Goal: Task Accomplishment & Management: Manage account settings

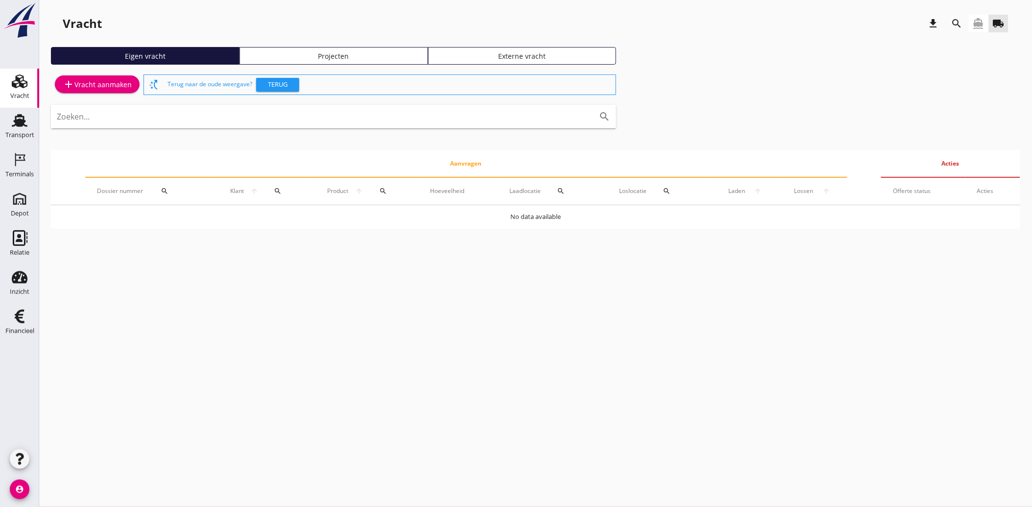
click at [690, 60] on div "Eigen vracht Projecten Externe vracht" at bounding box center [535, 59] width 969 height 25
click at [20, 324] on div "Financieel" at bounding box center [19, 331] width 29 height 14
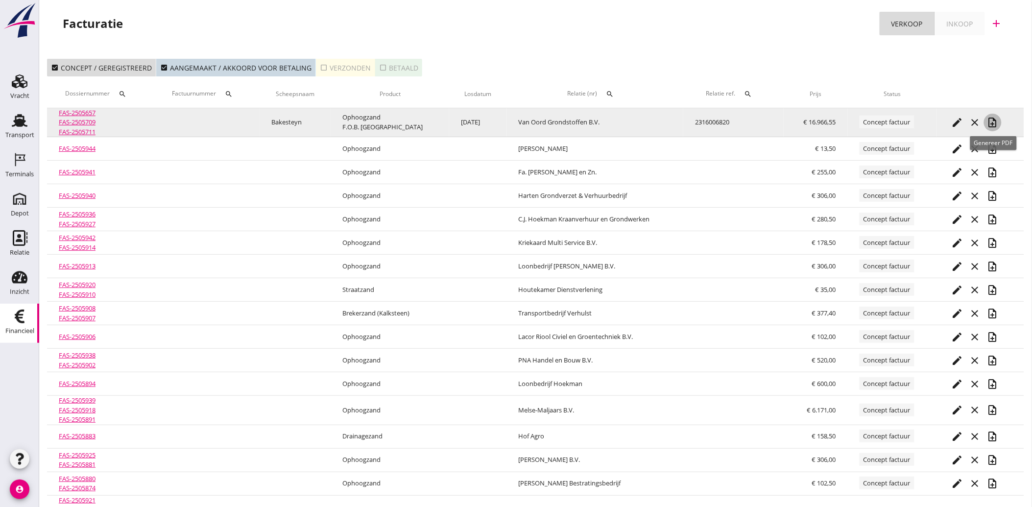
click at [995, 121] on icon "note_add" at bounding box center [993, 123] width 12 height 12
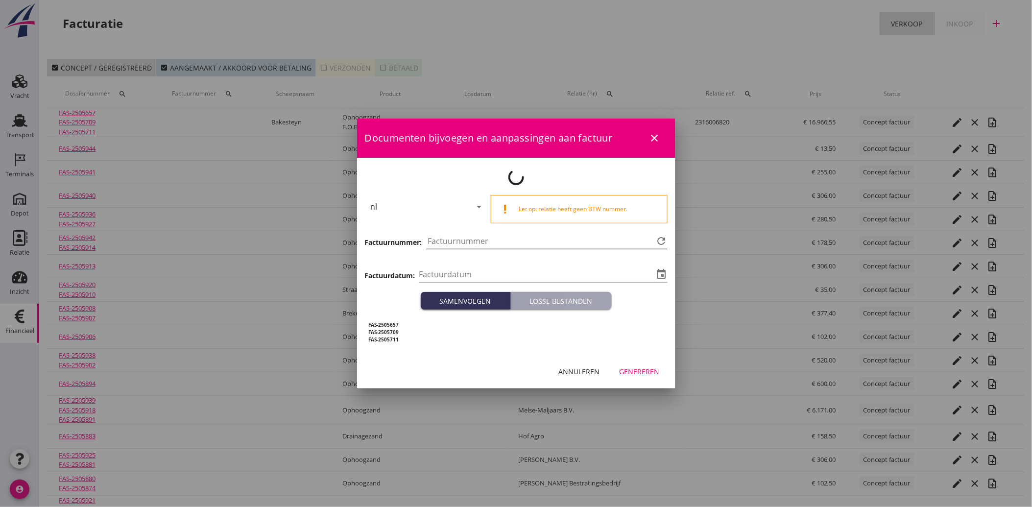
type input "[DATE]"
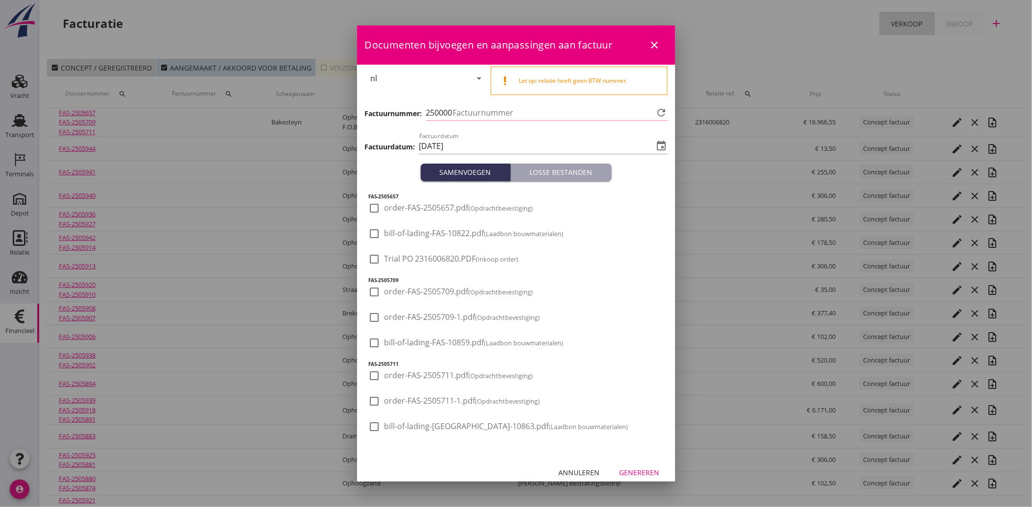
type input "4119"
click at [577, 471] on div "Annuleren" at bounding box center [579, 472] width 41 height 10
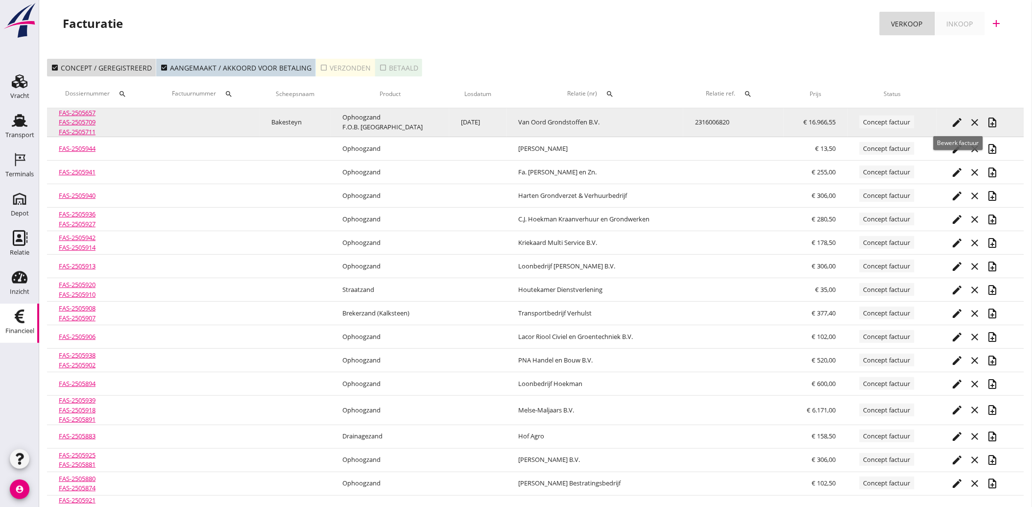
click at [957, 123] on icon "edit" at bounding box center [958, 123] width 12 height 12
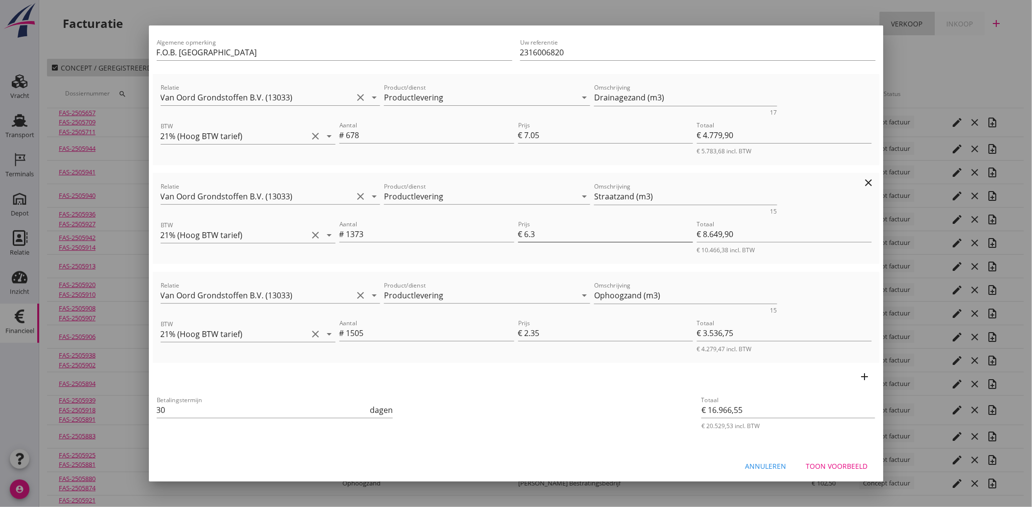
scroll to position [91, 0]
click at [835, 463] on div "Toon voorbeeld" at bounding box center [837, 464] width 62 height 10
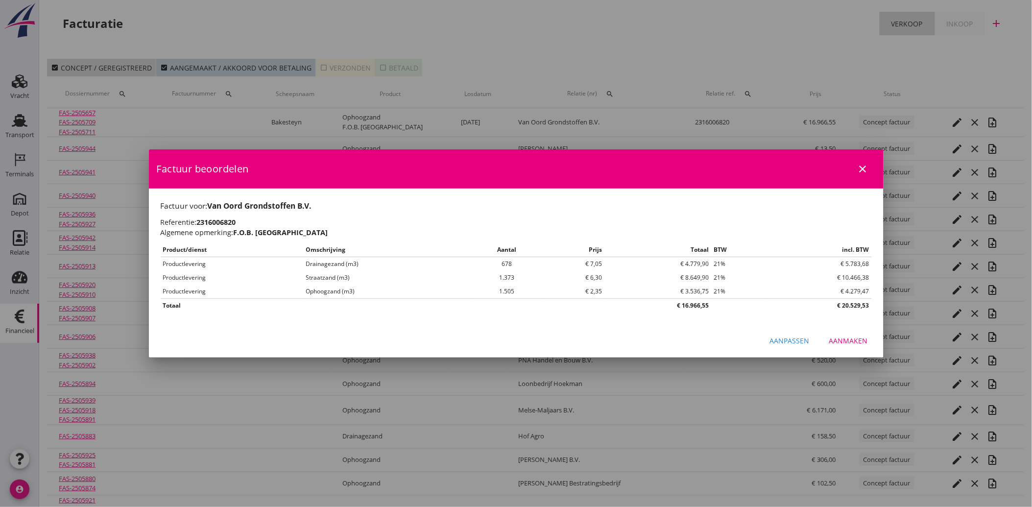
scroll to position [0, 0]
click at [851, 344] on div "Aanmaken" at bounding box center [848, 341] width 39 height 10
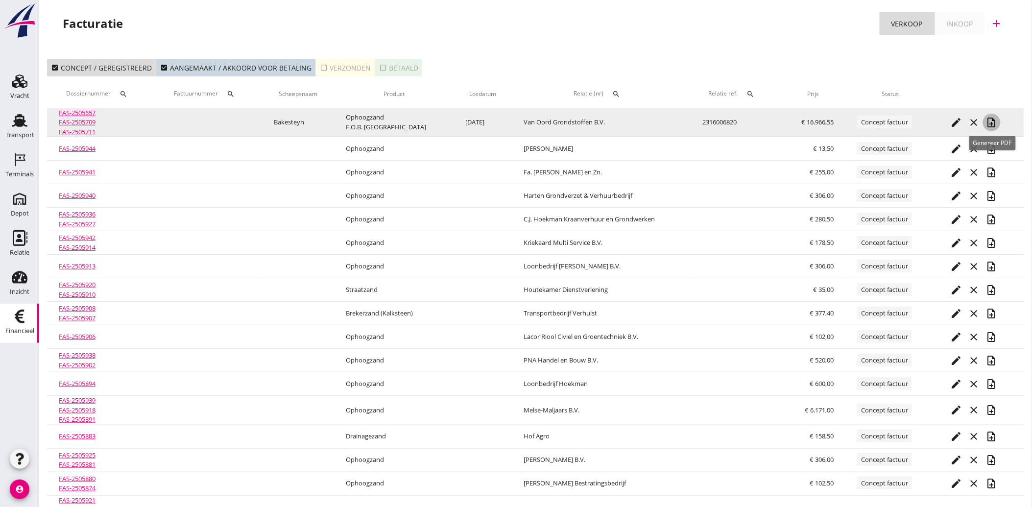
click at [991, 117] on icon "note_add" at bounding box center [992, 123] width 12 height 12
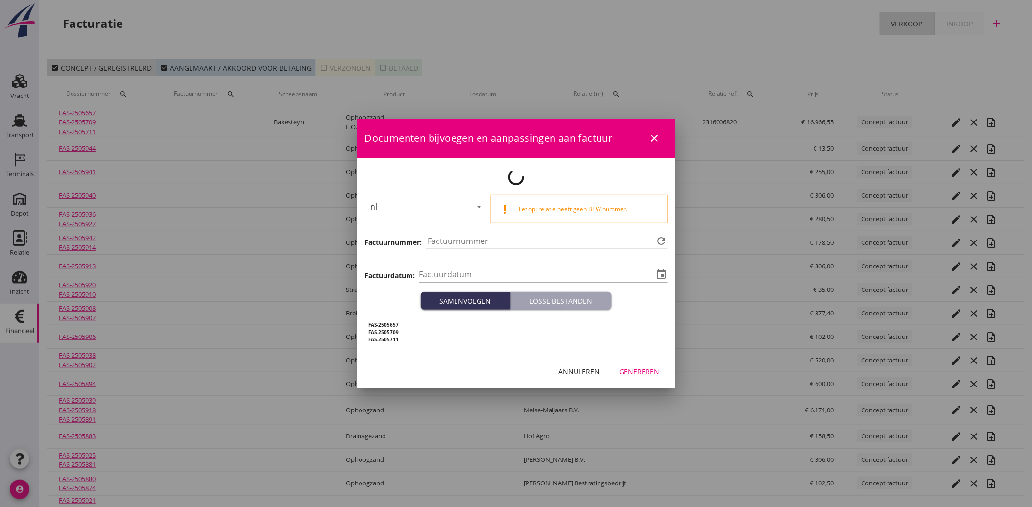
type input "[DATE]"
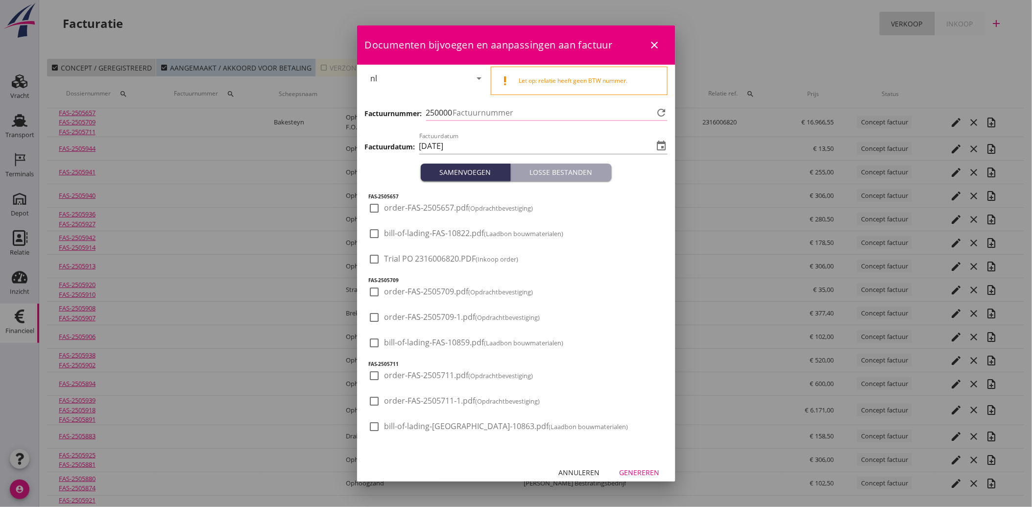
type input "4119"
drag, startPoint x: 376, startPoint y: 252, endPoint x: 408, endPoint y: 280, distance: 42.0
click at [377, 252] on div at bounding box center [374, 259] width 17 height 17
checkbox input "true"
click at [632, 466] on button "Genereren" at bounding box center [640, 473] width 56 height 18
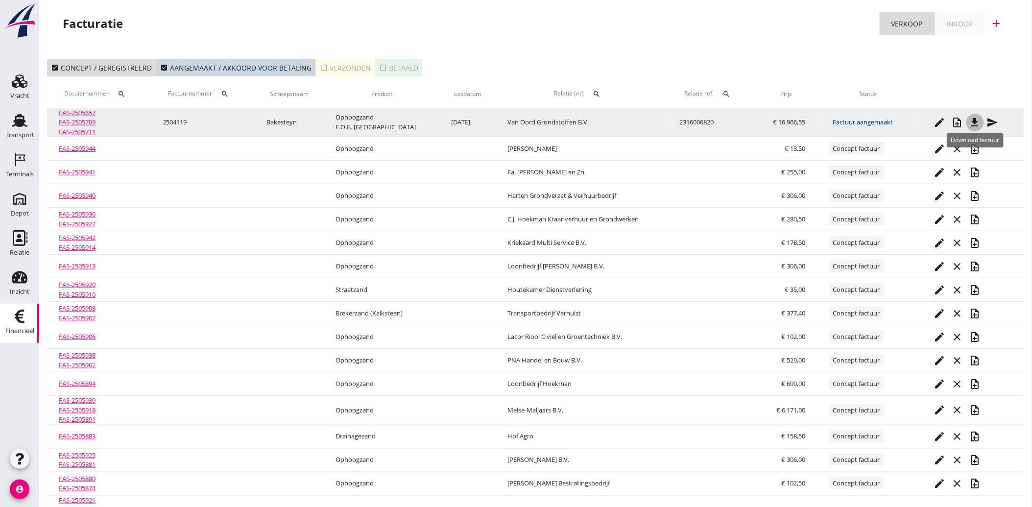
click at [977, 121] on icon "file_download" at bounding box center [975, 123] width 12 height 12
click at [997, 121] on icon "send" at bounding box center [993, 123] width 12 height 12
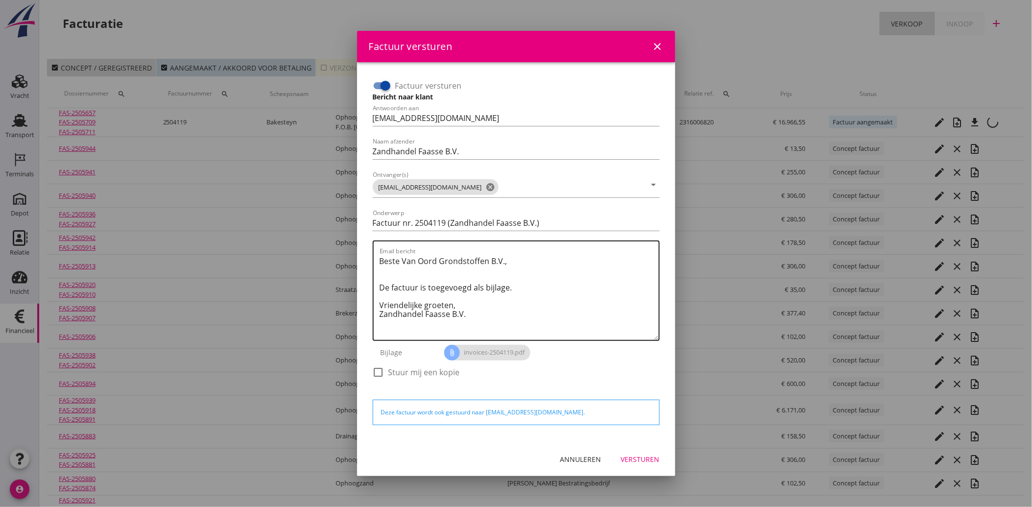
click at [485, 315] on textarea "Beste Van Oord Grondstoffen B.V., De factuur is toegevoegd als bijlage. Vriende…" at bounding box center [519, 296] width 279 height 87
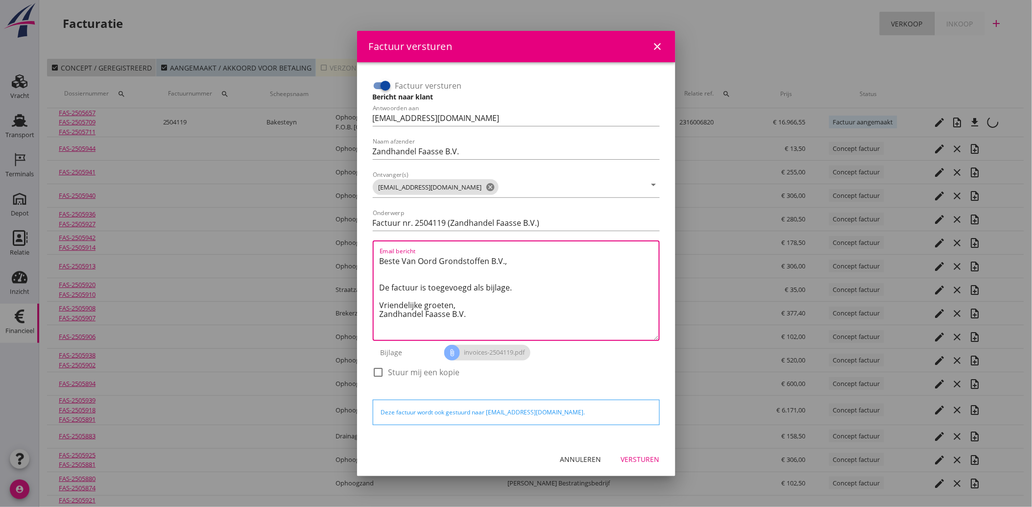
drag, startPoint x: 485, startPoint y: 315, endPoint x: 367, endPoint y: 237, distance: 141.3
click at [367, 237] on div "Factuur versturen Bericht naar klant Antwoorden aan [EMAIL_ADDRESS][DOMAIN_NAME…" at bounding box center [516, 252] width 303 height 364
paste textarea "Geachte heer/mevrouw, Hierbij zenden wij u onze factuur i.v.m. de door ons aan …"
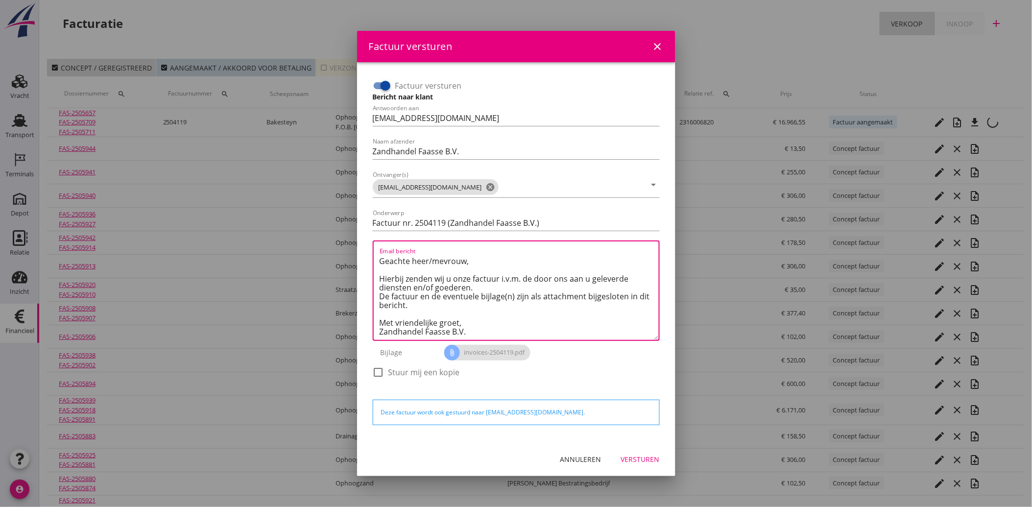
scroll to position [6, 0]
type textarea "Geachte heer/mevrouw, Hierbij zenden wij u onze factuur i.v.m. de door ons aan …"
click at [644, 452] on button "Versturen" at bounding box center [640, 460] width 54 height 18
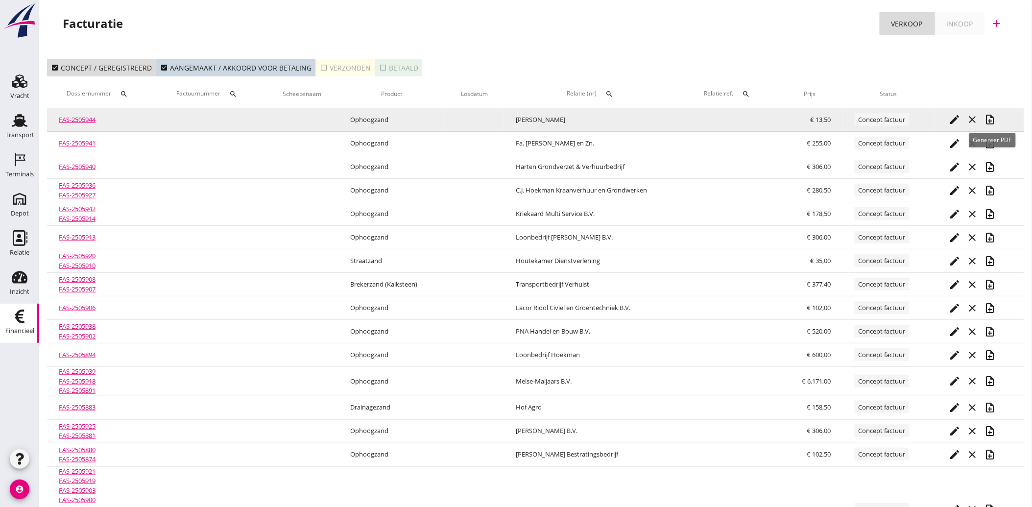
click at [992, 120] on icon "note_add" at bounding box center [991, 120] width 12 height 12
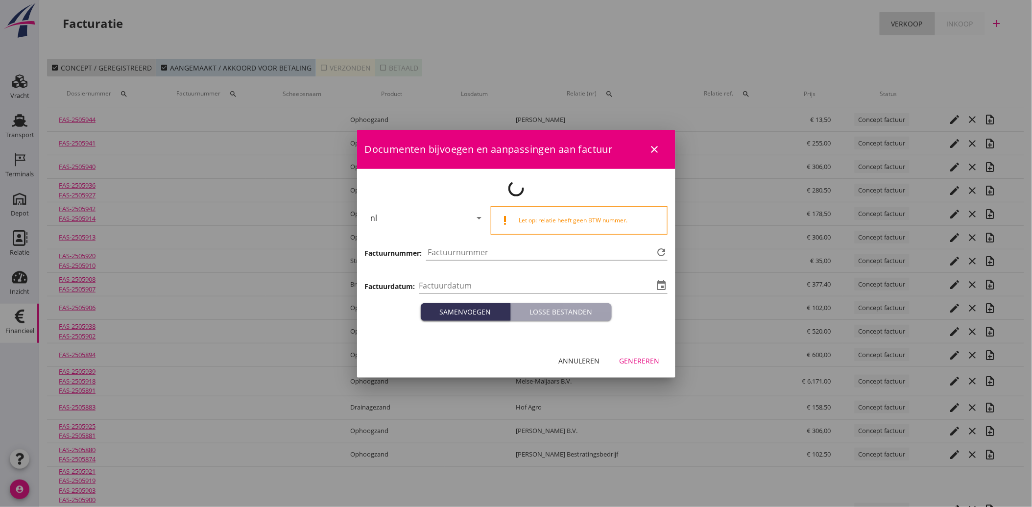
type input "[DATE]"
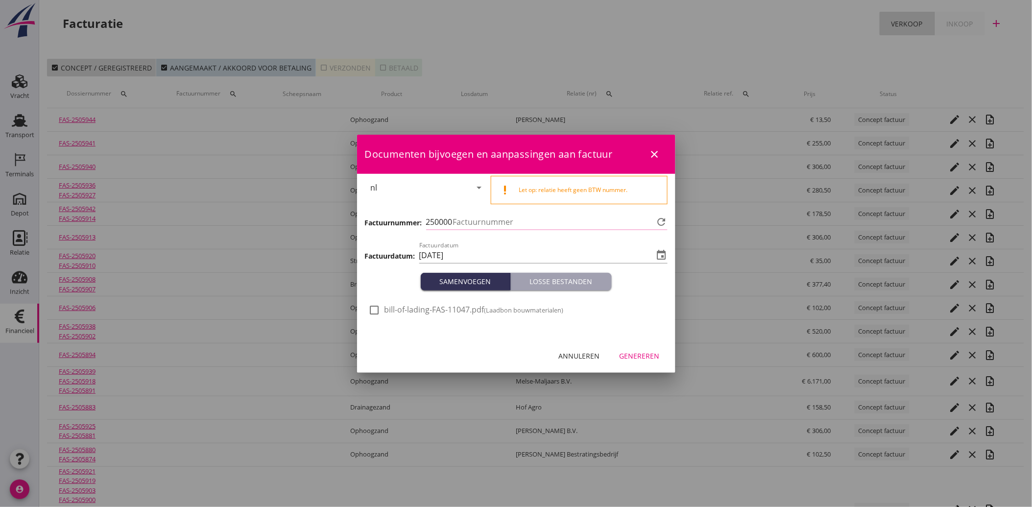
type input "4120"
drag, startPoint x: 375, startPoint y: 309, endPoint x: 513, endPoint y: 355, distance: 145.3
click at [377, 310] on div at bounding box center [374, 310] width 17 height 17
checkbox input "true"
click at [639, 355] on div "Genereren" at bounding box center [640, 356] width 40 height 10
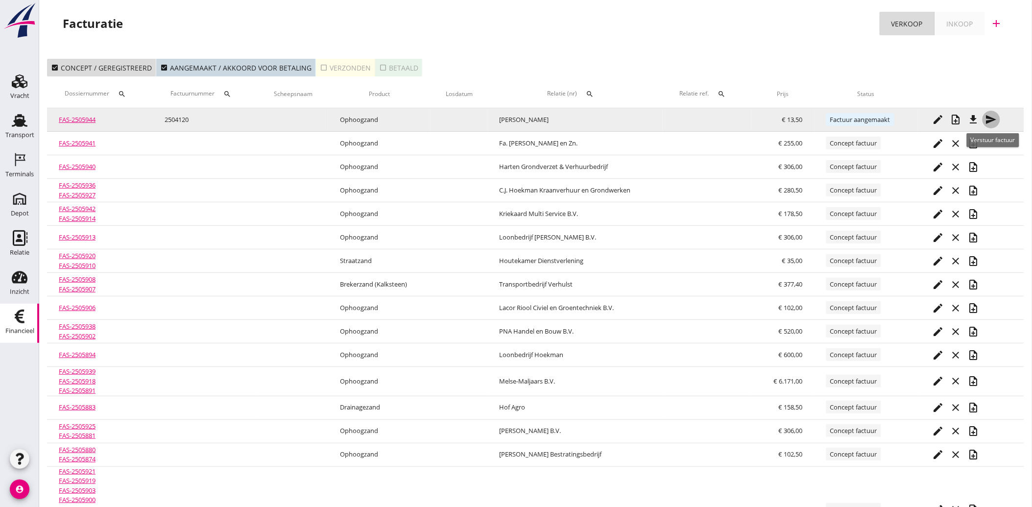
click at [993, 119] on icon "send" at bounding box center [992, 120] width 12 height 12
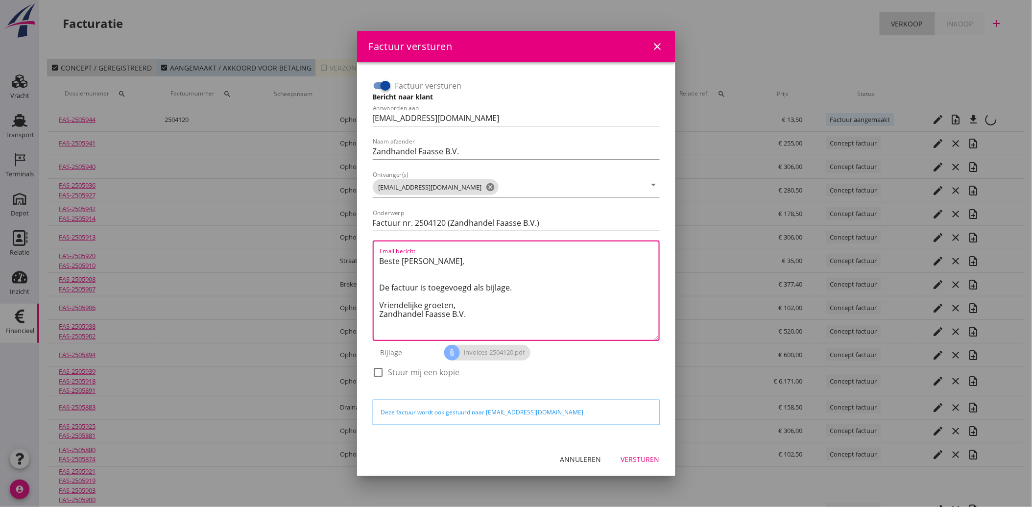
drag, startPoint x: 479, startPoint y: 314, endPoint x: 374, endPoint y: 257, distance: 119.2
click at [374, 257] on div "Email bericht Beste [PERSON_NAME], De factuur is toegevoegd als bijlage. Vriend…" at bounding box center [516, 291] width 287 height 100
paste textarea "Geachte heer/mevrouw, Hierbij zenden wij u onze factuur i.v.m. de door ons aan …"
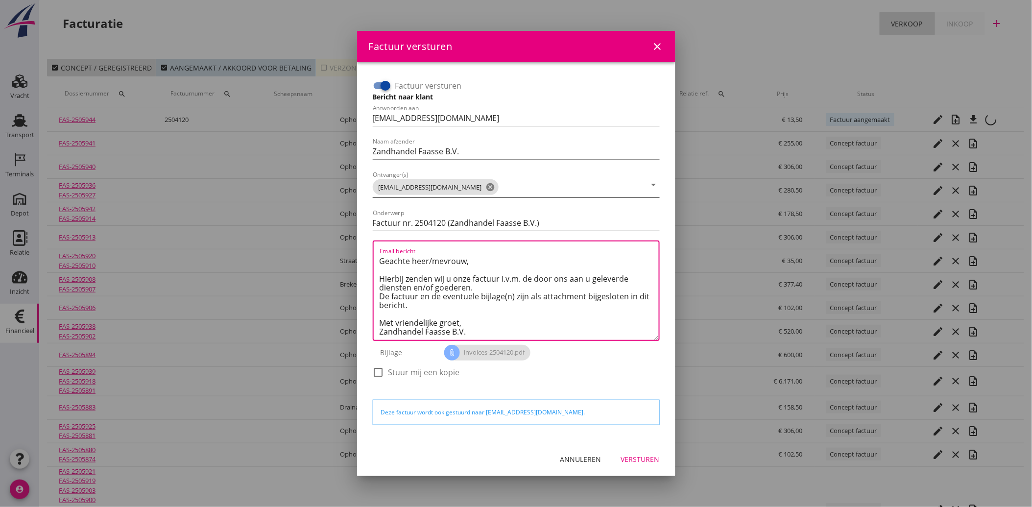
type textarea "Geachte heer/mevrouw, Hierbij zenden wij u onze factuur i.v.m. de door ons aan …"
click at [506, 185] on input "Ontvanger(s)" at bounding box center [573, 187] width 145 height 16
type input "r"
click at [501, 186] on input "Ontvanger(s)" at bounding box center [573, 187] width 145 height 16
click at [501, 188] on input "rego" at bounding box center [573, 187] width 145 height 16
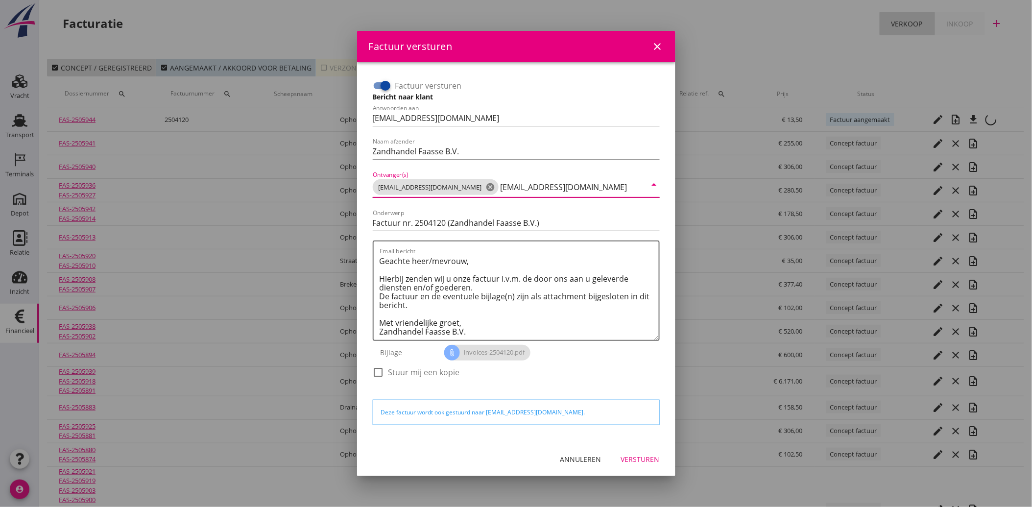
type input "[EMAIL_ADDRESS][DOMAIN_NAME]"
click at [635, 458] on div "Versturen" at bounding box center [640, 459] width 39 height 10
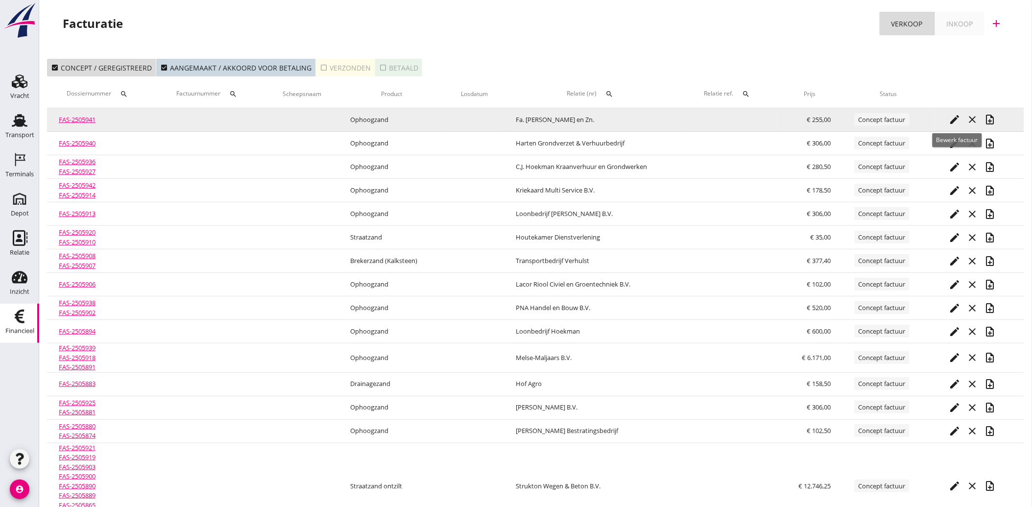
click at [954, 119] on icon "edit" at bounding box center [955, 120] width 12 height 12
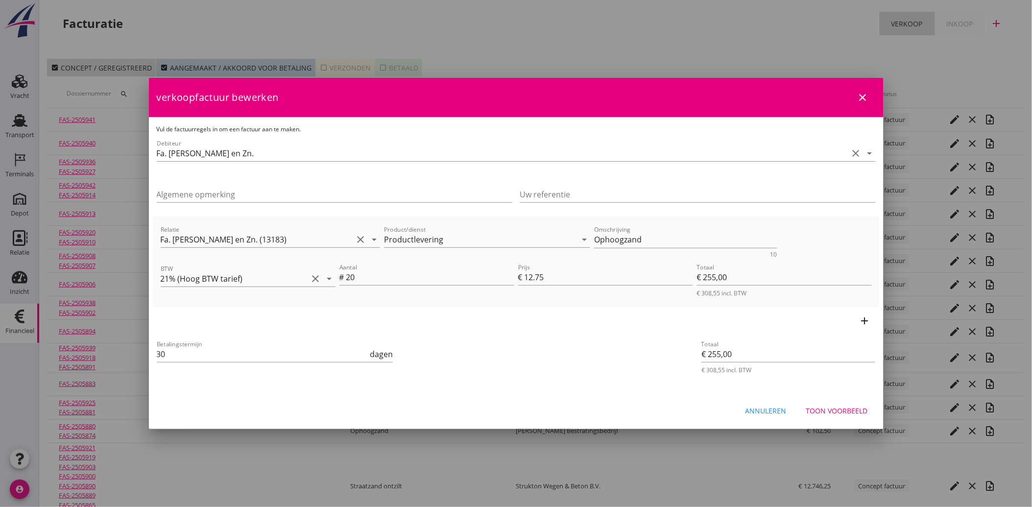
click at [836, 410] on div "Toon voorbeeld" at bounding box center [837, 411] width 62 height 10
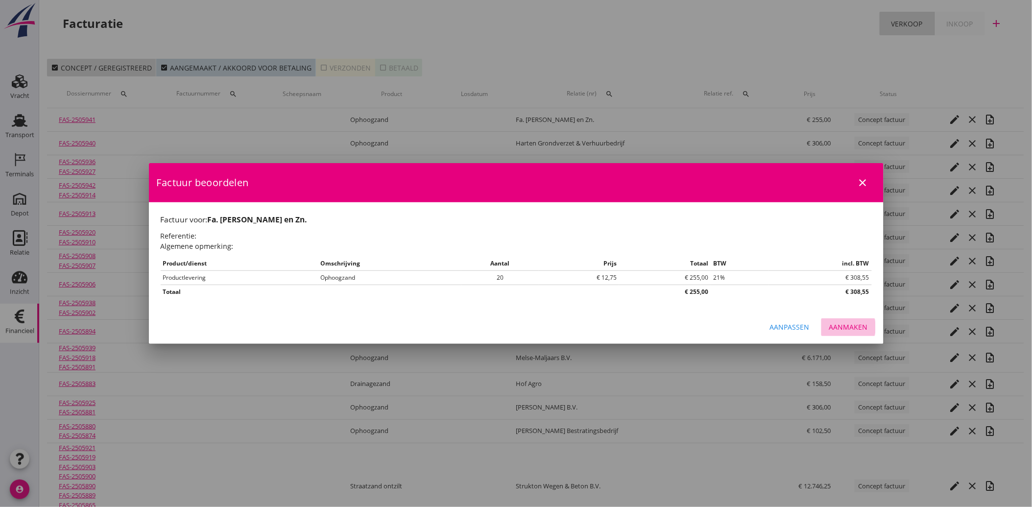
click at [855, 322] on div "Aanmaken" at bounding box center [848, 327] width 39 height 10
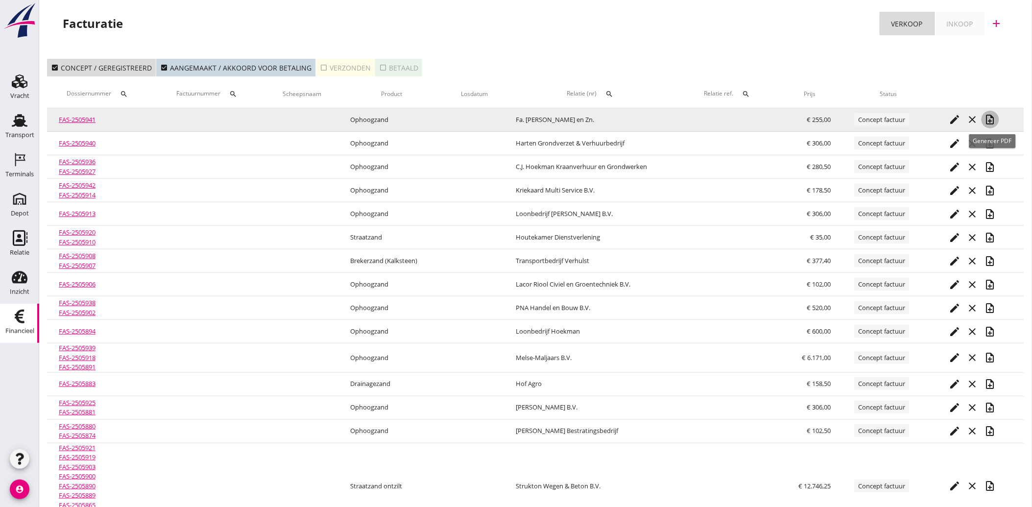
click at [992, 119] on icon "note_add" at bounding box center [991, 120] width 12 height 12
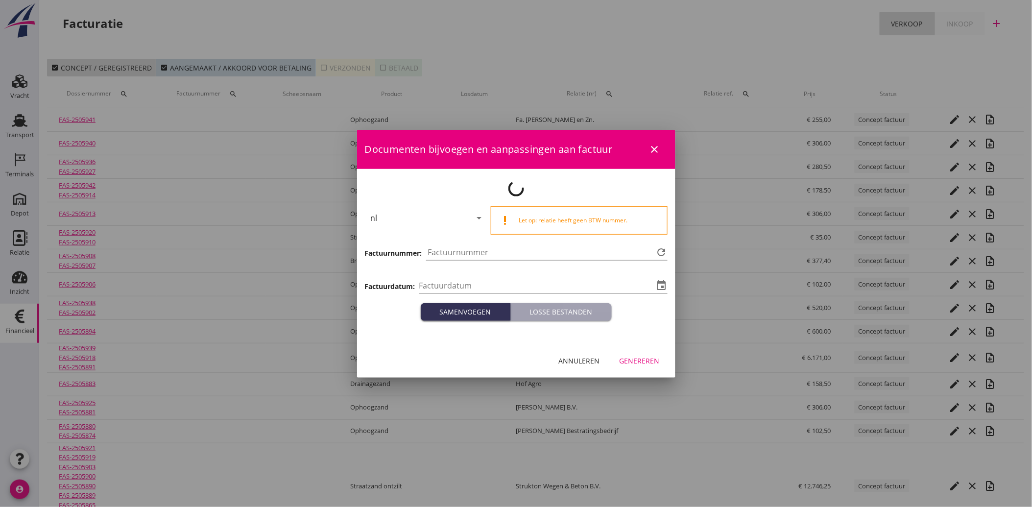
type input "[DATE]"
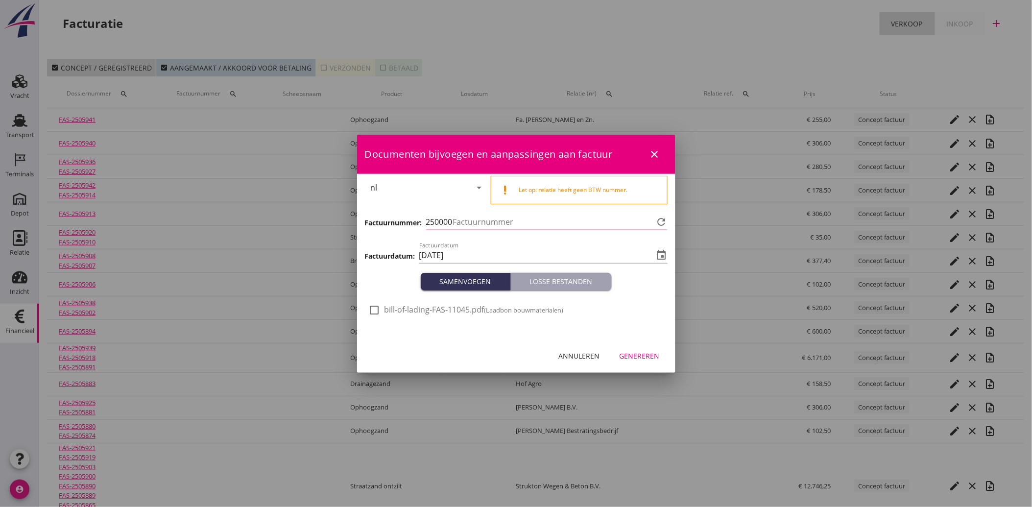
type input "4121"
click at [374, 311] on div at bounding box center [374, 310] width 17 height 17
checkbox input "true"
click at [649, 358] on div "Genereren" at bounding box center [640, 356] width 40 height 10
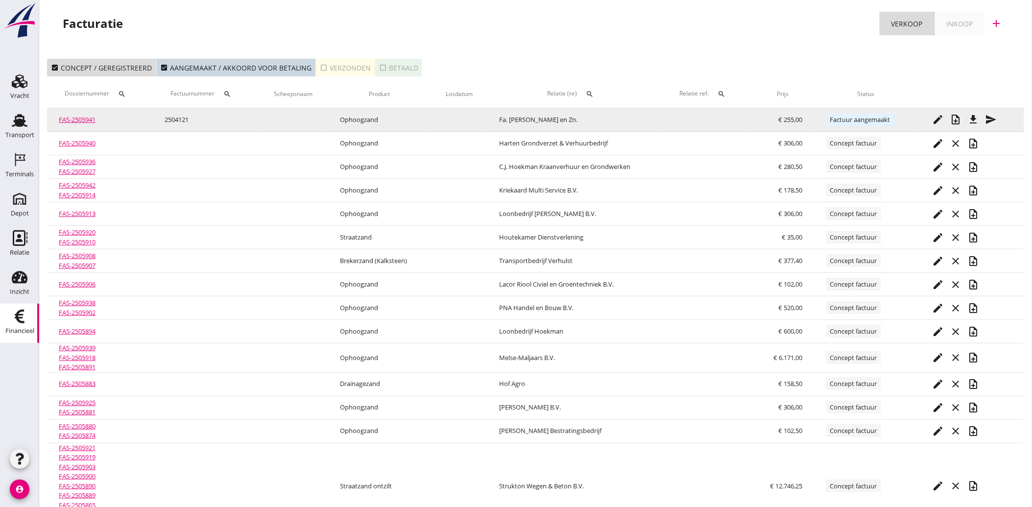
click at [993, 116] on icon "send" at bounding box center [992, 120] width 12 height 12
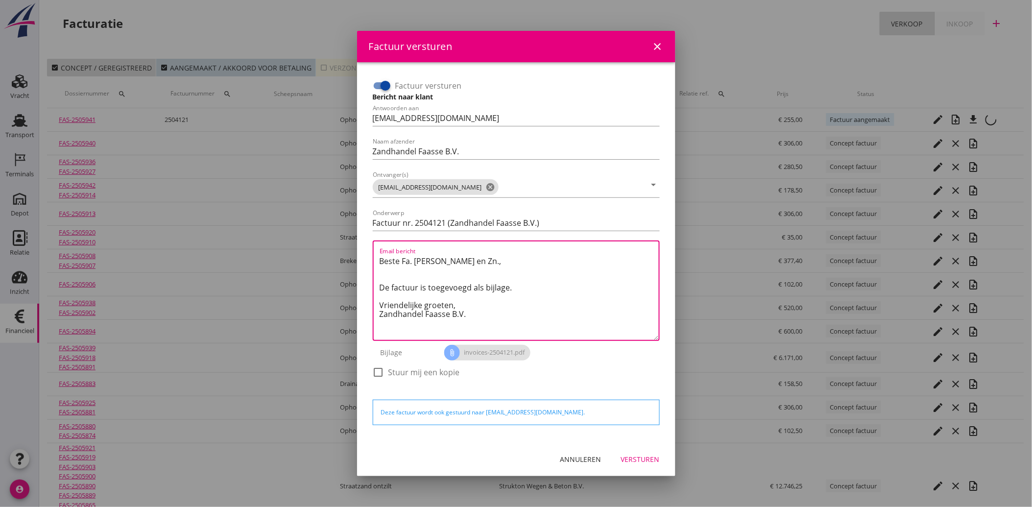
drag, startPoint x: 464, startPoint y: 315, endPoint x: 371, endPoint y: 251, distance: 113.0
click at [371, 251] on div "Factuur versturen Bericht naar klant Antwoorden aan [EMAIL_ADDRESS][DOMAIN_NAME…" at bounding box center [516, 233] width 295 height 319
paste textarea "Geachte heer/mevrouw, Hierbij zenden wij u onze factuur i.v.m. de door ons aan …"
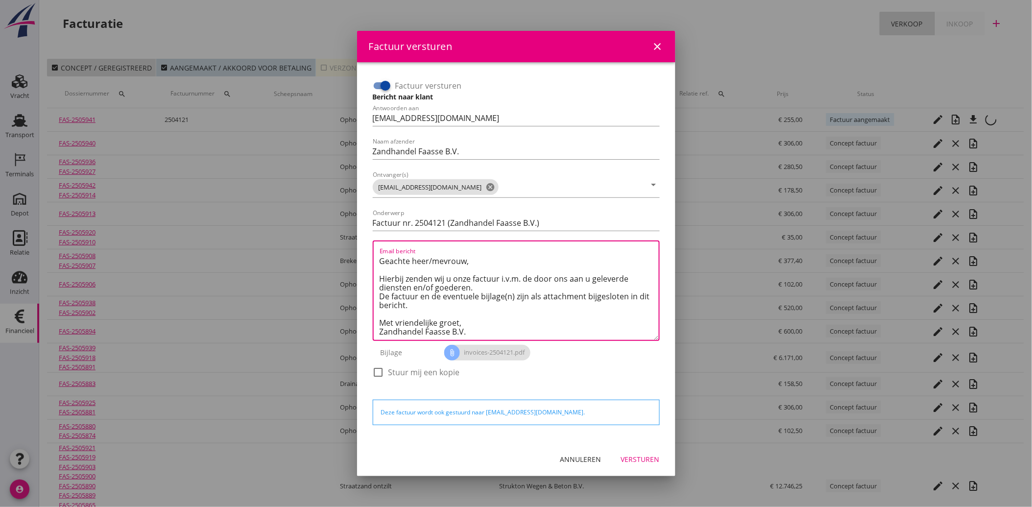
type textarea "Geachte heer/mevrouw, Hierbij zenden wij u onze factuur i.v.m. de door ons aan …"
click at [645, 463] on div "Versturen" at bounding box center [640, 459] width 39 height 10
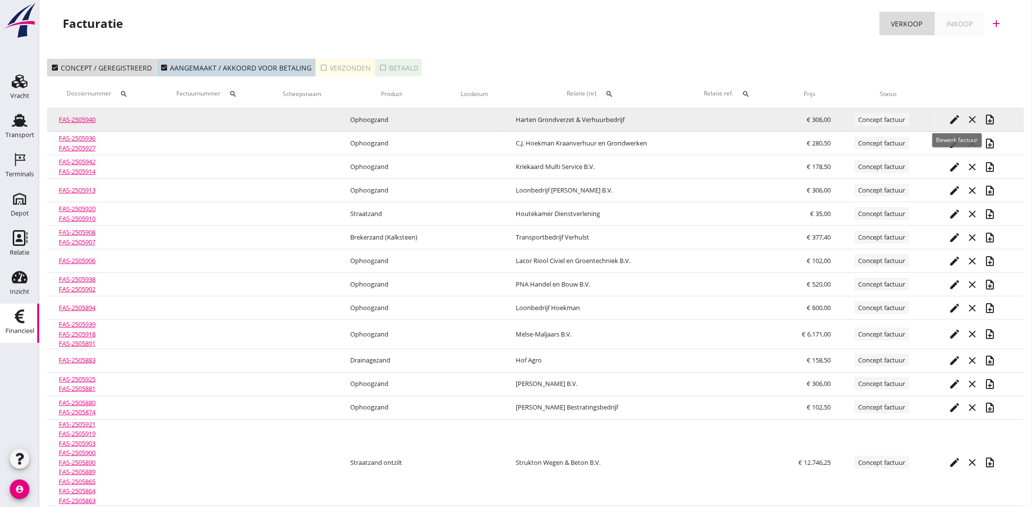
click at [960, 116] on icon "edit" at bounding box center [955, 120] width 12 height 12
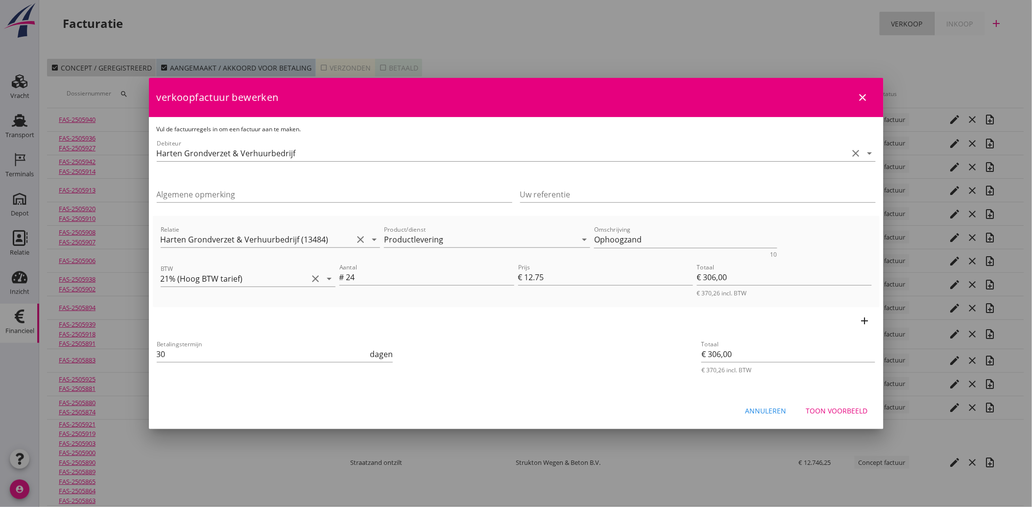
click at [830, 409] on div "Toon voorbeeld" at bounding box center [837, 411] width 62 height 10
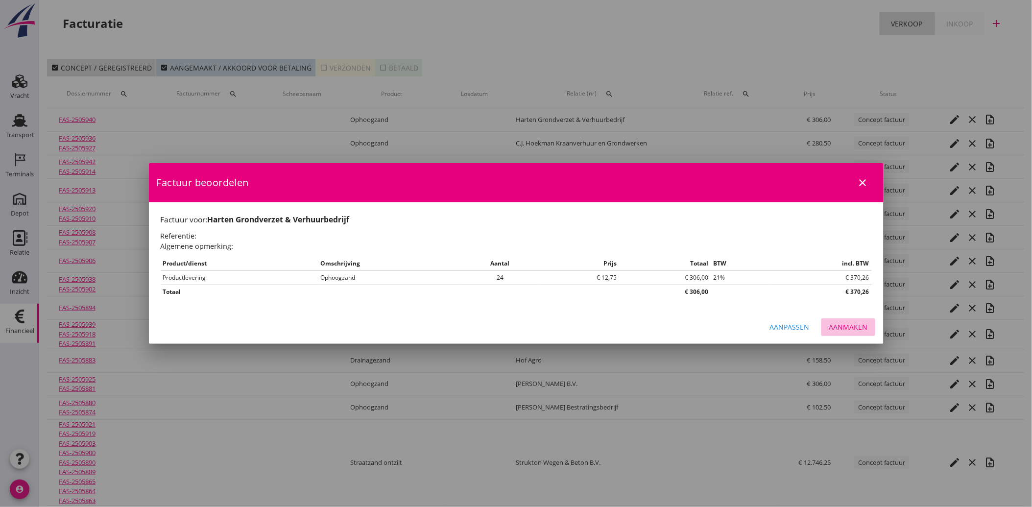
click at [851, 324] on div "Aanmaken" at bounding box center [848, 327] width 39 height 10
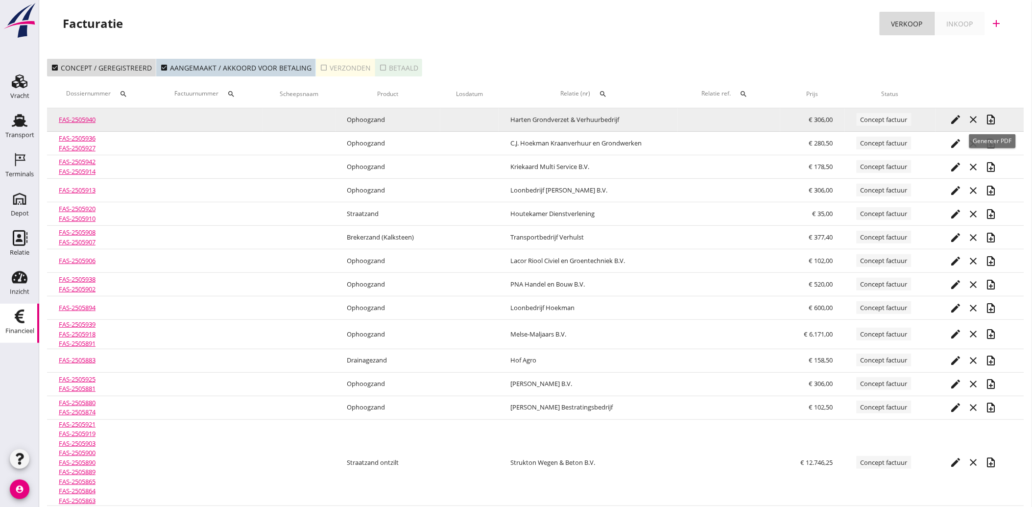
click at [991, 119] on icon "note_add" at bounding box center [992, 120] width 12 height 12
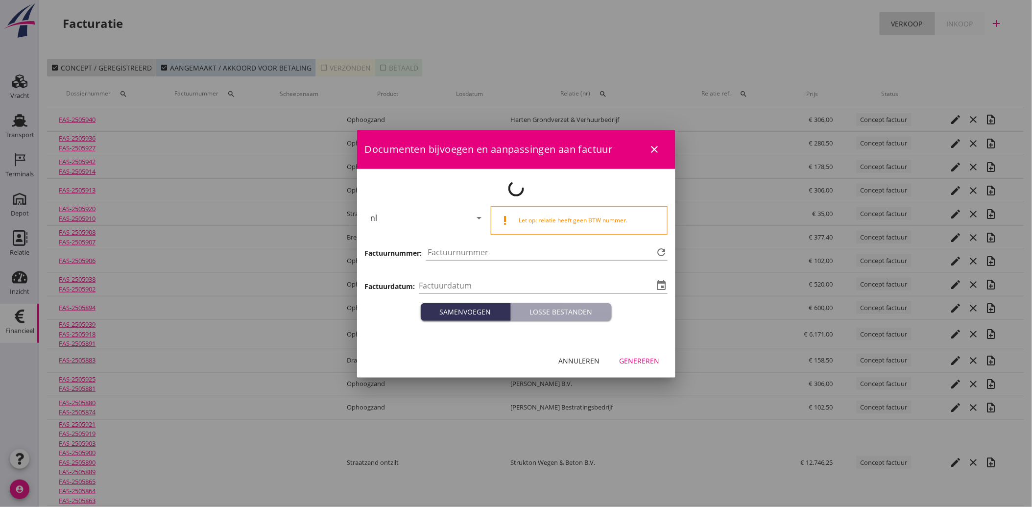
type input "[DATE]"
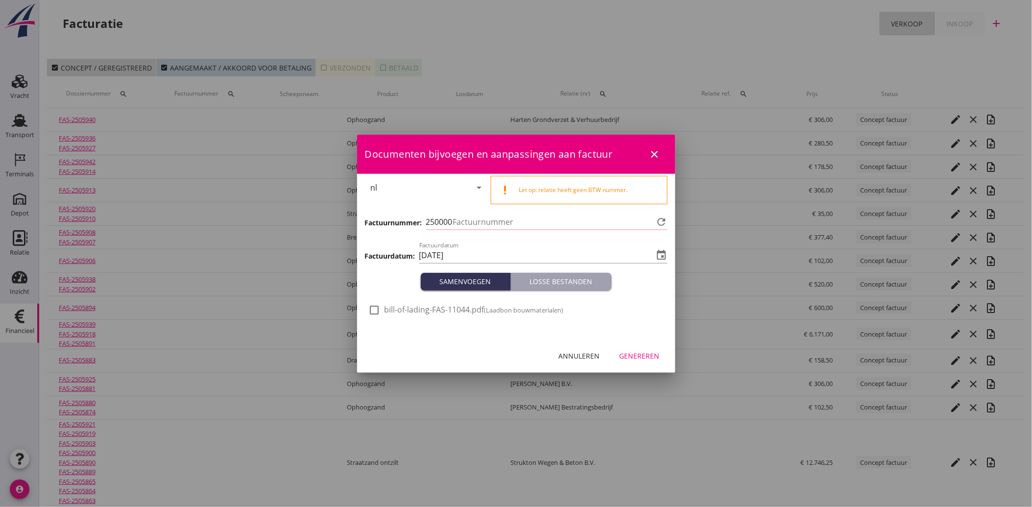
type input "4122"
click at [374, 307] on div at bounding box center [374, 310] width 17 height 17
checkbox input "true"
click at [628, 358] on div "Genereren" at bounding box center [640, 356] width 40 height 10
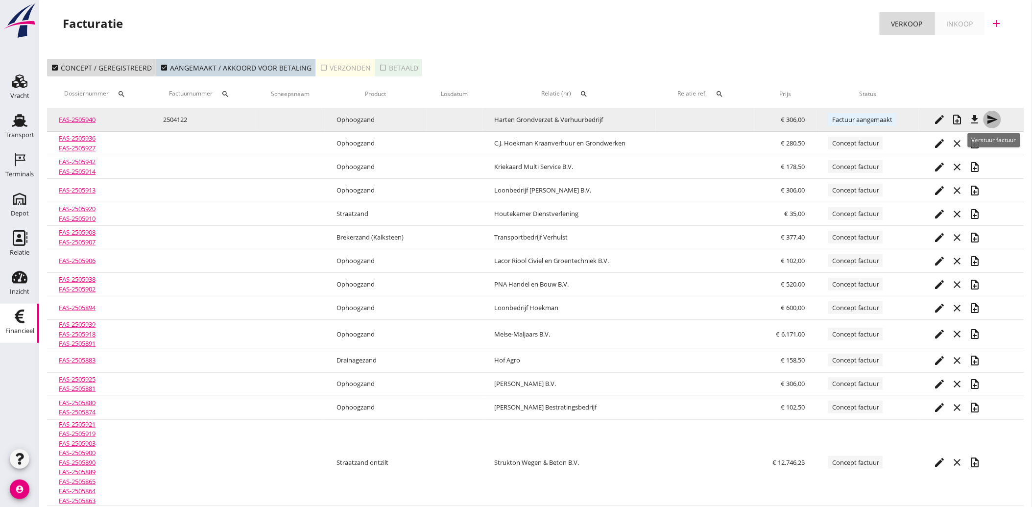
click at [992, 114] on icon "send" at bounding box center [993, 120] width 12 height 12
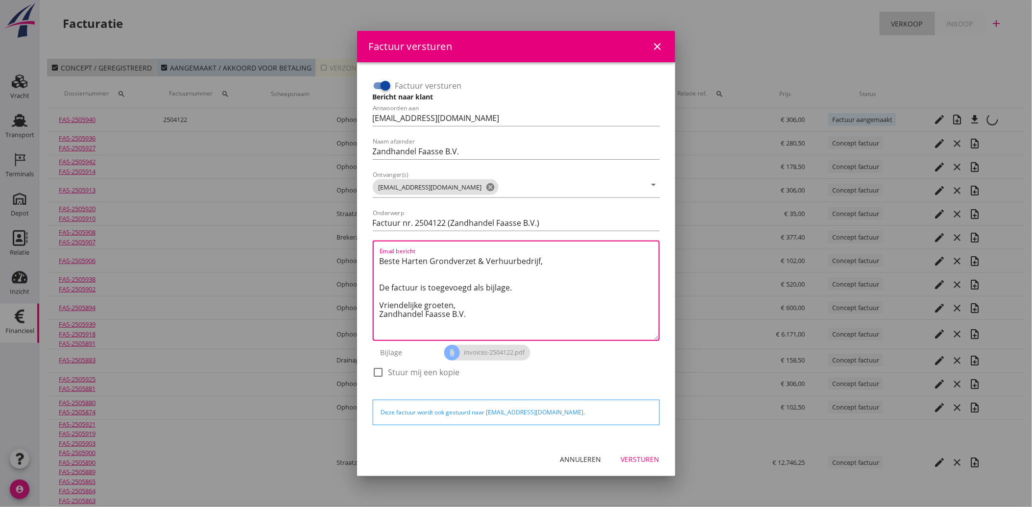
drag, startPoint x: 479, startPoint y: 322, endPoint x: 369, endPoint y: 252, distance: 130.2
click at [369, 252] on div "Factuur versturen Bericht naar klant Antwoorden aan [EMAIL_ADDRESS][DOMAIN_NAME…" at bounding box center [516, 233] width 295 height 319
paste textarea "Geachte heer/mevrouw, Hierbij zenden wij u onze factuur i.v.m. de door ons aan …"
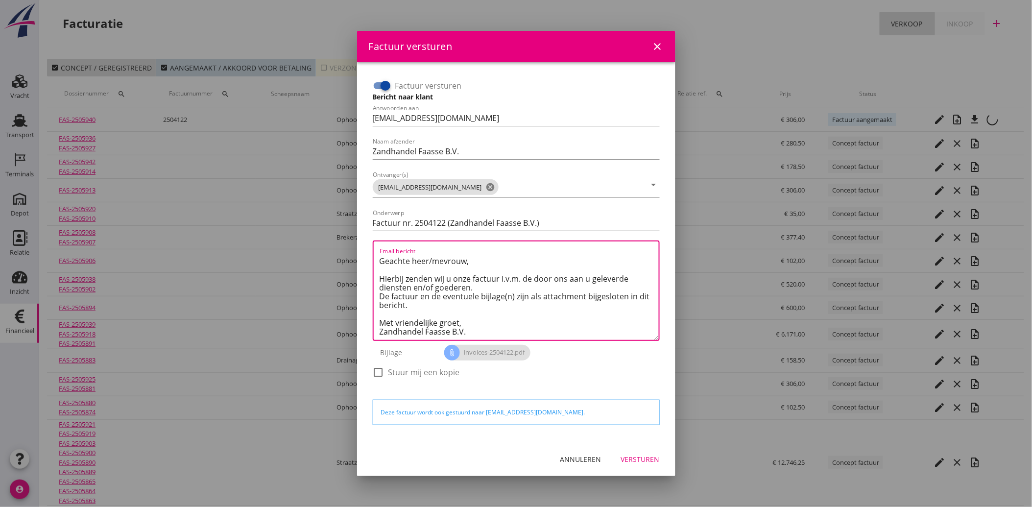
type textarea "Geachte heer/mevrouw, Hierbij zenden wij u onze factuur i.v.m. de door ons aan …"
click at [637, 457] on div "Versturen" at bounding box center [640, 459] width 39 height 10
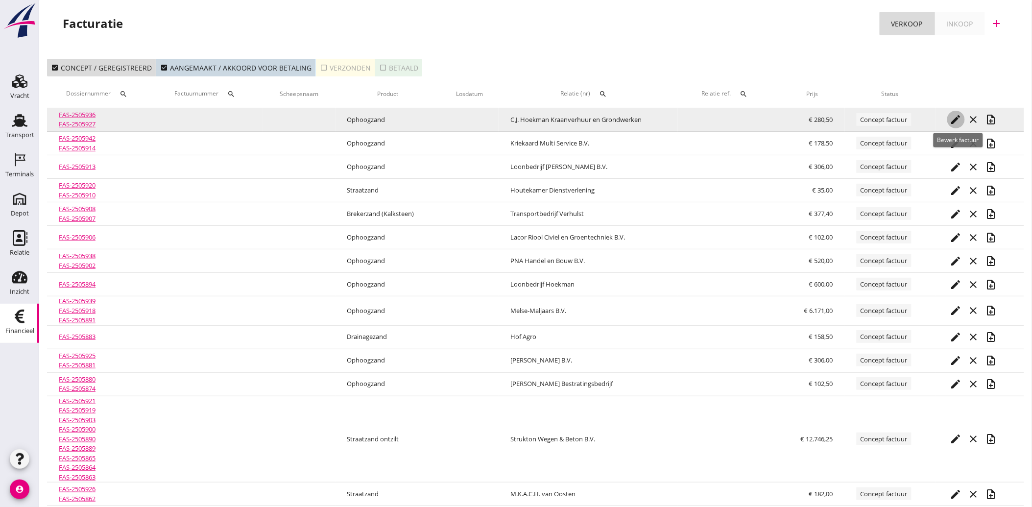
click at [955, 116] on icon "edit" at bounding box center [956, 120] width 12 height 12
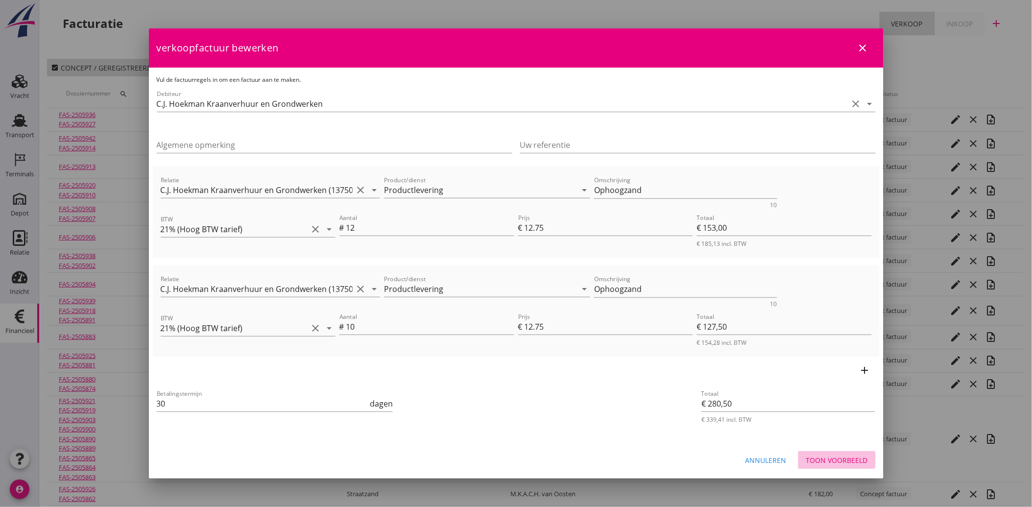
click at [844, 463] on div "Toon voorbeeld" at bounding box center [837, 460] width 62 height 10
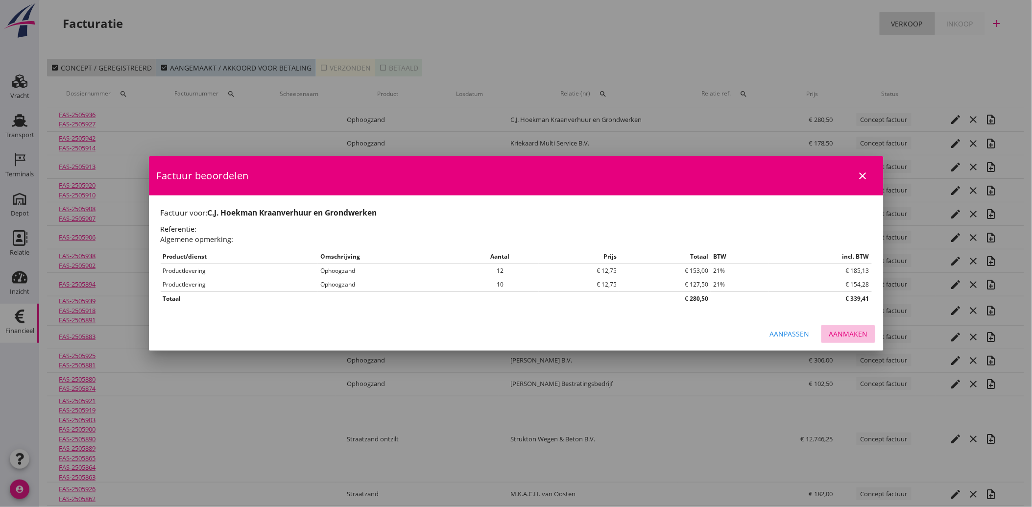
click at [845, 337] on div "Aanmaken" at bounding box center [848, 334] width 39 height 10
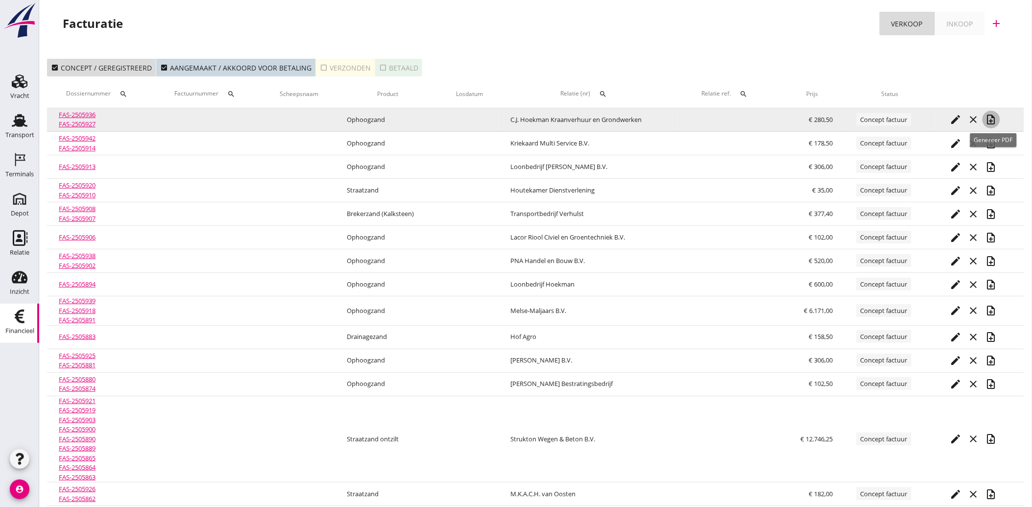
click at [990, 120] on icon "note_add" at bounding box center [992, 120] width 12 height 12
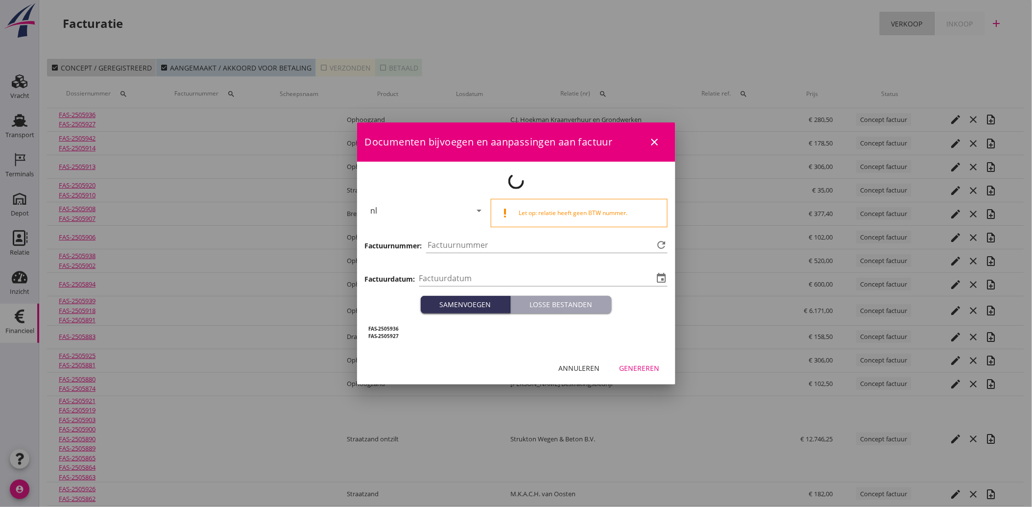
type input "[DATE]"
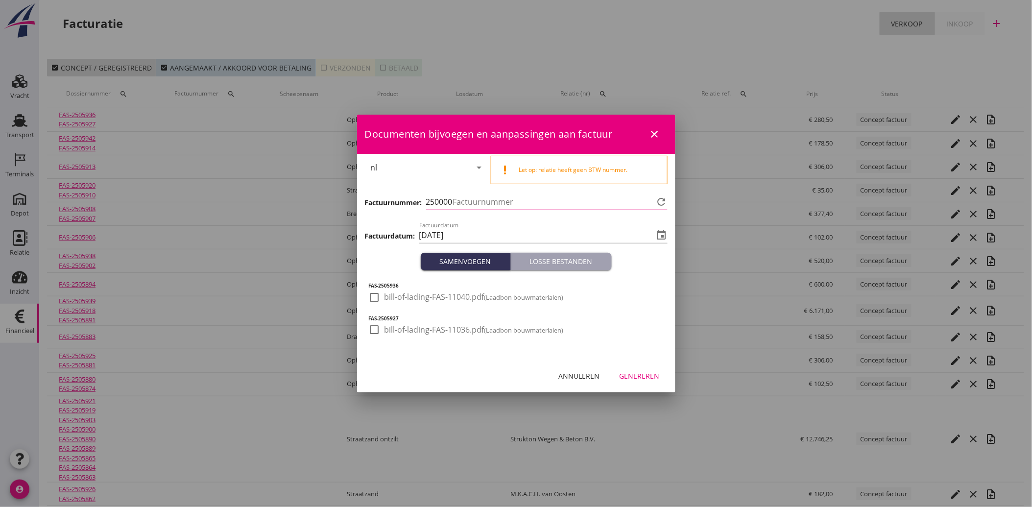
type input "4123"
click at [379, 300] on div at bounding box center [374, 297] width 17 height 17
checkbox input "true"
drag, startPoint x: 372, startPoint y: 328, endPoint x: 424, endPoint y: 359, distance: 59.7
click at [372, 329] on div at bounding box center [374, 329] width 17 height 17
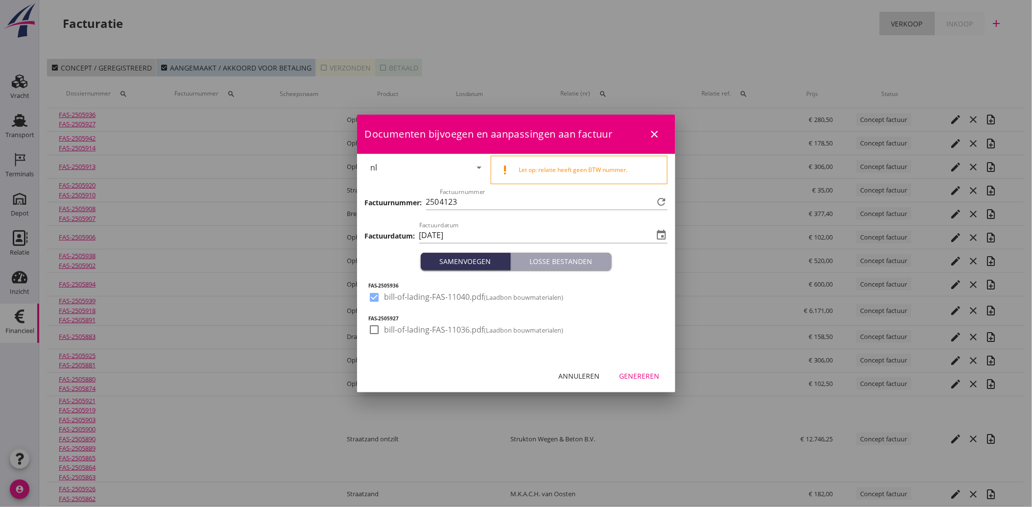
checkbox input "true"
click at [643, 375] on div "Genereren" at bounding box center [640, 376] width 40 height 10
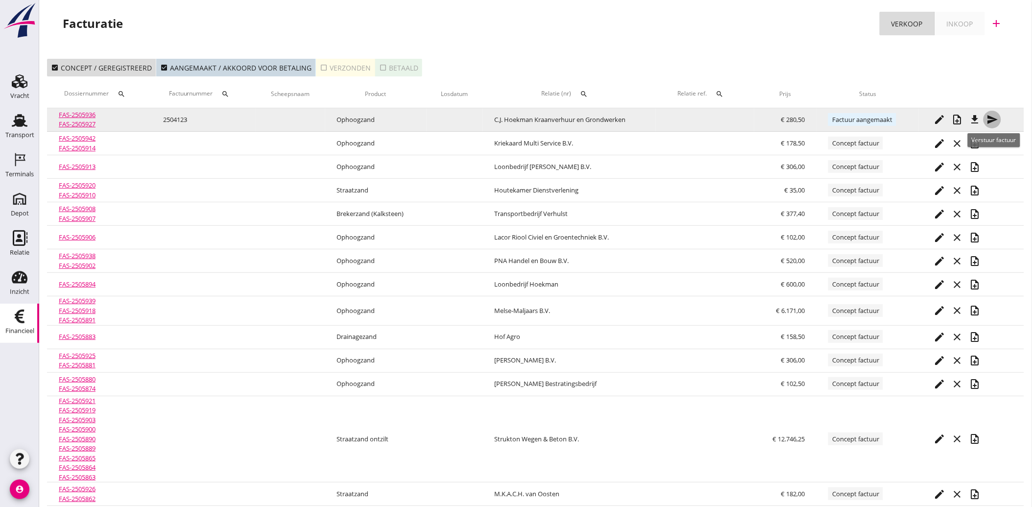
click at [994, 117] on icon "send" at bounding box center [993, 120] width 12 height 12
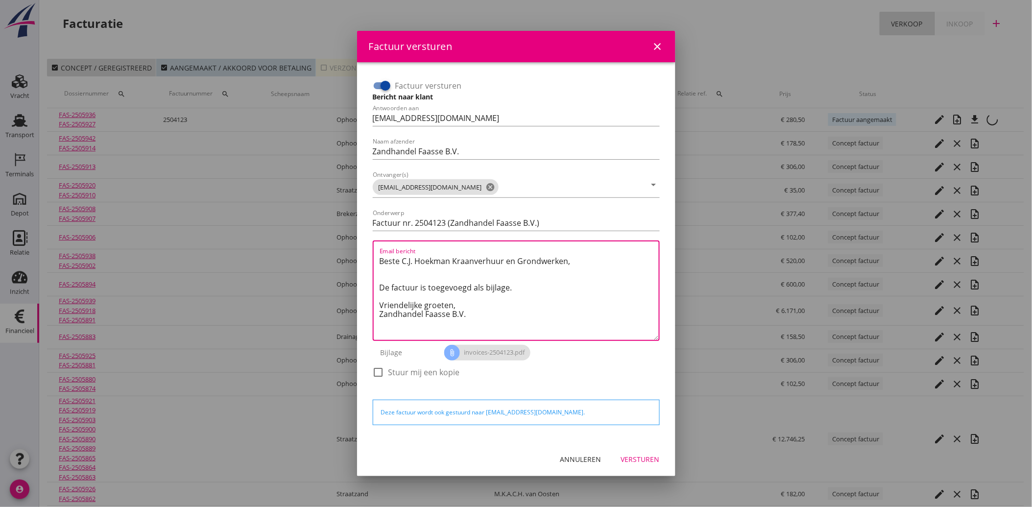
drag, startPoint x: 480, startPoint y: 317, endPoint x: 368, endPoint y: 247, distance: 132.2
click at [368, 247] on div "Factuur versturen Bericht naar klant Antwoorden aan [EMAIL_ADDRESS][DOMAIN_NAME…" at bounding box center [516, 252] width 303 height 364
paste textarea "Geachte heer/mevrouw, Hierbij zenden wij u onze factuur i.v.m. de door ons aan …"
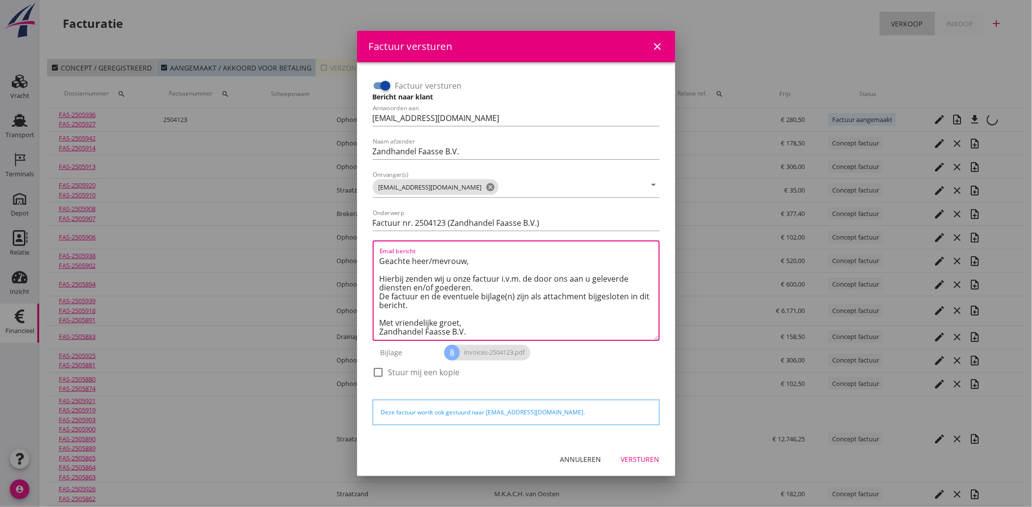
type textarea "Geachte heer/mevrouw, Hierbij zenden wij u onze factuur i.v.m. de door ons aan …"
click at [643, 464] on button "Versturen" at bounding box center [640, 460] width 54 height 18
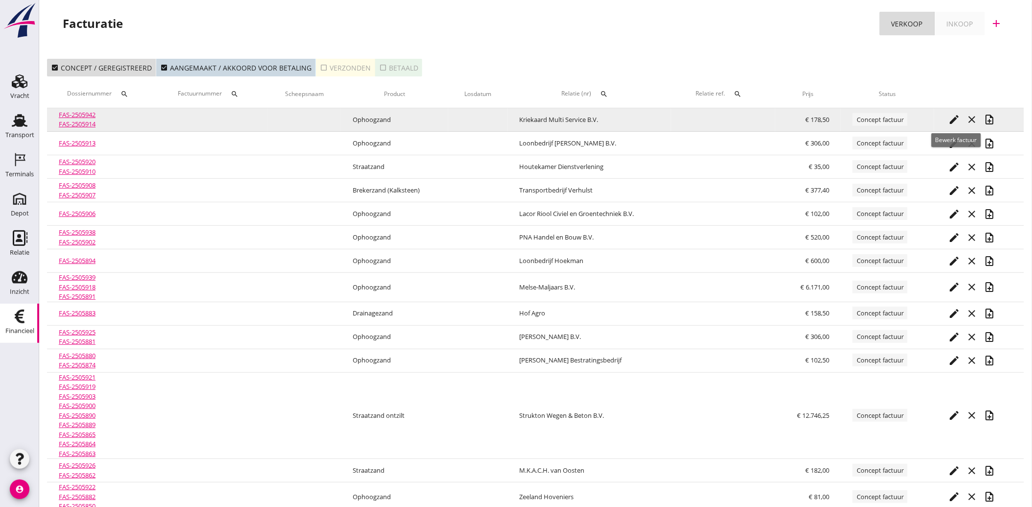
click at [958, 116] on icon "edit" at bounding box center [955, 120] width 12 height 12
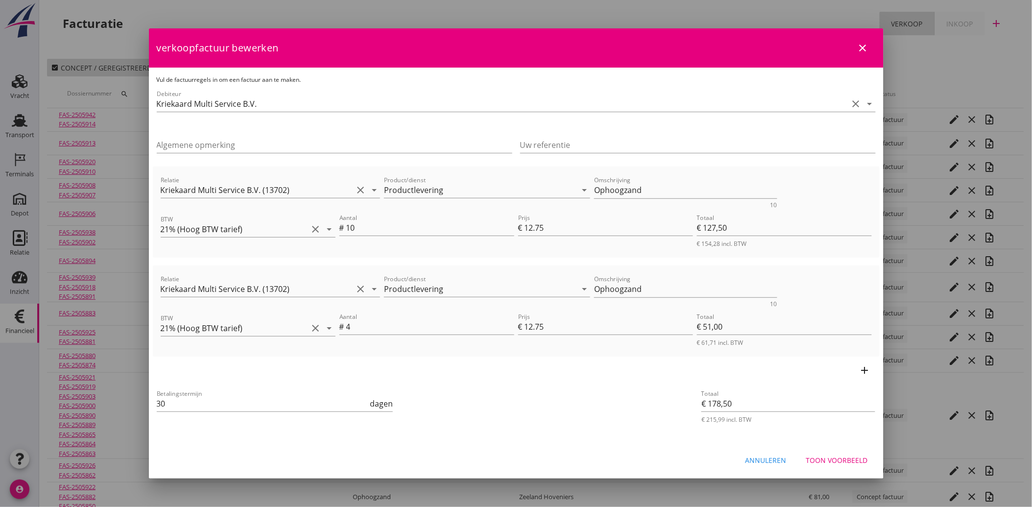
click at [850, 462] on div "Toon voorbeeld" at bounding box center [837, 460] width 62 height 10
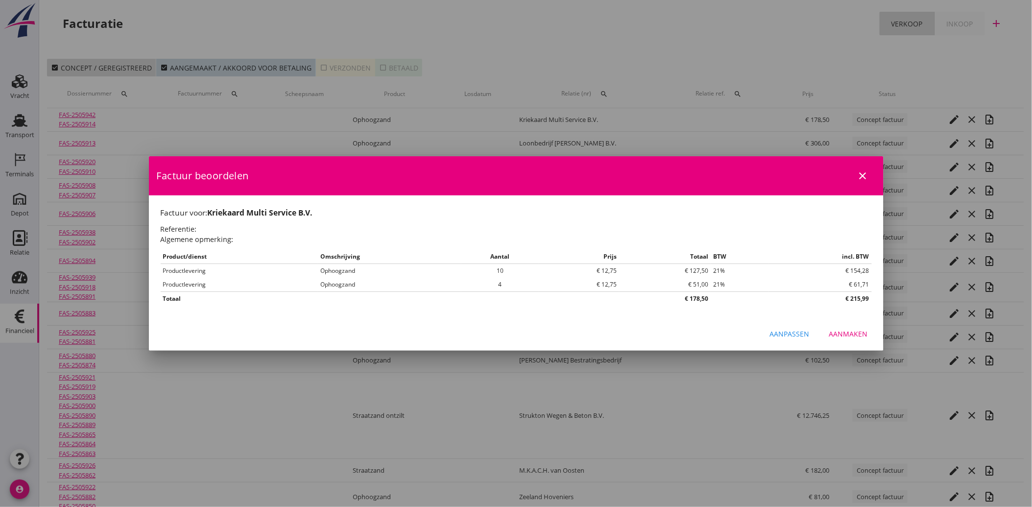
click at [844, 334] on div "Aanmaken" at bounding box center [848, 334] width 39 height 10
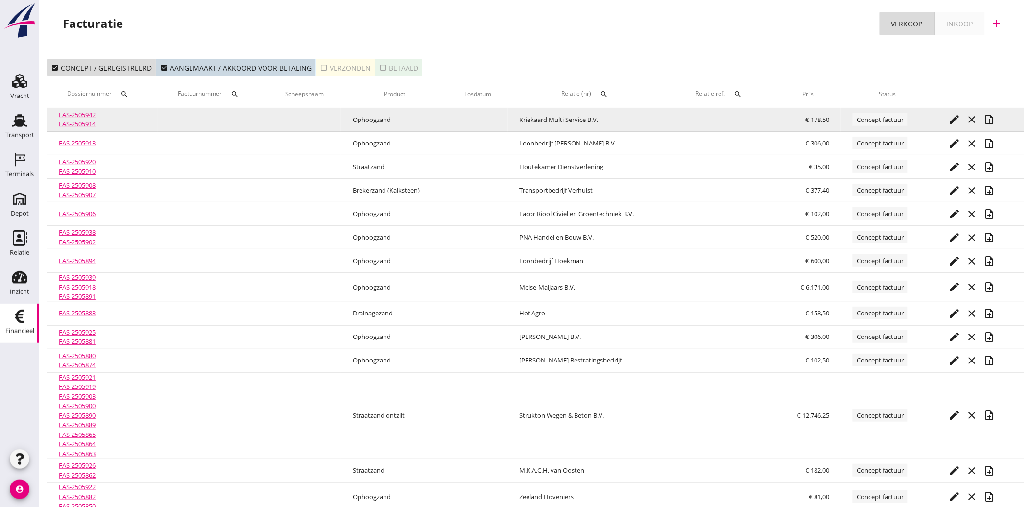
click at [994, 117] on icon "note_add" at bounding box center [990, 120] width 12 height 12
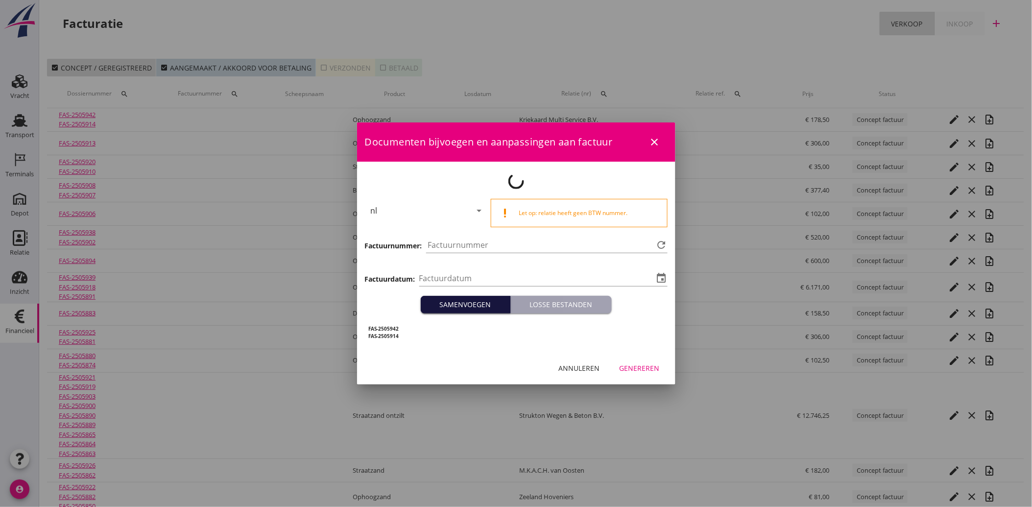
type input "[DATE]"
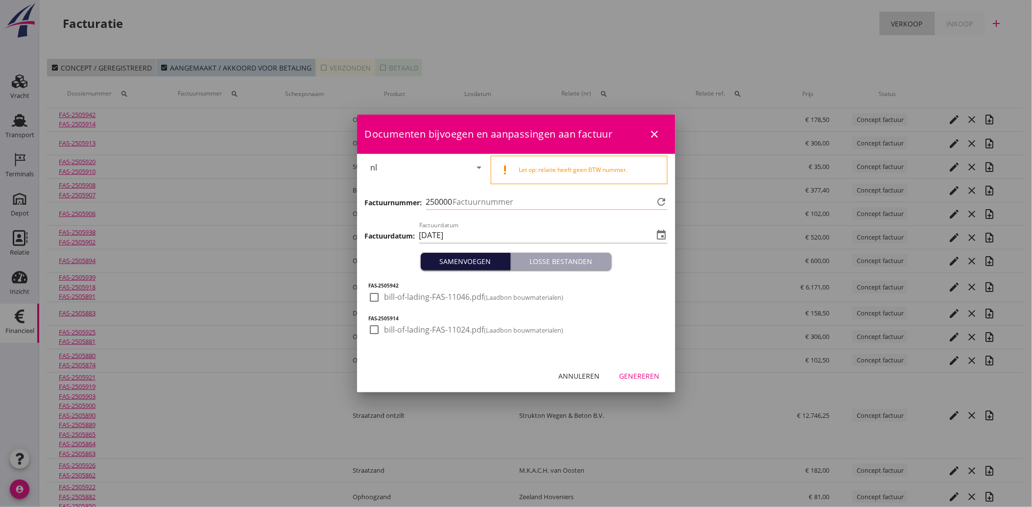
type input "4124"
click at [379, 296] on div at bounding box center [374, 297] width 17 height 17
checkbox input "true"
click at [375, 330] on div at bounding box center [374, 329] width 17 height 17
checkbox input "true"
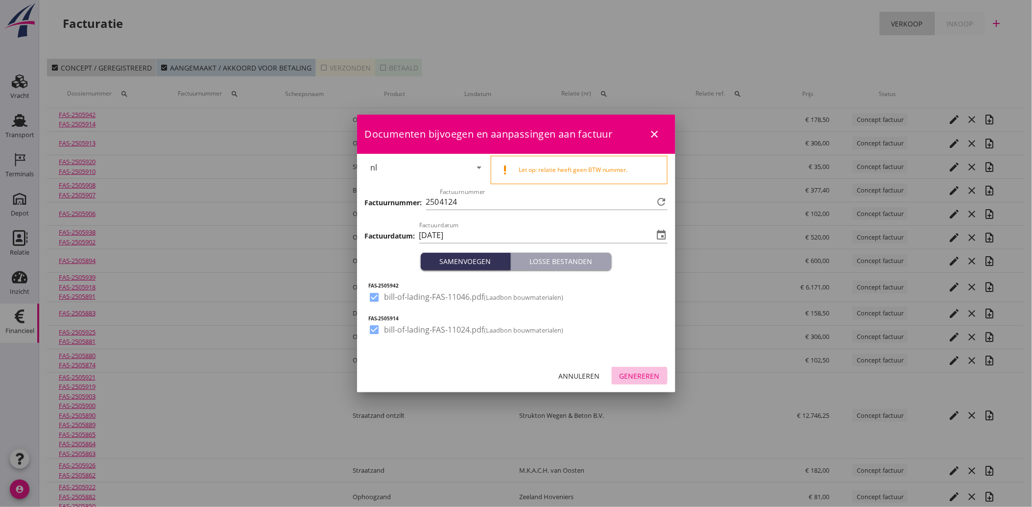
click at [635, 371] on div "Genereren" at bounding box center [640, 376] width 40 height 10
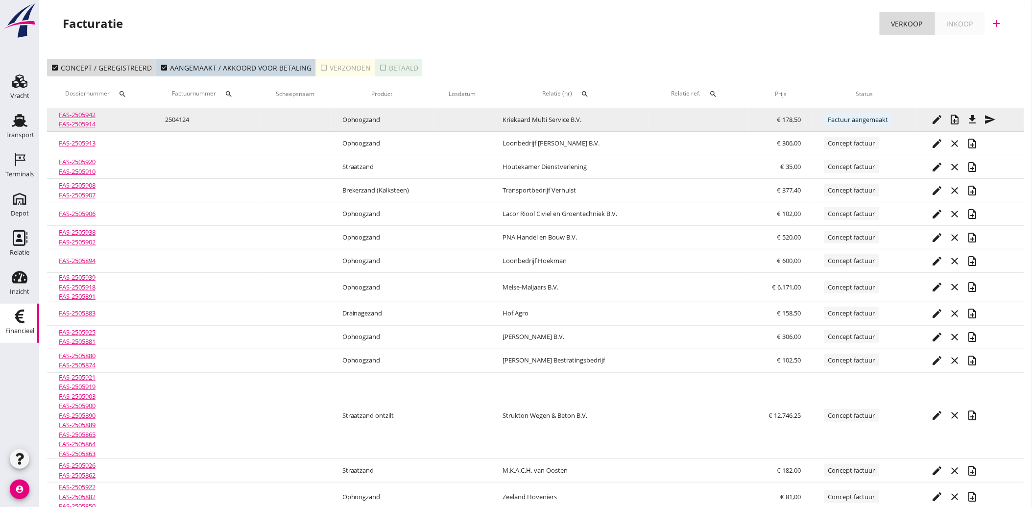
click at [996, 119] on icon "send" at bounding box center [991, 120] width 12 height 12
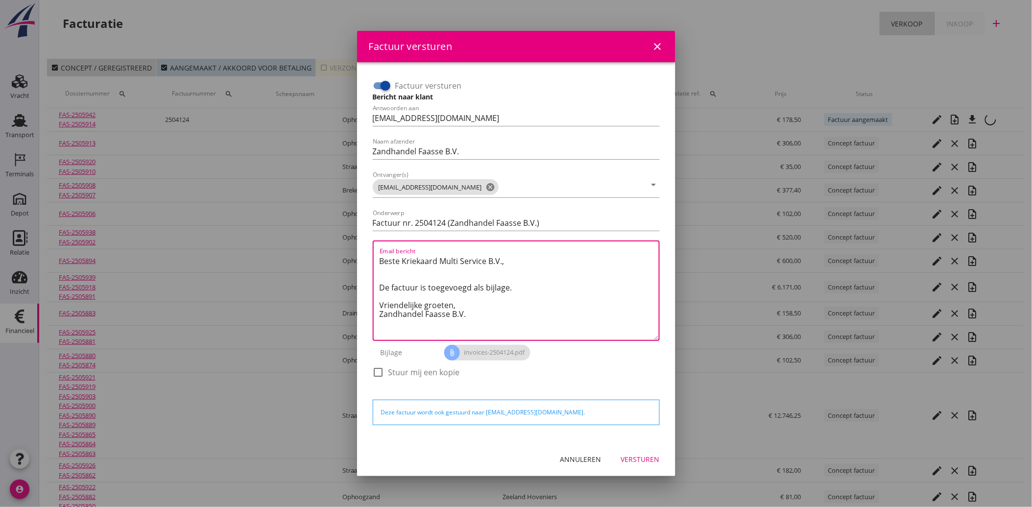
drag, startPoint x: 481, startPoint y: 319, endPoint x: 337, endPoint y: 232, distance: 167.9
click at [337, 232] on div "Factuur versturen close Factuur versturen Bericht naar klant Antwoorden aan [EM…" at bounding box center [516, 310] width 1032 height 621
paste textarea "Geachte heer/mevrouw, Hierbij zenden wij u onze factuur i.v.m. de door ons aan …"
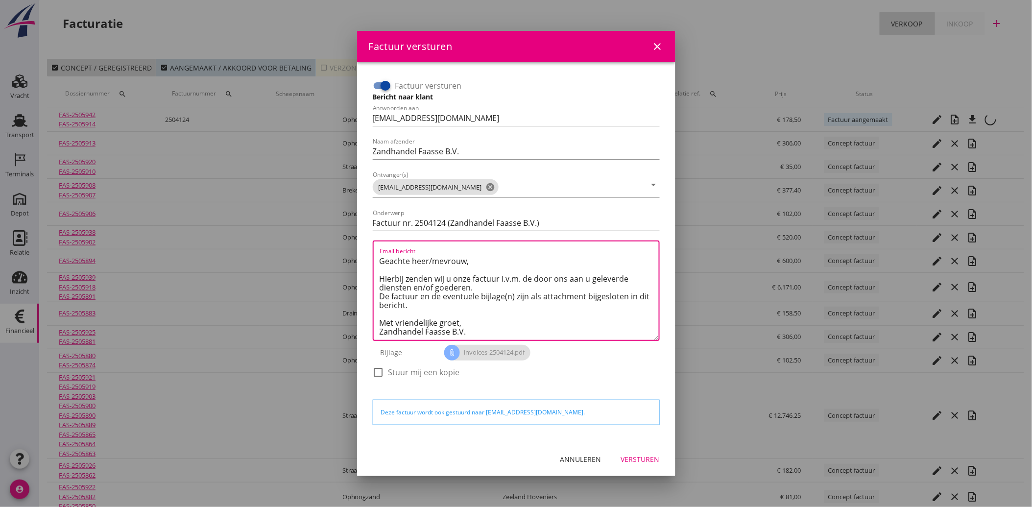
type textarea "Geachte heer/mevrouw, Hierbij zenden wij u onze factuur i.v.m. de door ons aan …"
click at [655, 456] on div "Versturen" at bounding box center [640, 459] width 39 height 10
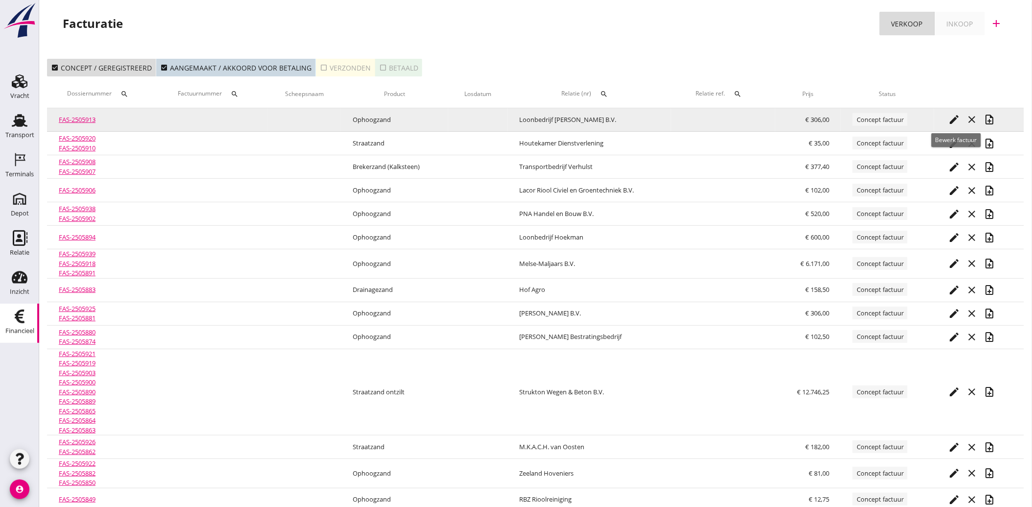
click at [955, 115] on icon "edit" at bounding box center [955, 120] width 12 height 12
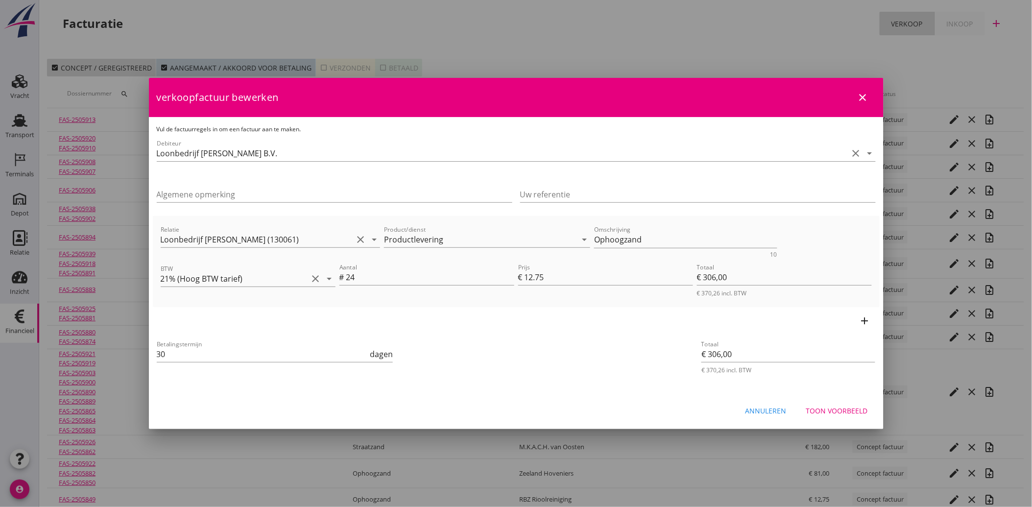
click at [839, 410] on div "Toon voorbeeld" at bounding box center [837, 411] width 62 height 10
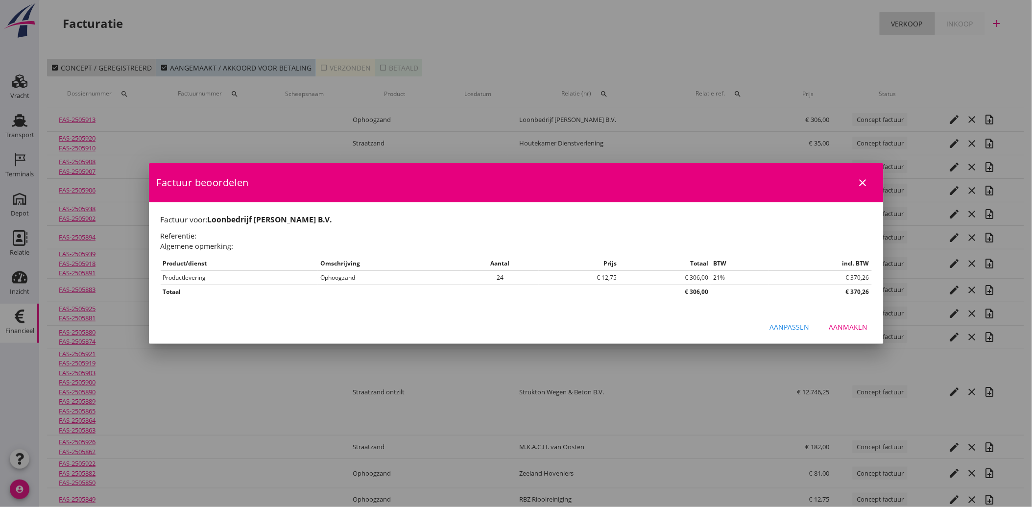
click at [855, 329] on div "Aanmaken" at bounding box center [848, 327] width 39 height 10
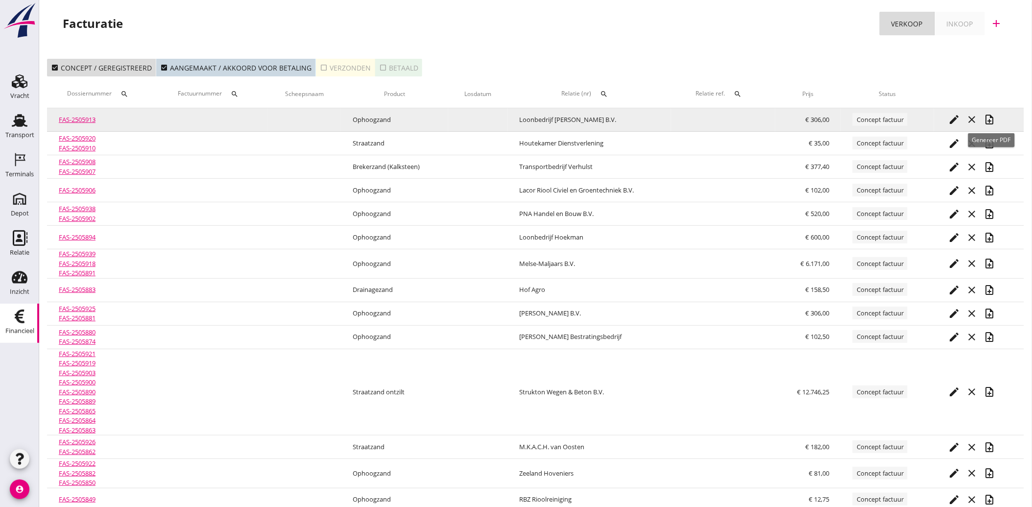
click at [993, 118] on icon "note_add" at bounding box center [990, 120] width 12 height 12
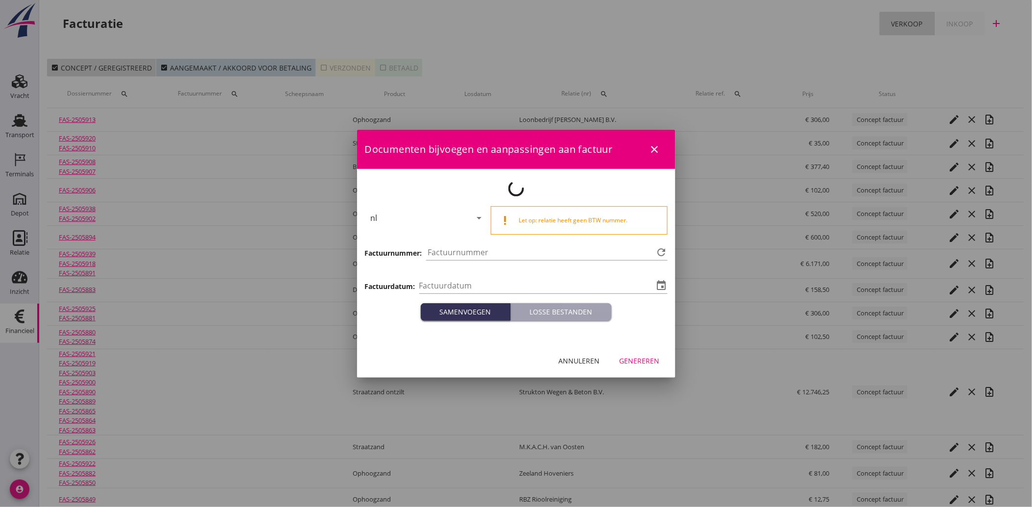
type input "[DATE]"
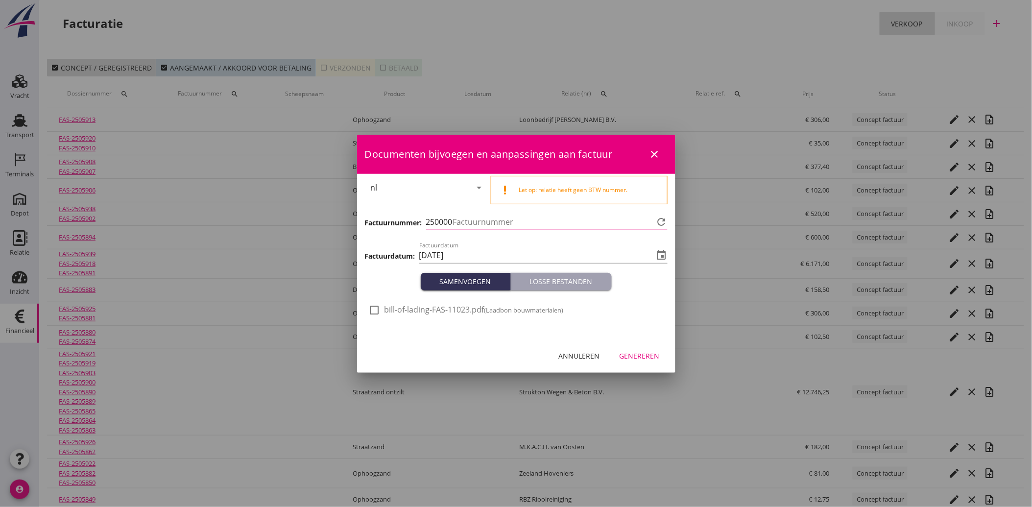
type input "4125"
click at [374, 311] on div at bounding box center [374, 310] width 17 height 17
checkbox input "true"
click at [635, 354] on div "Genereren" at bounding box center [640, 356] width 40 height 10
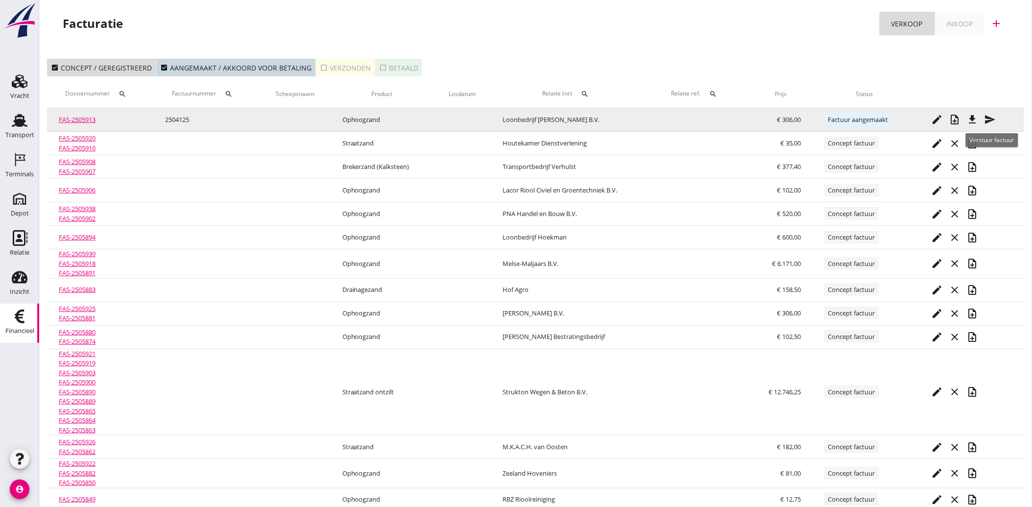
click at [994, 120] on icon "send" at bounding box center [991, 120] width 12 height 12
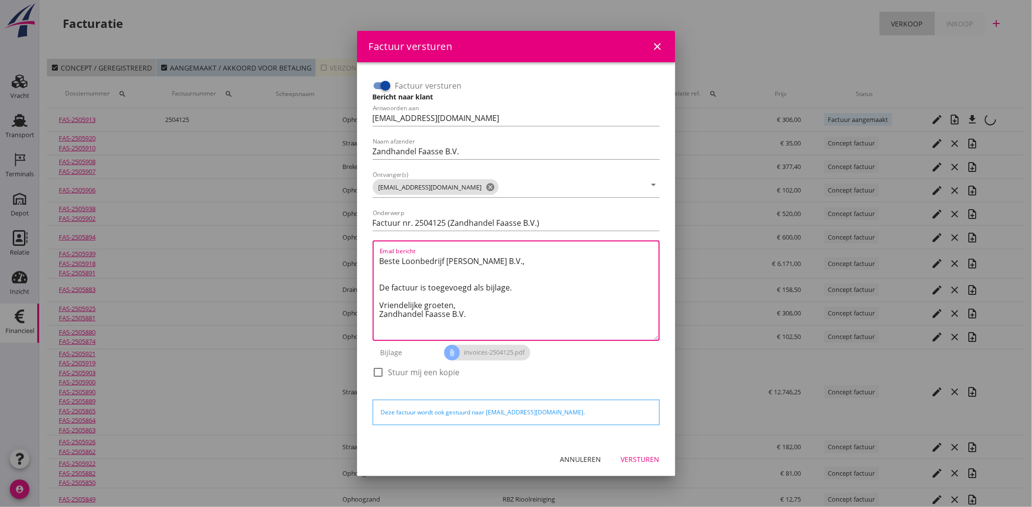
drag, startPoint x: 485, startPoint y: 313, endPoint x: 350, endPoint y: 260, distance: 145.0
click at [350, 260] on div "Factuur versturen close Factuur versturen Bericht naar klant Antwoorden aan [EM…" at bounding box center [516, 299] width 1032 height 598
paste textarea "Geachte heer/mevrouw, Hierbij zenden wij u onze factuur i.v.m. de door ons aan …"
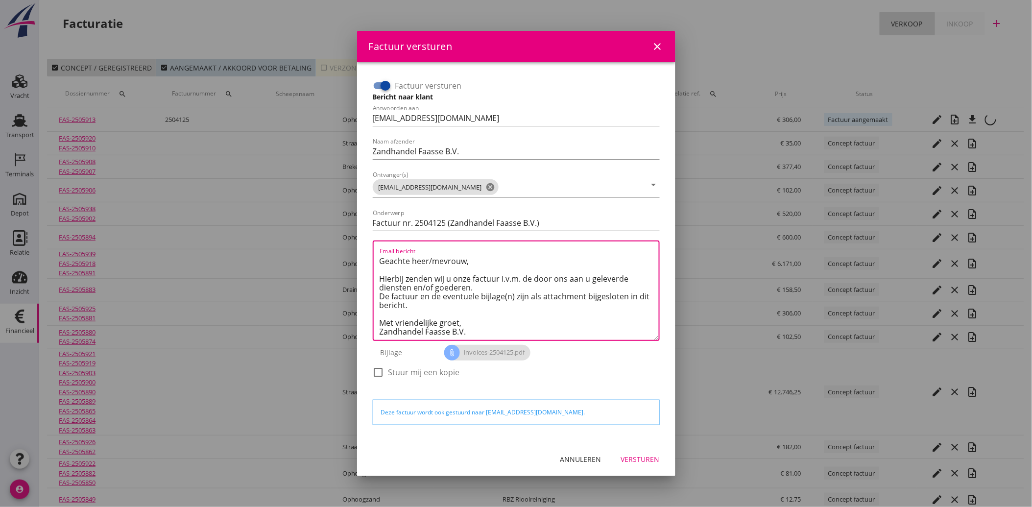
type textarea "Geachte heer/mevrouw, Hierbij zenden wij u onze factuur i.v.m. de door ons aan …"
click at [631, 461] on div "Versturen" at bounding box center [640, 459] width 39 height 10
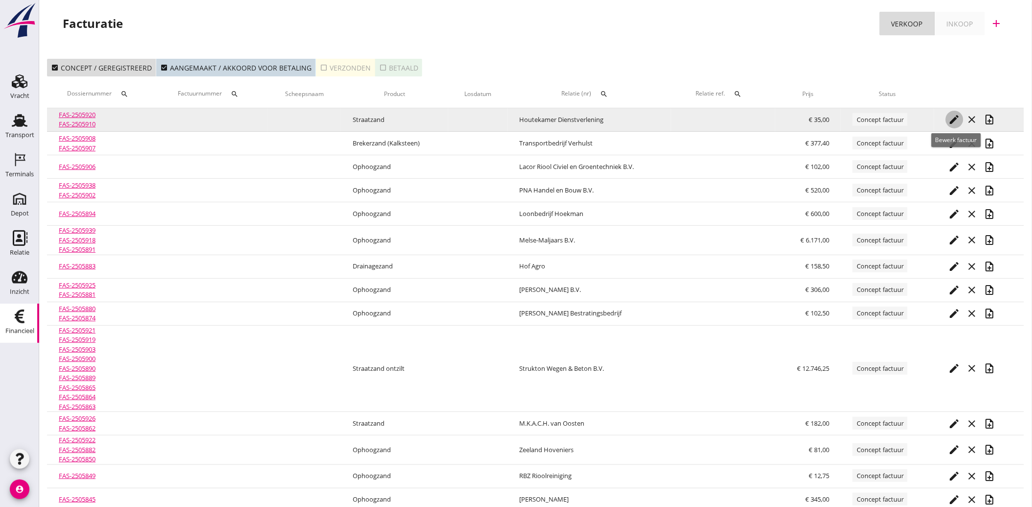
click at [952, 119] on icon "edit" at bounding box center [955, 120] width 12 height 12
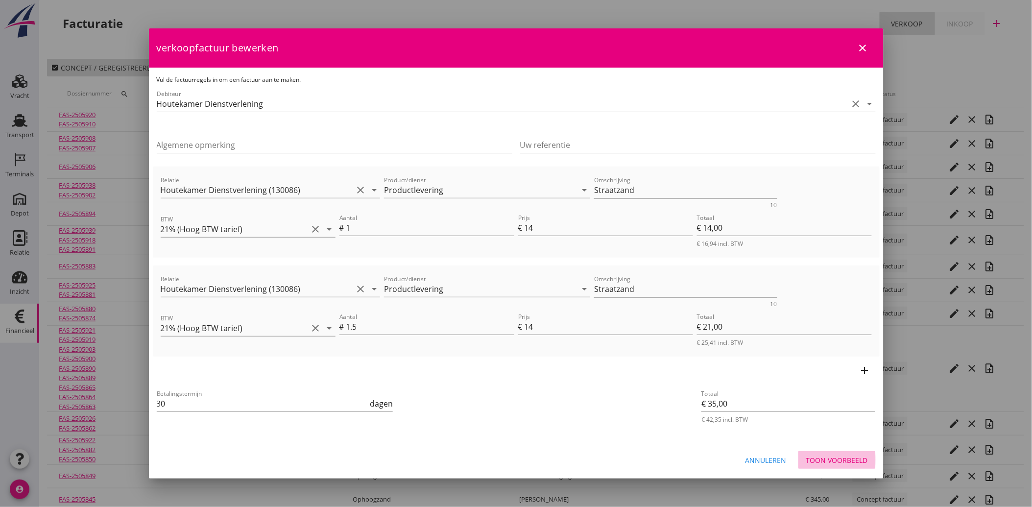
click at [830, 458] on div "Toon voorbeeld" at bounding box center [837, 460] width 62 height 10
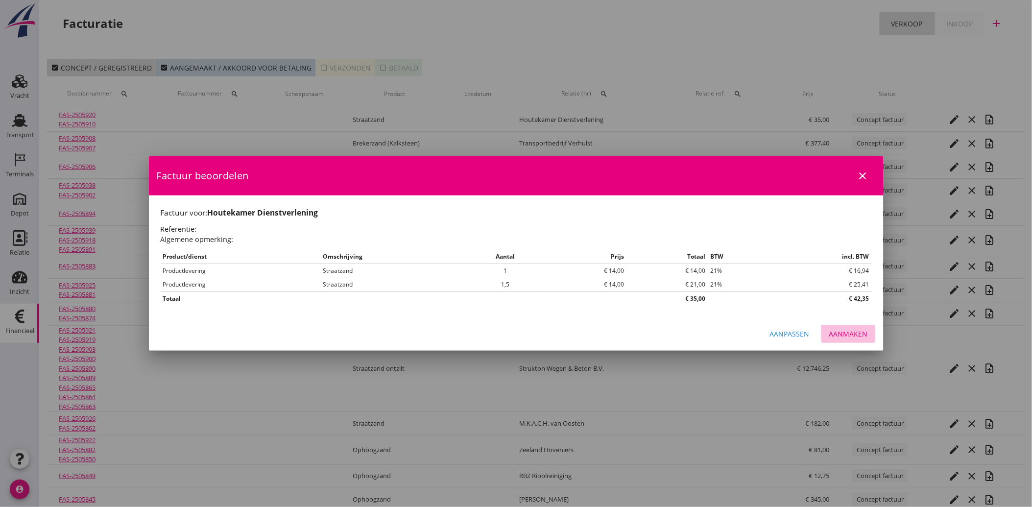
click at [838, 341] on button "Aanmaken" at bounding box center [848, 334] width 54 height 18
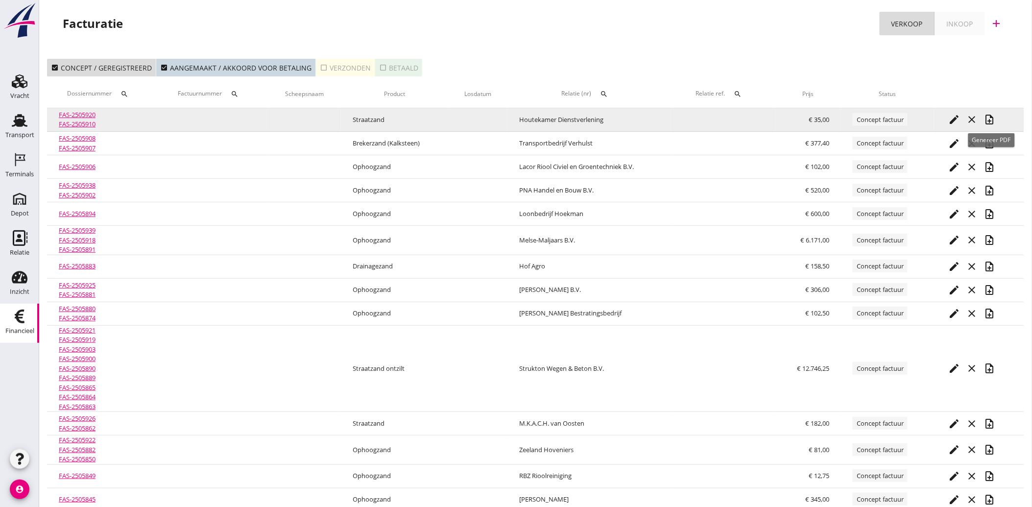
click at [992, 119] on icon "note_add" at bounding box center [990, 120] width 12 height 12
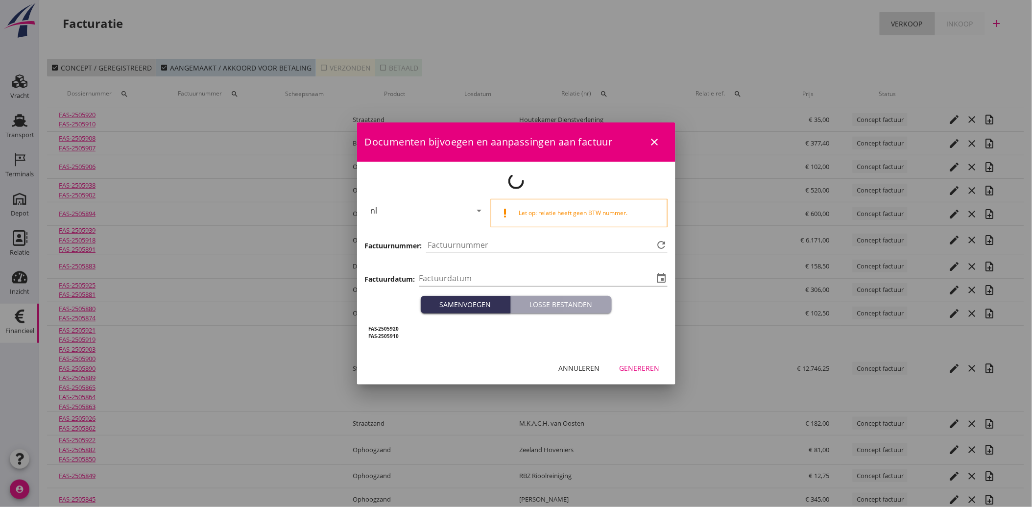
type input "[DATE]"
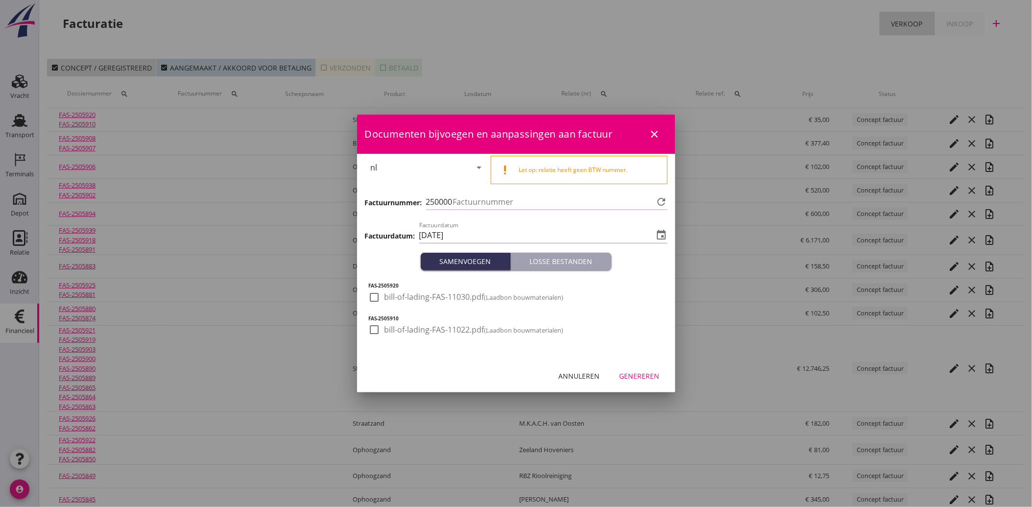
type input "4126"
click at [370, 296] on div at bounding box center [374, 297] width 17 height 17
checkbox input "true"
click at [376, 329] on div at bounding box center [374, 329] width 17 height 17
checkbox input "true"
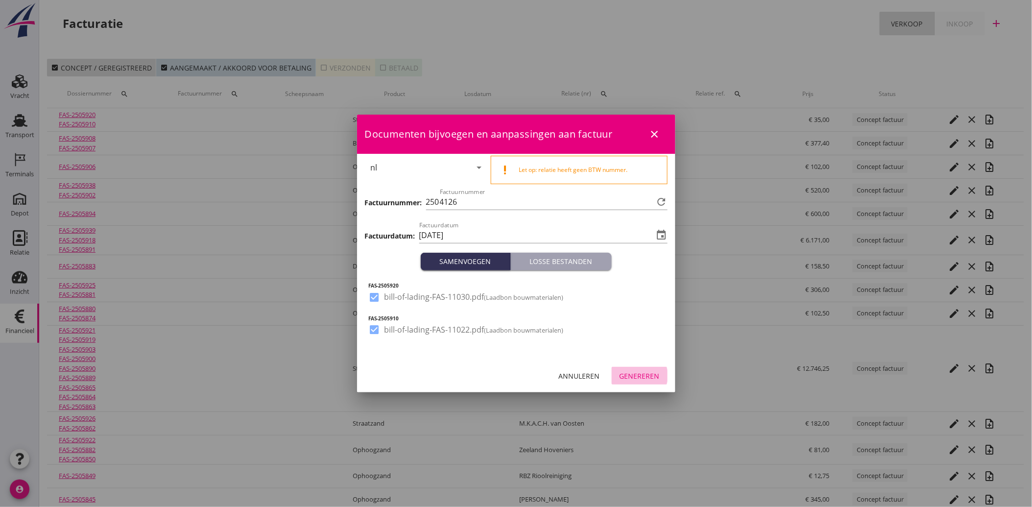
click at [648, 379] on div "Genereren" at bounding box center [640, 376] width 40 height 10
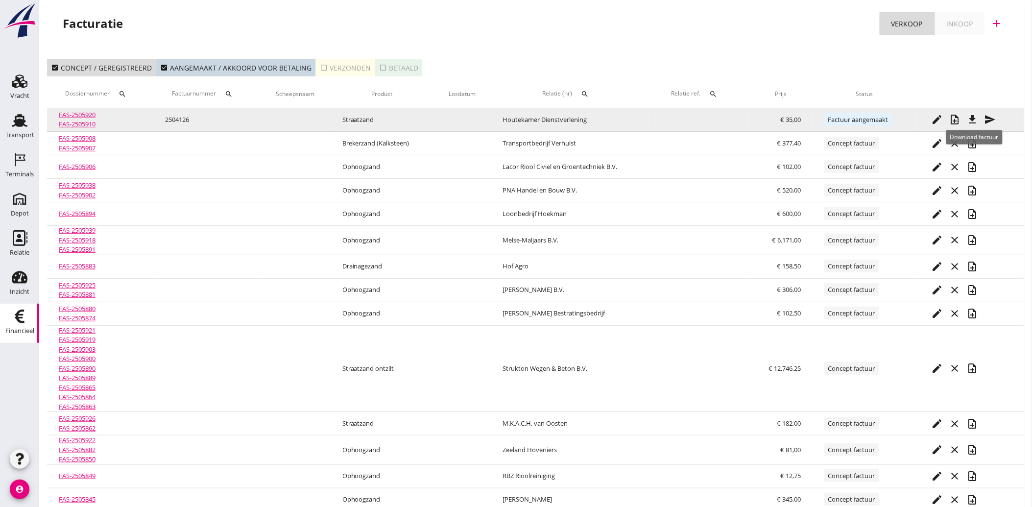
click at [990, 121] on icon "send" at bounding box center [991, 120] width 12 height 12
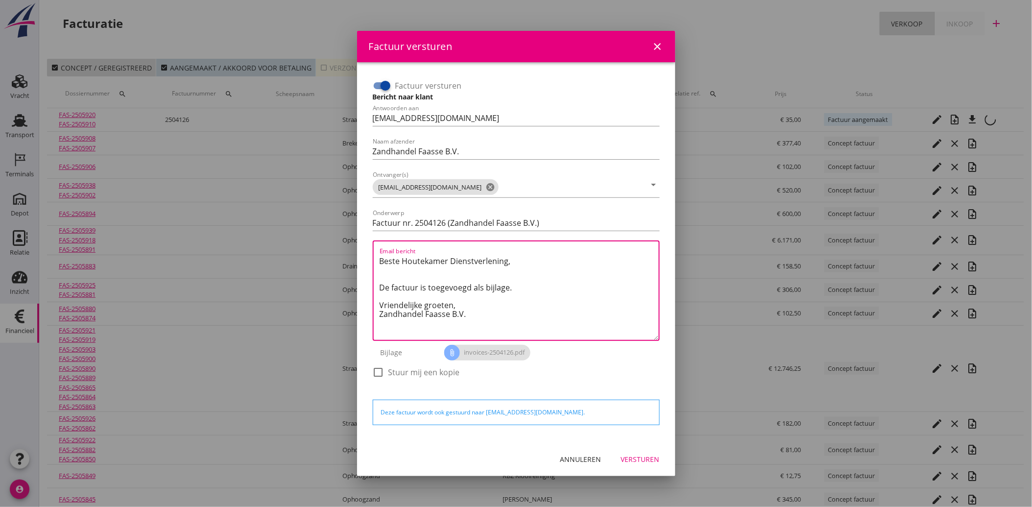
drag, startPoint x: 473, startPoint y: 315, endPoint x: 374, endPoint y: 254, distance: 116.2
click at [374, 254] on div "Email bericht Beste Houtekamer Dienstverlening, De factuur is toegevoegd als bi…" at bounding box center [516, 291] width 287 height 100
paste textarea "Geachte heer/mevrouw, Hierbij zenden wij u onze factuur i.v.m. de door ons aan …"
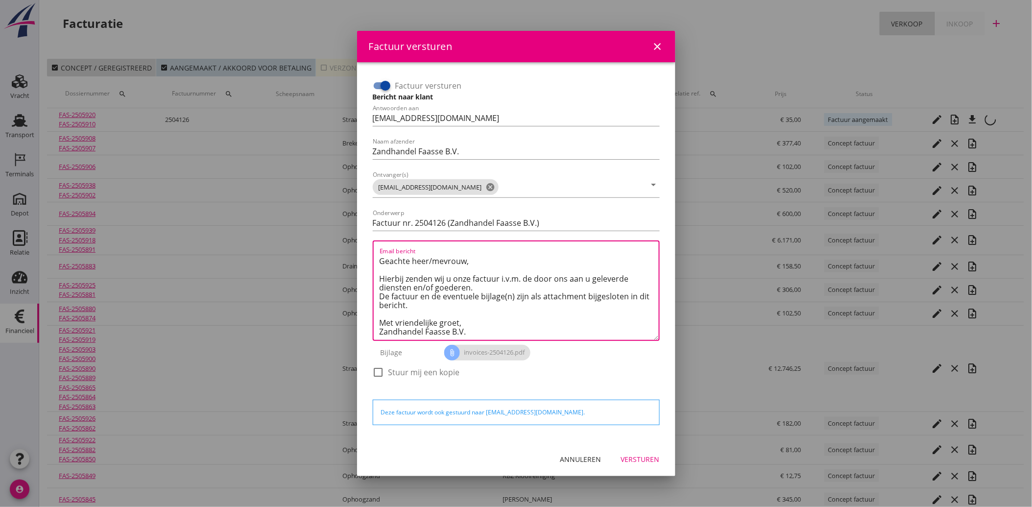
type textarea "Geachte heer/mevrouw, Hierbij zenden wij u onze factuur i.v.m. de door ons aan …"
click at [641, 454] on div "Versturen" at bounding box center [640, 459] width 39 height 10
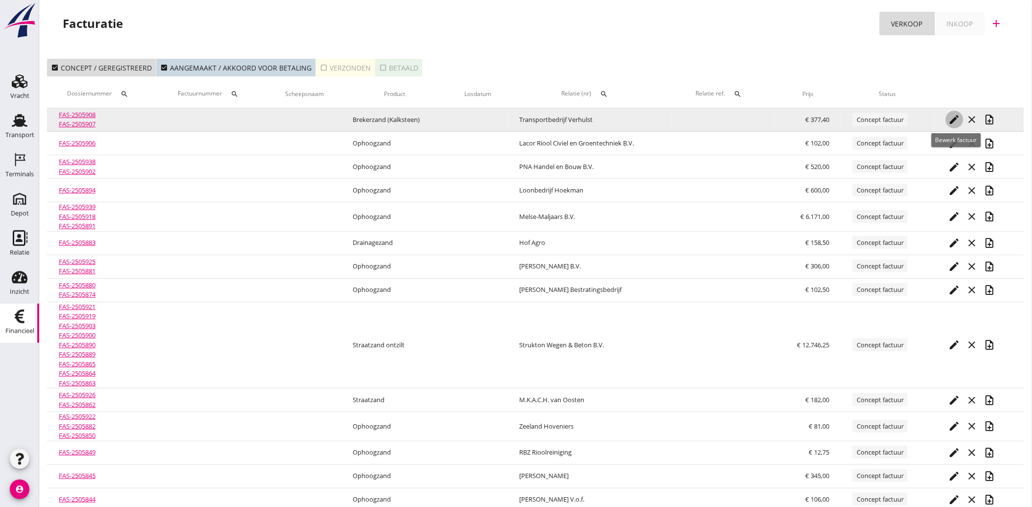
click at [953, 115] on icon "edit" at bounding box center [955, 120] width 12 height 12
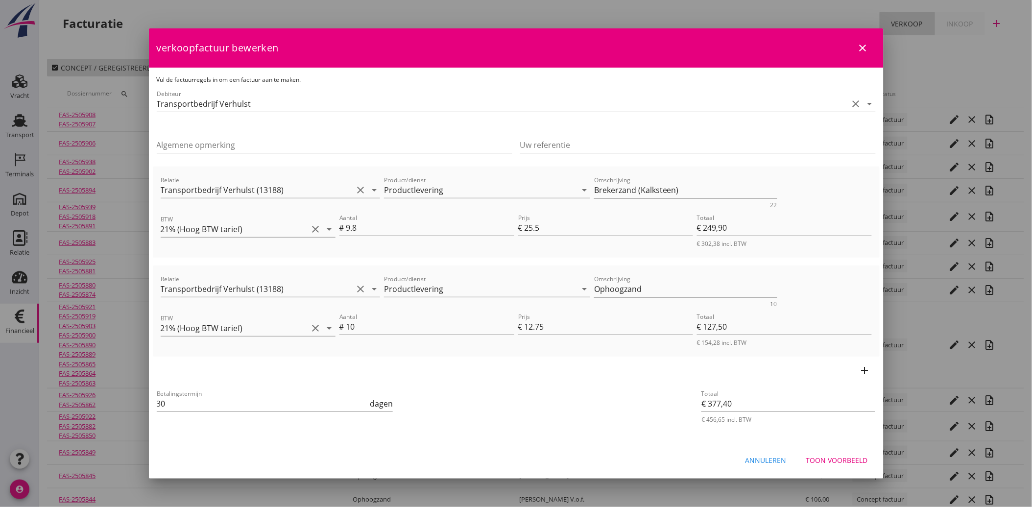
click at [846, 457] on div "Toon voorbeeld" at bounding box center [837, 460] width 62 height 10
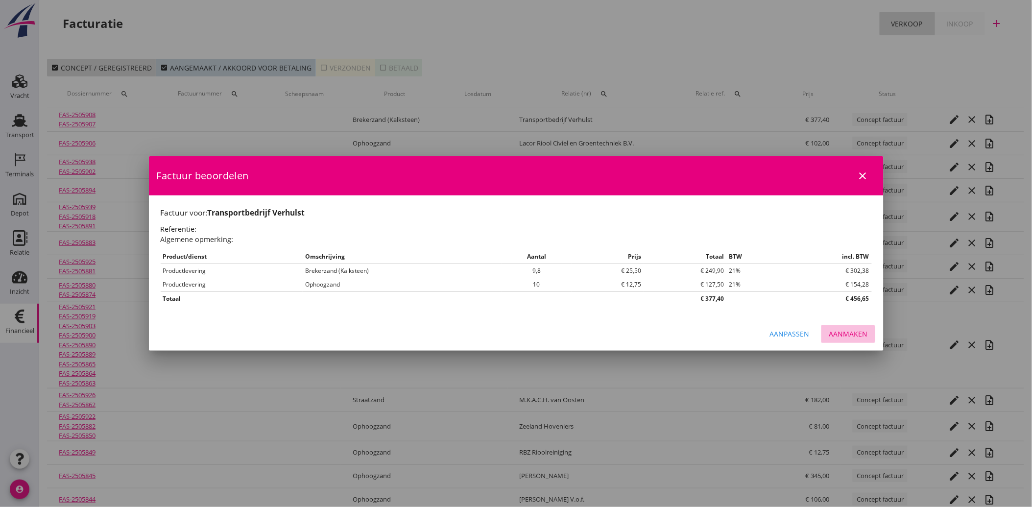
click at [854, 337] on div "Aanmaken" at bounding box center [848, 334] width 39 height 10
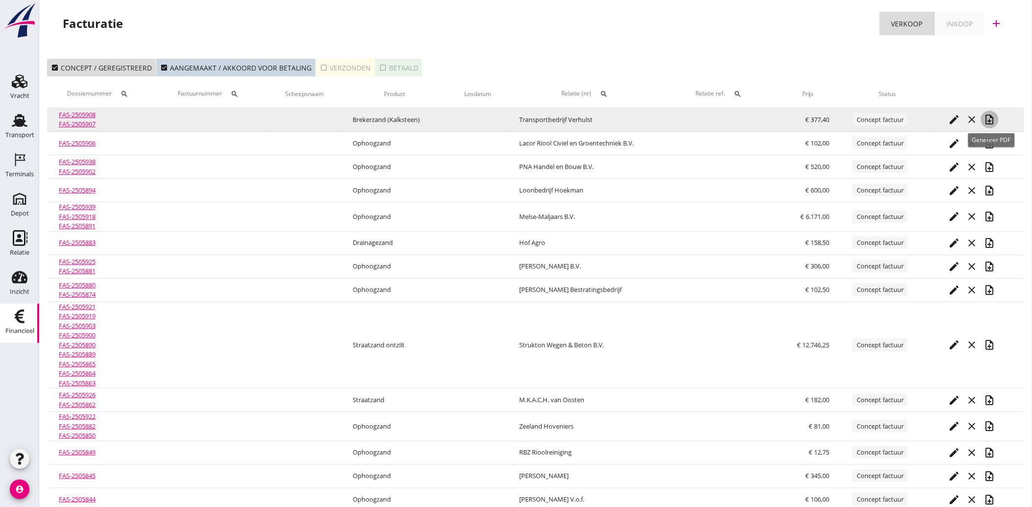
click at [988, 115] on icon "note_add" at bounding box center [990, 120] width 12 height 12
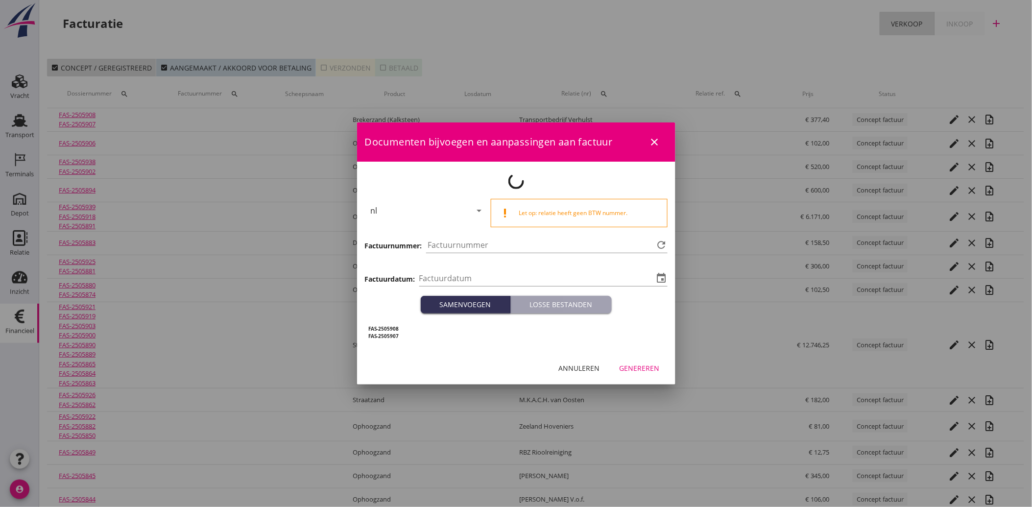
type input "[DATE]"
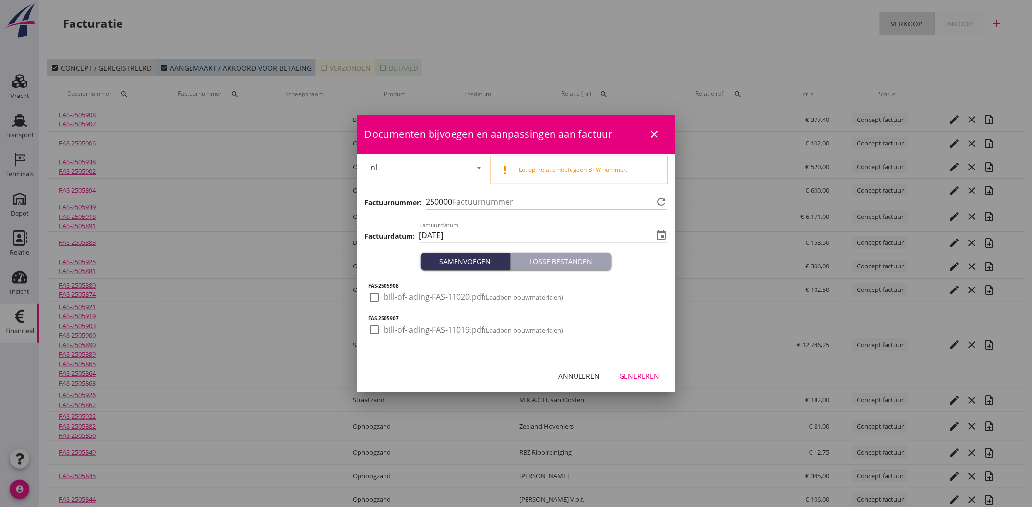
type input "4127"
click at [377, 303] on div at bounding box center [374, 297] width 17 height 17
checkbox input "true"
click at [371, 327] on div at bounding box center [374, 329] width 17 height 17
checkbox input "true"
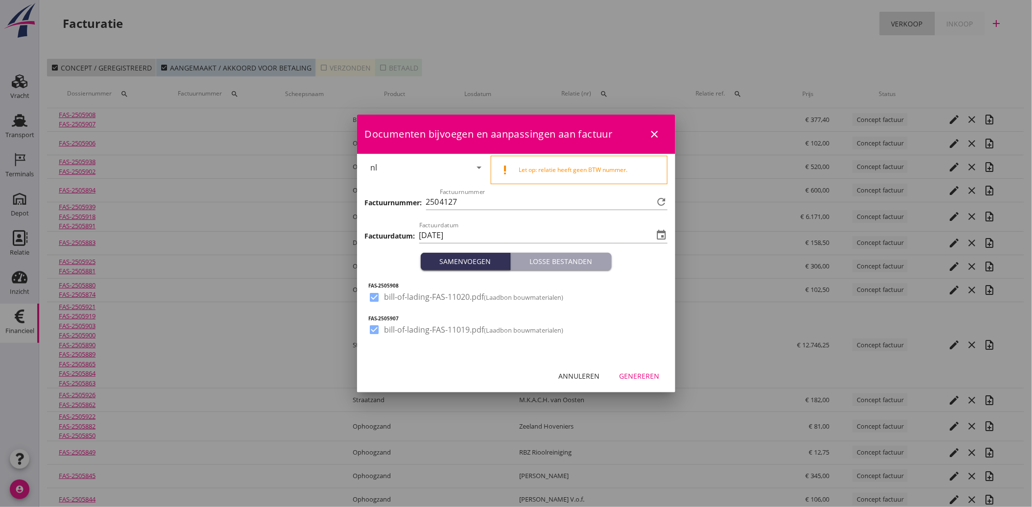
click at [647, 371] on div "Genereren" at bounding box center [640, 376] width 40 height 10
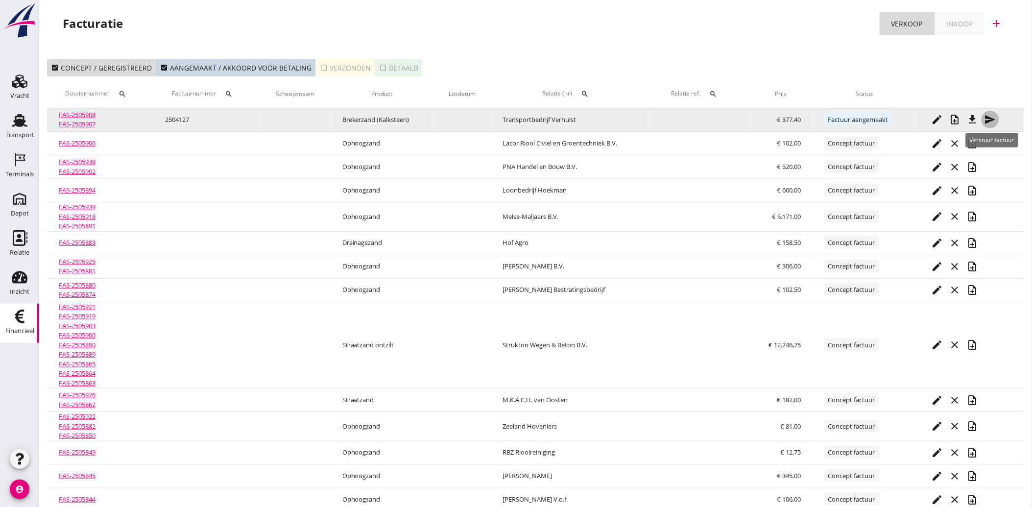
click at [992, 115] on icon "send" at bounding box center [991, 120] width 12 height 12
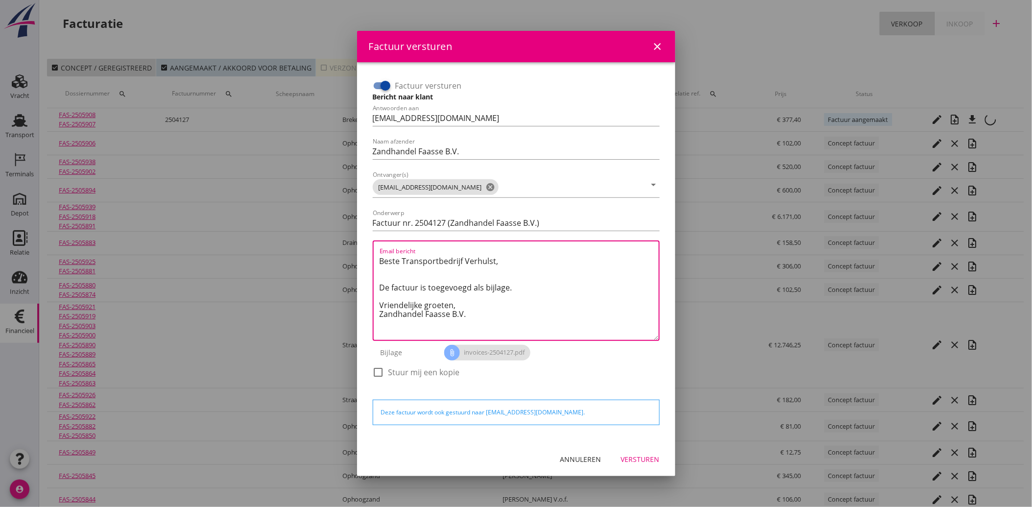
drag, startPoint x: 476, startPoint y: 317, endPoint x: 367, endPoint y: 260, distance: 122.7
click at [367, 260] on div "Factuur versturen Bericht naar klant Antwoorden aan [EMAIL_ADDRESS][DOMAIN_NAME…" at bounding box center [516, 252] width 303 height 364
paste textarea "Geachte heer/mevrouw, Hierbij zenden wij u onze factuur i.v.m. de door ons aan …"
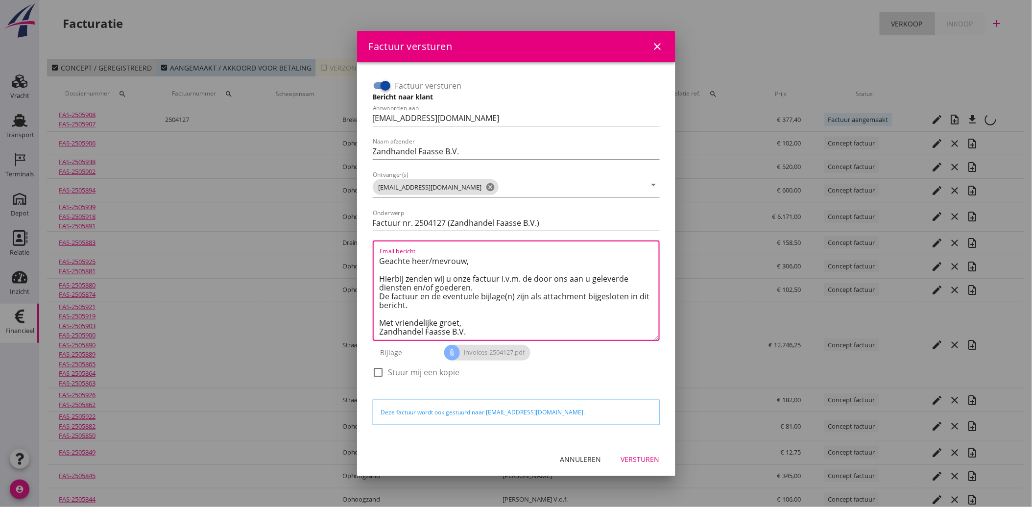
type textarea "Geachte heer/mevrouw, Hierbij zenden wij u onze factuur i.v.m. de door ons aan …"
click at [642, 452] on button "Versturen" at bounding box center [640, 460] width 54 height 18
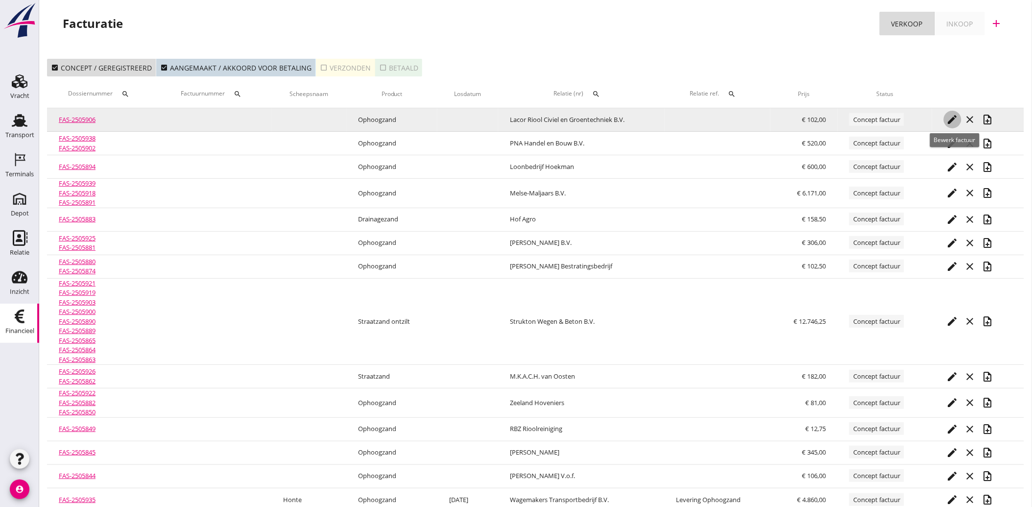
click at [951, 117] on icon "edit" at bounding box center [953, 120] width 12 height 12
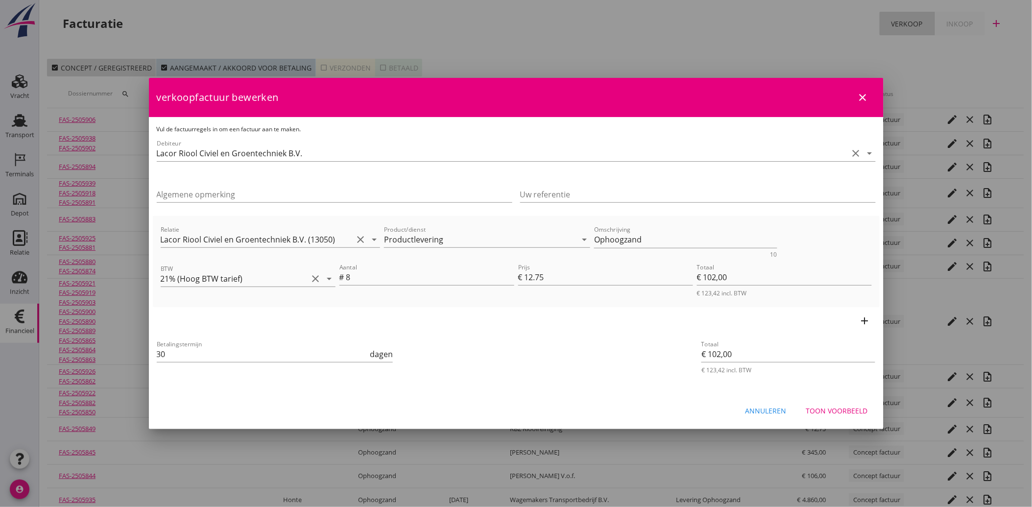
click at [841, 408] on div "Toon voorbeeld" at bounding box center [837, 411] width 62 height 10
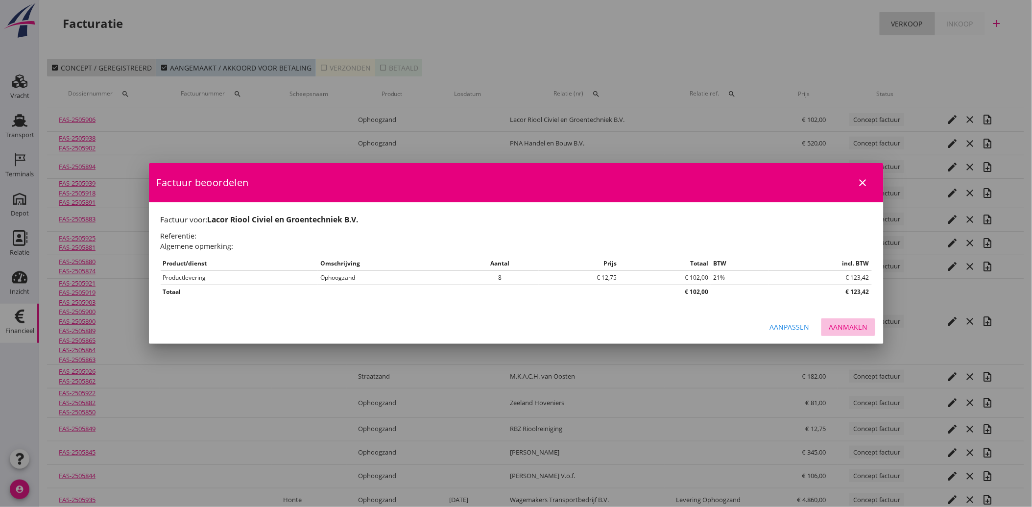
click at [854, 322] on div "Aanmaken" at bounding box center [848, 327] width 39 height 10
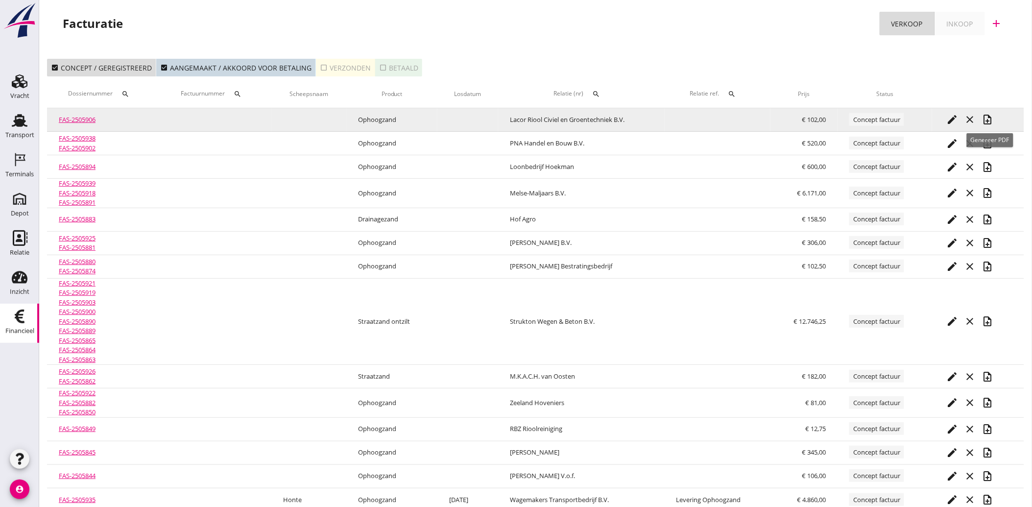
click at [994, 119] on icon "note_add" at bounding box center [988, 120] width 12 height 12
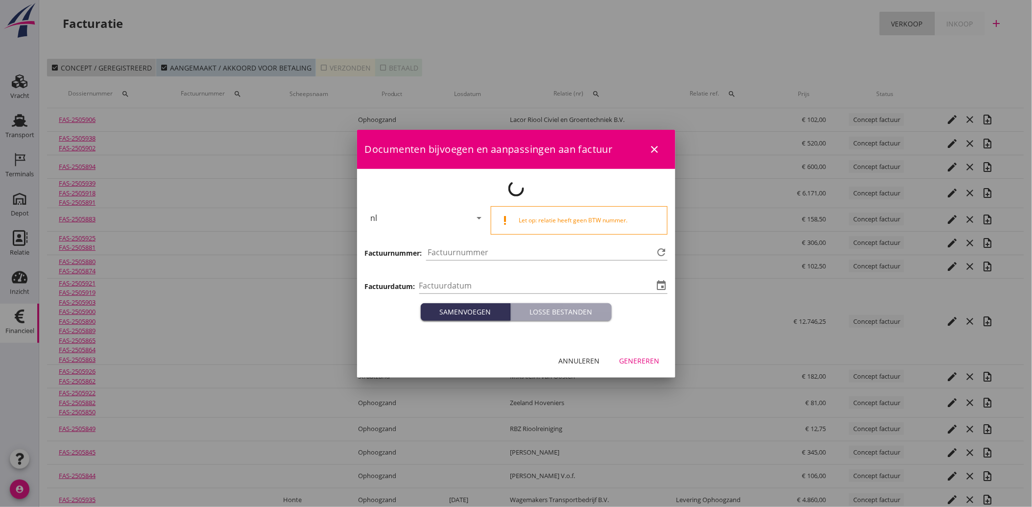
type input "[DATE]"
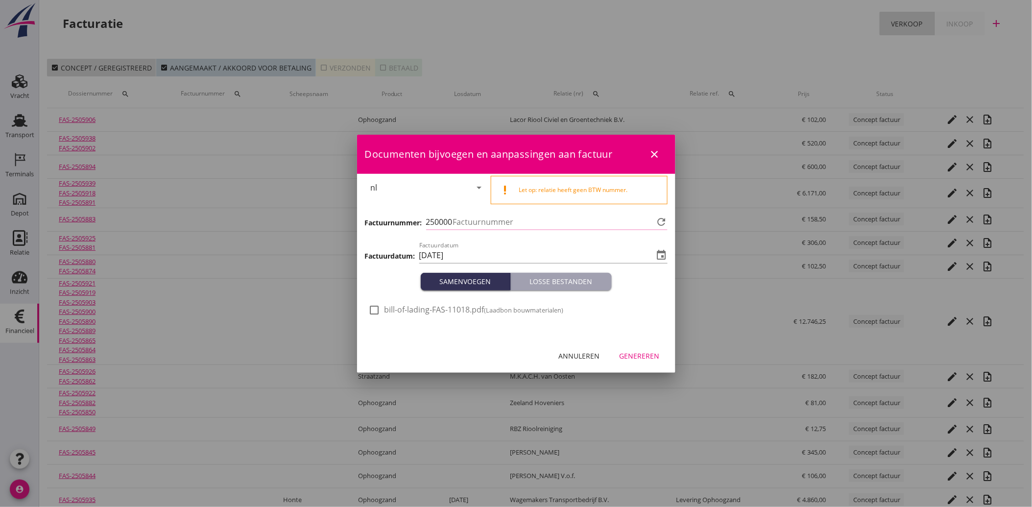
type input "4128"
drag, startPoint x: 378, startPoint y: 305, endPoint x: 385, endPoint y: 310, distance: 8.2
click at [377, 305] on div at bounding box center [374, 310] width 17 height 17
checkbox input "true"
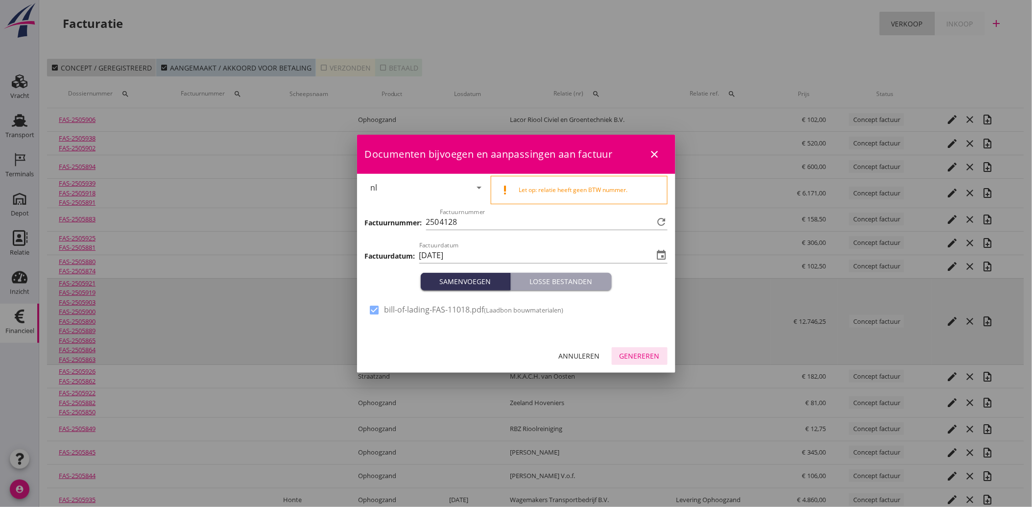
click at [649, 354] on div "Genereren" at bounding box center [640, 356] width 40 height 10
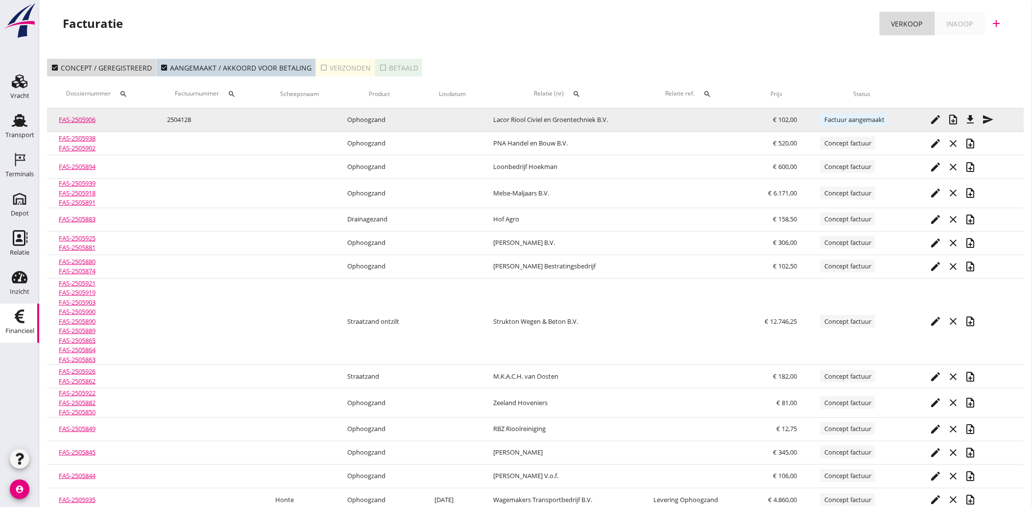
click at [989, 121] on icon "send" at bounding box center [989, 120] width 12 height 12
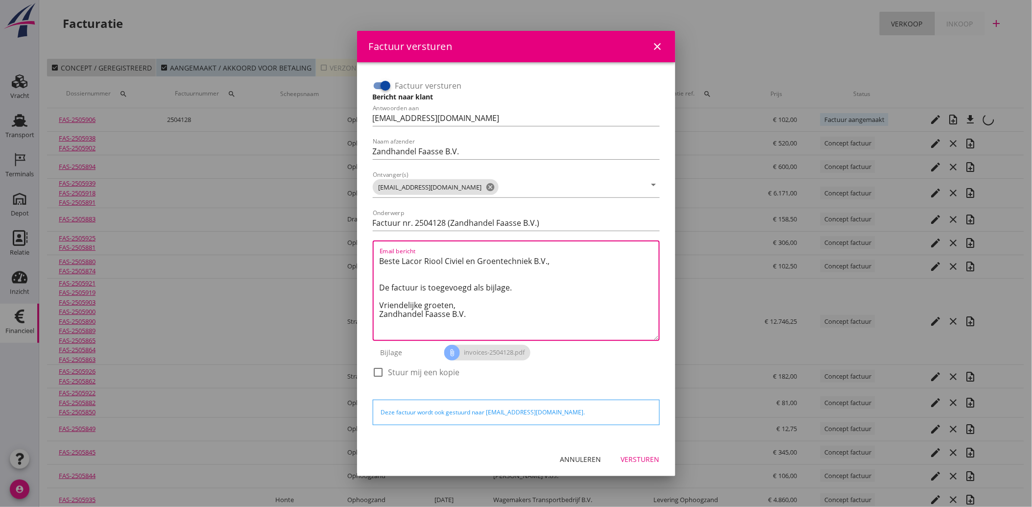
drag, startPoint x: 484, startPoint y: 315, endPoint x: 361, endPoint y: 252, distance: 138.5
click at [361, 252] on div "Factuur versturen Bericht naar klant Antwoorden aan [EMAIL_ADDRESS][DOMAIN_NAME…" at bounding box center [516, 252] width 318 height 380
paste textarea "Geachte heer/mevrouw, Hierbij zenden wij u onze factuur i.v.m. de door ons aan …"
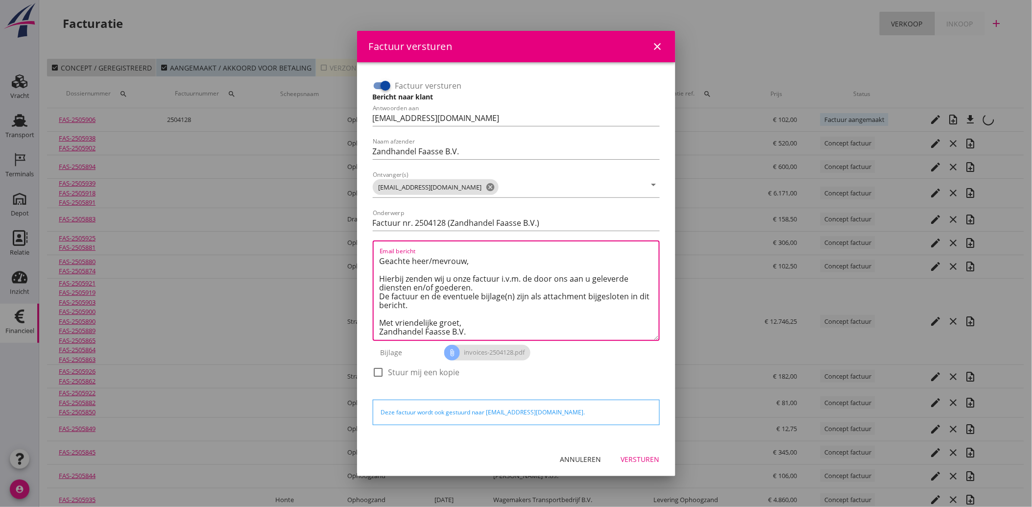
type textarea "Geachte heer/mevrouw, Hierbij zenden wij u onze factuur i.v.m. de door ons aan …"
click at [647, 457] on div "Versturen" at bounding box center [640, 459] width 39 height 10
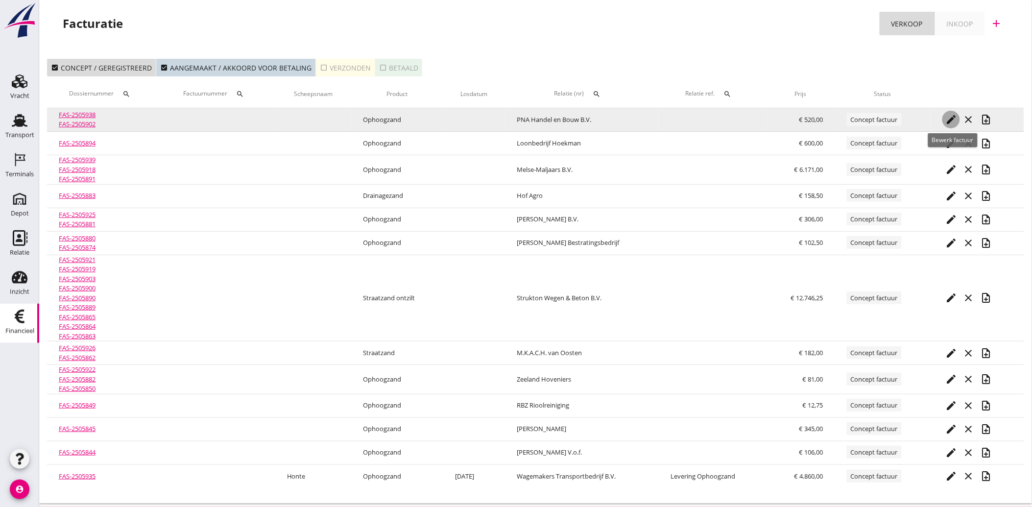
click at [949, 117] on icon "edit" at bounding box center [951, 120] width 12 height 12
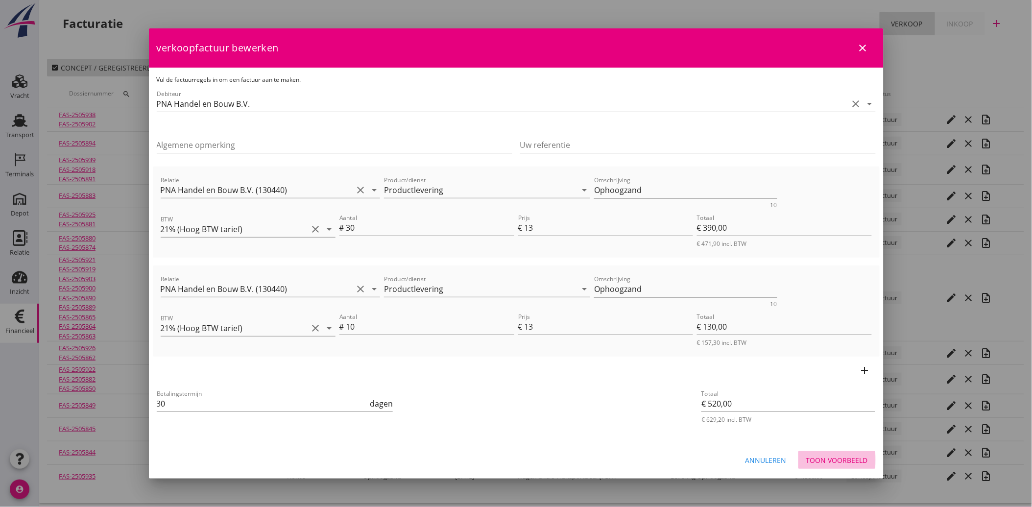
click at [838, 457] on div "Toon voorbeeld" at bounding box center [837, 460] width 62 height 10
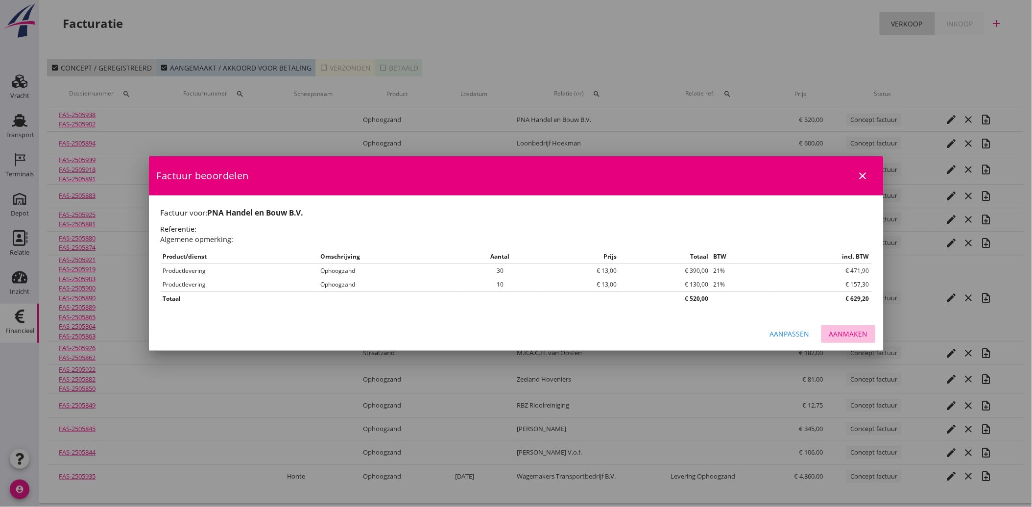
click at [837, 328] on button "Aanmaken" at bounding box center [848, 334] width 54 height 18
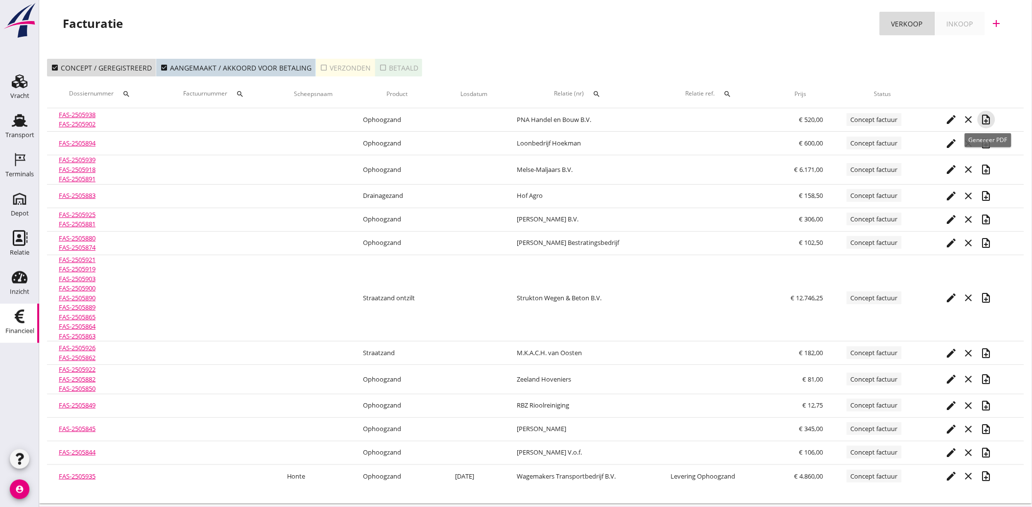
click at [990, 121] on icon "note_add" at bounding box center [987, 120] width 12 height 12
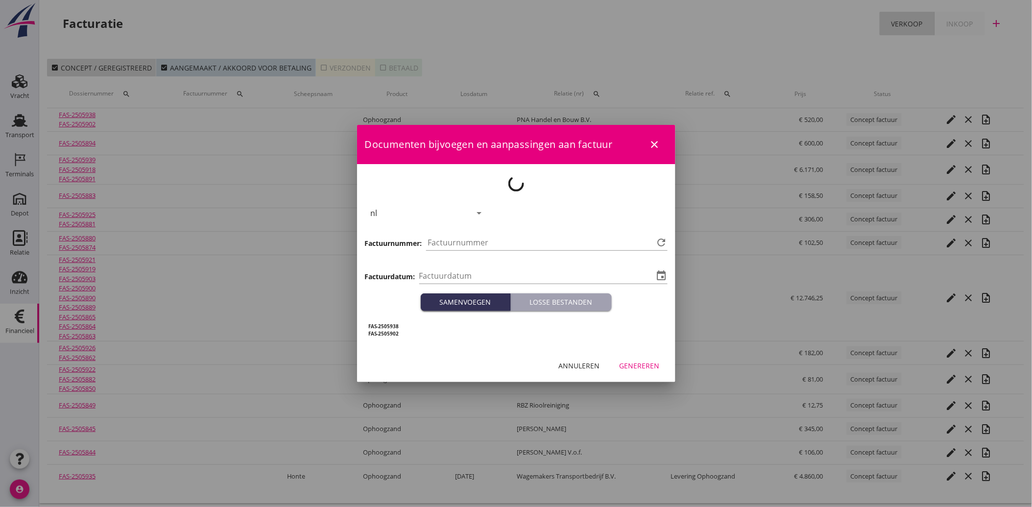
type input "[DATE]"
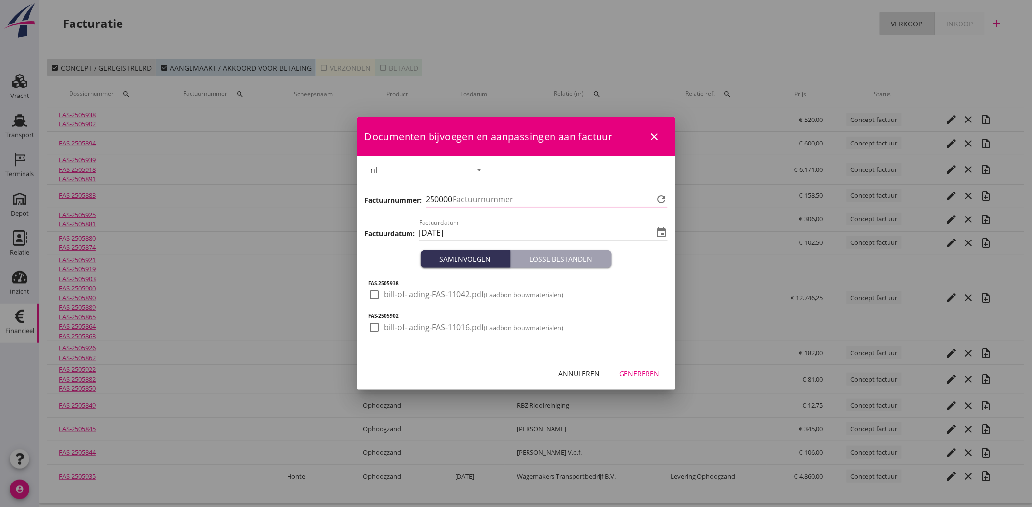
type input "4129"
click at [372, 295] on div at bounding box center [374, 295] width 17 height 17
checkbox input "true"
click at [376, 324] on div at bounding box center [374, 327] width 17 height 17
checkbox input "true"
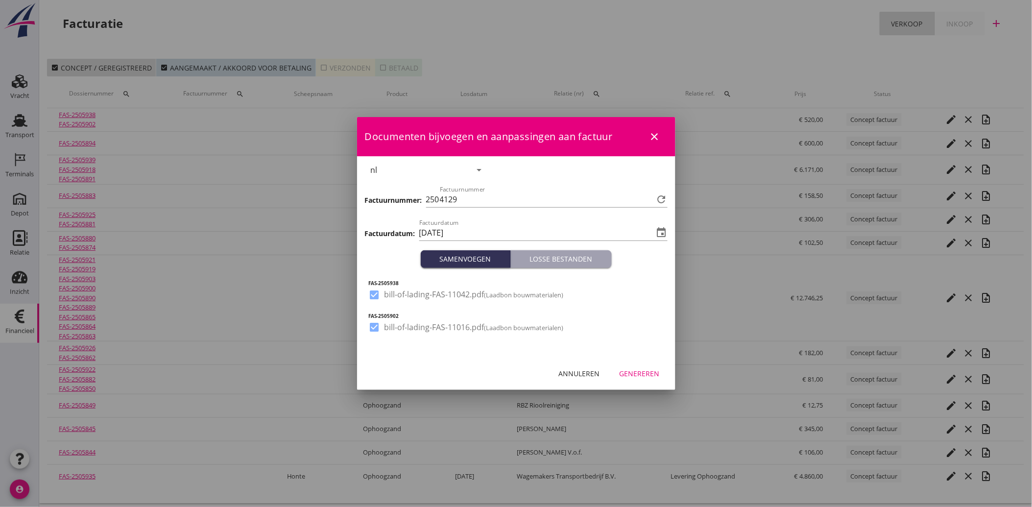
click at [668, 378] on div "Annuleren Genereren" at bounding box center [516, 373] width 318 height 33
click at [659, 375] on div "Genereren" at bounding box center [640, 373] width 40 height 10
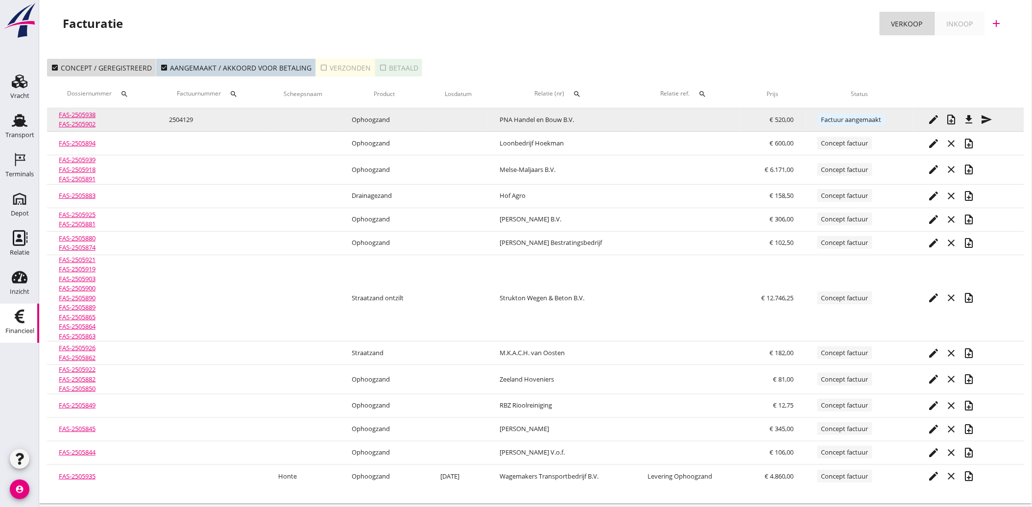
click at [987, 116] on icon "send" at bounding box center [987, 120] width 12 height 12
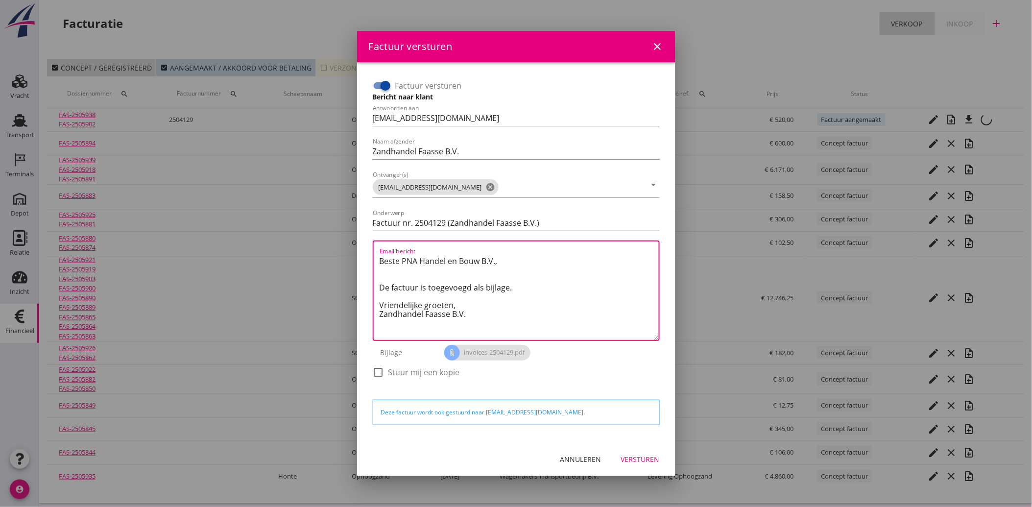
drag, startPoint x: 482, startPoint y: 323, endPoint x: 369, endPoint y: 251, distance: 133.7
click at [369, 251] on div "Factuur versturen Bericht naar klant Antwoorden aan [EMAIL_ADDRESS][DOMAIN_NAME…" at bounding box center [516, 233] width 295 height 319
paste textarea "Geachte heer/mevrouw, Hierbij zenden wij u onze factuur i.v.m. de door ons aan …"
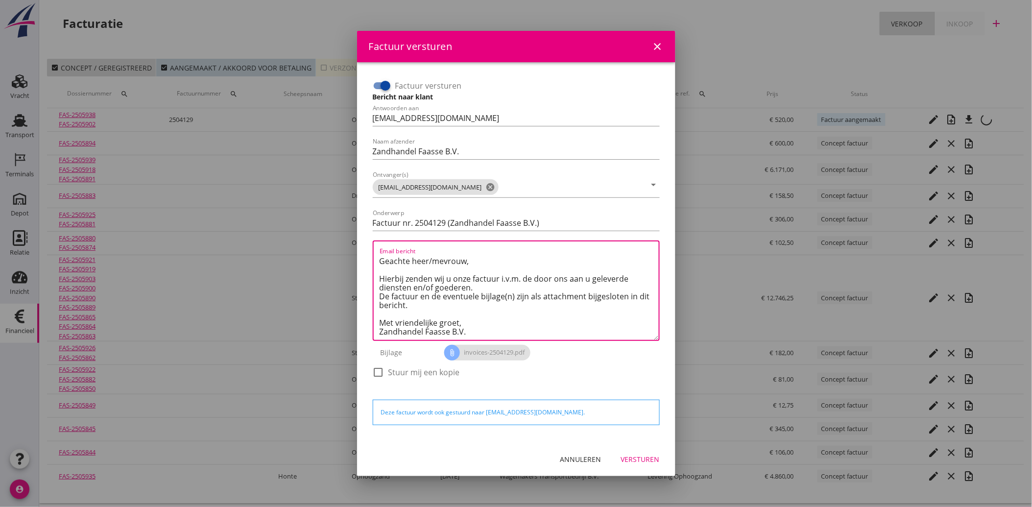
type textarea "Geachte heer/mevrouw, Hierbij zenden wij u onze factuur i.v.m. de door ons aan …"
click at [637, 461] on div "Versturen" at bounding box center [640, 459] width 39 height 10
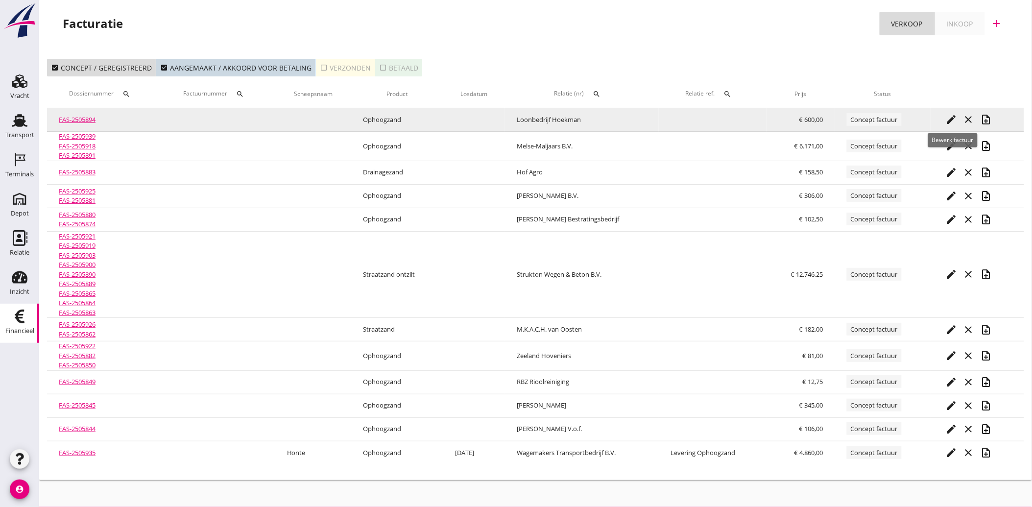
click at [950, 121] on icon "edit" at bounding box center [951, 120] width 12 height 12
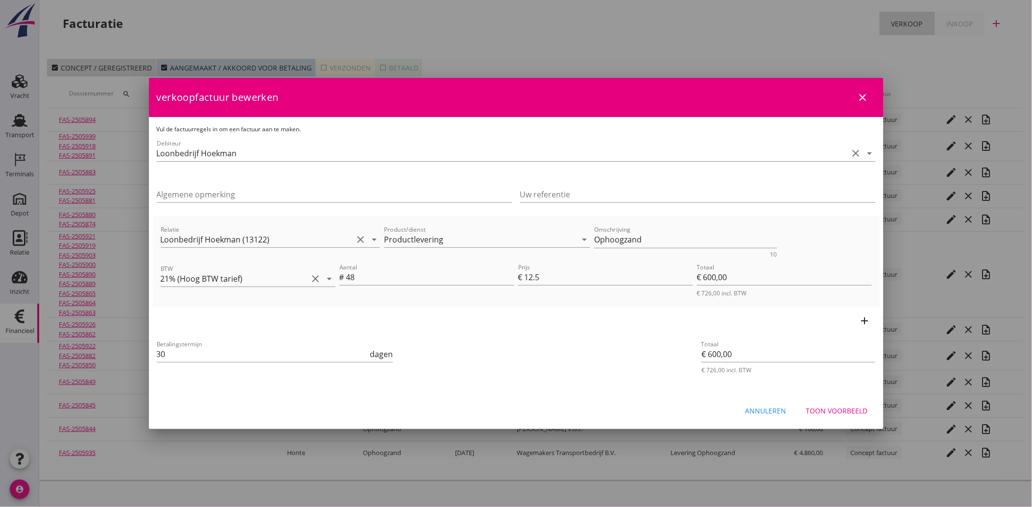
click at [828, 410] on div "Toon voorbeeld" at bounding box center [837, 411] width 62 height 10
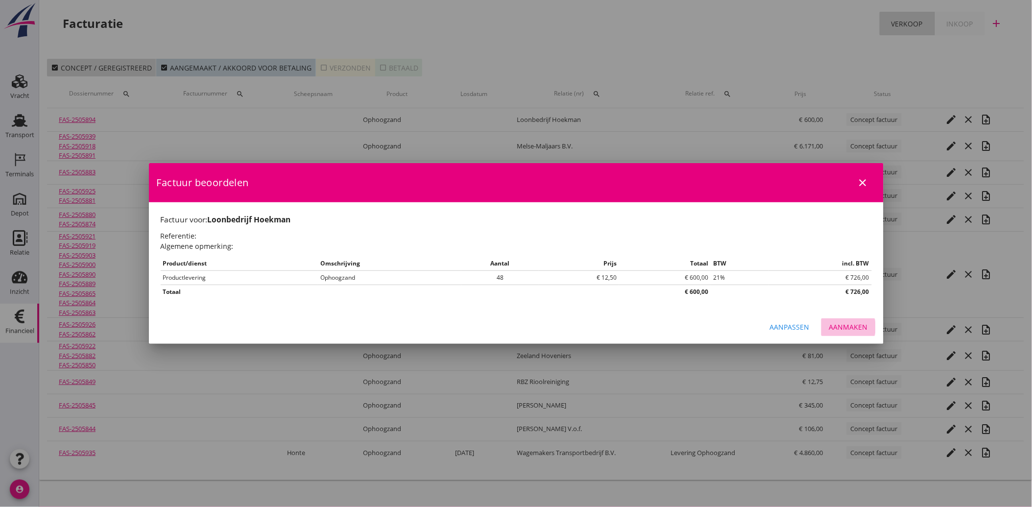
click at [848, 334] on button "Aanmaken" at bounding box center [848, 327] width 54 height 18
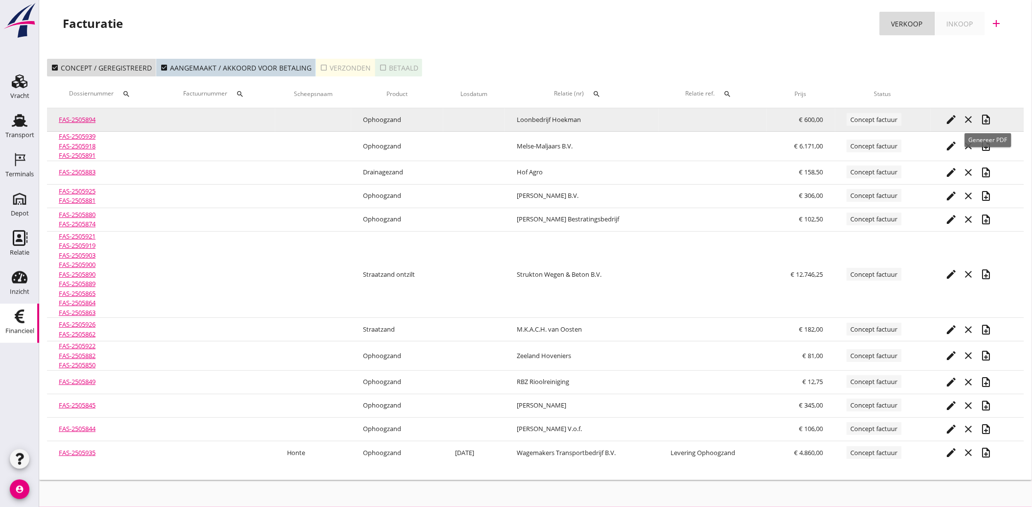
click at [991, 118] on icon "note_add" at bounding box center [987, 120] width 12 height 12
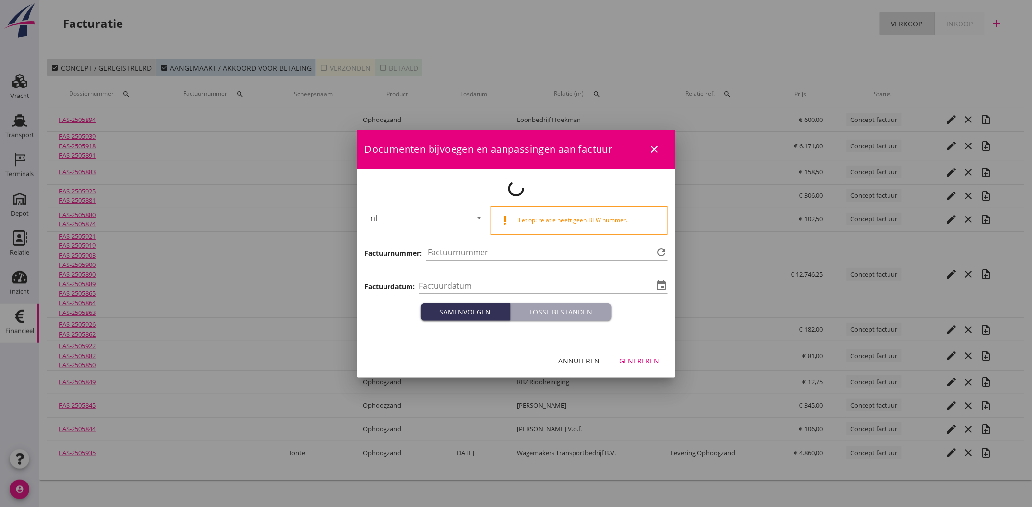
type input "[DATE]"
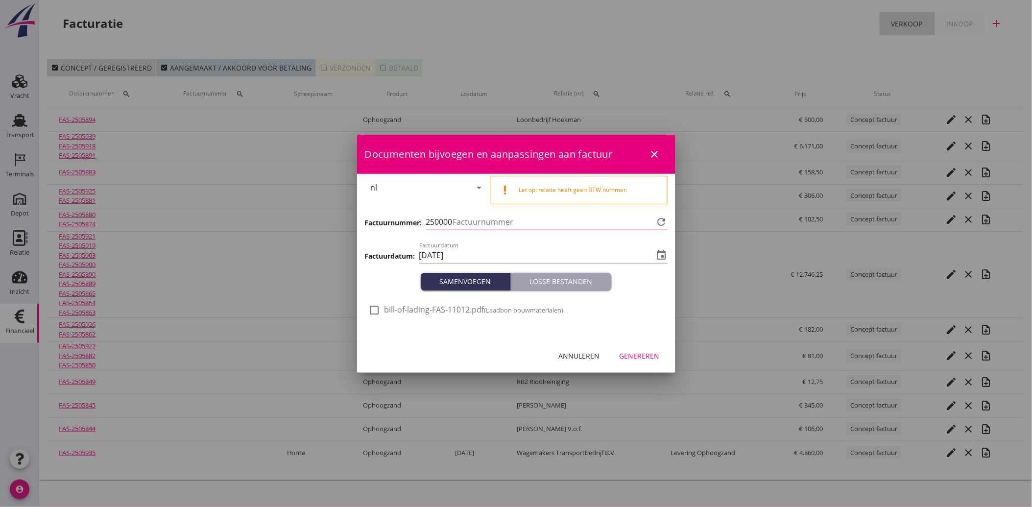
type input "4130"
drag, startPoint x: 376, startPoint y: 304, endPoint x: 485, endPoint y: 324, distance: 110.6
click at [376, 305] on div at bounding box center [374, 310] width 17 height 17
checkbox input "true"
click at [640, 358] on div "Genereren" at bounding box center [640, 356] width 40 height 10
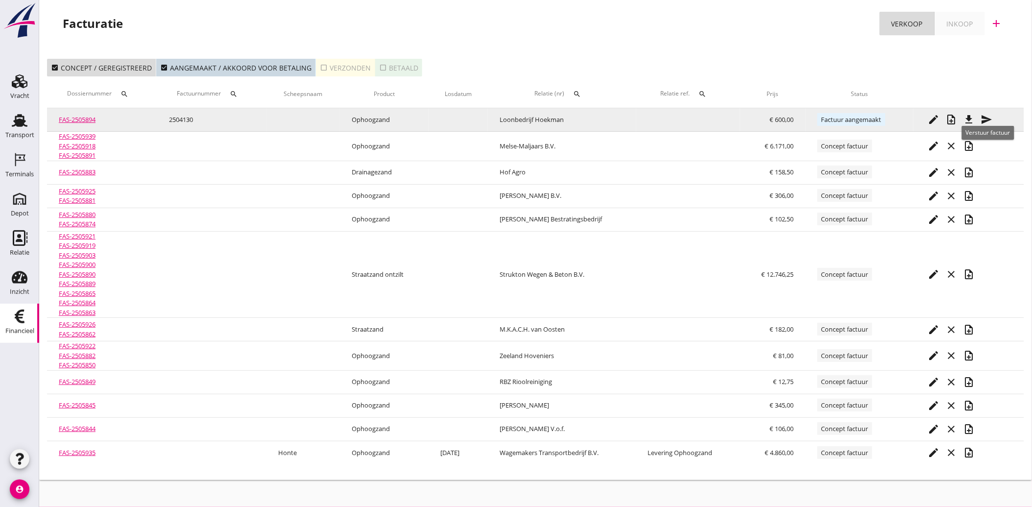
click at [986, 121] on icon "send" at bounding box center [987, 120] width 12 height 12
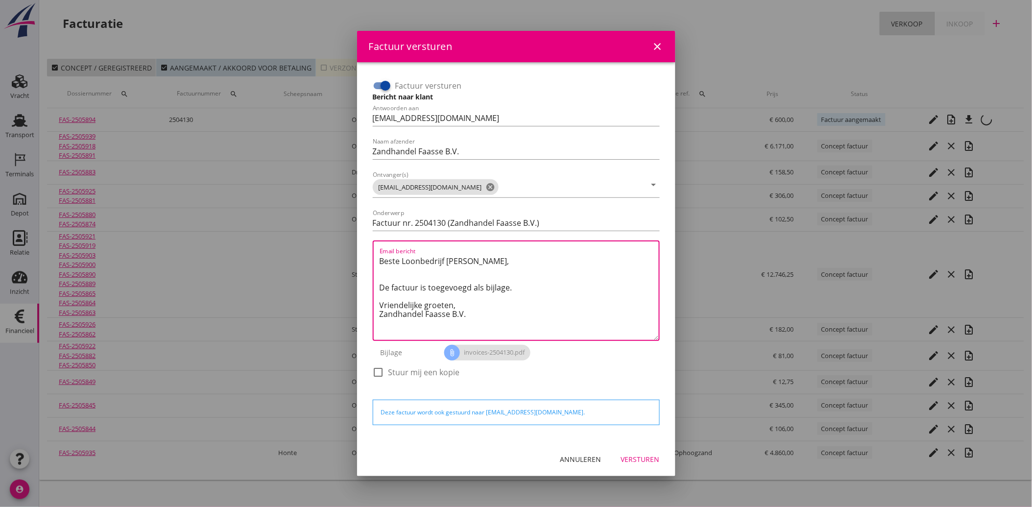
drag, startPoint x: 486, startPoint y: 324, endPoint x: 354, endPoint y: 257, distance: 148.7
click at [354, 257] on div "Factuur versturen close Factuur versturen Bericht naar klant Antwoorden aan [EM…" at bounding box center [516, 253] width 1032 height 507
paste textarea "Geachte heer/mevrouw, Hierbij zenden wij u onze factuur i.v.m. de door ons aan …"
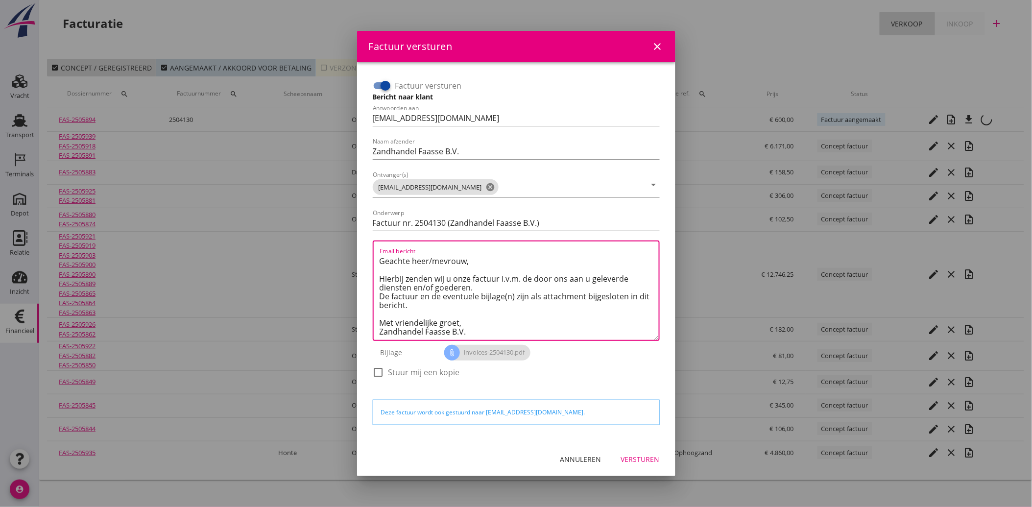
type textarea "Geachte heer/mevrouw, Hierbij zenden wij u onze factuur i.v.m. de door ons aan …"
click at [650, 456] on div "Versturen" at bounding box center [640, 459] width 39 height 10
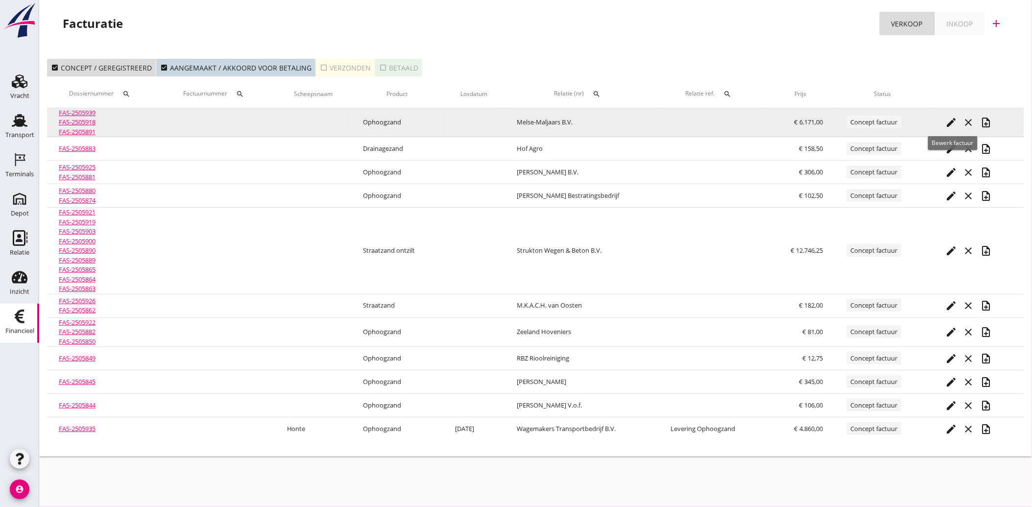
click at [947, 119] on icon "edit" at bounding box center [951, 123] width 12 height 12
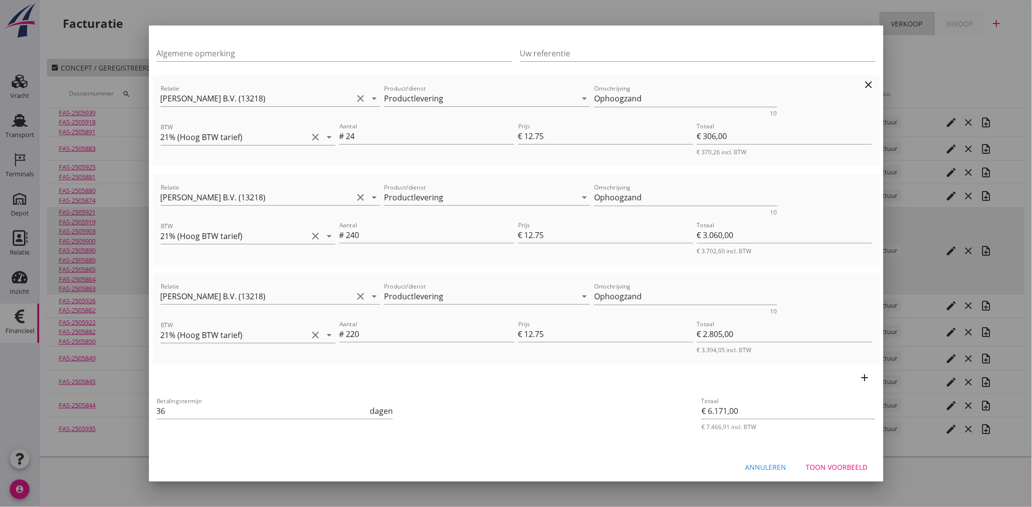
scroll to position [91, 0]
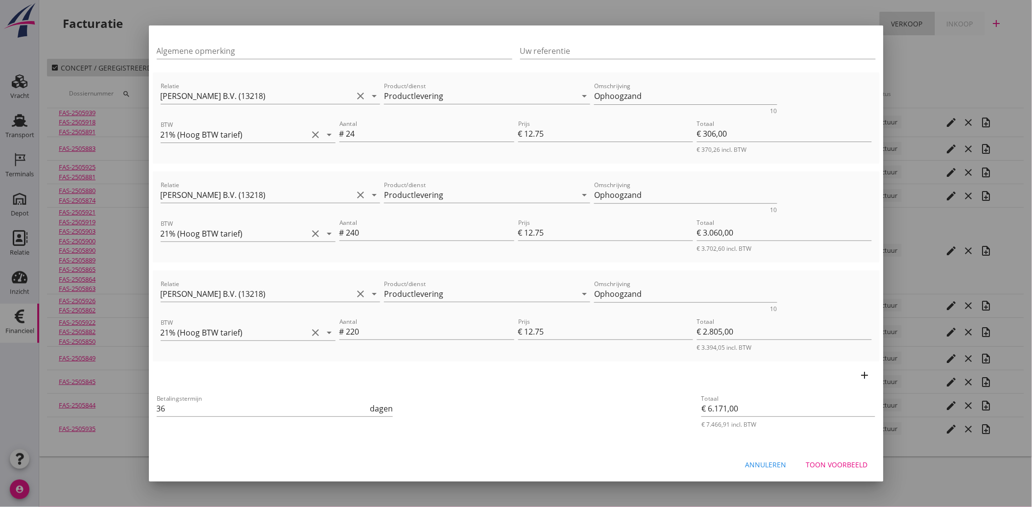
click at [758, 464] on div "Annuleren" at bounding box center [766, 464] width 41 height 10
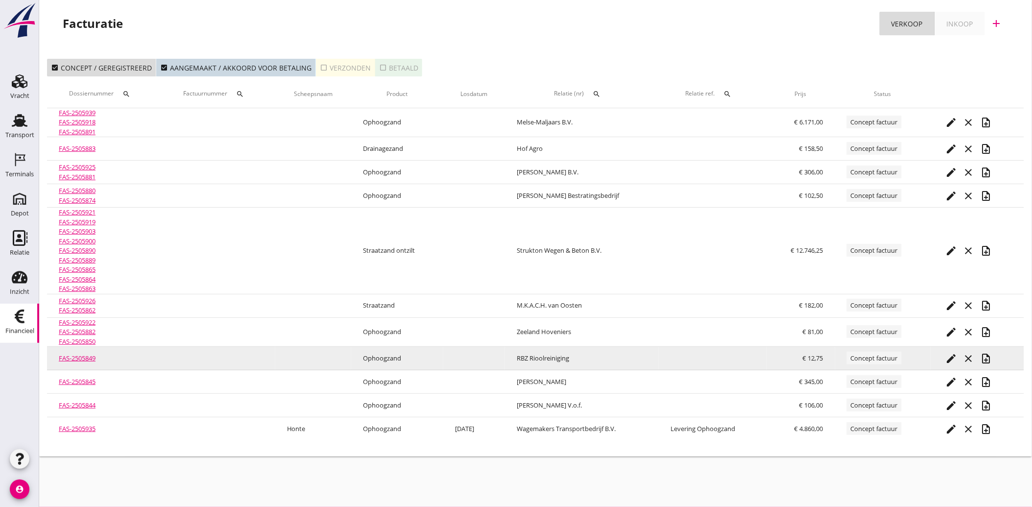
scroll to position [0, 0]
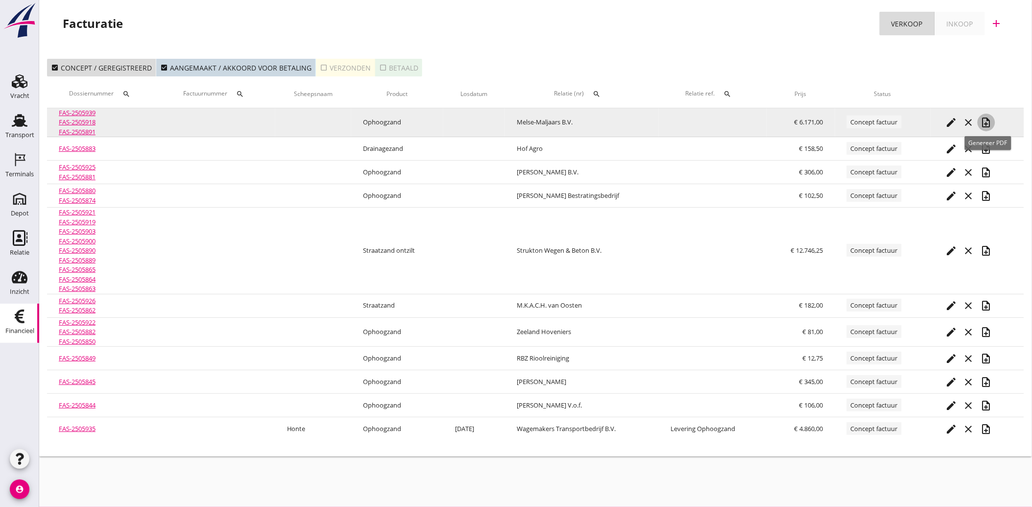
click at [988, 121] on icon "note_add" at bounding box center [987, 123] width 12 height 12
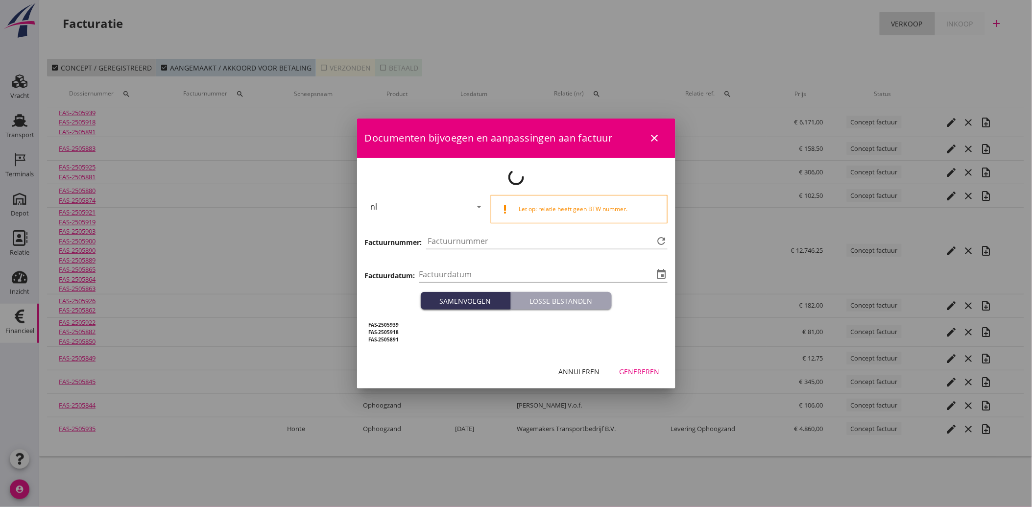
type input "[DATE]"
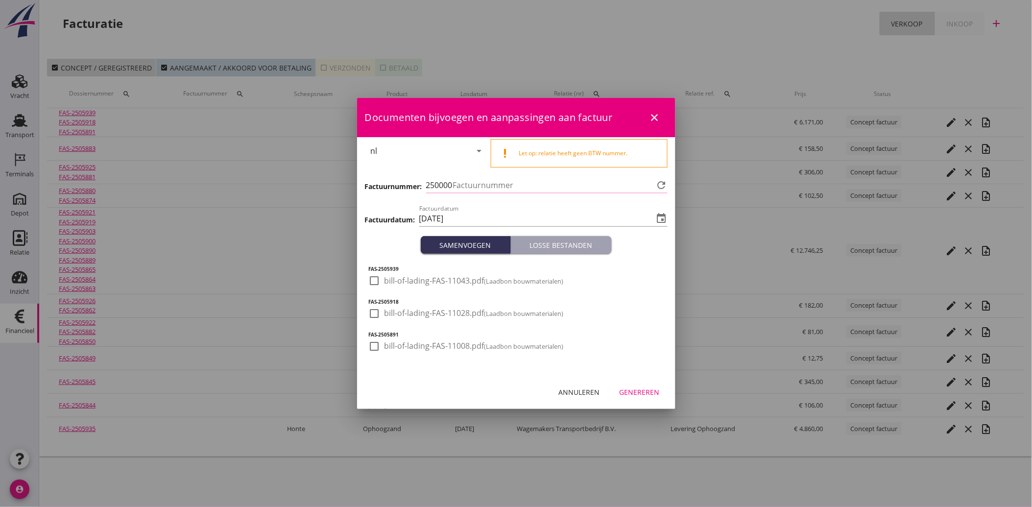
type input "4131"
click at [375, 277] on div at bounding box center [374, 280] width 17 height 17
checkbox input "true"
click at [367, 316] on div at bounding box center [374, 313] width 17 height 17
checkbox input "true"
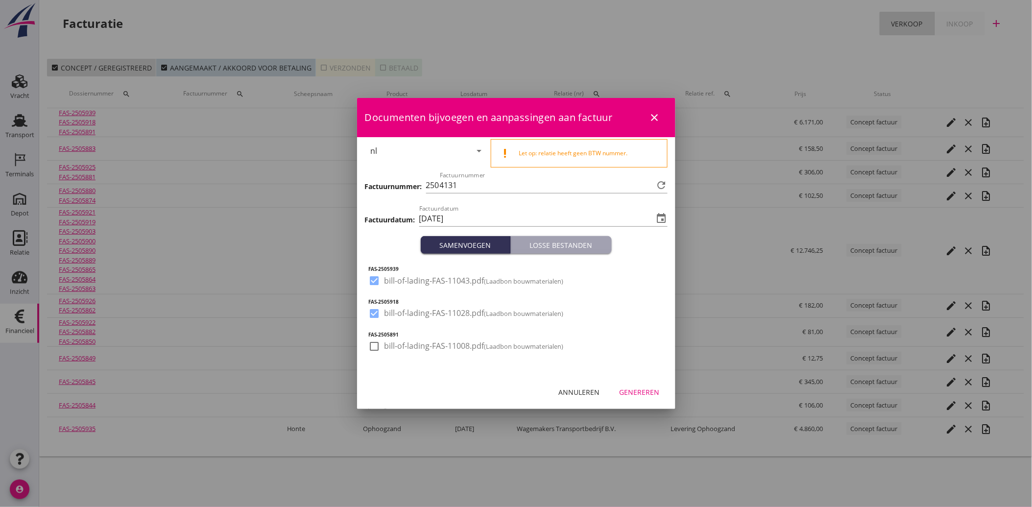
click at [370, 345] on div at bounding box center [374, 346] width 17 height 17
checkbox input "true"
click at [629, 390] on div "Genereren" at bounding box center [640, 392] width 40 height 10
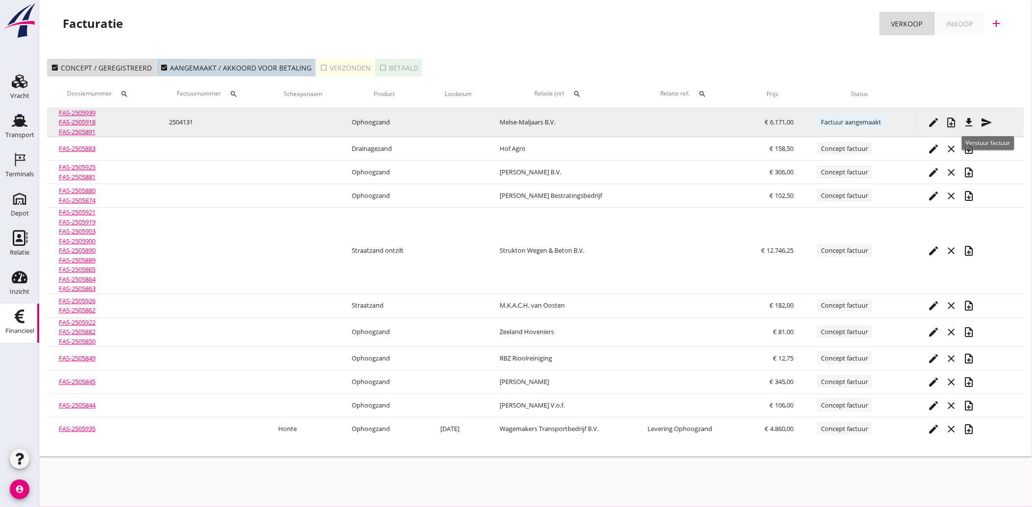
click at [987, 117] on icon "send" at bounding box center [987, 123] width 12 height 12
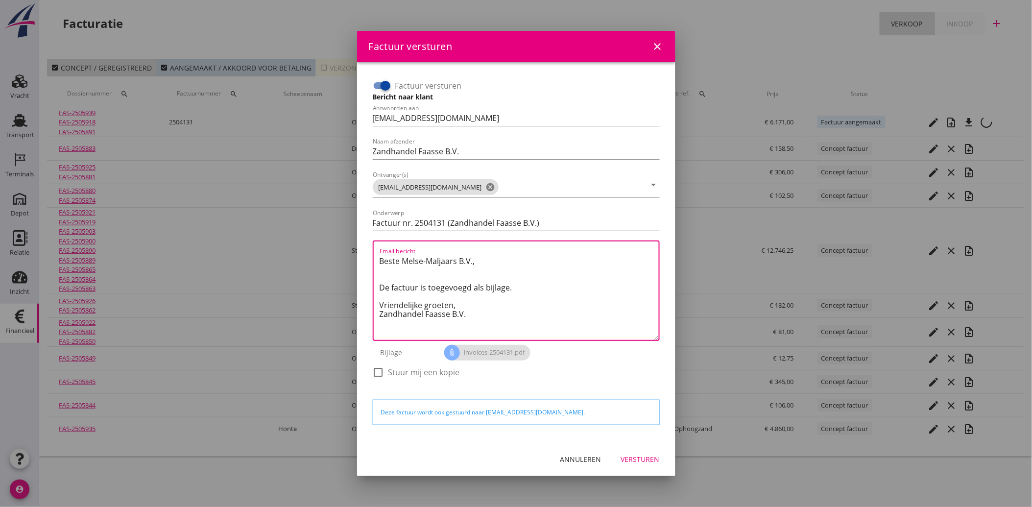
drag, startPoint x: 490, startPoint y: 321, endPoint x: 371, endPoint y: 249, distance: 139.4
click at [371, 249] on div "Factuur versturen Bericht naar klant Antwoorden aan [EMAIL_ADDRESS][DOMAIN_NAME…" at bounding box center [516, 233] width 295 height 319
paste textarea "Geachte heer/mevrouw, Hierbij zenden wij u onze factuur i.v.m. de door ons aan …"
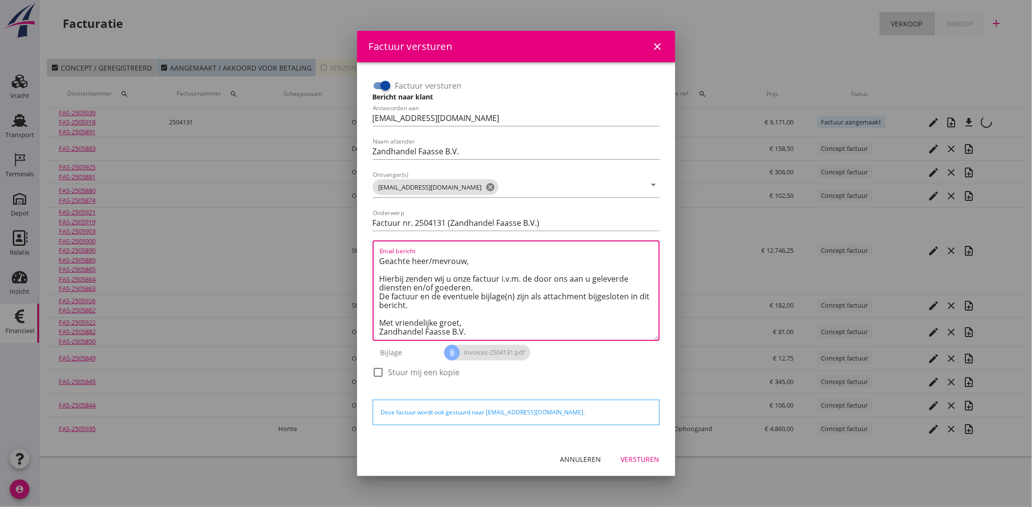
scroll to position [6, 0]
type textarea "Geachte heer/mevrouw, Hierbij zenden wij u onze factuur i.v.m. de door ons aan …"
click at [624, 461] on div "Versturen" at bounding box center [640, 459] width 39 height 10
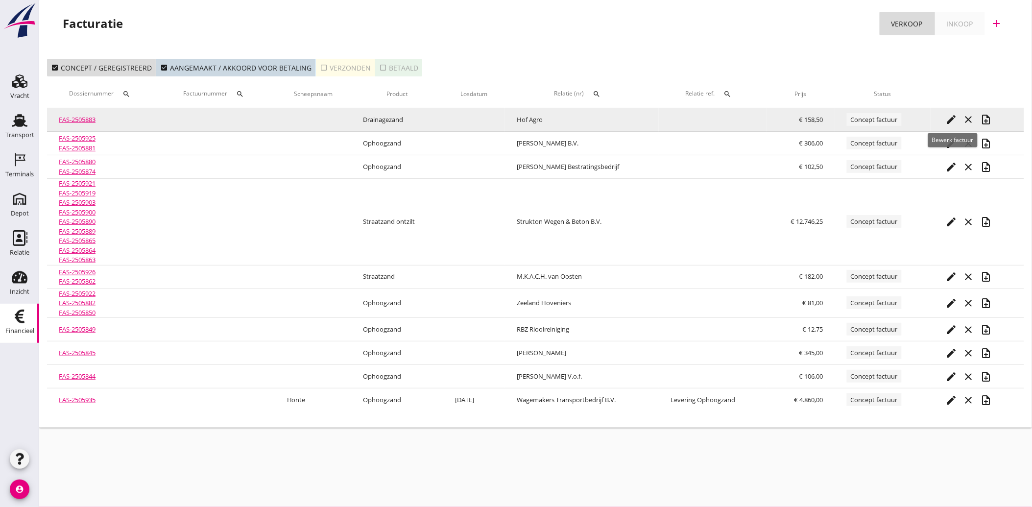
click at [951, 120] on icon "edit" at bounding box center [951, 120] width 12 height 12
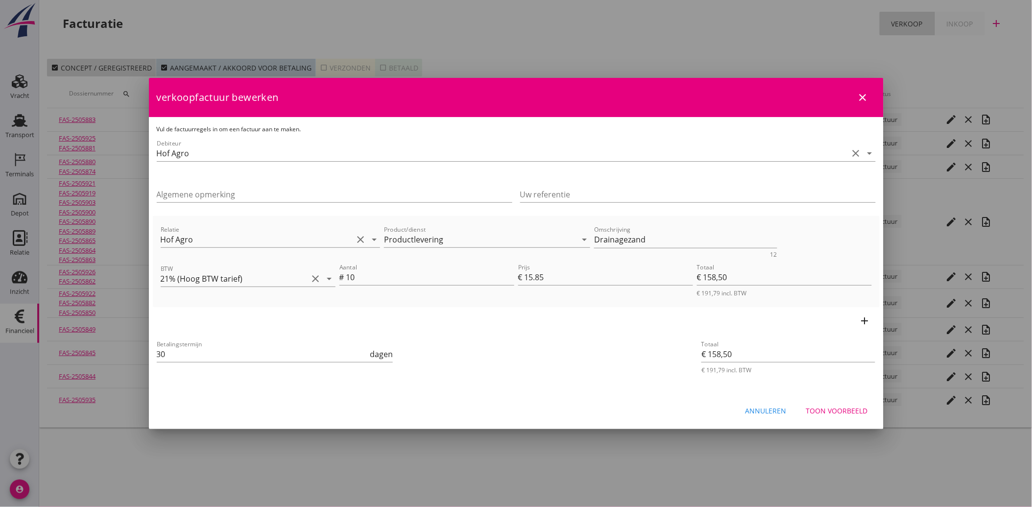
click at [836, 407] on div "Toon voorbeeld" at bounding box center [837, 411] width 62 height 10
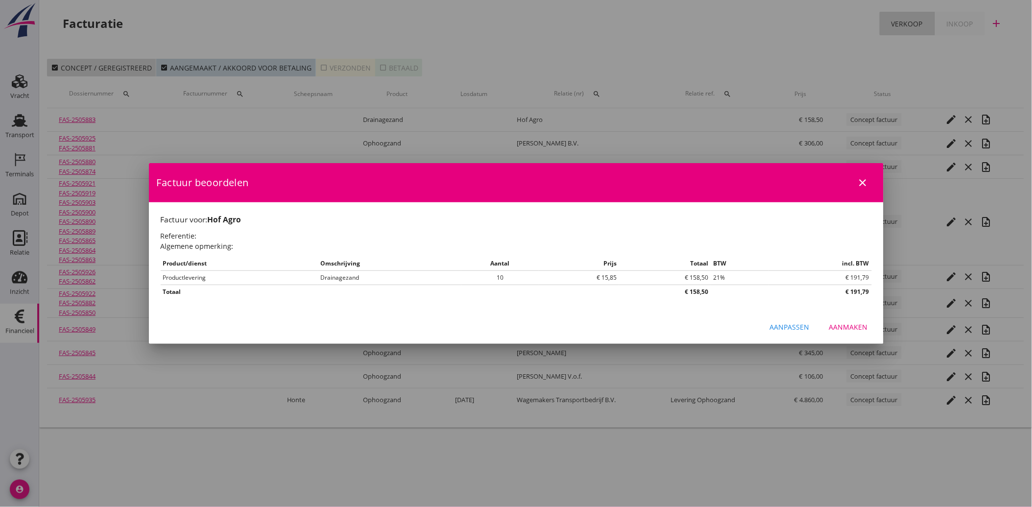
click at [854, 330] on div "Aanmaken" at bounding box center [848, 327] width 39 height 10
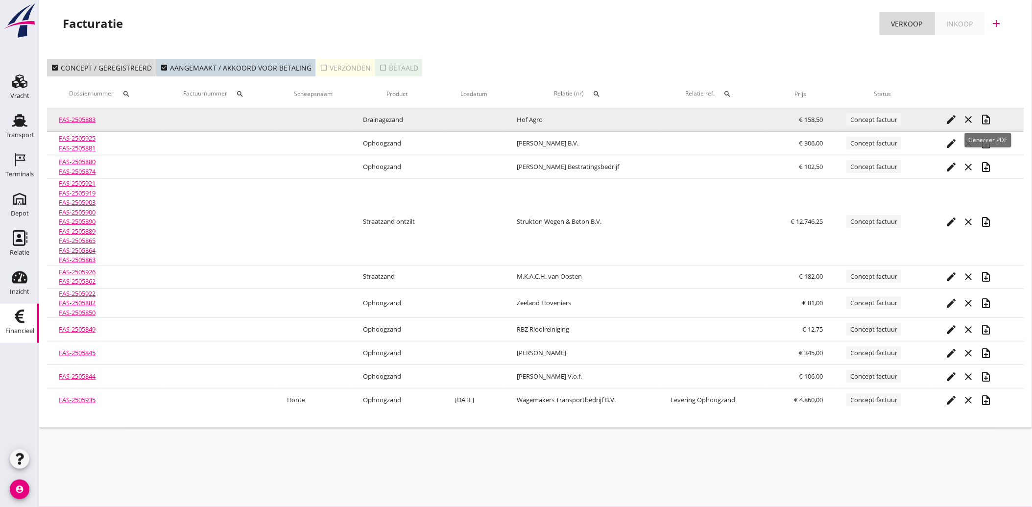
click at [985, 119] on icon "note_add" at bounding box center [987, 120] width 12 height 12
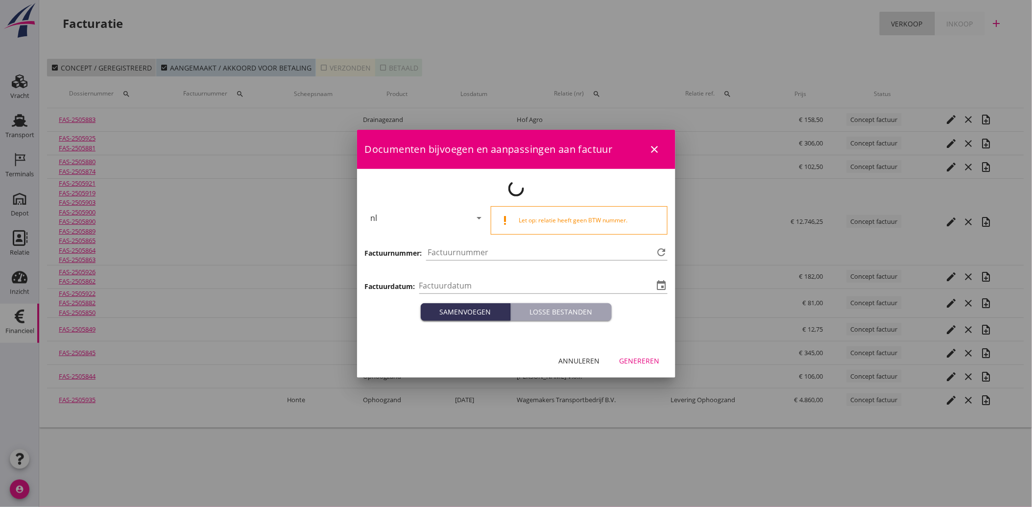
type input "[DATE]"
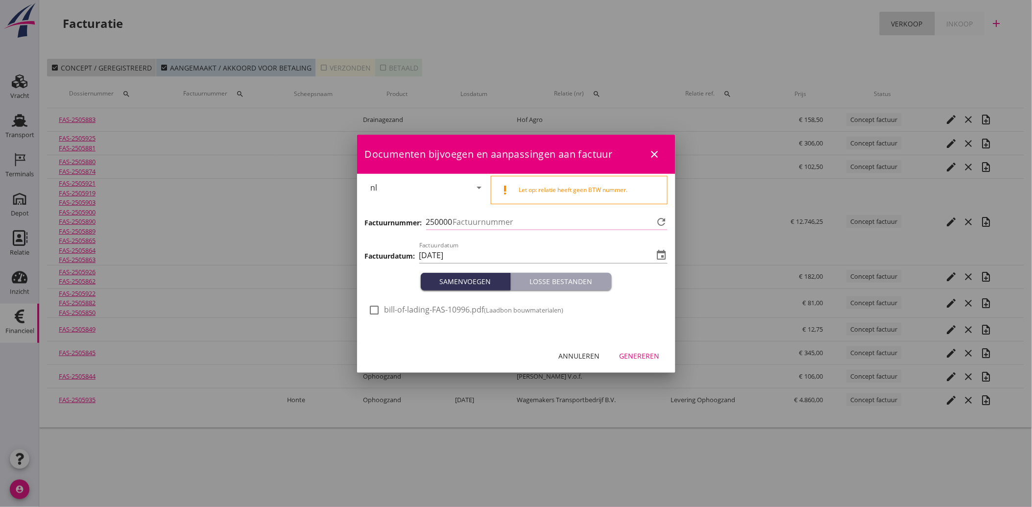
type input "4132"
click at [374, 313] on div at bounding box center [374, 310] width 17 height 17
checkbox input "true"
click at [650, 354] on div "Genereren" at bounding box center [640, 356] width 40 height 10
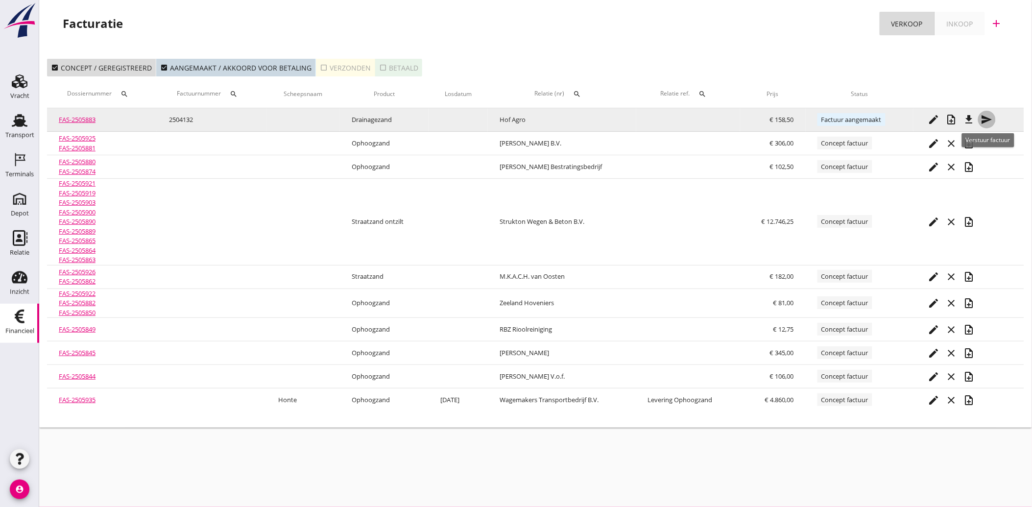
click at [987, 115] on icon "send" at bounding box center [987, 120] width 12 height 12
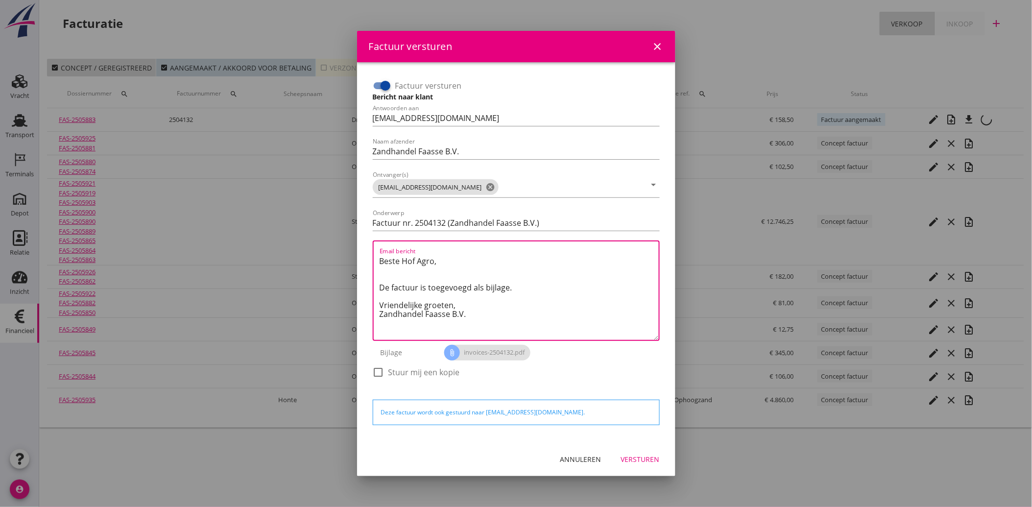
drag, startPoint x: 476, startPoint y: 317, endPoint x: 368, endPoint y: 258, distance: 123.2
click at [368, 258] on div "Factuur versturen Bericht naar klant Antwoorden aan [EMAIL_ADDRESS][DOMAIN_NAME…" at bounding box center [516, 252] width 303 height 364
paste textarea "Geachte heer/mevrouw, Hierbij zenden wij u onze factuur i.v.m. de door ons aan …"
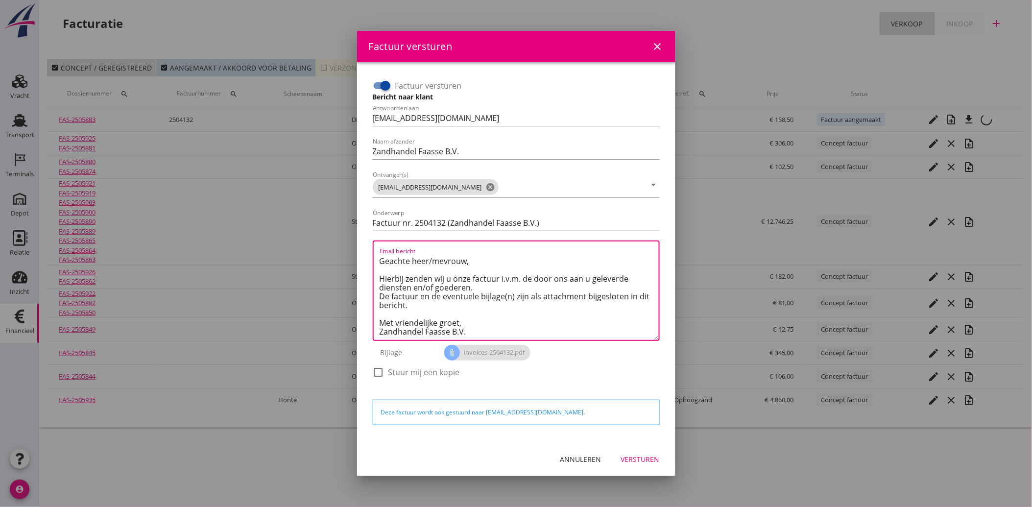
type textarea "Geachte heer/mevrouw, Hierbij zenden wij u onze factuur i.v.m. de door ons aan …"
click at [636, 458] on div "Versturen" at bounding box center [640, 459] width 39 height 10
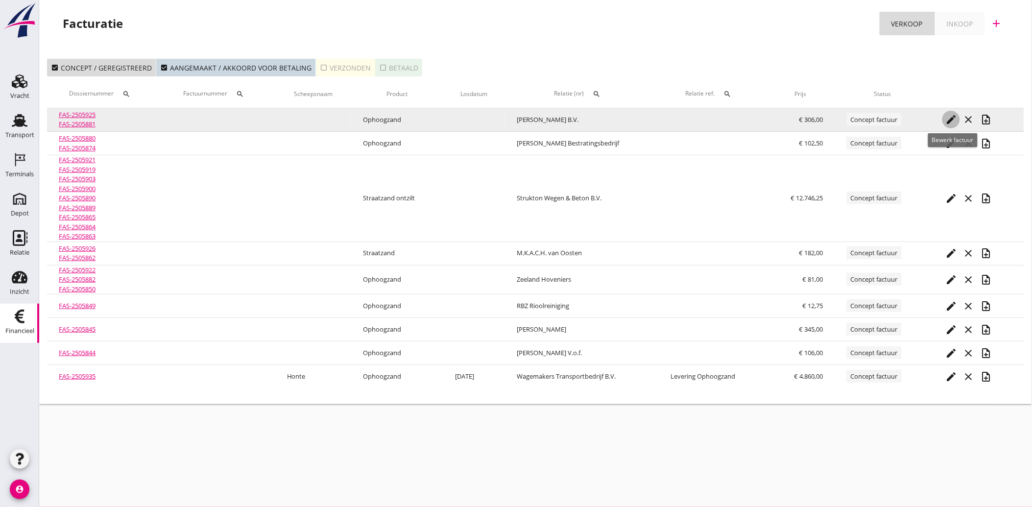
click at [948, 118] on icon "edit" at bounding box center [951, 120] width 12 height 12
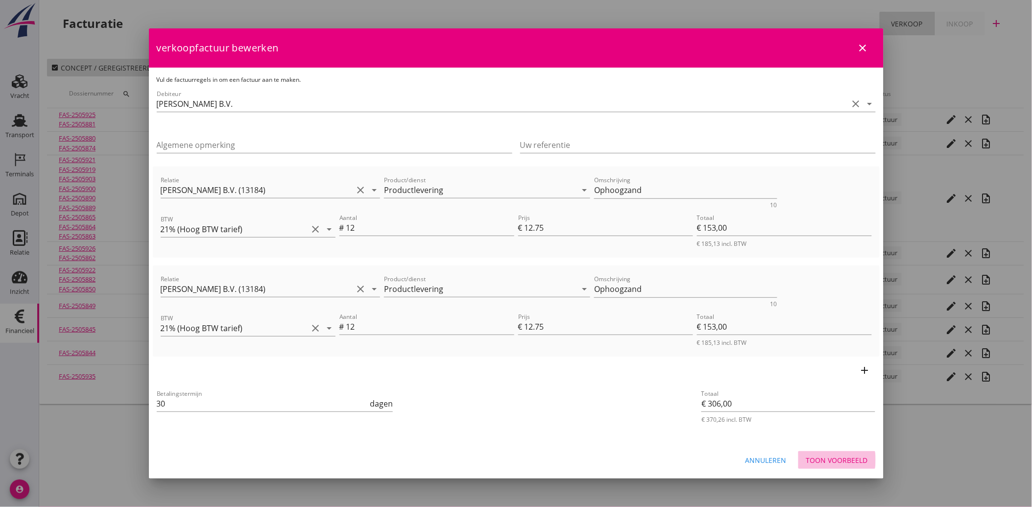
click at [855, 454] on button "Toon voorbeeld" at bounding box center [836, 460] width 77 height 18
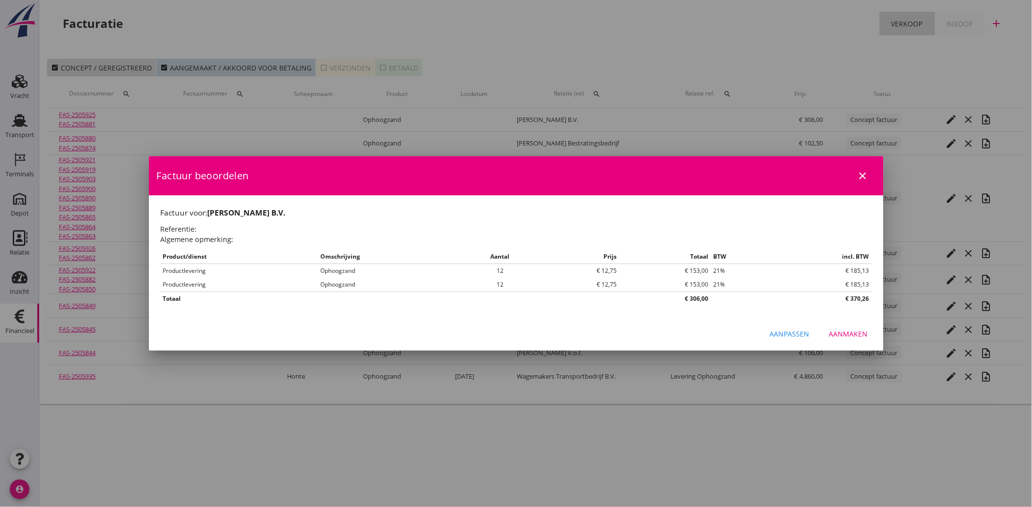
click at [855, 333] on div "Aanmaken" at bounding box center [848, 334] width 39 height 10
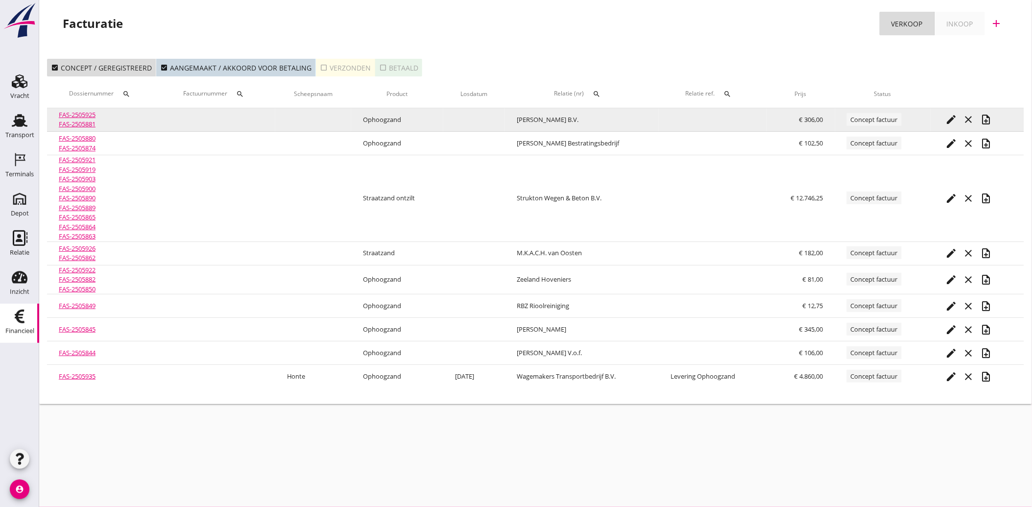
click at [989, 116] on icon "note_add" at bounding box center [987, 120] width 12 height 12
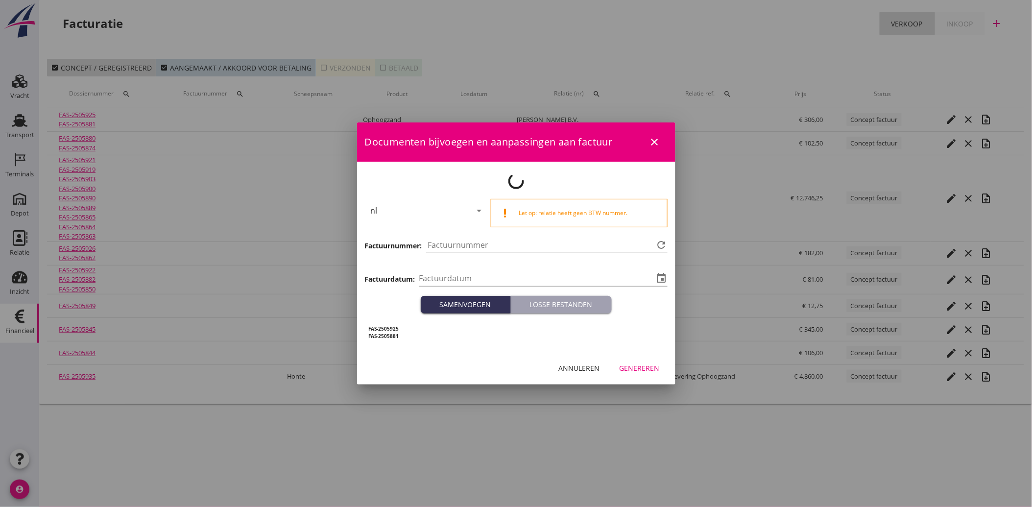
type input "[DATE]"
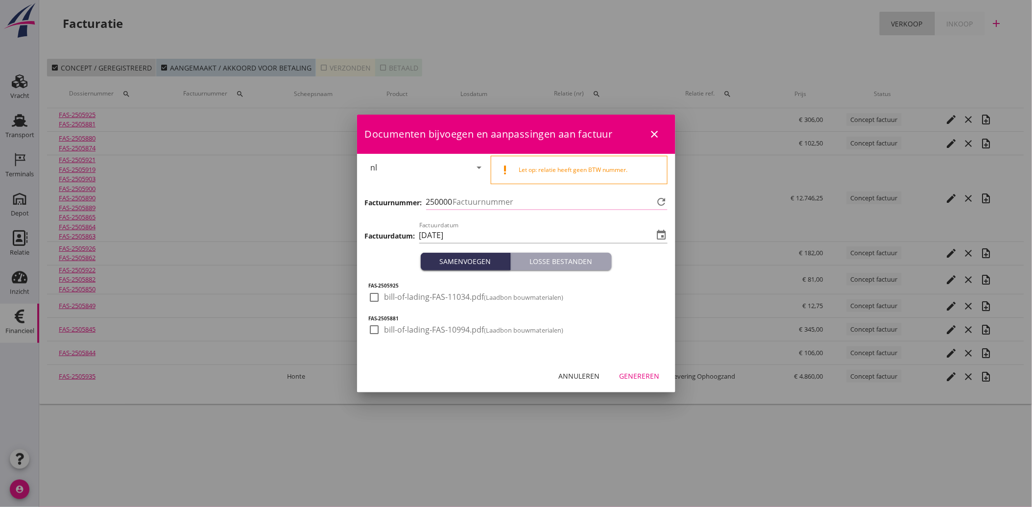
type input "4133"
click at [381, 295] on div at bounding box center [374, 297] width 17 height 17
checkbox input "true"
drag, startPoint x: 370, startPoint y: 326, endPoint x: 443, endPoint y: 351, distance: 77.1
click at [370, 326] on div at bounding box center [374, 329] width 17 height 17
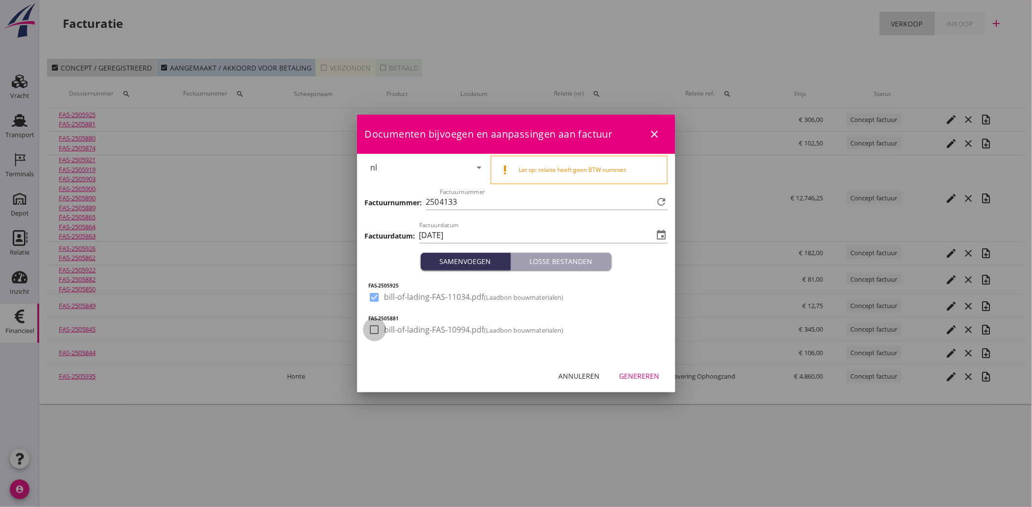
checkbox input "true"
click at [653, 381] on div "Genereren" at bounding box center [640, 376] width 40 height 10
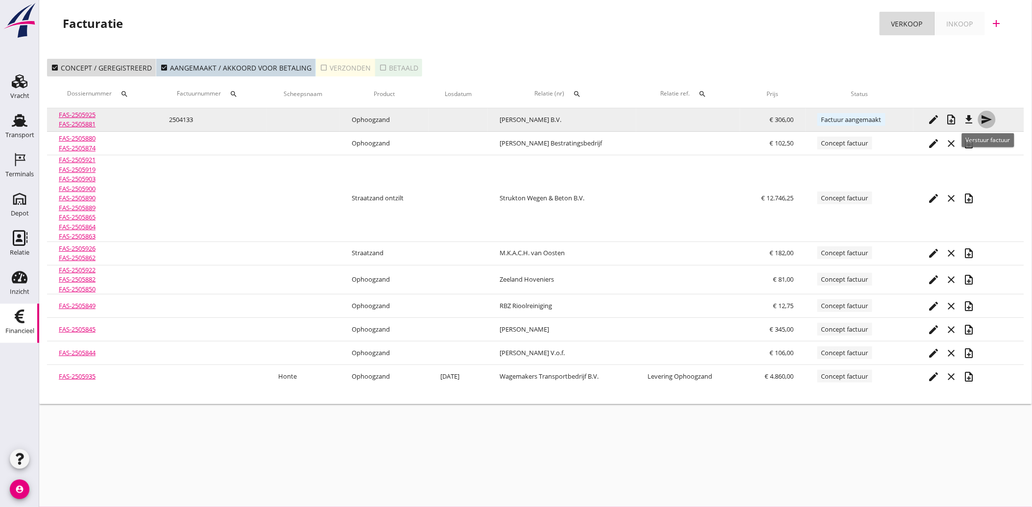
click at [992, 122] on icon "send" at bounding box center [987, 120] width 12 height 12
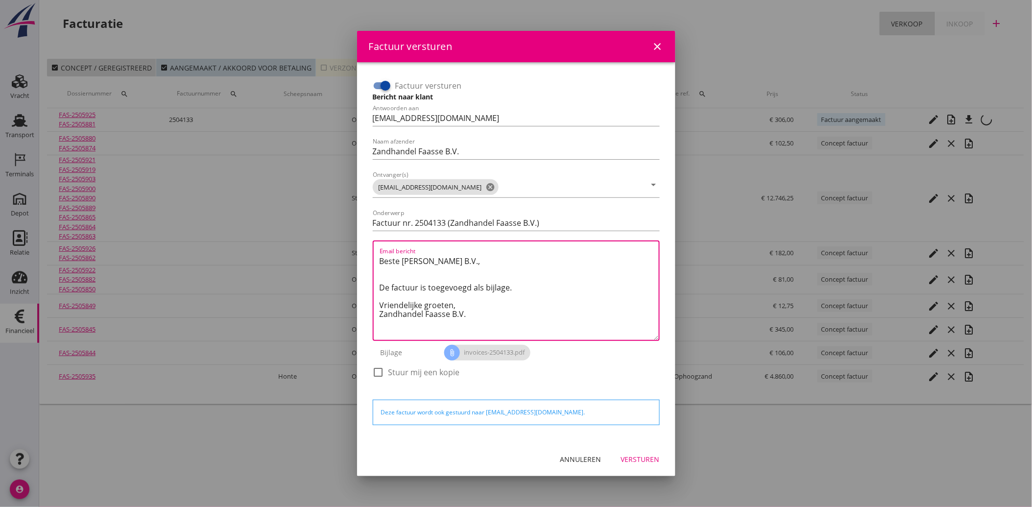
drag, startPoint x: 482, startPoint y: 321, endPoint x: 369, endPoint y: 258, distance: 129.2
click at [369, 258] on div "Factuur versturen Bericht naar klant Antwoorden aan [EMAIL_ADDRESS][DOMAIN_NAME…" at bounding box center [516, 233] width 295 height 319
paste textarea "Geachte heer/mevrouw, Hierbij zenden wij u onze factuur i.v.m. de door ons aan …"
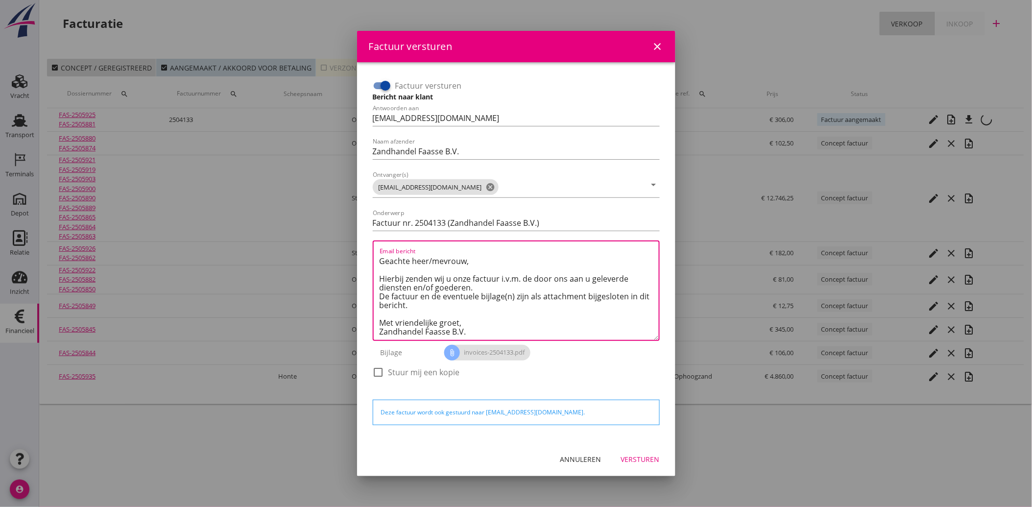
type textarea "Geachte heer/mevrouw, Hierbij zenden wij u onze factuur i.v.m. de door ons aan …"
click at [642, 454] on div "Versturen" at bounding box center [640, 459] width 39 height 10
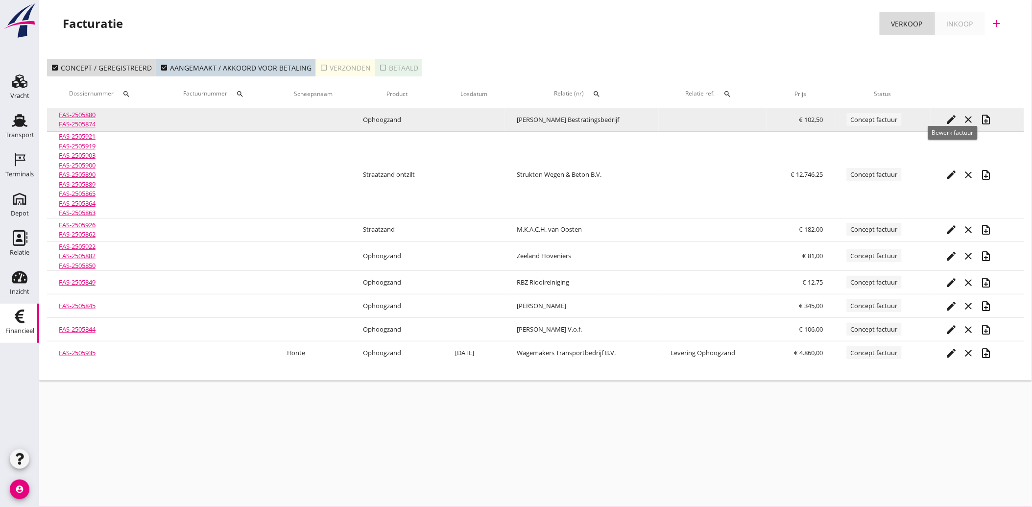
click at [951, 117] on icon "edit" at bounding box center [951, 120] width 12 height 12
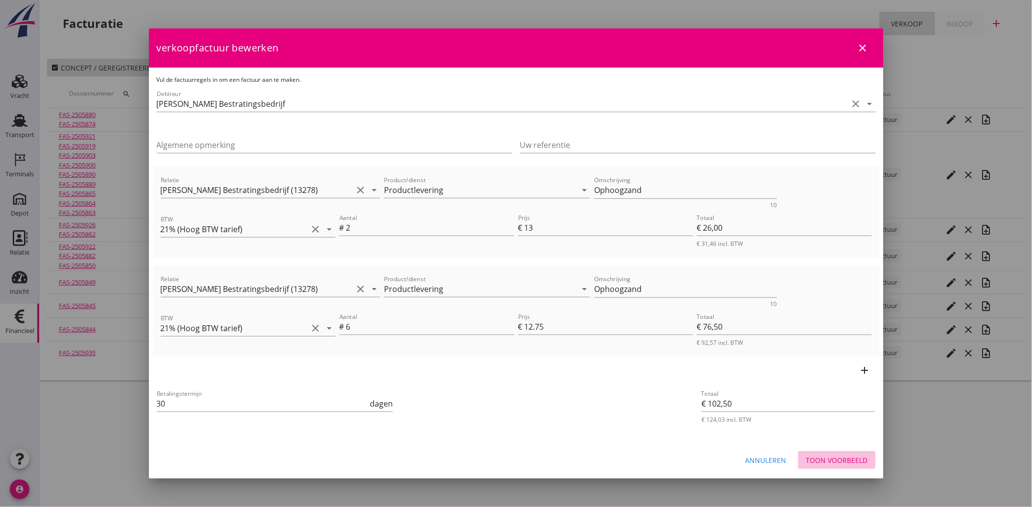
click at [836, 464] on div "Toon voorbeeld" at bounding box center [837, 460] width 62 height 10
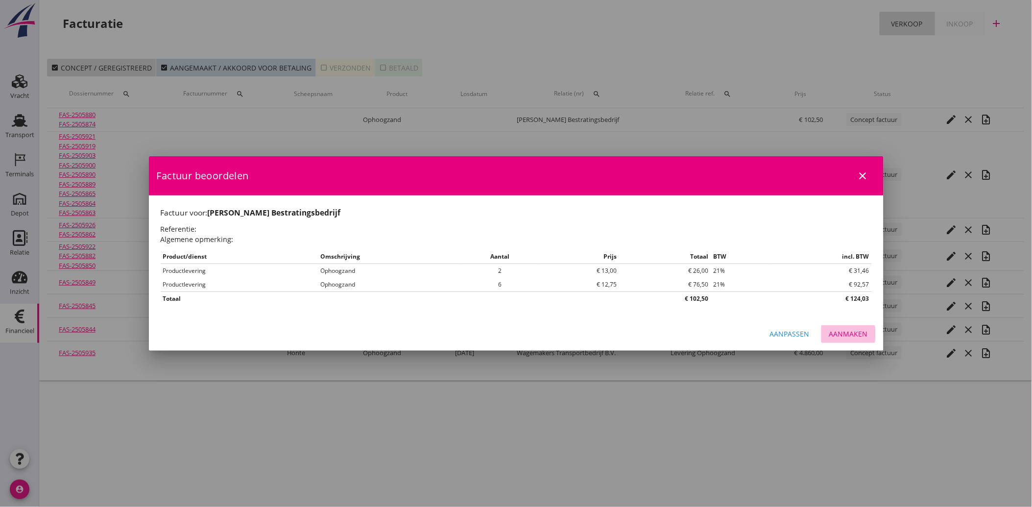
click at [854, 341] on button "Aanmaken" at bounding box center [848, 334] width 54 height 18
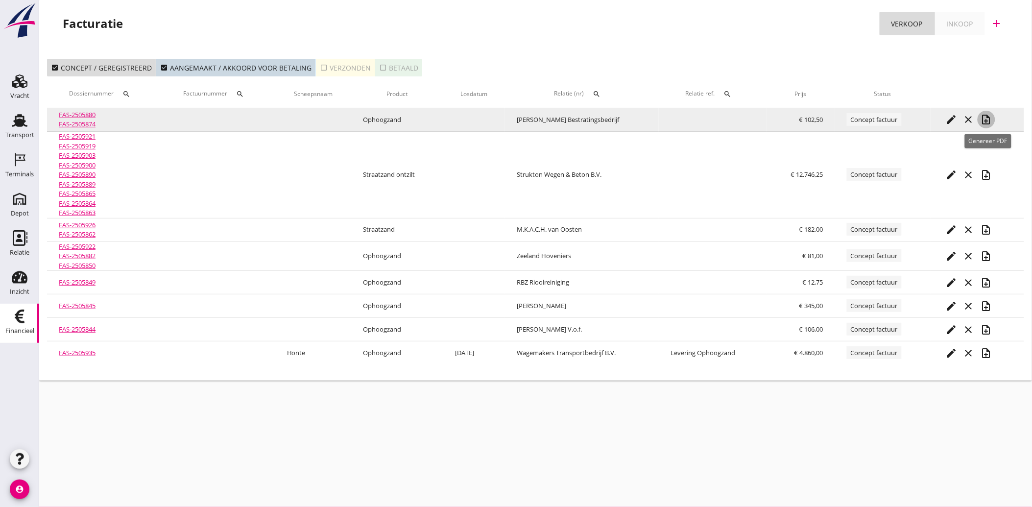
click at [986, 121] on icon "note_add" at bounding box center [987, 120] width 12 height 12
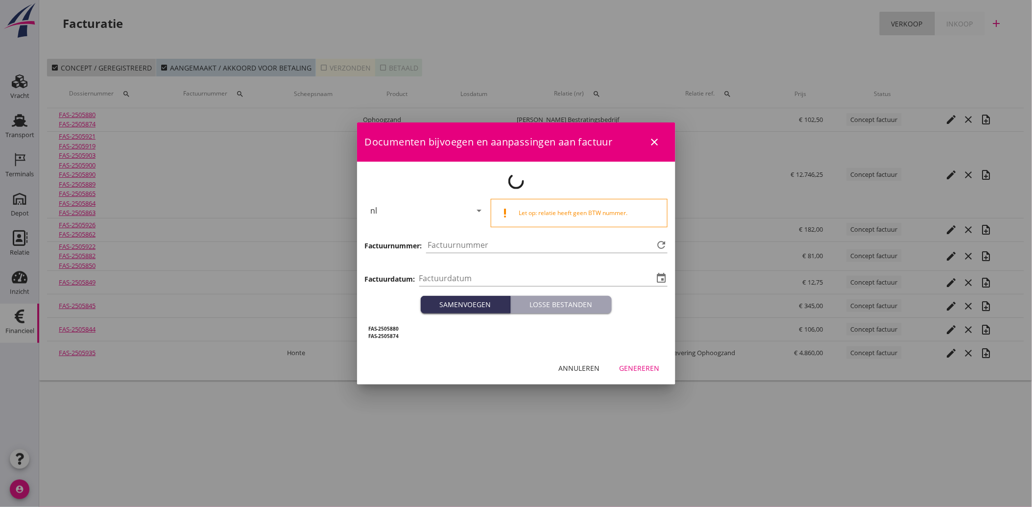
type input "[DATE]"
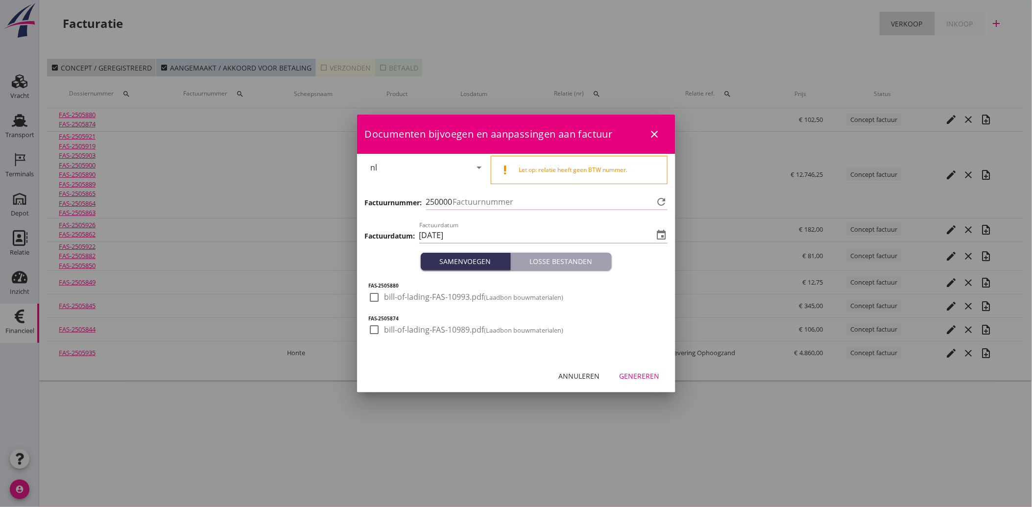
type input "4134"
click at [378, 295] on div at bounding box center [374, 297] width 17 height 17
checkbox input "true"
click at [372, 334] on div at bounding box center [374, 329] width 17 height 17
checkbox input "true"
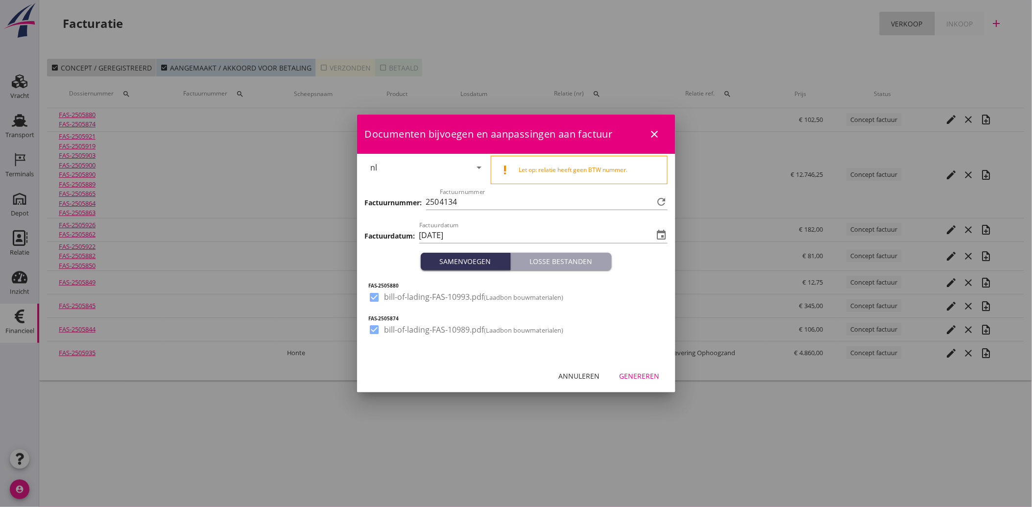
click at [621, 374] on div "Genereren" at bounding box center [640, 376] width 40 height 10
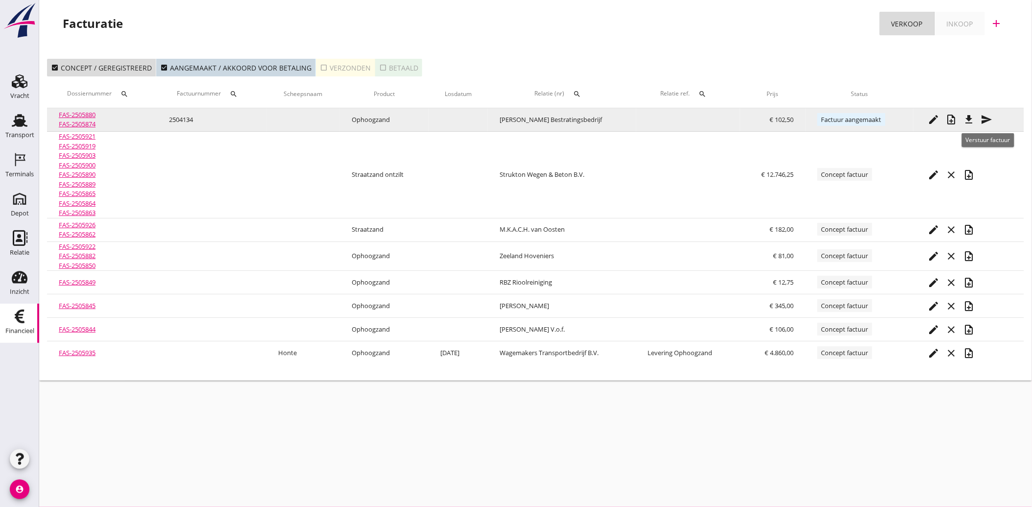
click at [985, 118] on icon "send" at bounding box center [987, 120] width 12 height 12
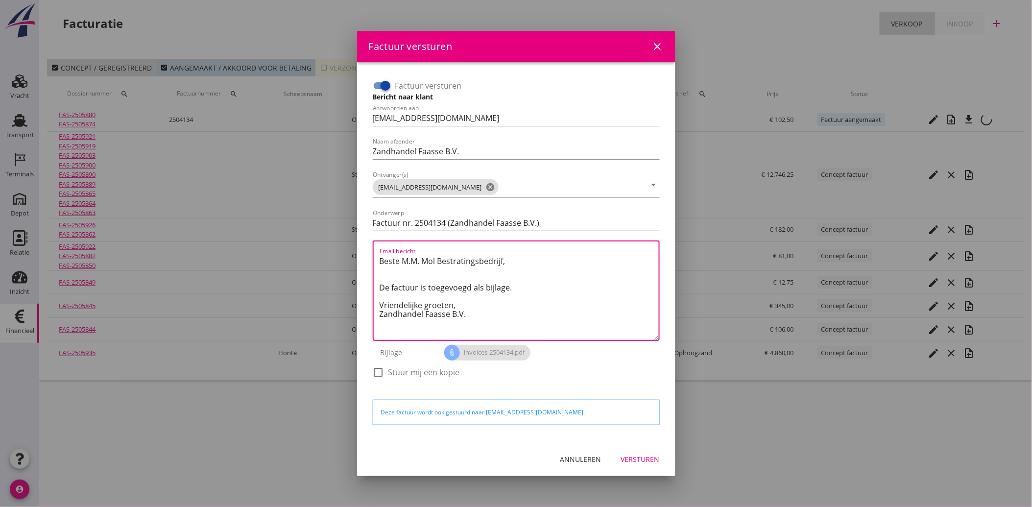
drag, startPoint x: 484, startPoint y: 324, endPoint x: 365, endPoint y: 251, distance: 139.2
click at [365, 251] on div "Factuur versturen Bericht naar klant Antwoorden aan [EMAIL_ADDRESS][DOMAIN_NAME…" at bounding box center [516, 252] width 303 height 364
paste textarea "Geachte heer/mevrouw, Hierbij zenden wij u onze factuur i.v.m. de door ons aan …"
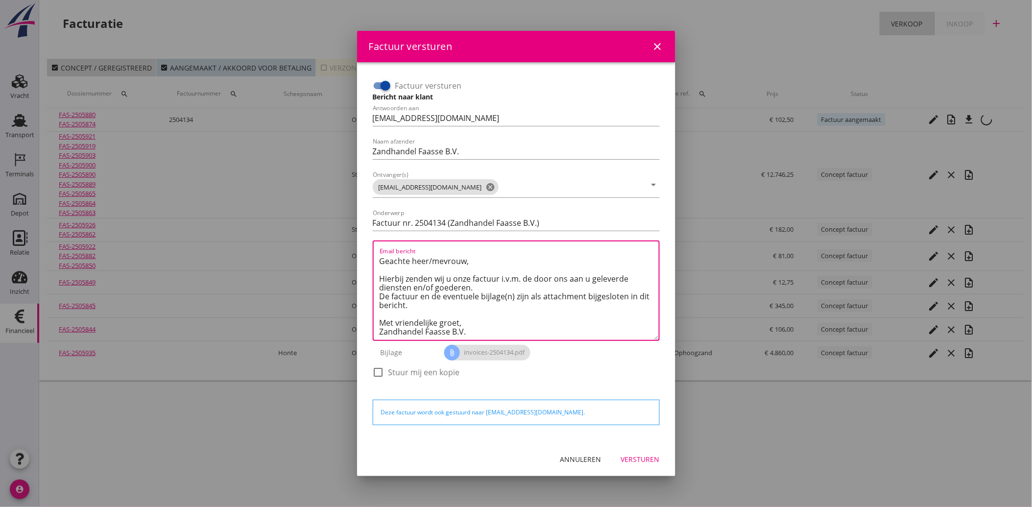
type textarea "Geachte heer/mevrouw, Hierbij zenden wij u onze factuur i.v.m. de door ons aan …"
click at [645, 456] on div "Versturen" at bounding box center [640, 459] width 39 height 10
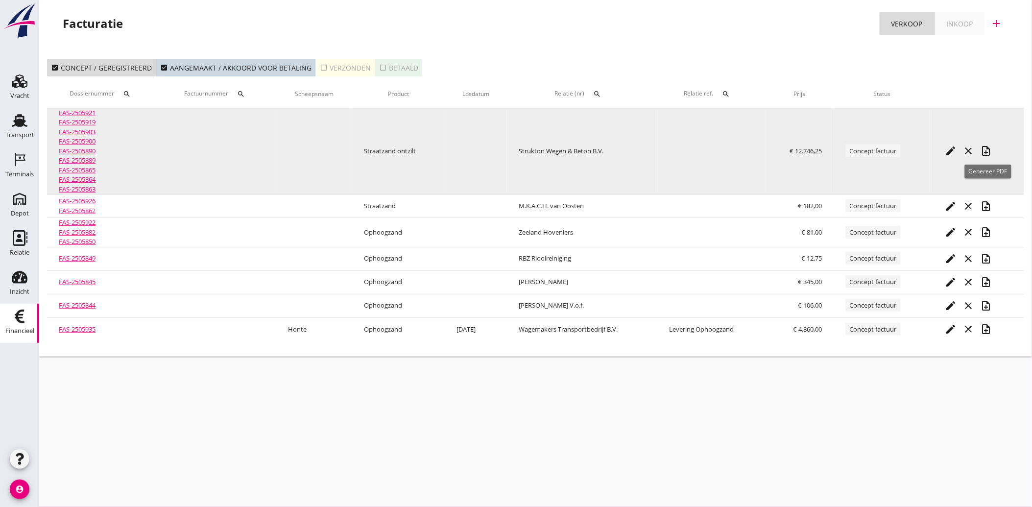
click at [988, 145] on icon "note_add" at bounding box center [986, 151] width 12 height 12
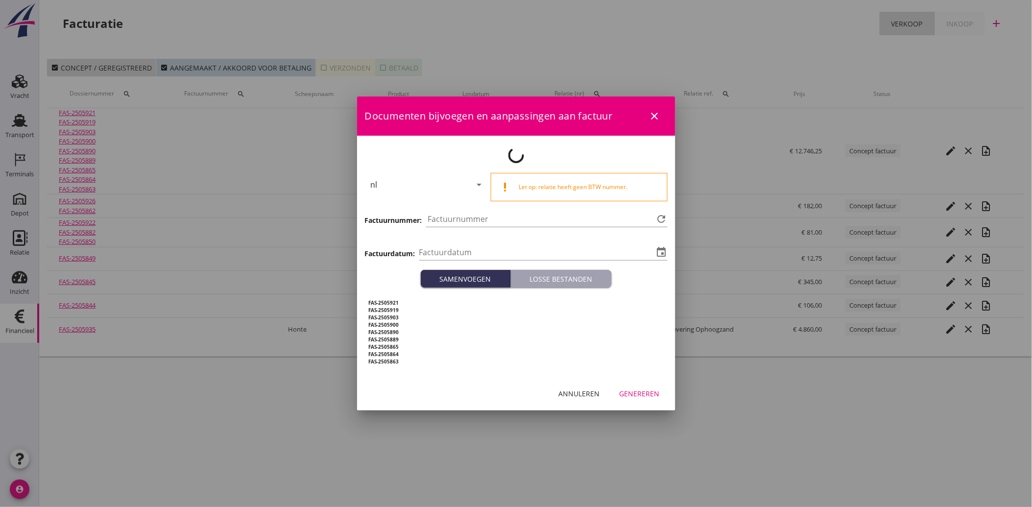
type input "[DATE]"
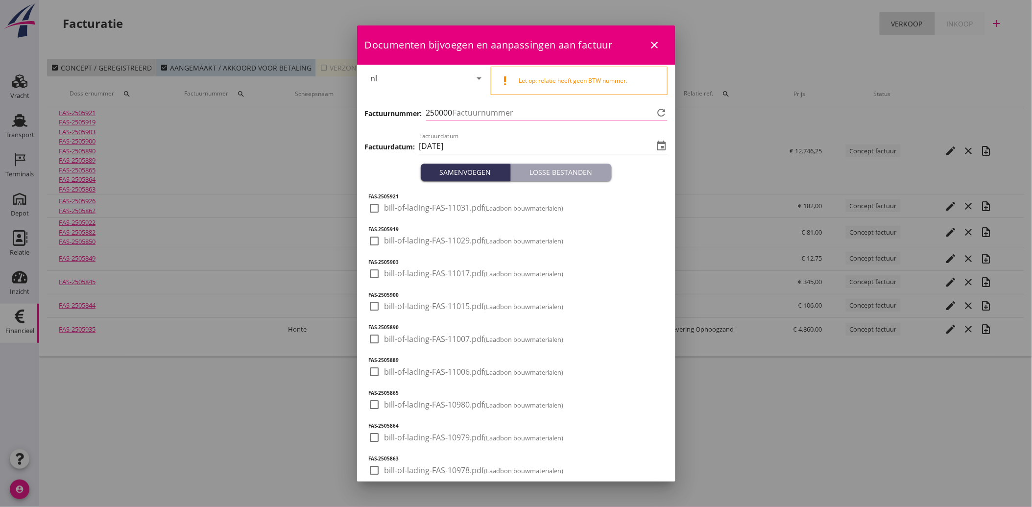
type input "4135"
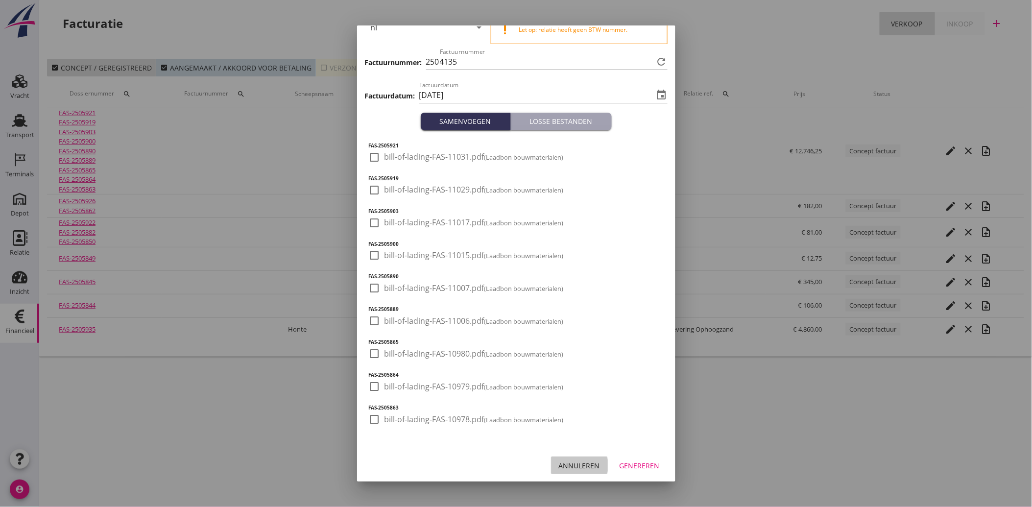
click at [562, 466] on div "Annuleren" at bounding box center [579, 465] width 41 height 10
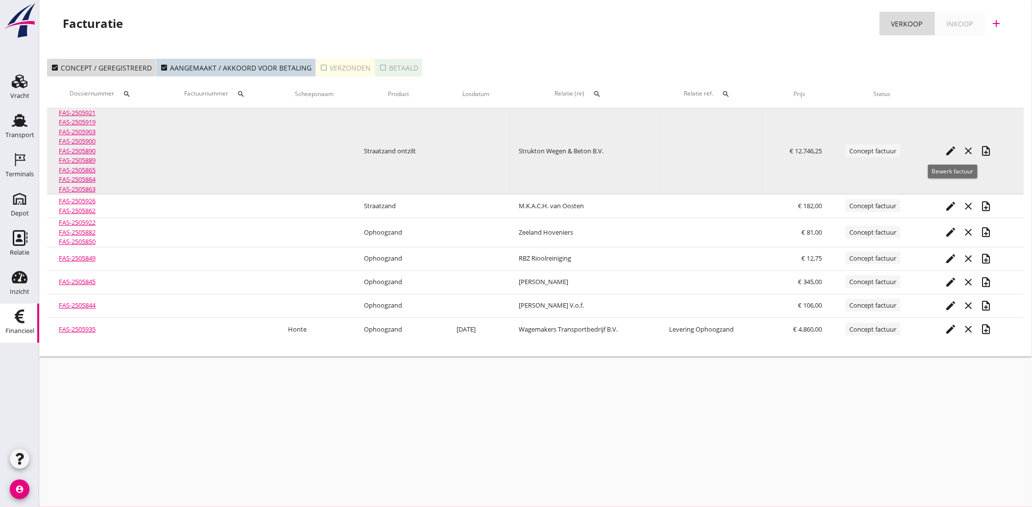
click at [954, 151] on icon "edit" at bounding box center [951, 151] width 12 height 12
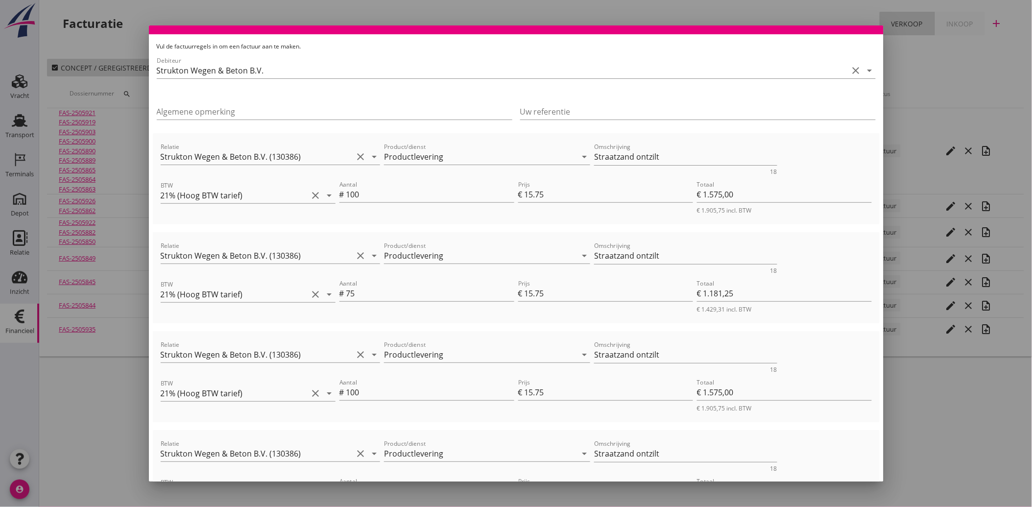
scroll to position [0, 0]
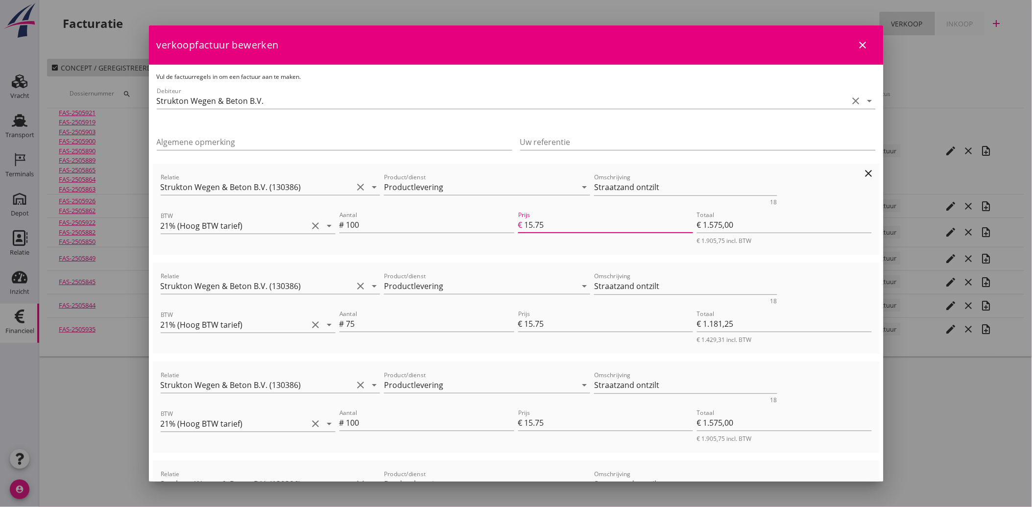
click at [565, 224] on input "15.75" at bounding box center [609, 225] width 169 height 16
type input "15.7"
type input "€ 1.570,00"
type input "€ 12.741,25"
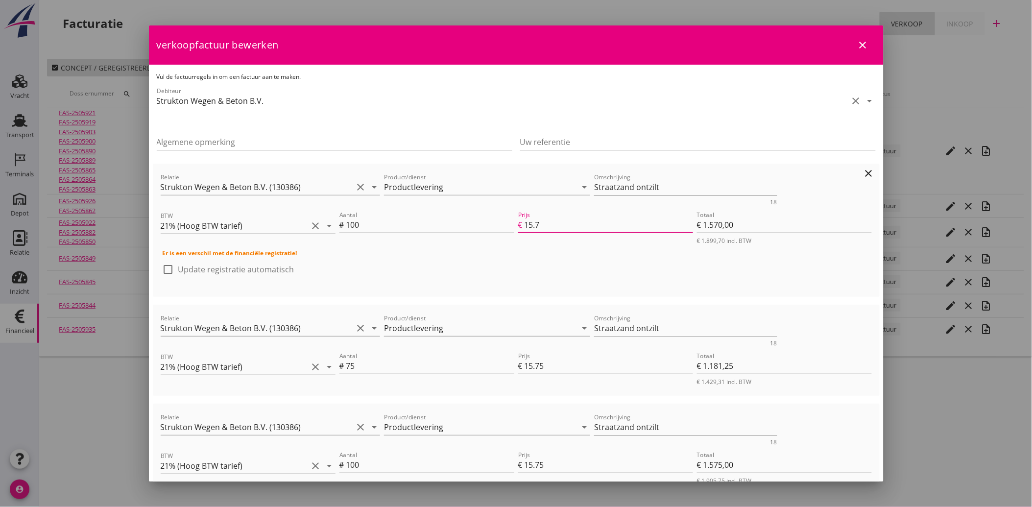
type input "15"
type input "€ 1.500,00"
type input "€ 12.671,25"
type input "15"
click at [555, 360] on input "15.75" at bounding box center [609, 366] width 169 height 16
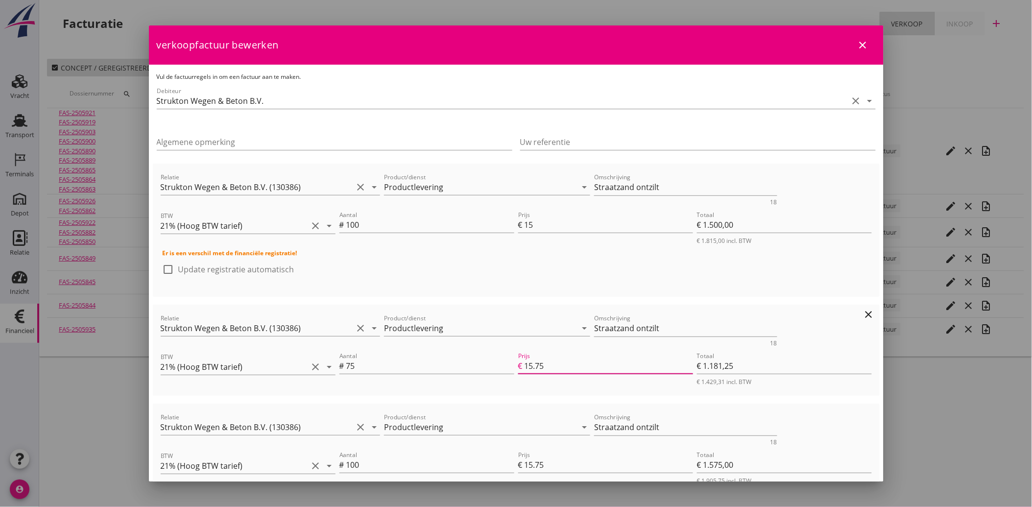
type input "15.7"
type input "€ 1.177,50"
type input "€ 12.667,50"
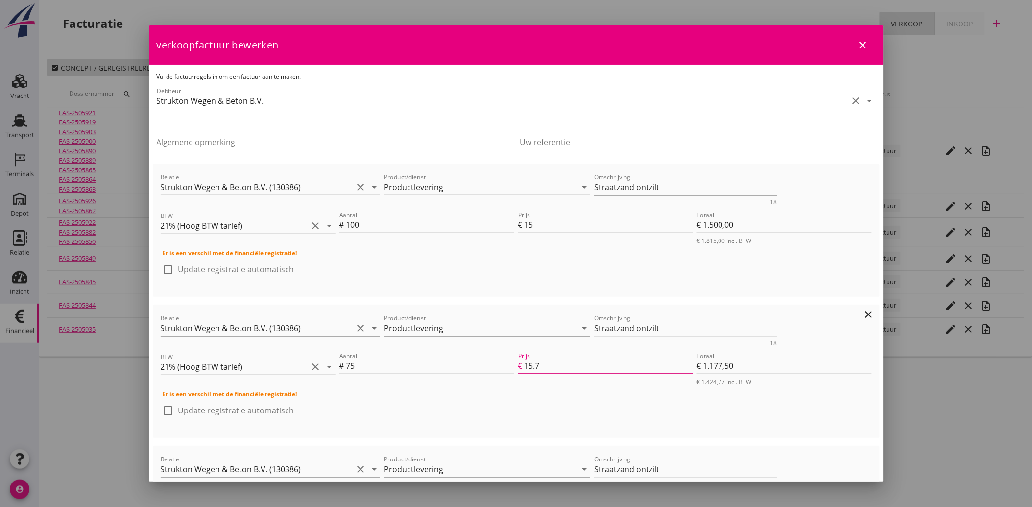
type input "15"
type input "€ 1.125,00"
type input "€ 12.615,00"
type input "15"
click at [543, 225] on input "15" at bounding box center [609, 225] width 169 height 16
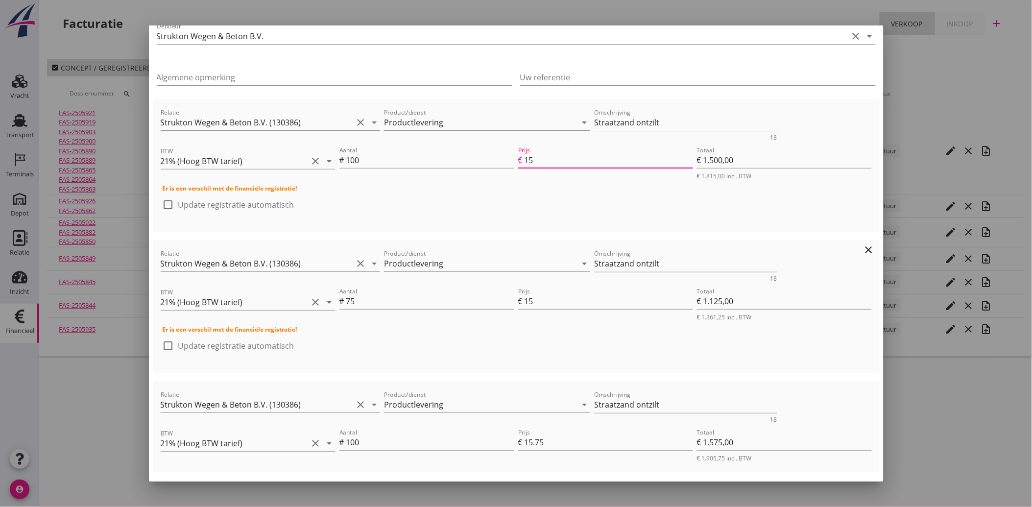
scroll to position [163, 0]
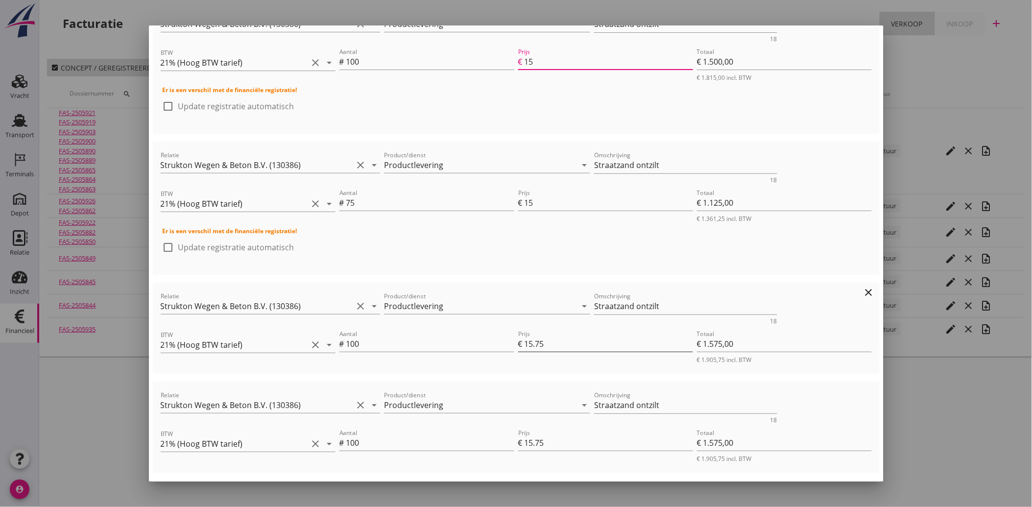
click at [553, 341] on input "15.75" at bounding box center [609, 344] width 169 height 16
type input "15.7"
type input "€ 1.570,00"
type input "€ 12.610,00"
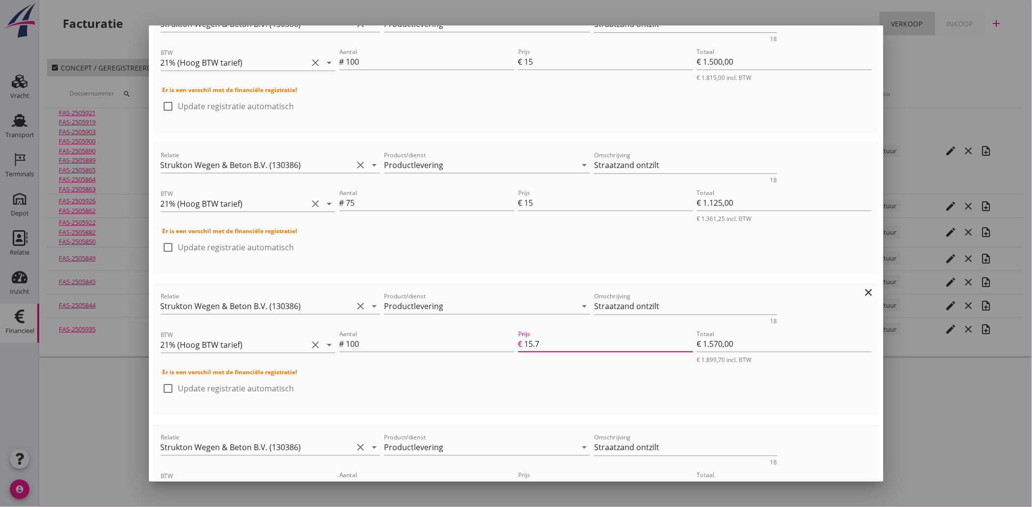
type input "15"
type input "€ 1.500,00"
type input "€ 12.540,00"
type input "14.98"
type input "€ 1.498,00"
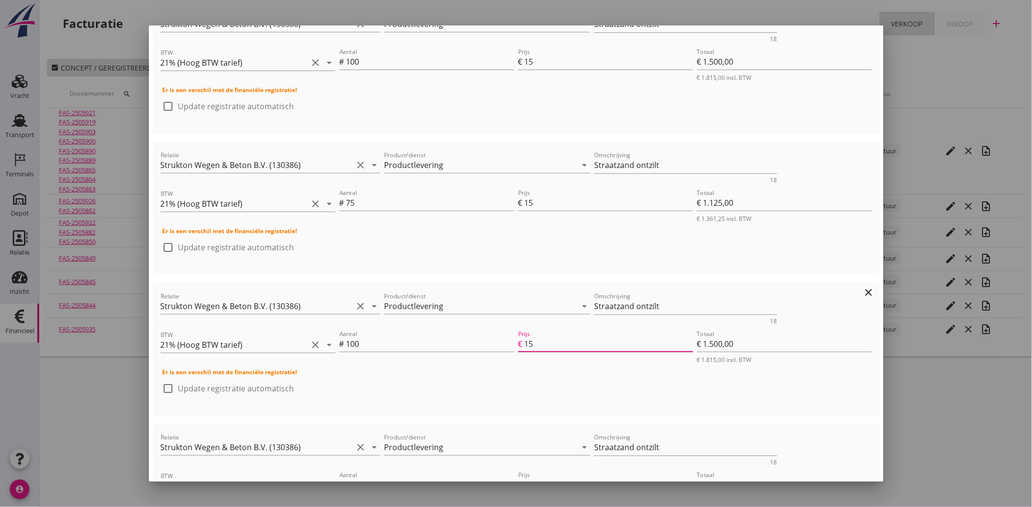
type input "€ 12.538,00"
type input "14.99"
type input "€ 1.499,00"
type input "€ 12.539,00"
type input "15"
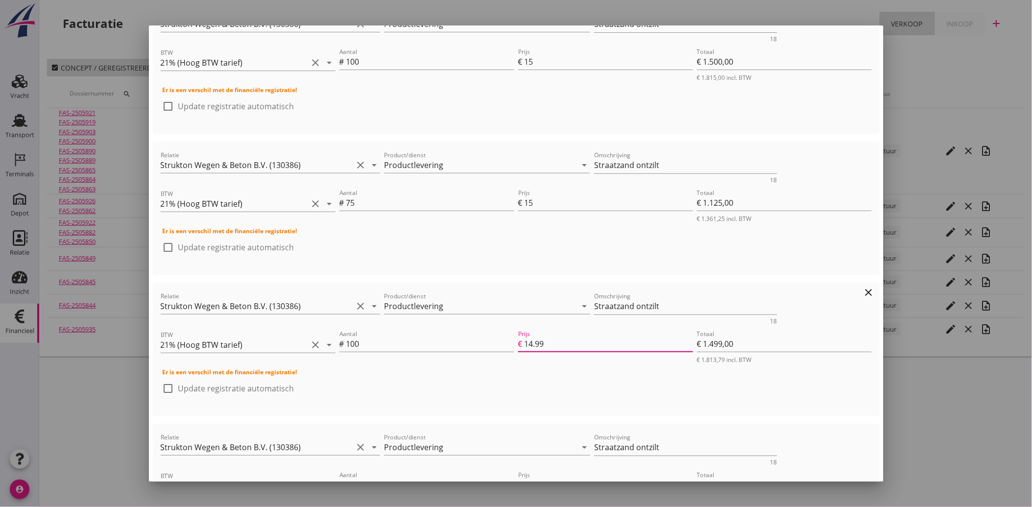
type input "€ 1.500,00"
type input "€ 12.540,00"
type input "15"
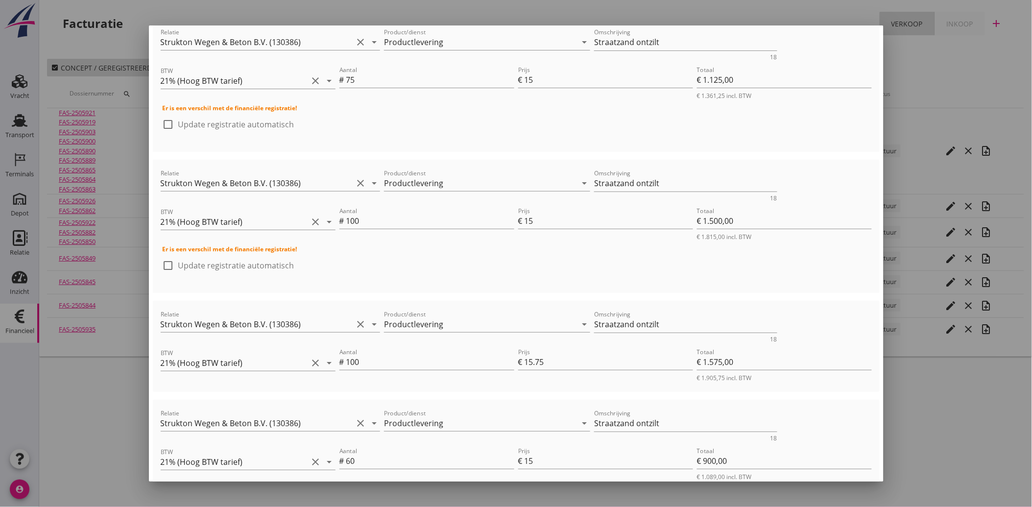
scroll to position [315, 0]
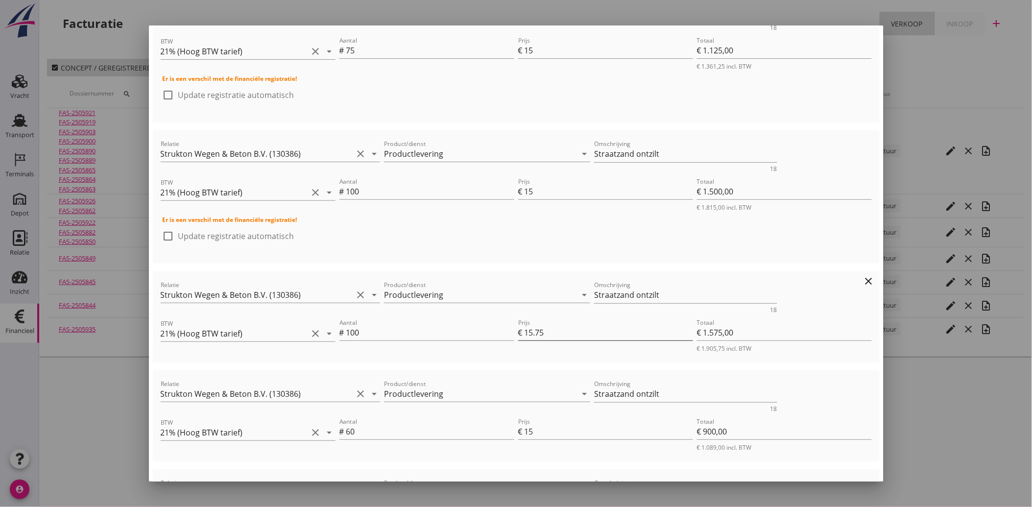
click at [577, 326] on input "15.75" at bounding box center [609, 333] width 169 height 16
type input "15.7"
type input "€ 1.570,00"
type input "€ 12.535,00"
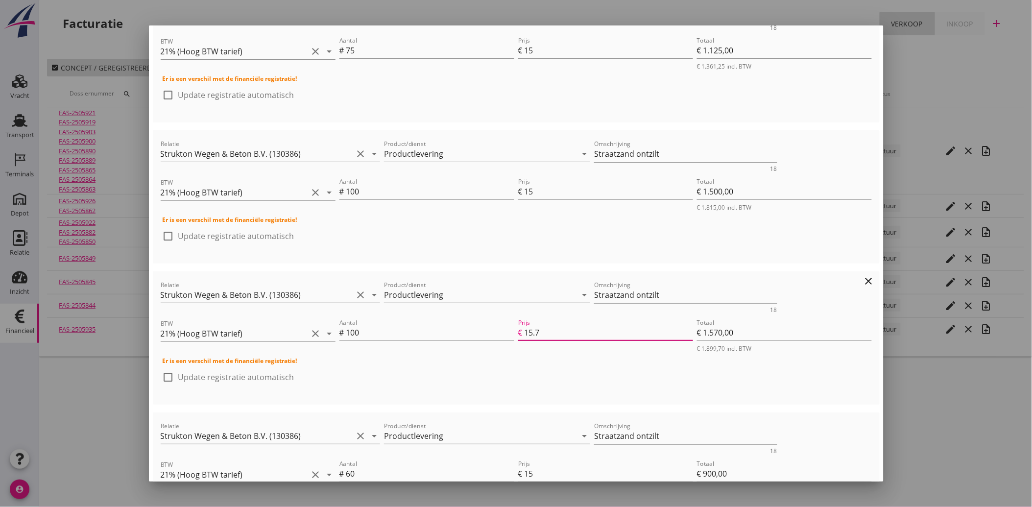
type input "15"
type input "€ 1.500,00"
type input "€ 12.465,00"
type input "15"
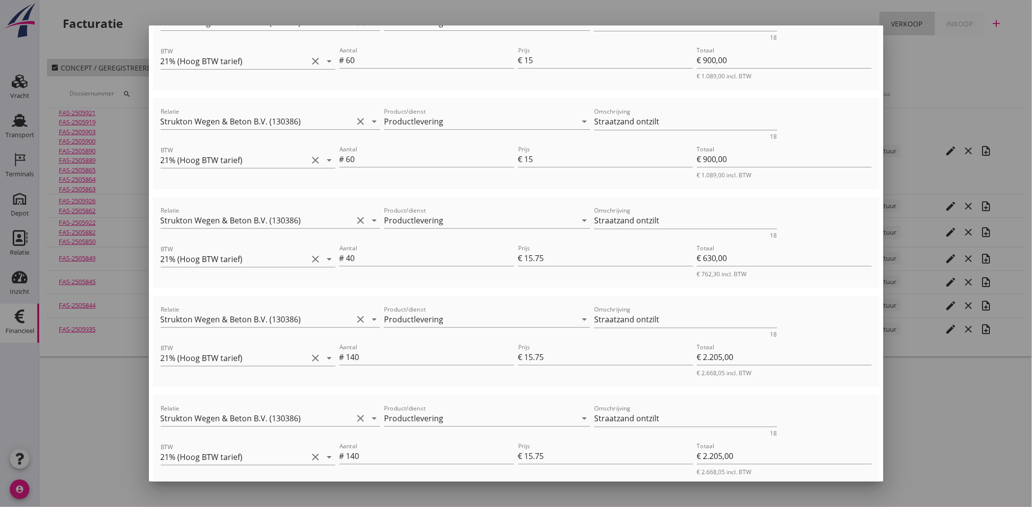
scroll to position [744, 0]
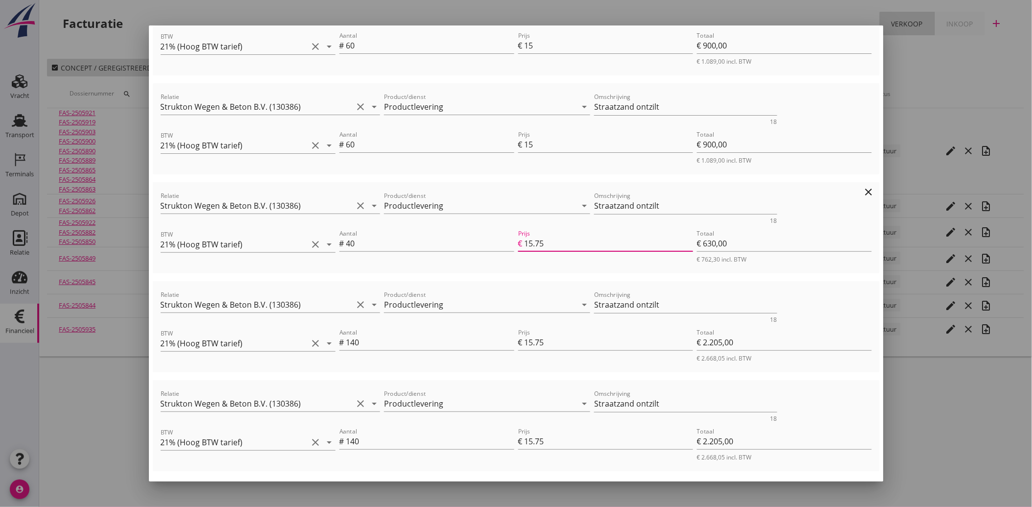
click at [568, 236] on input "15.75" at bounding box center [609, 244] width 169 height 16
type input "15.7"
type input "€ 628,00"
type input "€ 12.463,00"
type input "15"
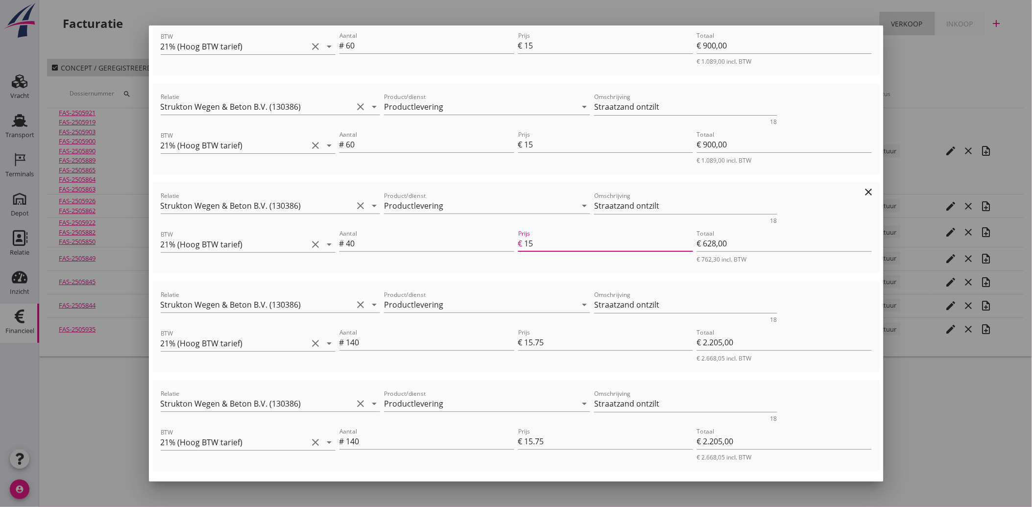
type input "€ 600,00"
type input "€ 12.435,00"
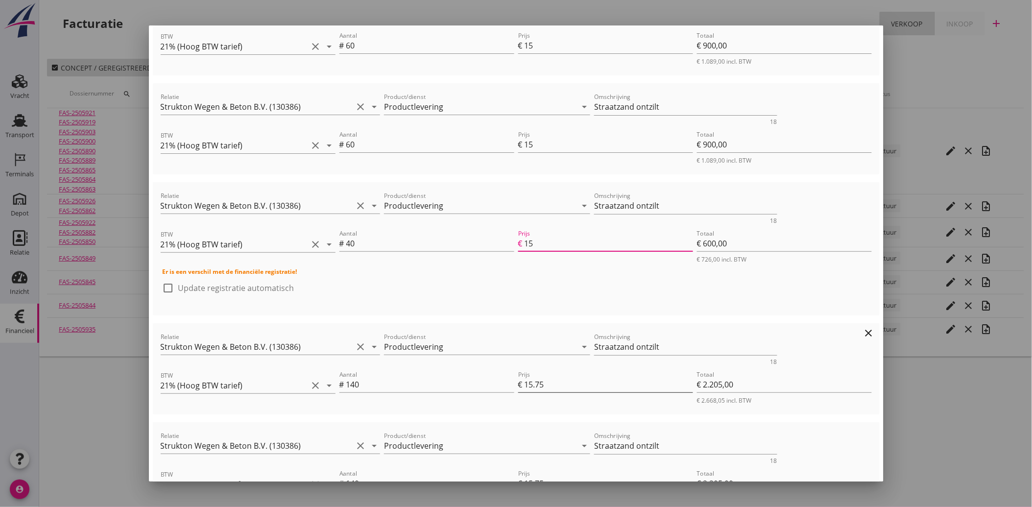
type input "15"
click at [572, 377] on input "15.75" at bounding box center [609, 385] width 169 height 16
type input "15.7"
type input "€ 2.198,00"
type input "€ 12.428,00"
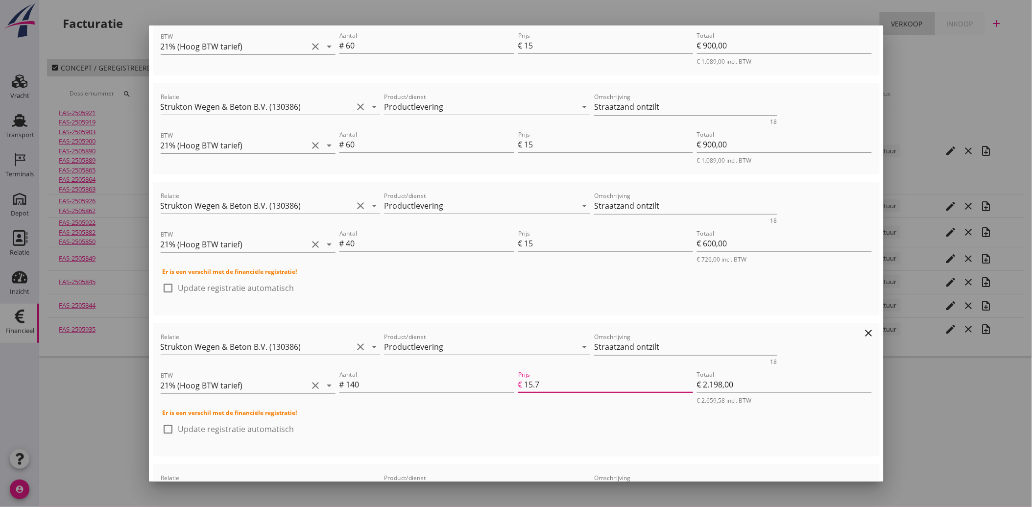
type input "15"
type input "€ 2.100,00"
type input "€ 12.330,00"
type input "15"
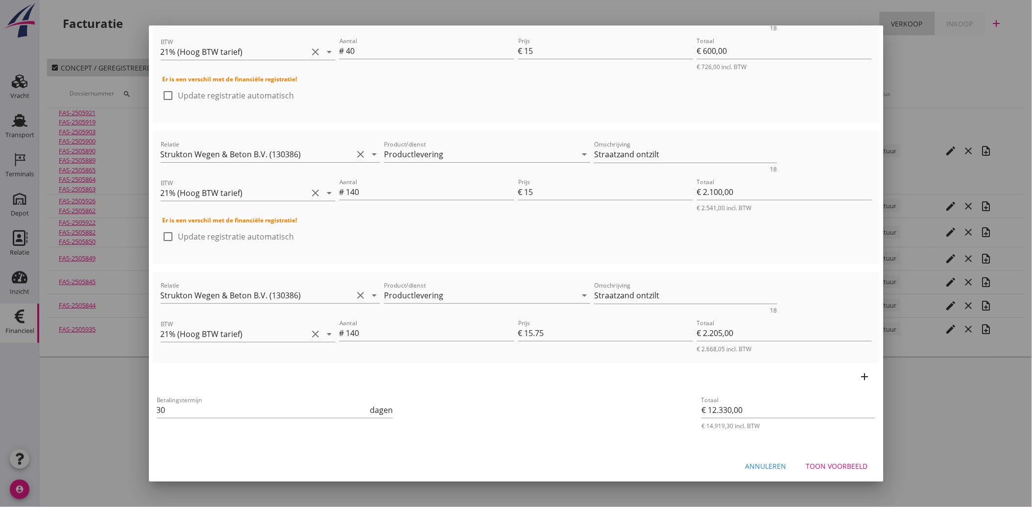
click at [768, 458] on button "Annuleren" at bounding box center [766, 467] width 57 height 18
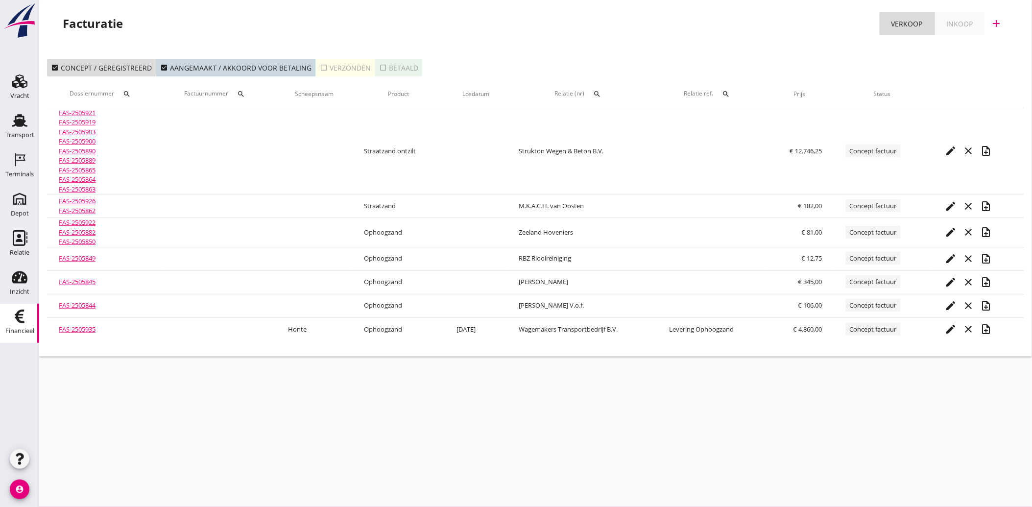
scroll to position [0, 0]
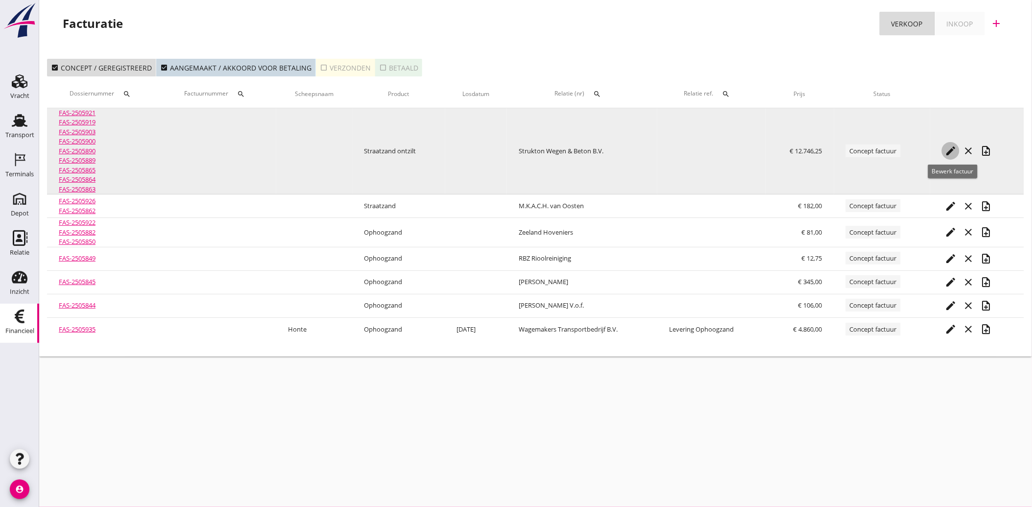
click at [951, 147] on icon "edit" at bounding box center [951, 151] width 12 height 12
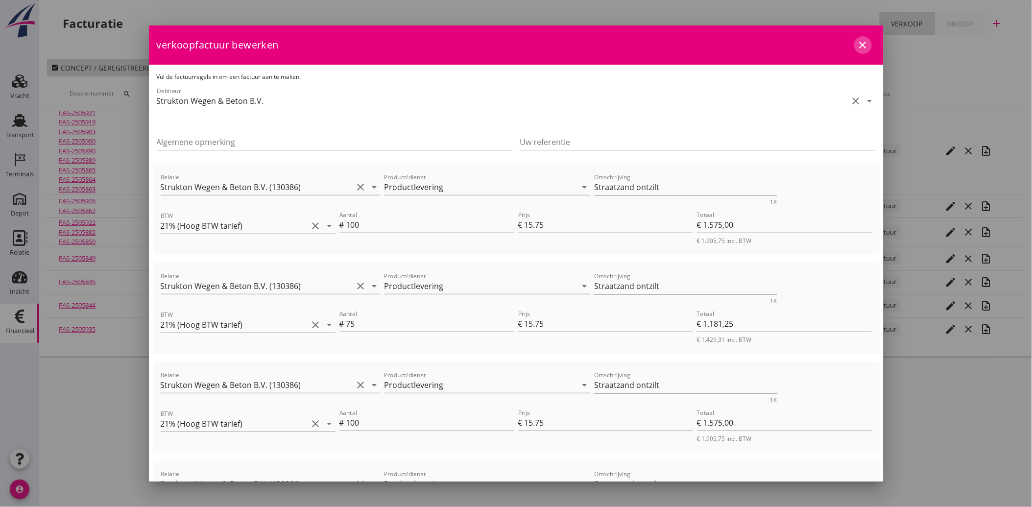
click at [857, 43] on icon "close" at bounding box center [863, 45] width 12 height 12
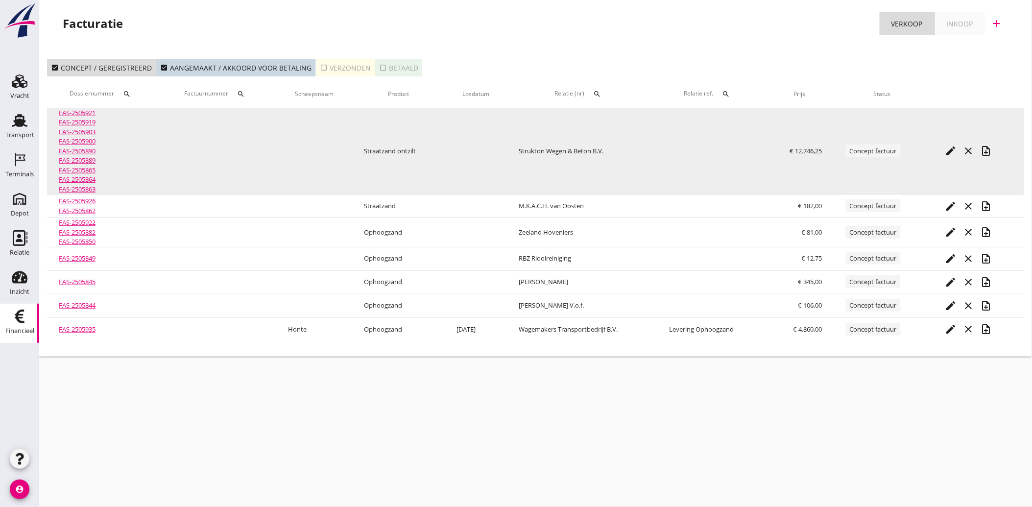
click at [950, 148] on icon "edit" at bounding box center [951, 151] width 12 height 12
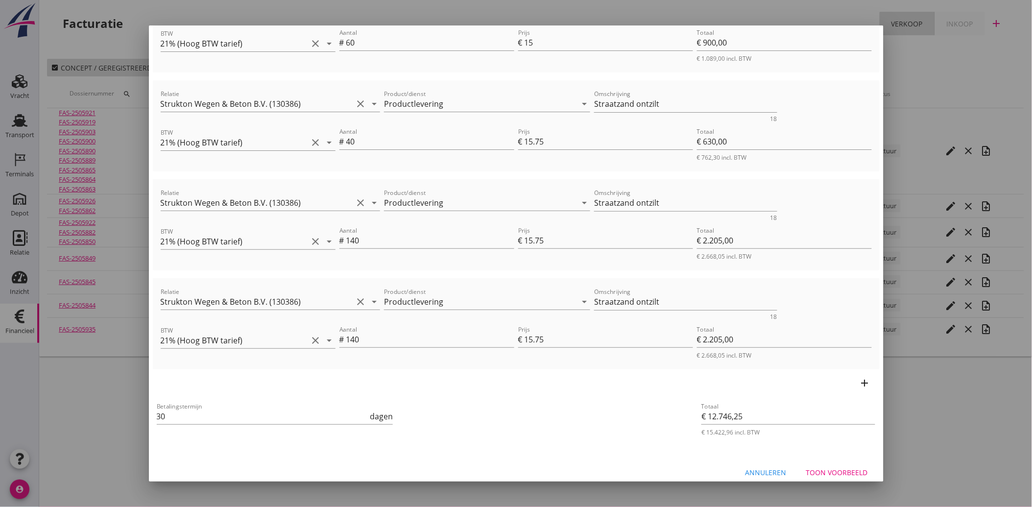
scroll to position [683, 0]
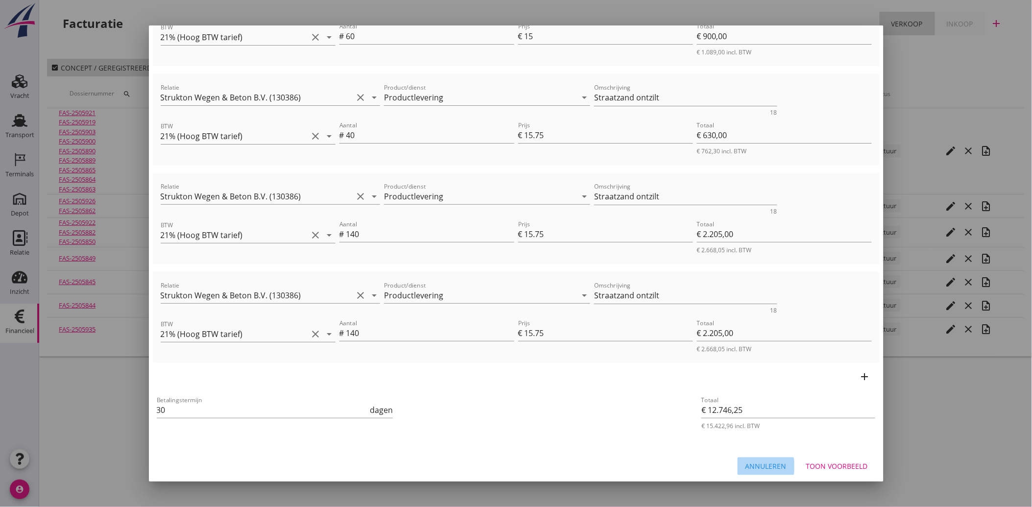
drag, startPoint x: 770, startPoint y: 459, endPoint x: 645, endPoint y: 433, distance: 127.2
click at [768, 461] on div "Annuleren" at bounding box center [766, 466] width 41 height 10
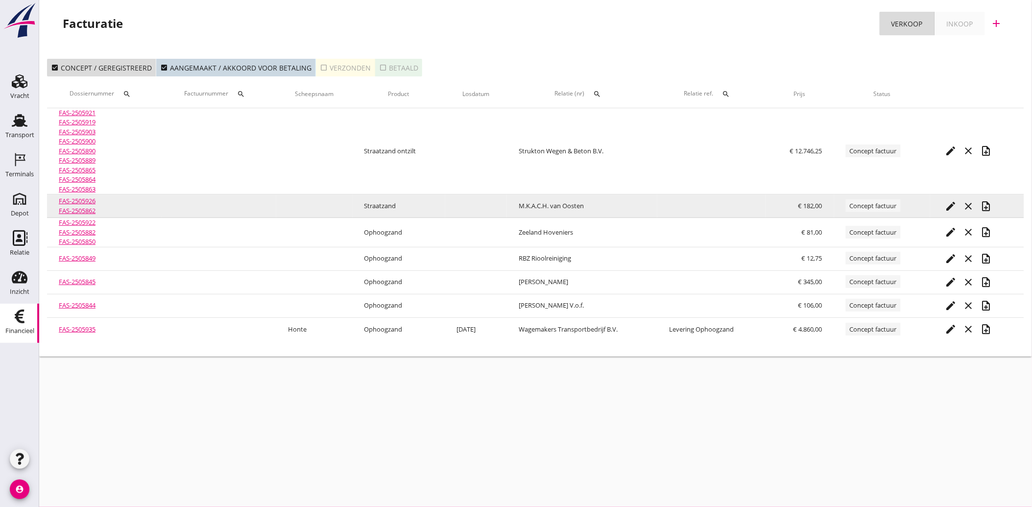
scroll to position [0, 0]
click at [955, 203] on icon "edit" at bounding box center [951, 206] width 12 height 12
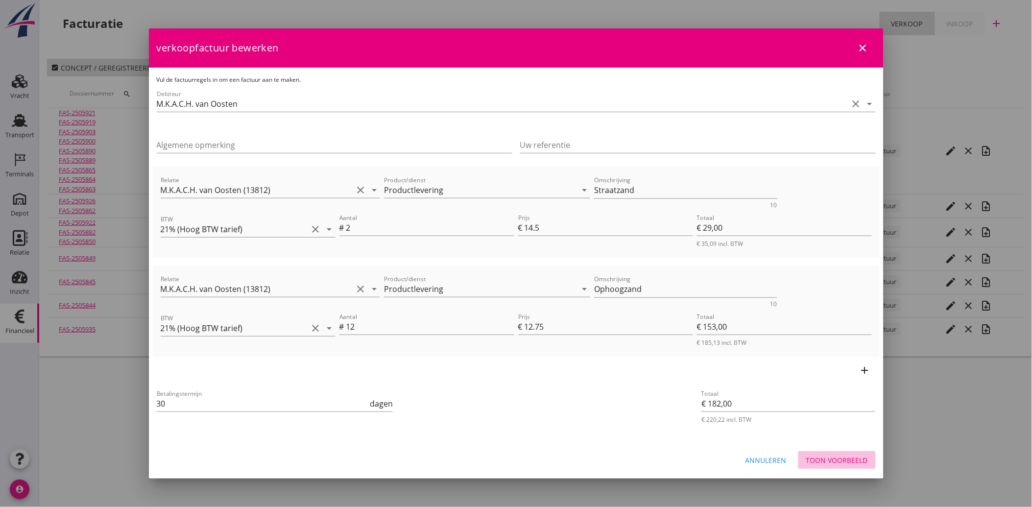
click at [844, 456] on div "Toon voorbeeld" at bounding box center [837, 460] width 62 height 10
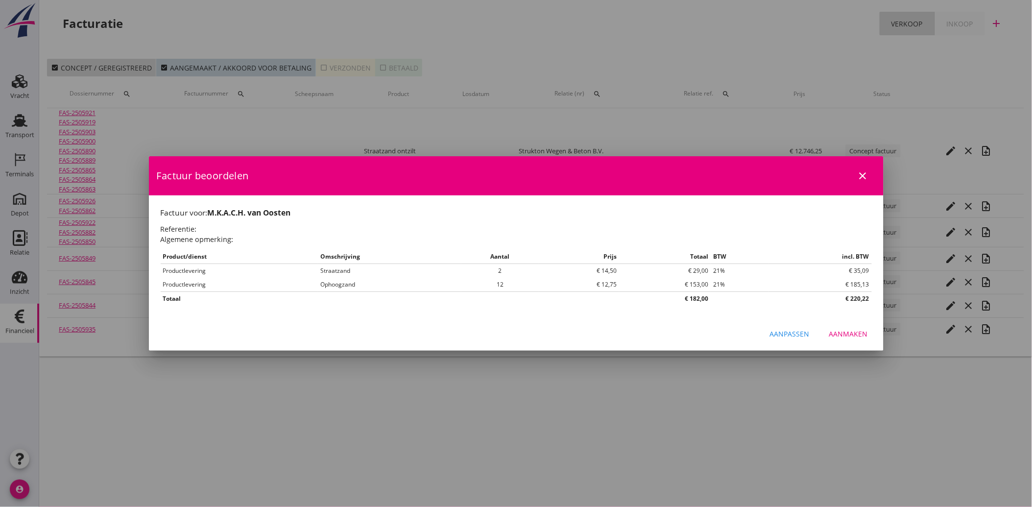
click at [859, 325] on button "Aanmaken" at bounding box center [848, 334] width 54 height 18
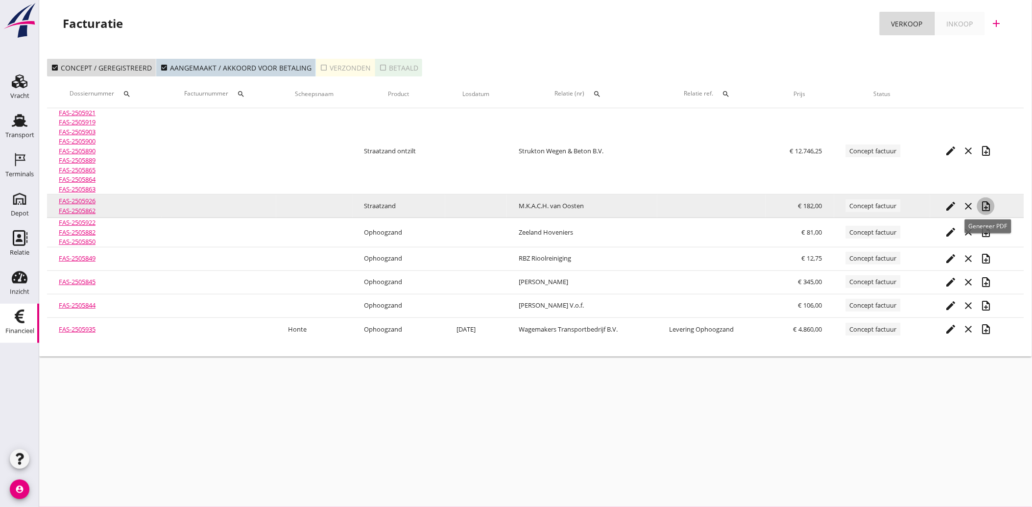
click at [986, 205] on icon "note_add" at bounding box center [986, 206] width 12 height 12
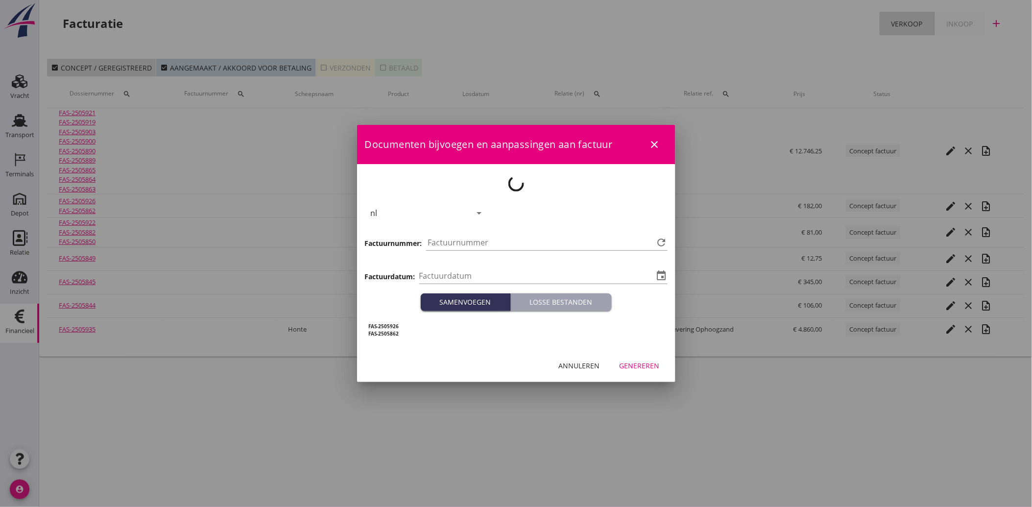
type input "[DATE]"
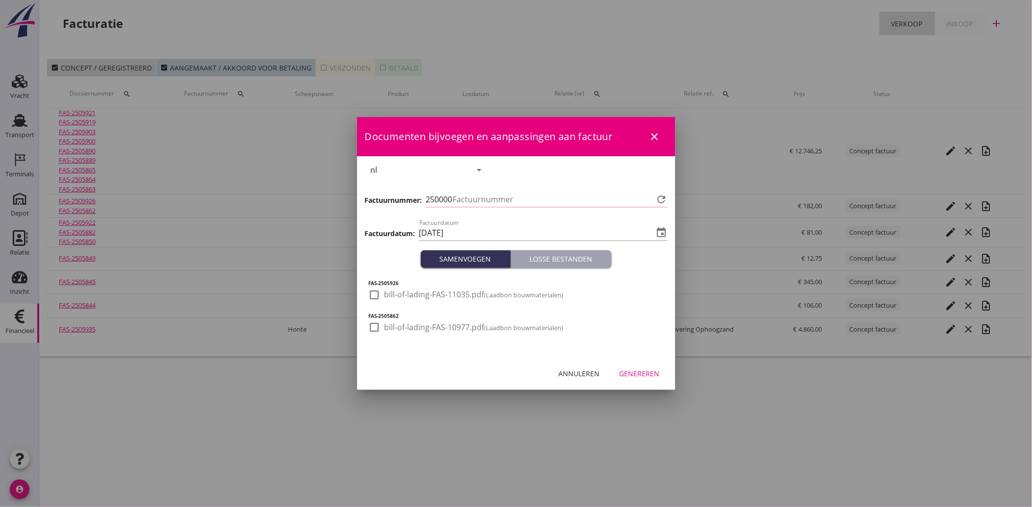
type input "4135"
click at [374, 297] on div at bounding box center [374, 295] width 17 height 17
checkbox input "true"
click at [381, 332] on div at bounding box center [374, 327] width 17 height 17
checkbox input "true"
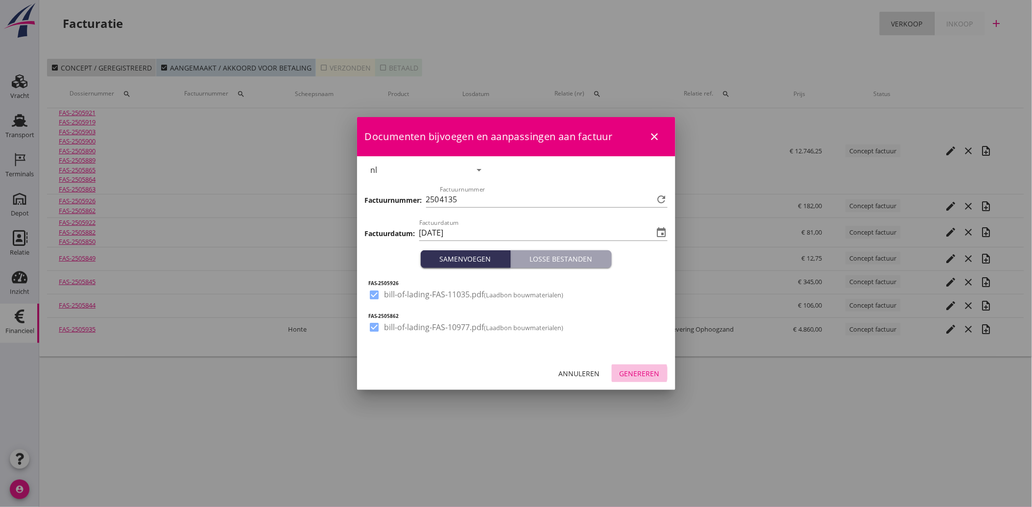
click at [647, 368] on div "Genereren" at bounding box center [640, 373] width 40 height 10
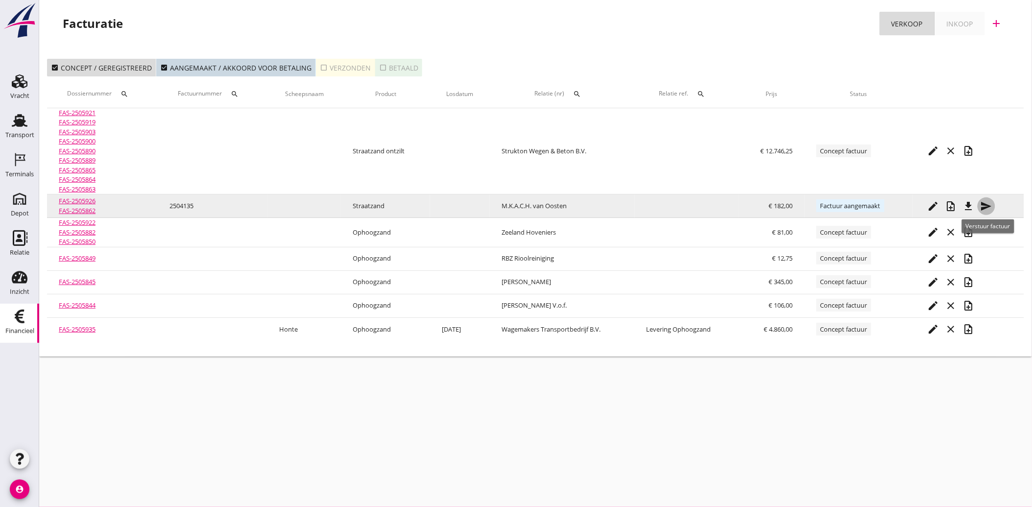
click at [989, 205] on icon "send" at bounding box center [987, 206] width 12 height 12
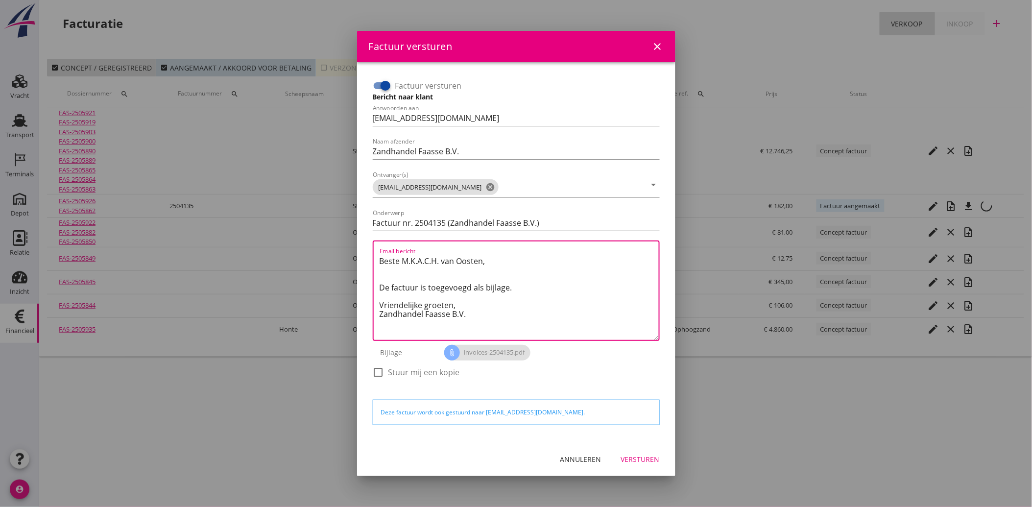
drag, startPoint x: 471, startPoint y: 321, endPoint x: 368, endPoint y: 258, distance: 120.7
click at [369, 258] on div "Factuur versturen Bericht naar klant Antwoorden aan [EMAIL_ADDRESS][DOMAIN_NAME…" at bounding box center [516, 233] width 295 height 319
paste textarea "Geachte heer/mevrouw, Hierbij zenden wij u onze factuur i.v.m. de door ons aan …"
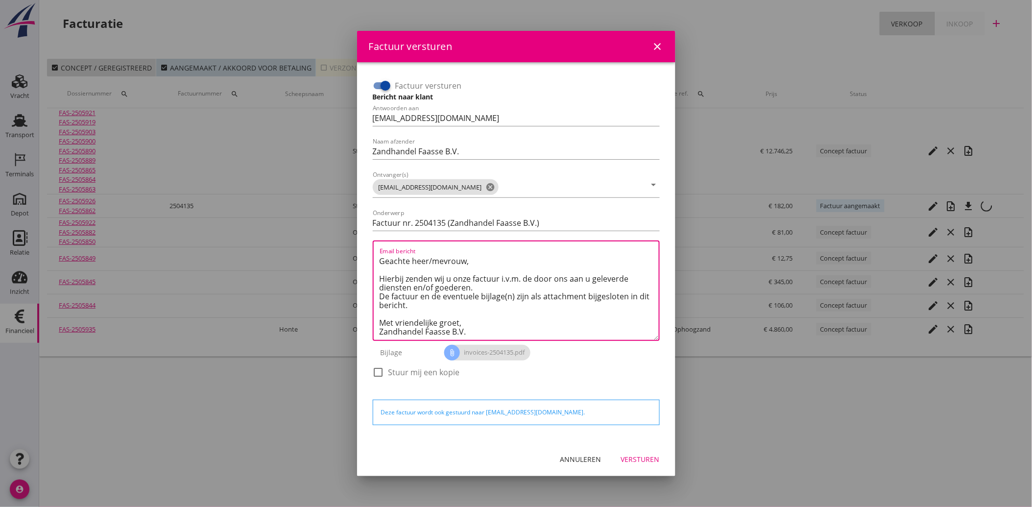
scroll to position [6, 0]
type textarea "Geachte heer/mevrouw, Hierbij zenden wij u onze factuur i.v.m. de door ons aan …"
click at [642, 463] on div "Versturen" at bounding box center [640, 459] width 39 height 10
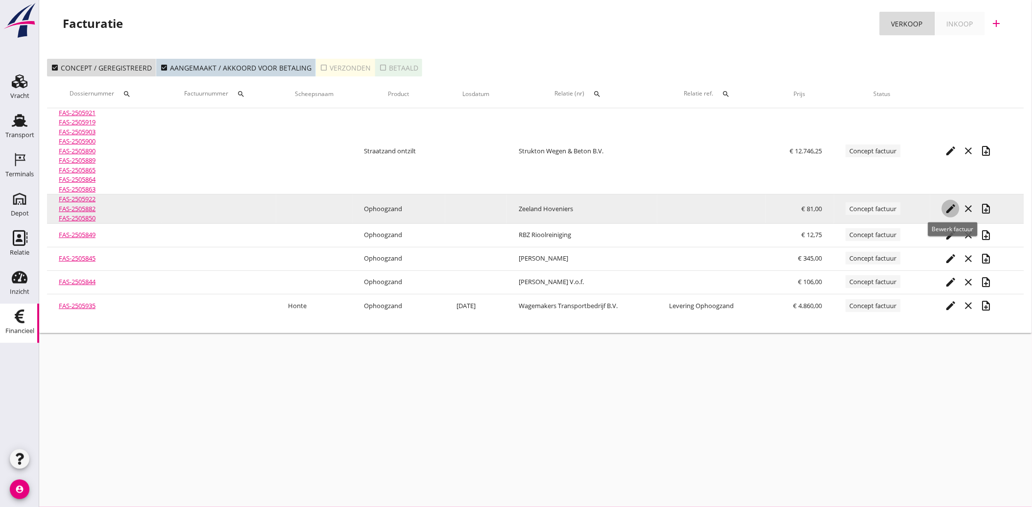
click at [952, 212] on icon "edit" at bounding box center [951, 209] width 12 height 12
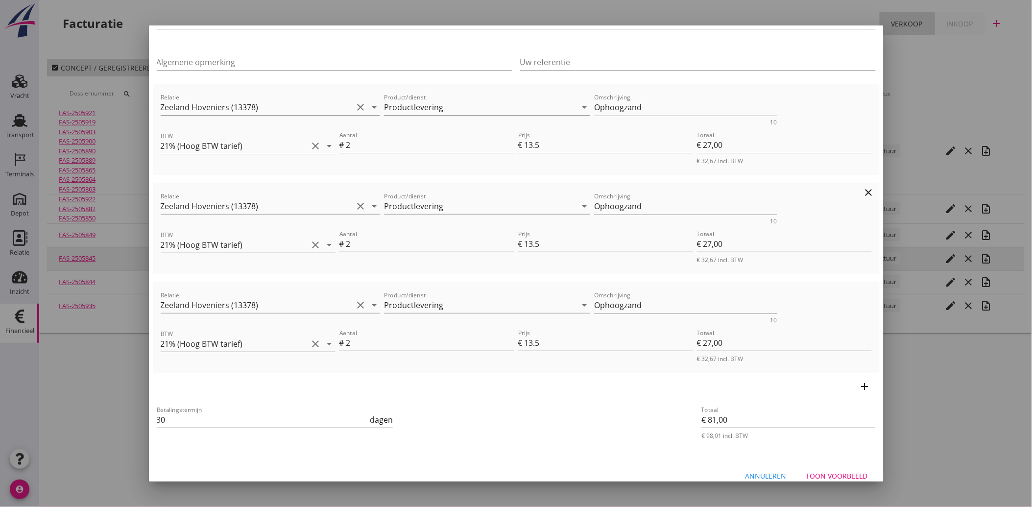
scroll to position [91, 0]
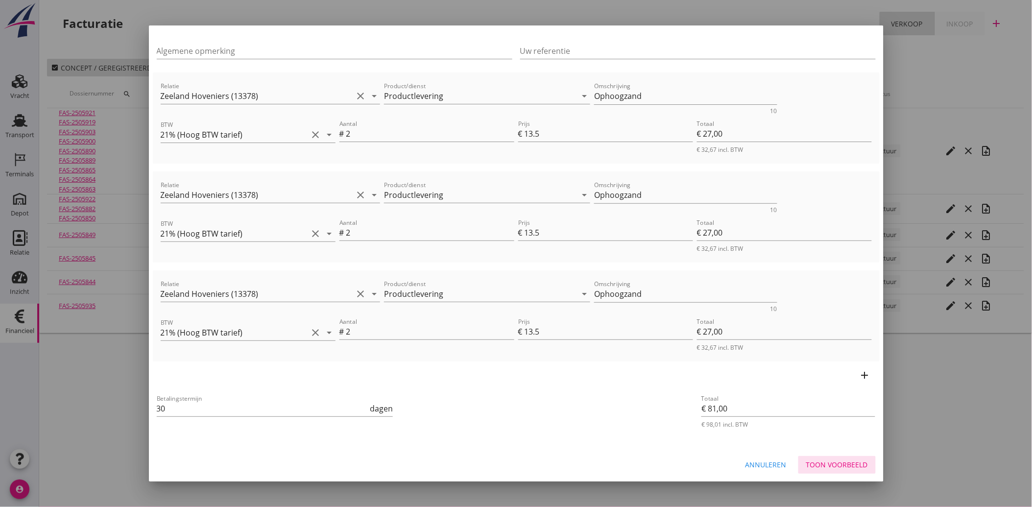
click at [840, 459] on div "Toon voorbeeld" at bounding box center [837, 464] width 62 height 10
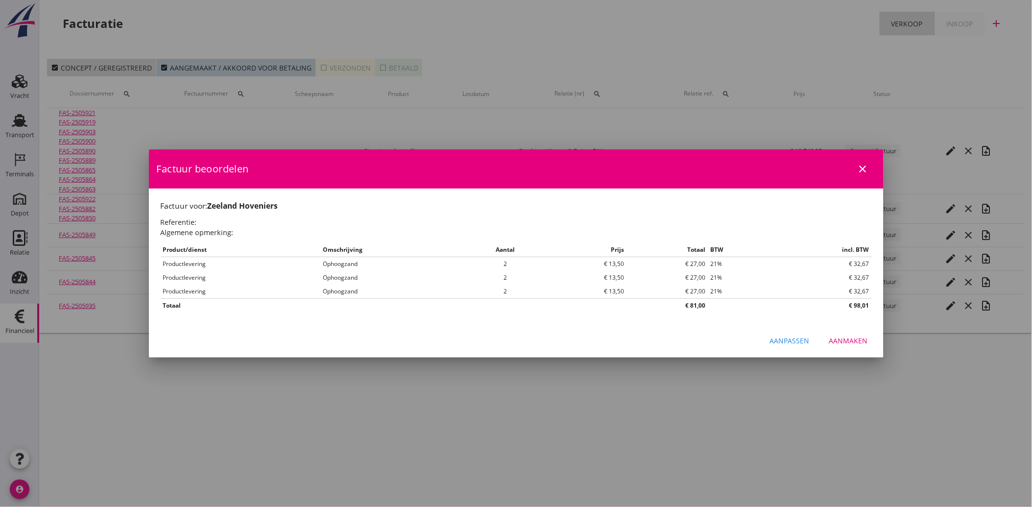
scroll to position [0, 0]
click at [846, 343] on div "Aanmaken" at bounding box center [848, 341] width 39 height 10
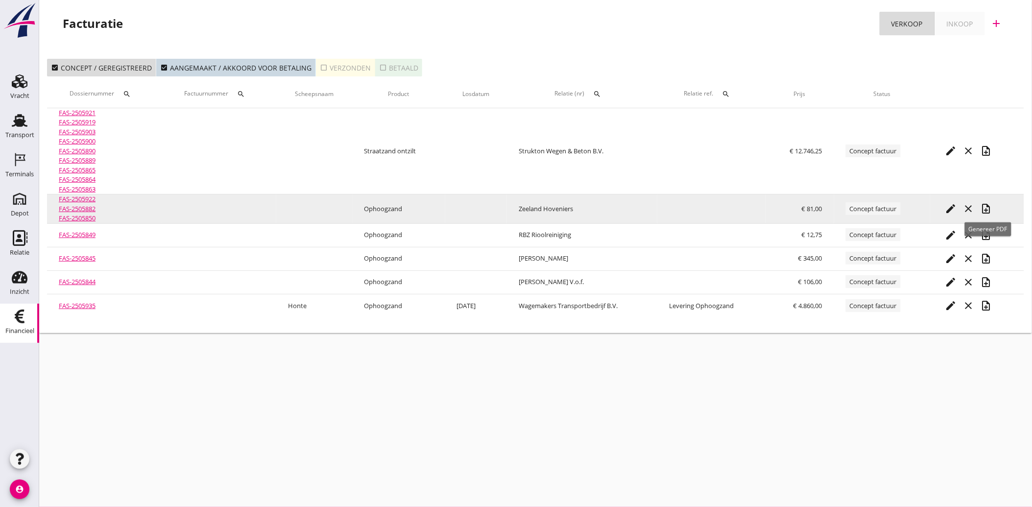
click at [990, 207] on icon "note_add" at bounding box center [986, 209] width 12 height 12
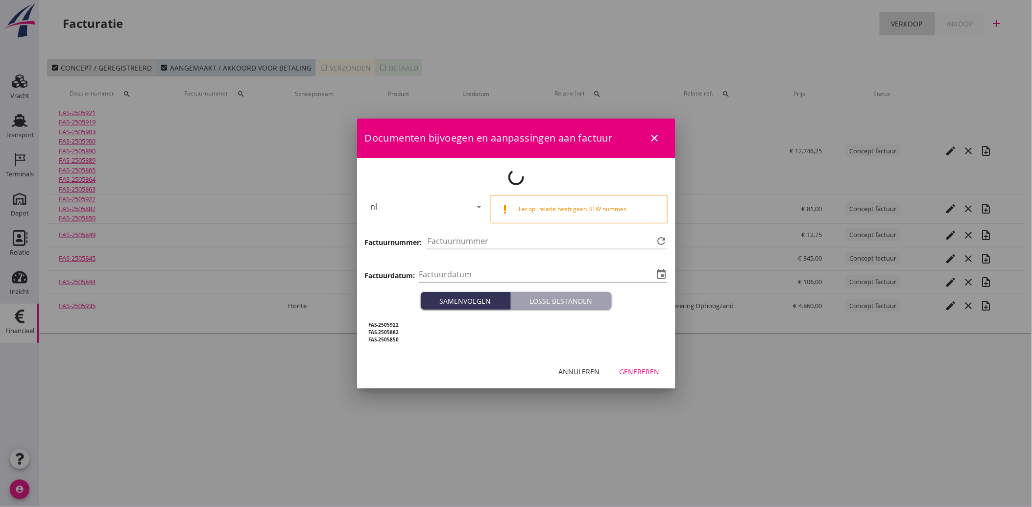
type input "[DATE]"
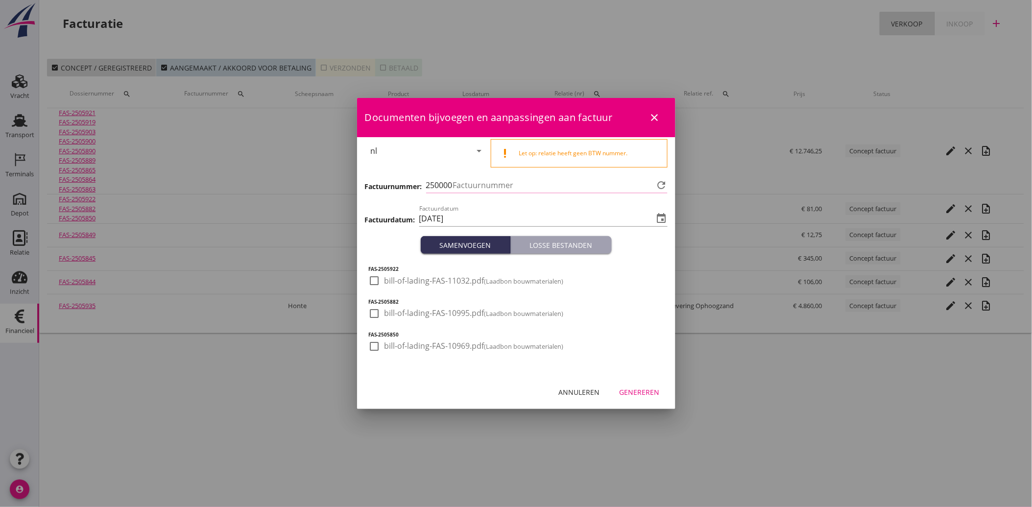
type input "4136"
click at [376, 281] on div at bounding box center [374, 280] width 17 height 17
checkbox input "true"
click at [373, 312] on div at bounding box center [374, 313] width 17 height 17
checkbox input "true"
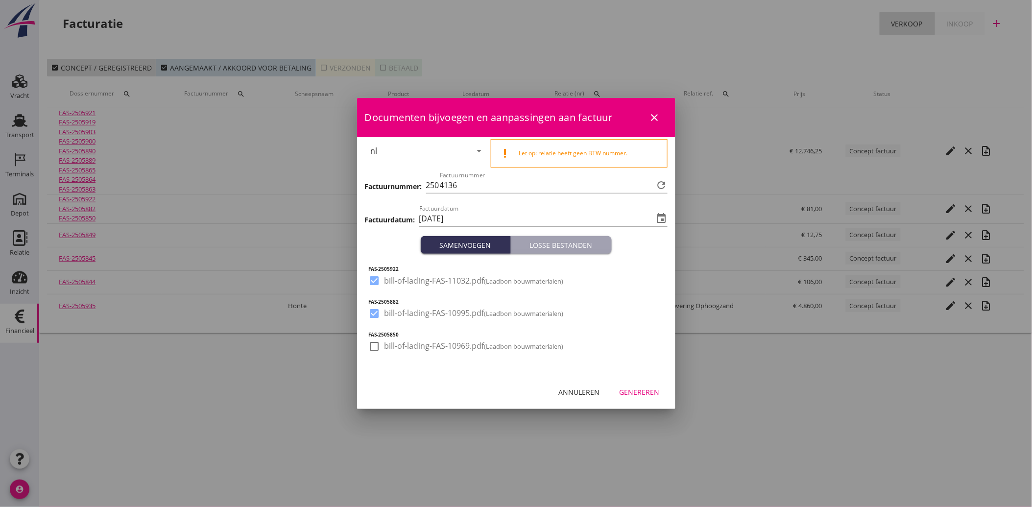
click at [374, 348] on div at bounding box center [374, 346] width 17 height 17
checkbox input "true"
click at [644, 390] on div "Genereren" at bounding box center [640, 392] width 40 height 10
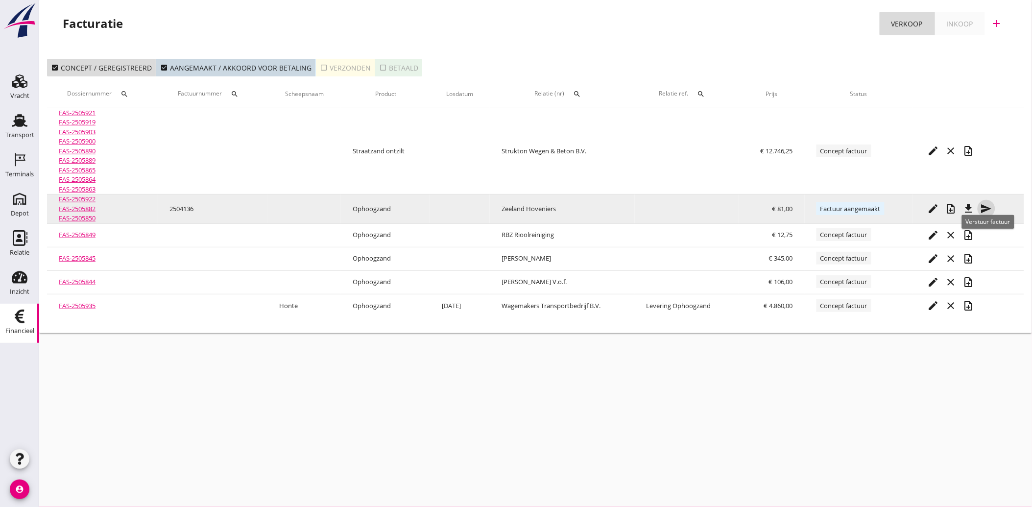
click at [990, 206] on icon "send" at bounding box center [987, 209] width 12 height 12
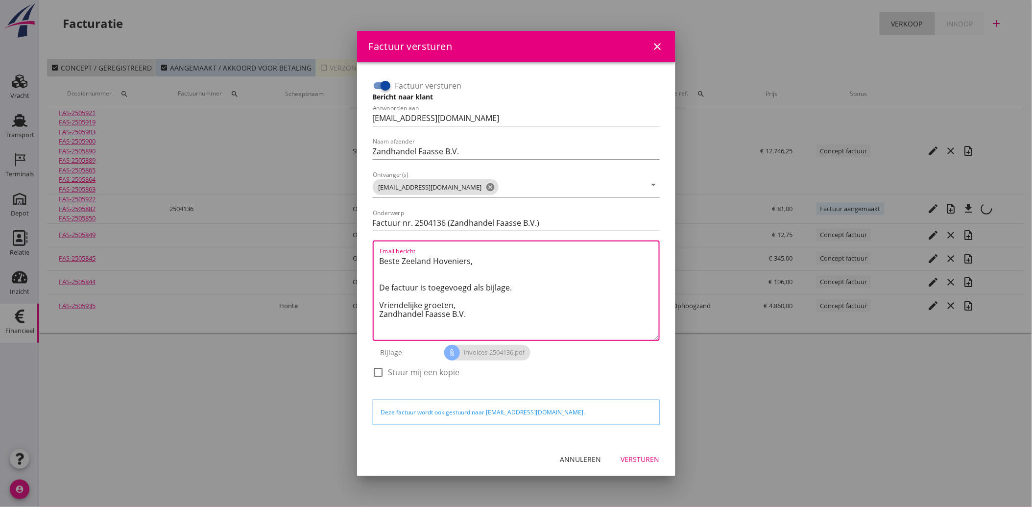
drag, startPoint x: 478, startPoint y: 316, endPoint x: 371, endPoint y: 258, distance: 122.1
click at [371, 258] on div "Factuur versturen Bericht naar klant Antwoorden aan [EMAIL_ADDRESS][DOMAIN_NAME…" at bounding box center [516, 233] width 295 height 319
paste textarea "Geachte heer/mevrouw, Hierbij zenden wij u onze factuur i.v.m. de door ons aan …"
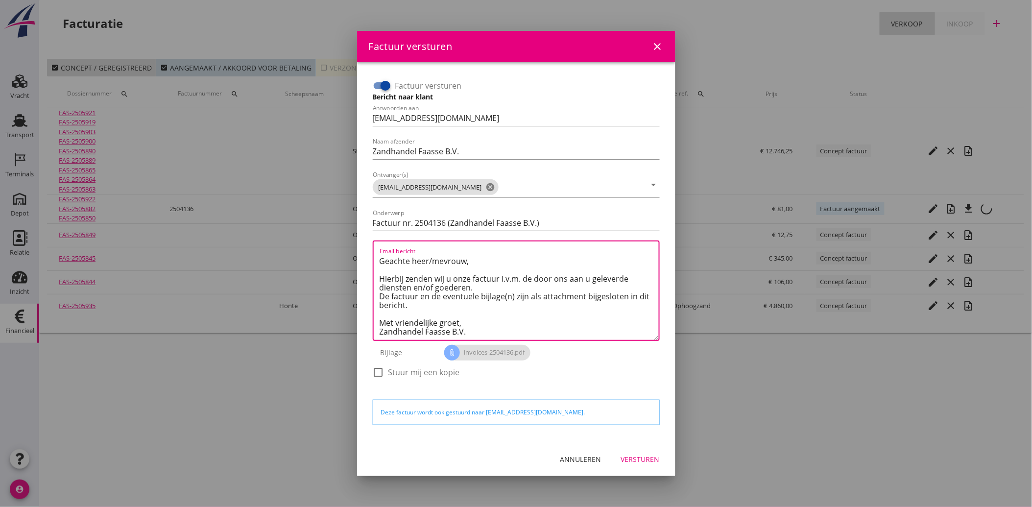
scroll to position [6, 0]
type textarea "Geachte heer/mevrouw, Hierbij zenden wij u onze factuur i.v.m. de door ons aan …"
click at [640, 457] on div "Versturen" at bounding box center [640, 459] width 39 height 10
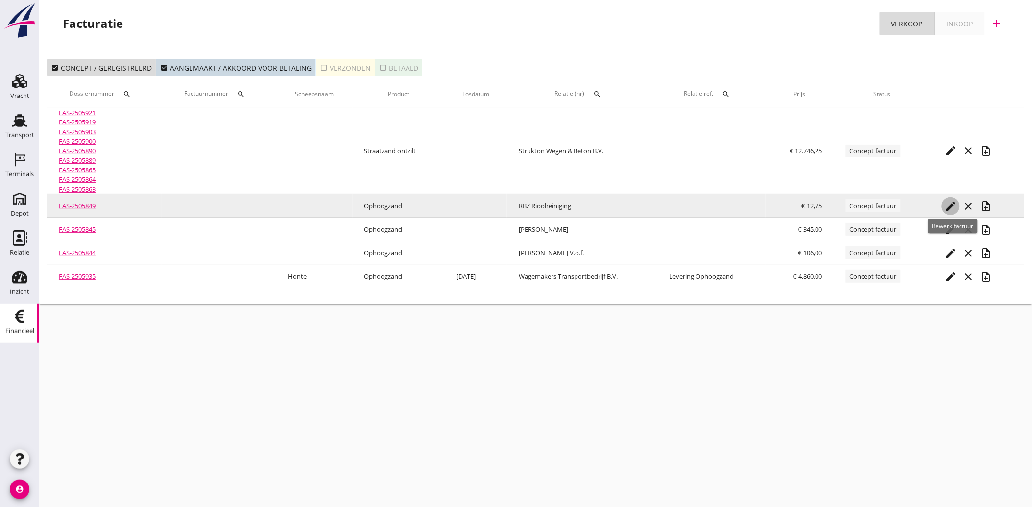
click at [947, 204] on icon "edit" at bounding box center [951, 206] width 12 height 12
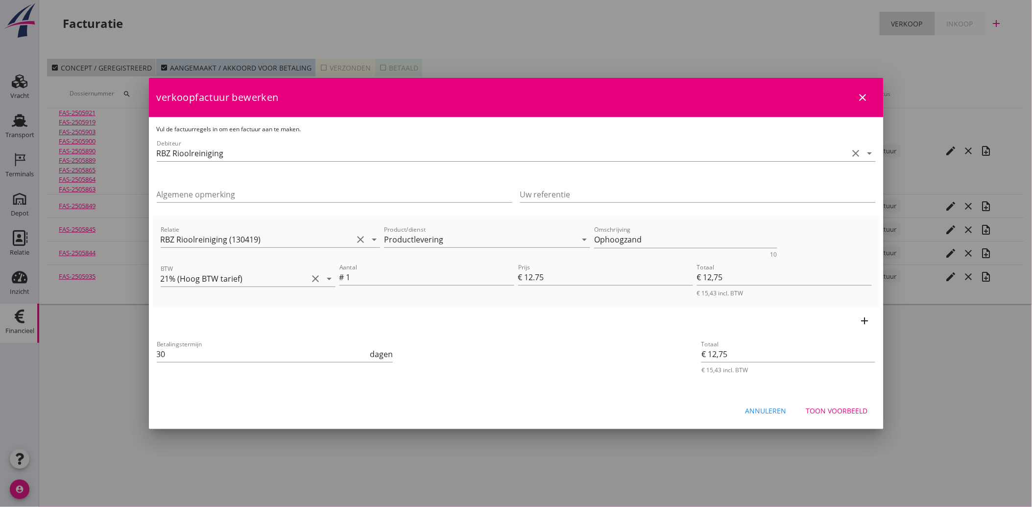
click at [838, 414] on div "Toon voorbeeld" at bounding box center [837, 411] width 62 height 10
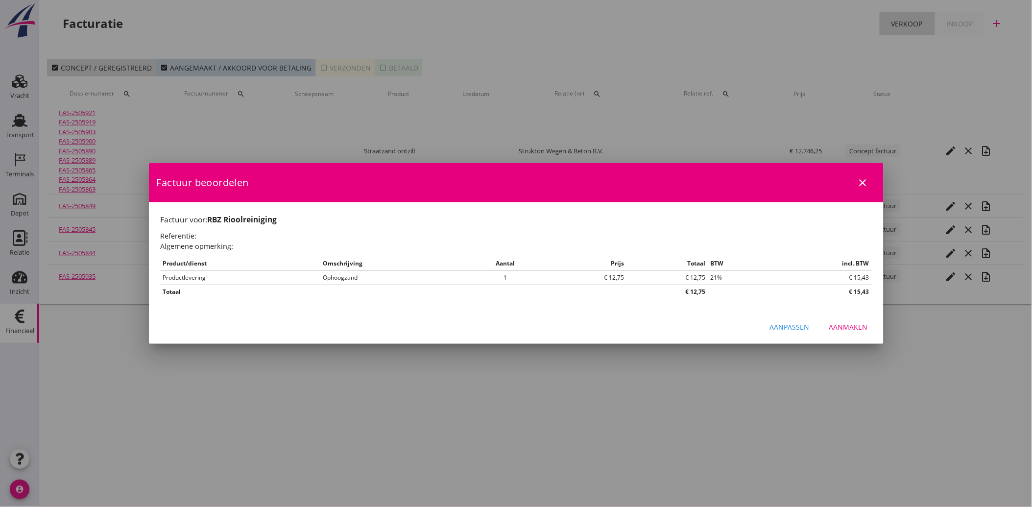
click at [844, 320] on button "Aanmaken" at bounding box center [848, 327] width 54 height 18
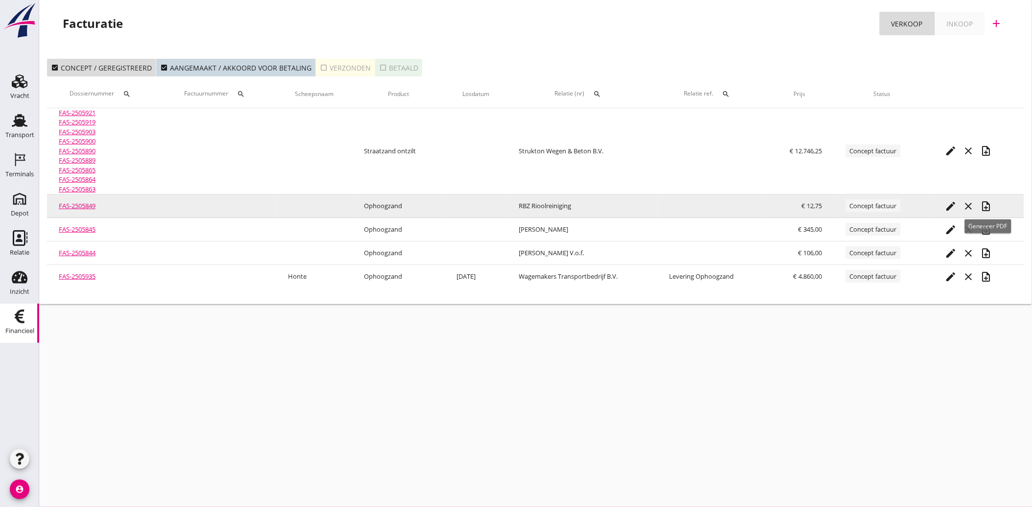
click at [986, 206] on icon "note_add" at bounding box center [986, 206] width 12 height 12
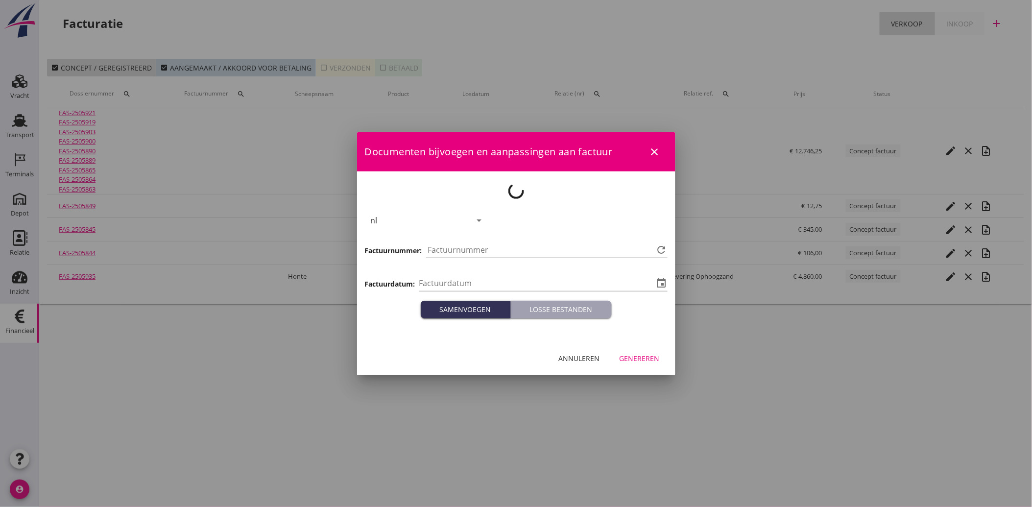
type input "[DATE]"
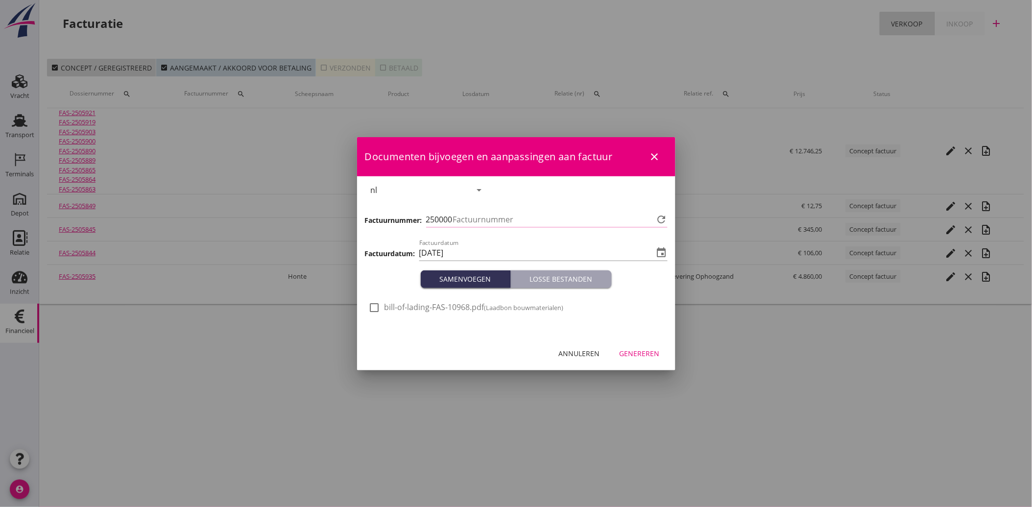
type input "4137"
click at [375, 310] on div at bounding box center [374, 307] width 17 height 17
checkbox input "true"
click at [649, 350] on div "Genereren" at bounding box center [640, 353] width 40 height 10
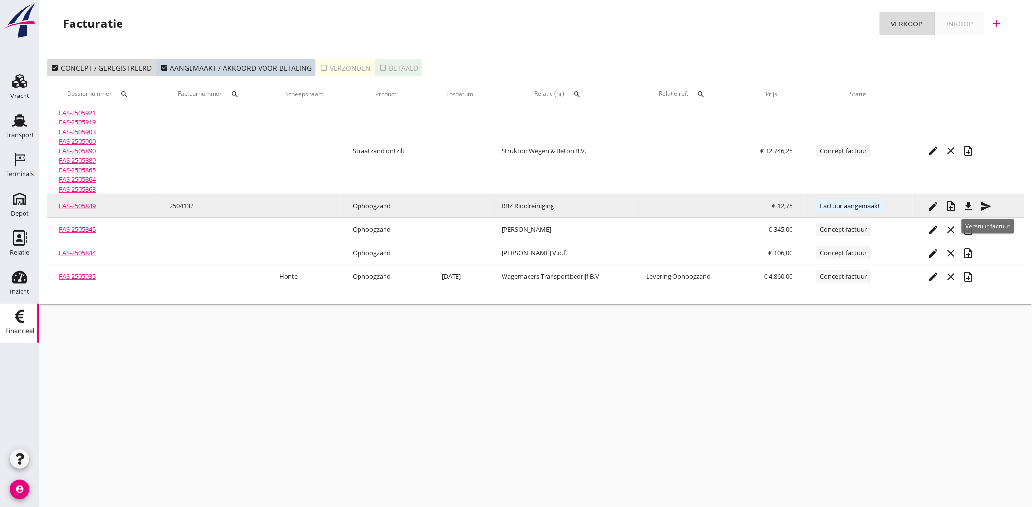
click at [989, 202] on icon "send" at bounding box center [987, 206] width 12 height 12
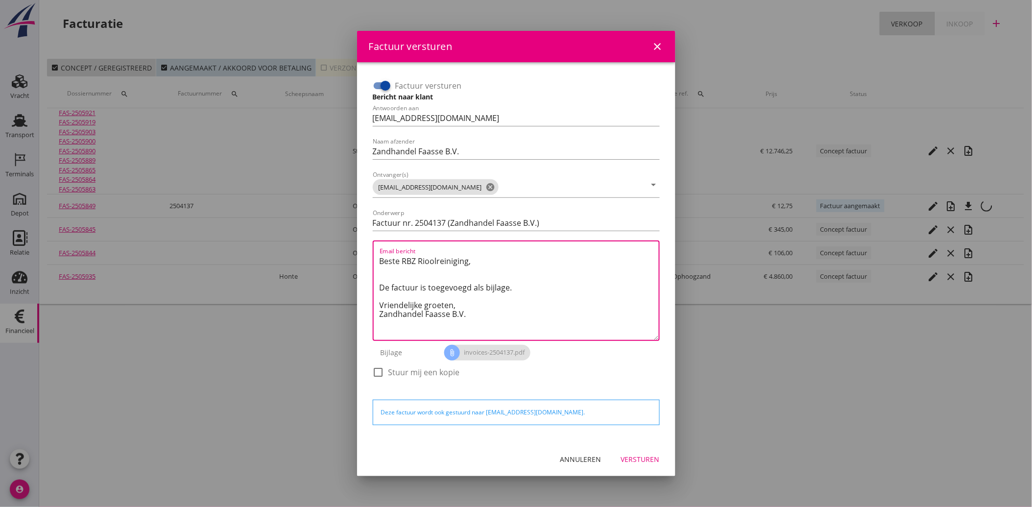
drag, startPoint x: 482, startPoint y: 318, endPoint x: 369, endPoint y: 257, distance: 128.7
click at [369, 257] on div "Factuur versturen Bericht naar klant Antwoorden aan [EMAIL_ADDRESS][DOMAIN_NAME…" at bounding box center [516, 233] width 295 height 319
paste textarea "Geachte heer/mevrouw, Hierbij zenden wij u onze factuur i.v.m. de door ons aan …"
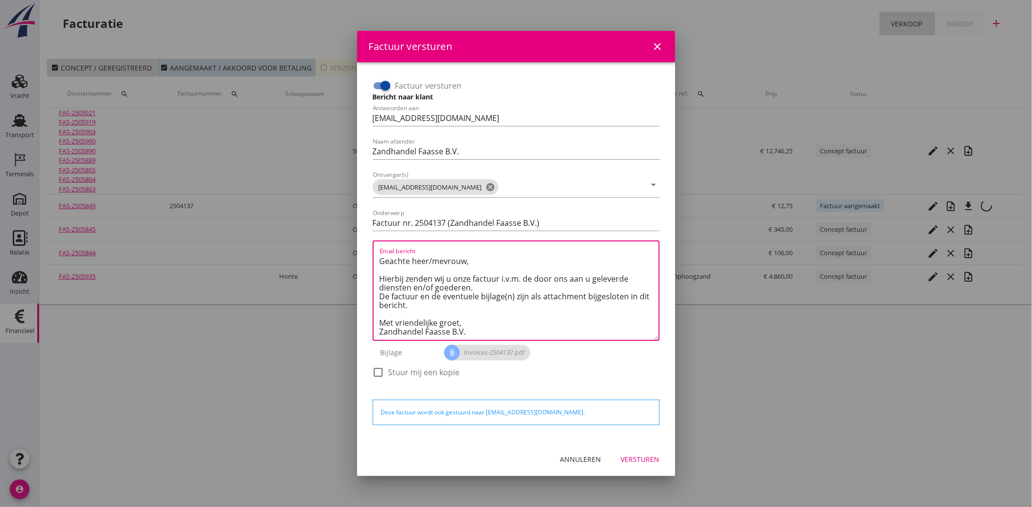
type textarea "Geachte heer/mevrouw, Hierbij zenden wij u onze factuur i.v.m. de door ons aan …"
click at [634, 461] on div "Versturen" at bounding box center [640, 459] width 39 height 10
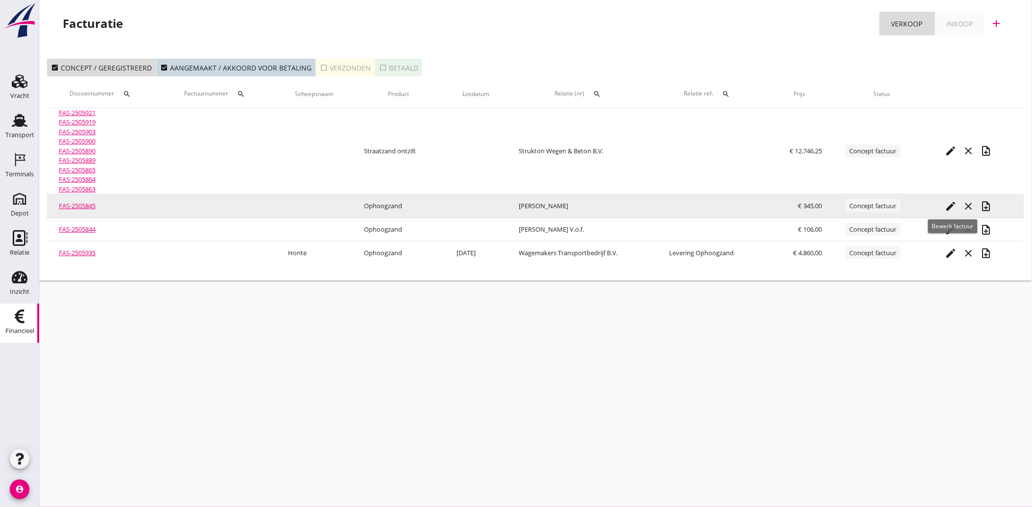
click at [948, 202] on icon "edit" at bounding box center [951, 206] width 12 height 12
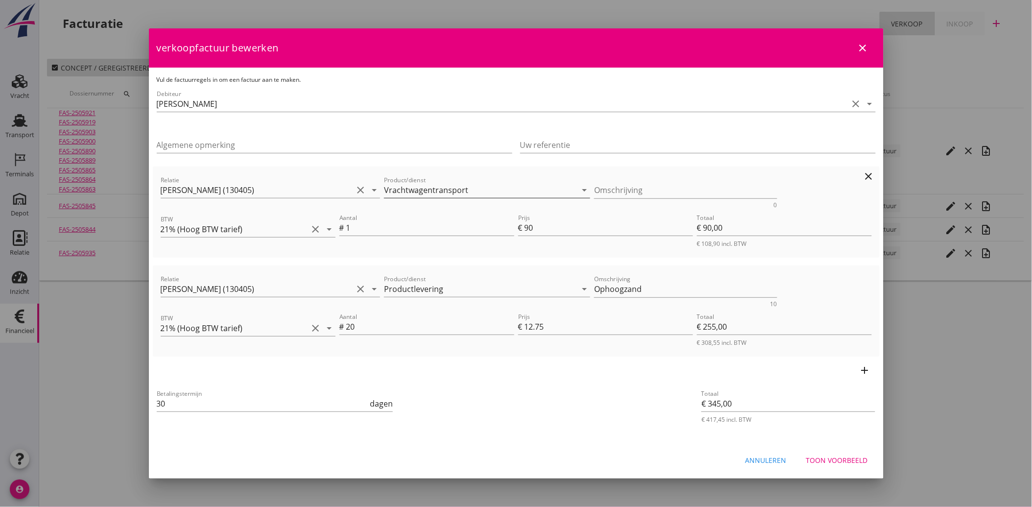
click at [467, 190] on input "Vrachtwagentransport" at bounding box center [480, 190] width 193 height 16
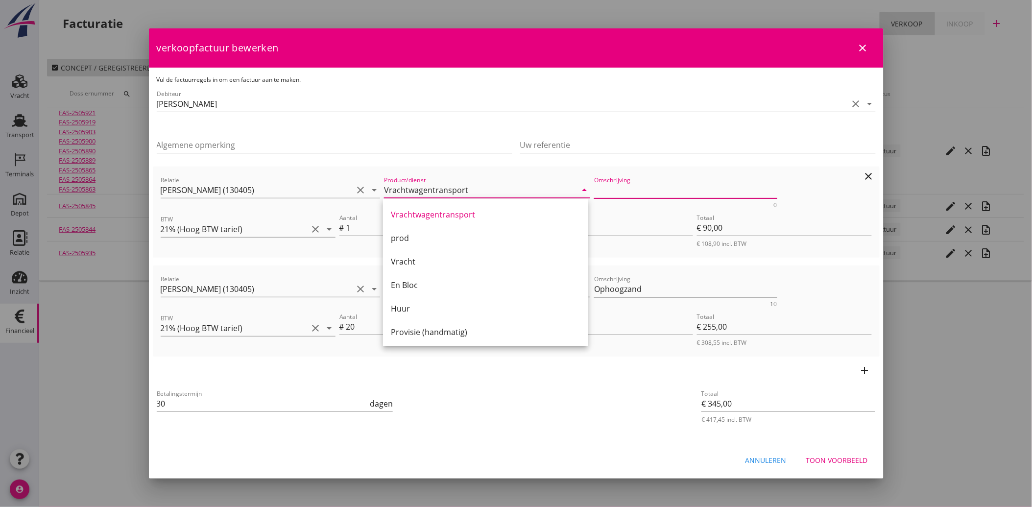
click at [606, 192] on textarea "Omschrijving" at bounding box center [685, 190] width 183 height 16
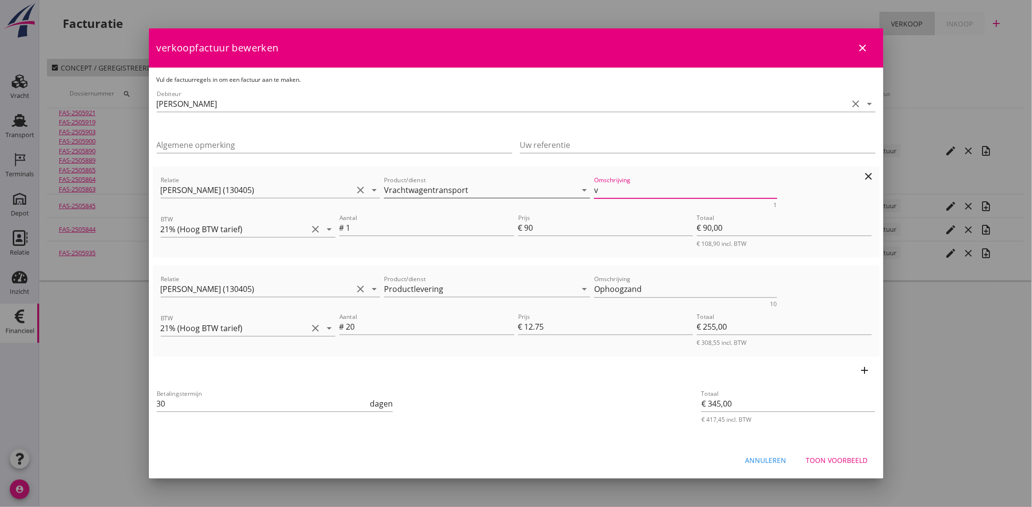
drag, startPoint x: 605, startPoint y: 192, endPoint x: 581, endPoint y: 198, distance: 24.7
click at [581, 198] on div "Relatie [PERSON_NAME] (130405) clear arrow_drop_down Product/dienst Vrachtwagen…" at bounding box center [516, 191] width 715 height 38
paste textarea "Vrachtwagentransport"
type textarea "Vrachtwagentransport"
click at [605, 387] on div "Betalingstermijn 30 dagen" at bounding box center [395, 404] width 481 height 37
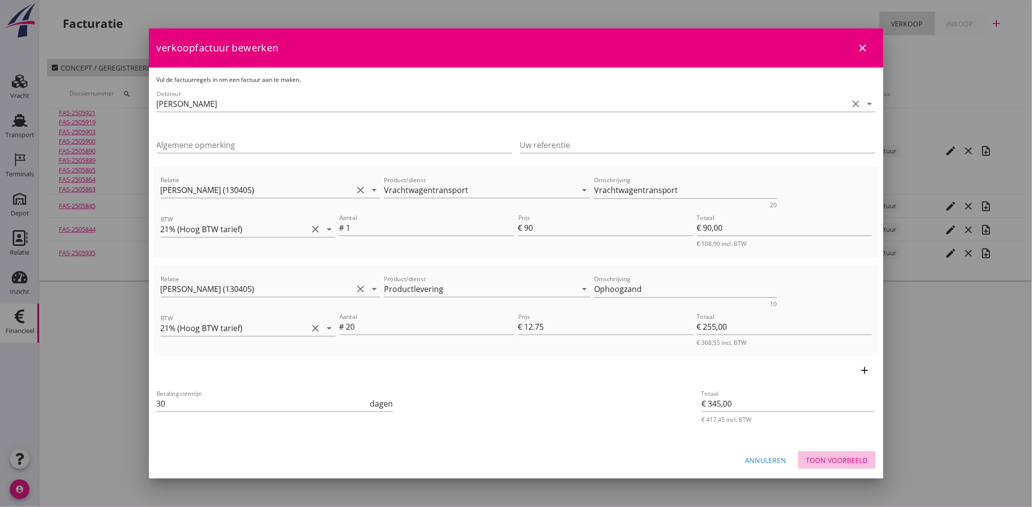
click at [824, 452] on button "Toon voorbeeld" at bounding box center [836, 460] width 77 height 18
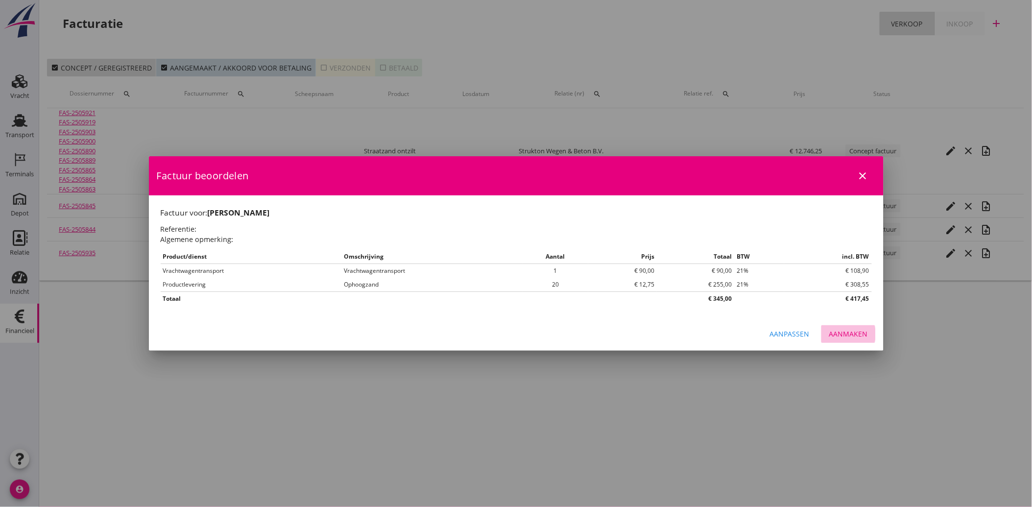
click at [840, 334] on div "Aanmaken" at bounding box center [848, 334] width 39 height 10
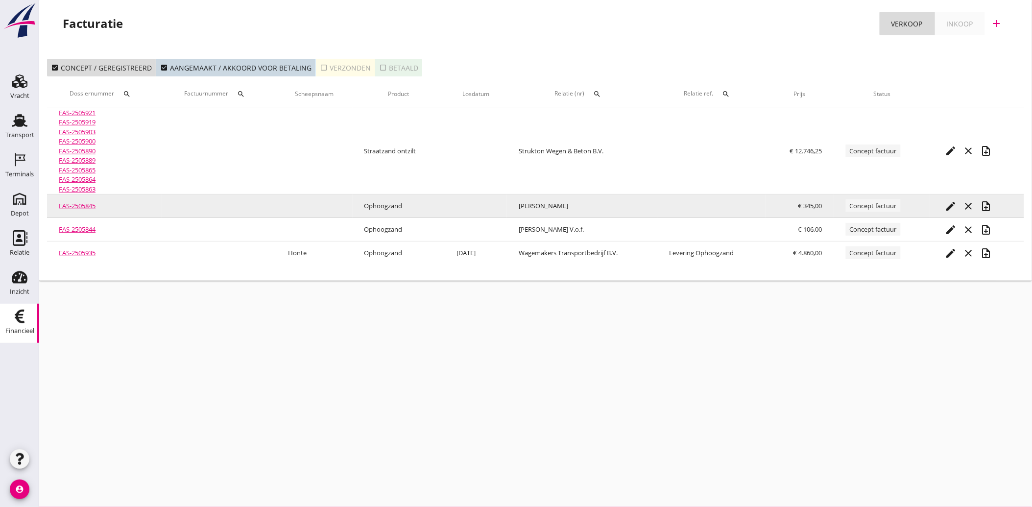
click at [991, 206] on icon "note_add" at bounding box center [986, 206] width 12 height 12
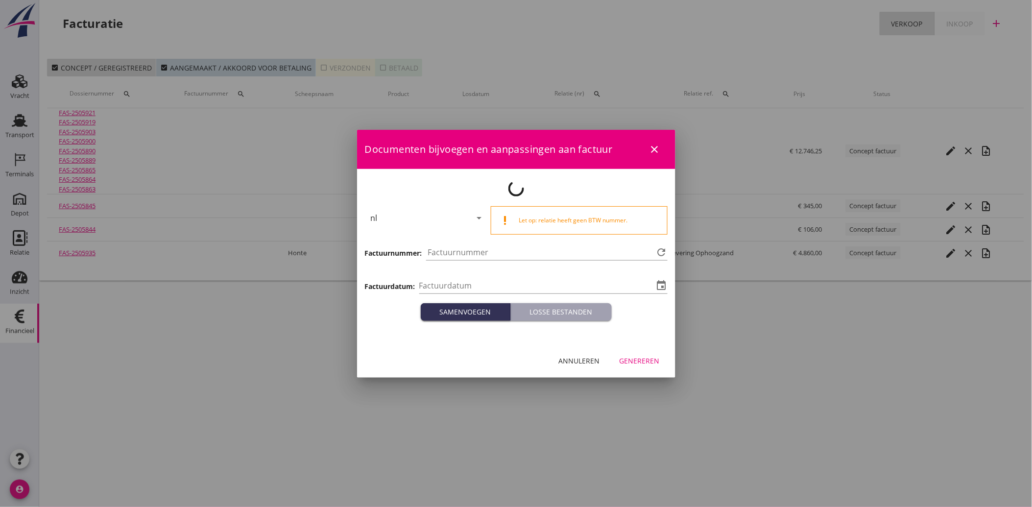
type input "[DATE]"
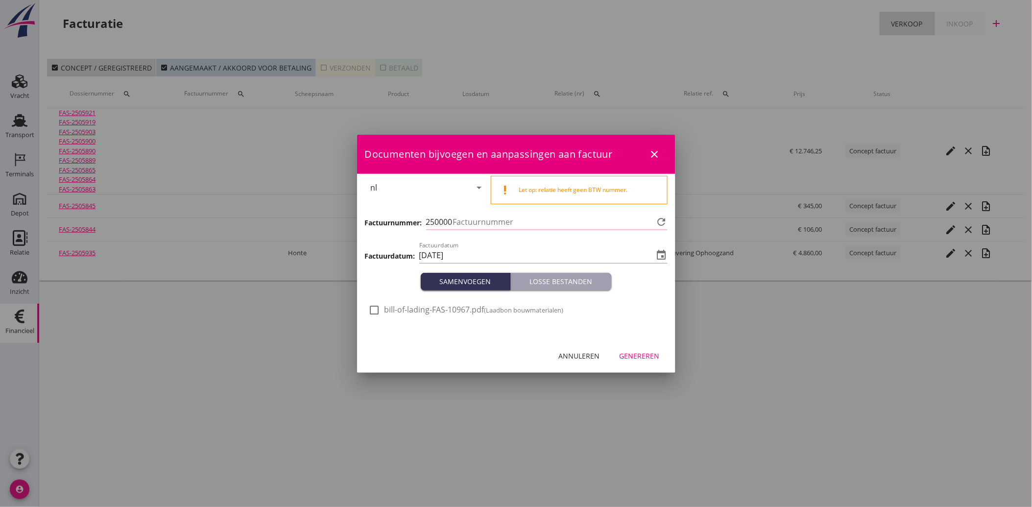
type input "4138"
click at [378, 309] on div at bounding box center [374, 310] width 17 height 17
checkbox input "true"
click at [623, 353] on div "Genereren" at bounding box center [640, 356] width 40 height 10
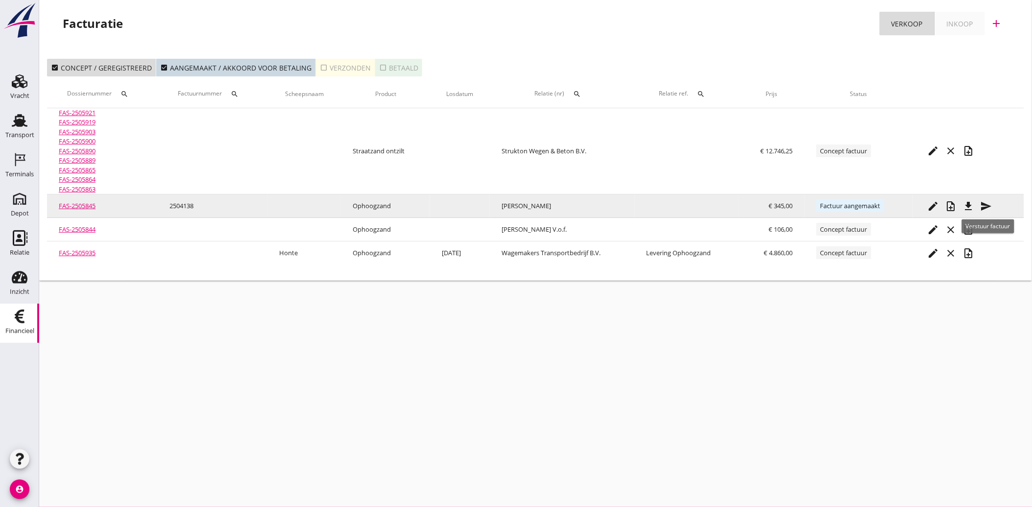
click at [986, 207] on icon "send" at bounding box center [987, 206] width 12 height 12
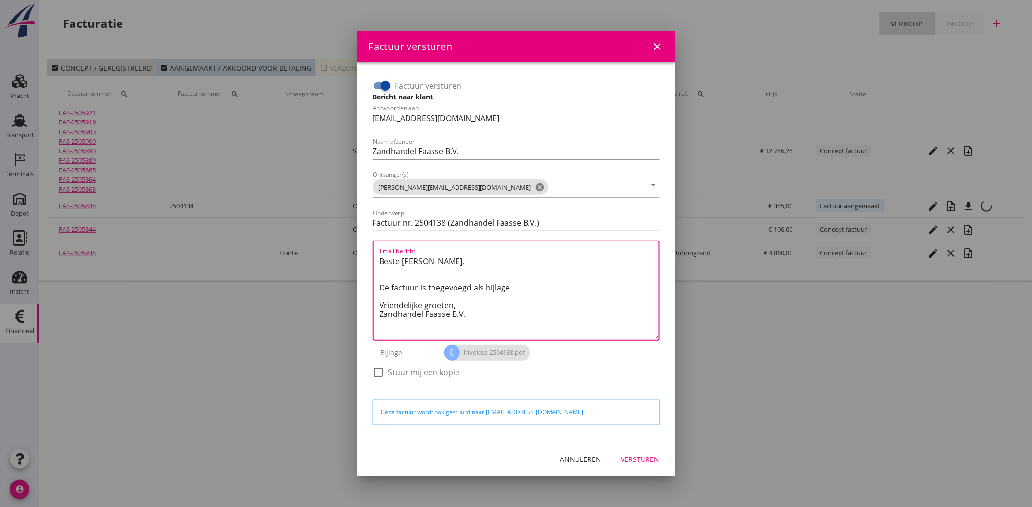
drag, startPoint x: 483, startPoint y: 320, endPoint x: 349, endPoint y: 236, distance: 158.9
click at [349, 236] on div "Factuur versturen close Factuur versturen Bericht naar klant Antwoorden aan [EM…" at bounding box center [516, 253] width 1032 height 507
paste textarea "Vrachtwagentransport"
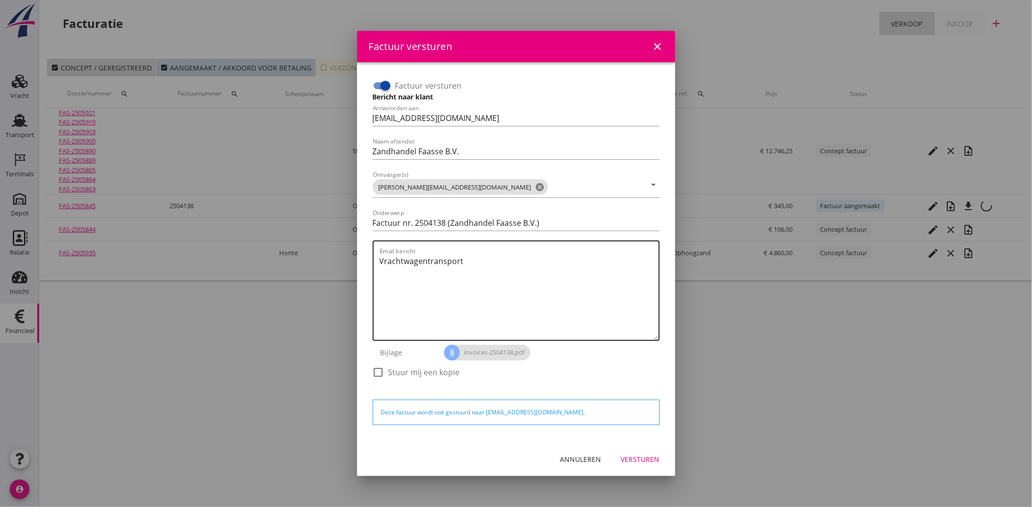
drag, startPoint x: 473, startPoint y: 269, endPoint x: 469, endPoint y: 263, distance: 7.5
click at [473, 269] on textarea "Vrachtwagentransport" at bounding box center [519, 296] width 279 height 87
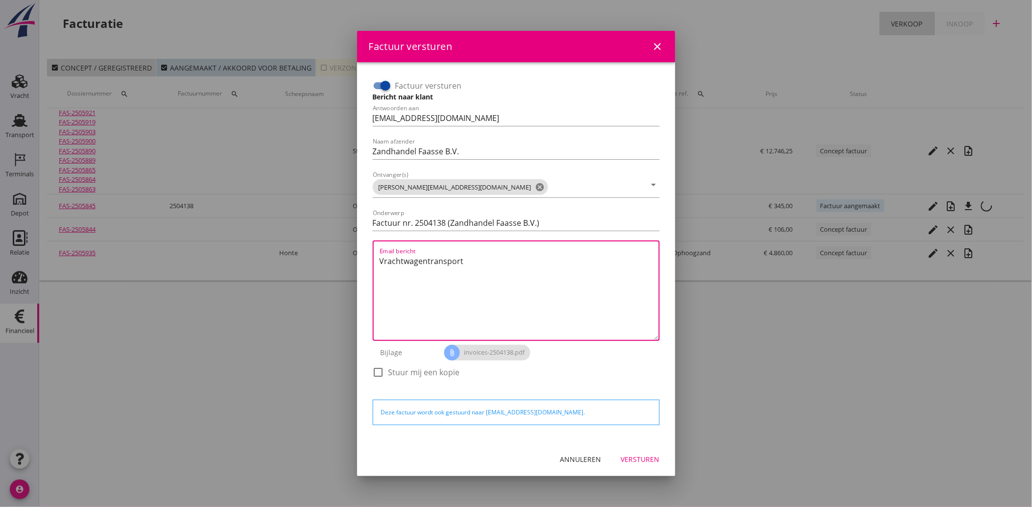
drag, startPoint x: 469, startPoint y: 262, endPoint x: 383, endPoint y: 261, distance: 85.7
click at [383, 261] on textarea "Vrachtwagentransport" at bounding box center [519, 296] width 279 height 87
type textarea "V"
paste textarea "Geachte heer/mevrouw, Hierbij zenden wij u onze factuur i.v.m. de door ons aan …"
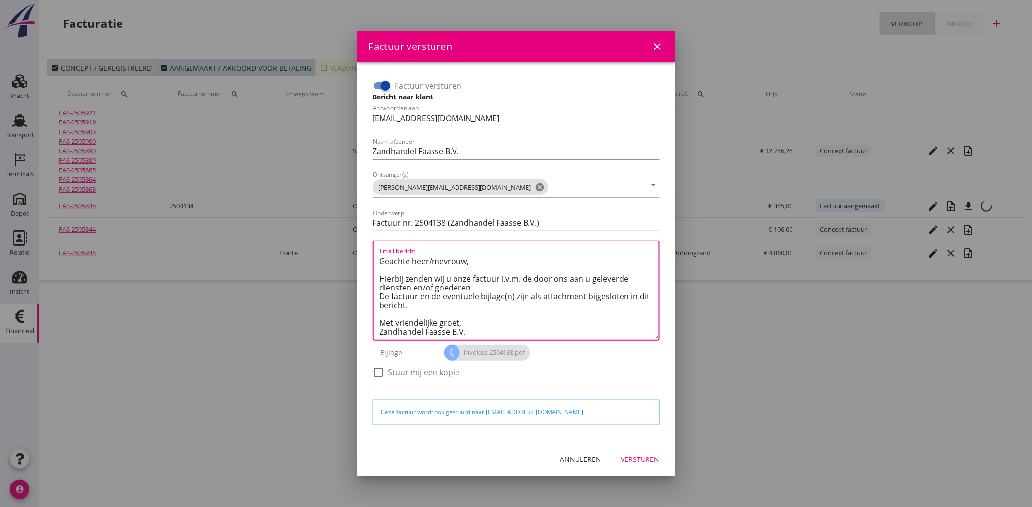
type textarea "Geachte heer/mevrouw, Hierbij zenden wij u onze factuur i.v.m. de door ons aan …"
click at [639, 460] on div "Versturen" at bounding box center [640, 459] width 39 height 10
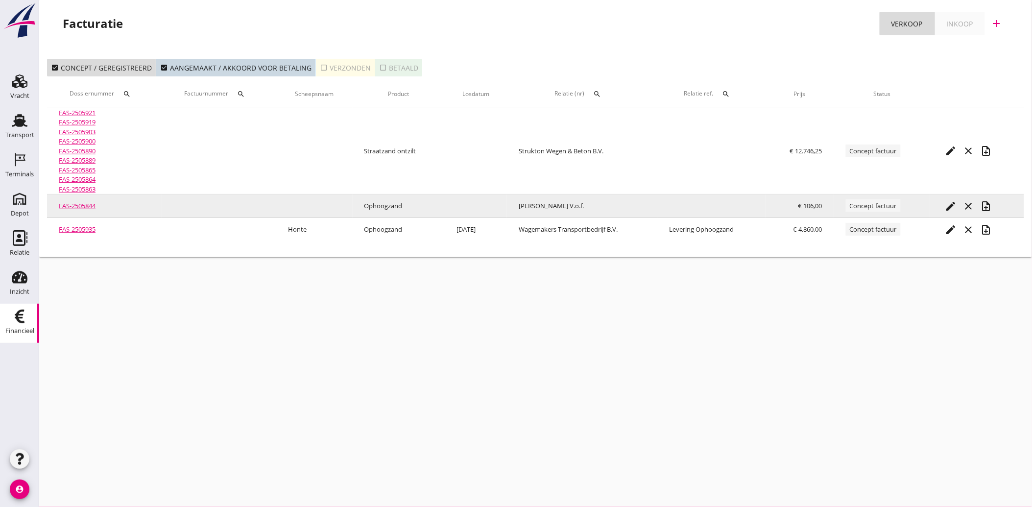
click at [992, 202] on icon "note_add" at bounding box center [986, 206] width 12 height 12
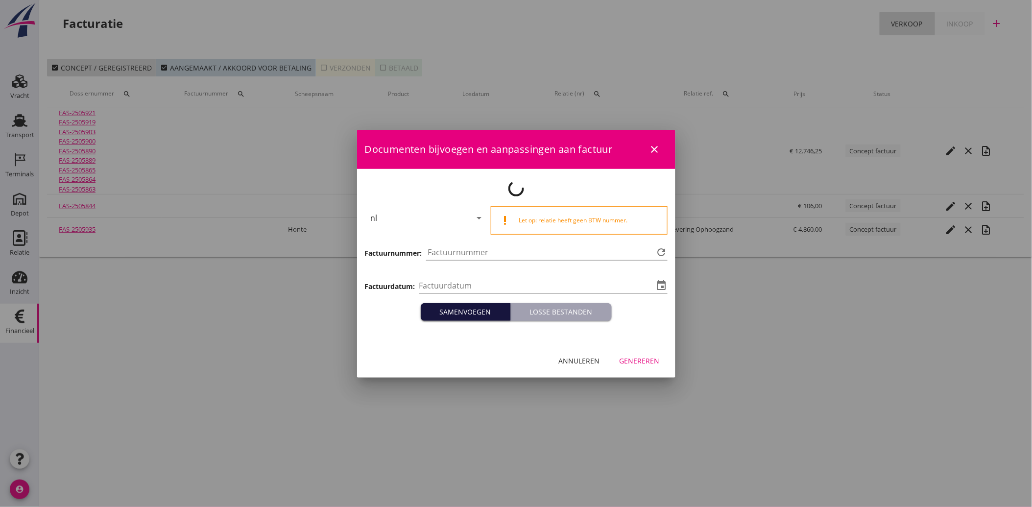
type input "[DATE]"
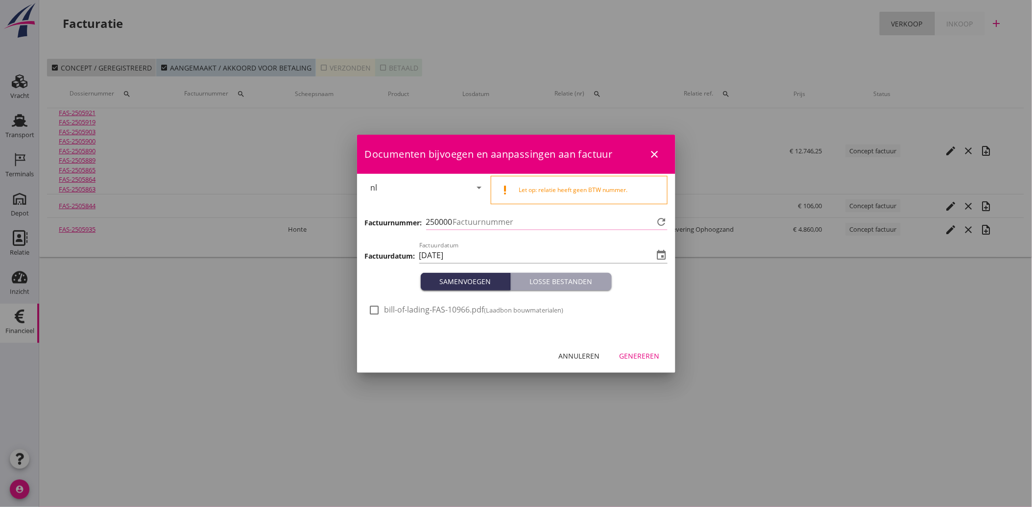
type input "4139"
click at [380, 308] on div at bounding box center [374, 310] width 17 height 17
checkbox input "true"
click at [650, 353] on div "Genereren" at bounding box center [640, 356] width 40 height 10
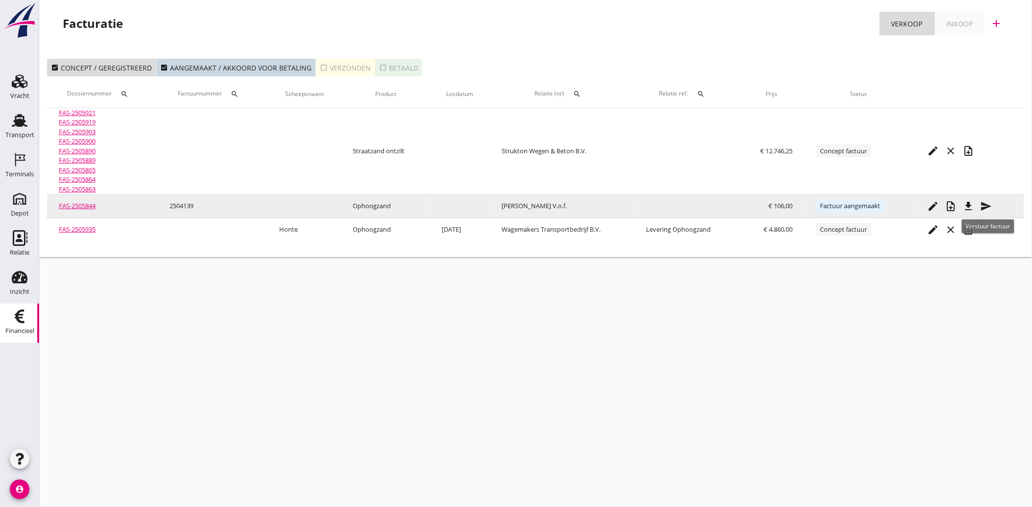
click at [990, 207] on icon "send" at bounding box center [987, 206] width 12 height 12
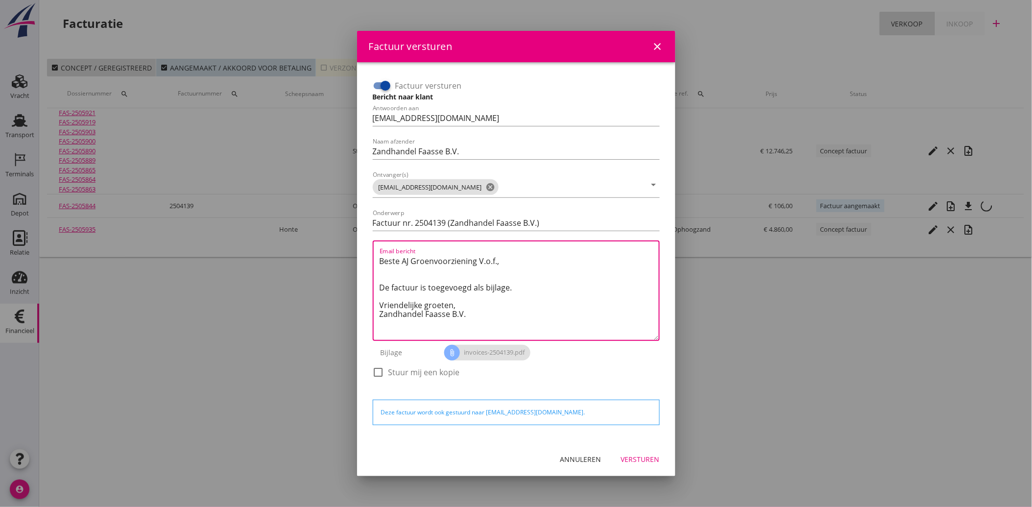
drag, startPoint x: 478, startPoint y: 323, endPoint x: 369, endPoint y: 252, distance: 129.5
click at [369, 252] on div "Factuur versturen Bericht naar klant Antwoorden aan [EMAIL_ADDRESS][DOMAIN_NAME…" at bounding box center [516, 233] width 295 height 319
paste textarea "Geachte heer/mevrouw, Hierbij zenden wij u onze factuur i.v.m. de door ons aan …"
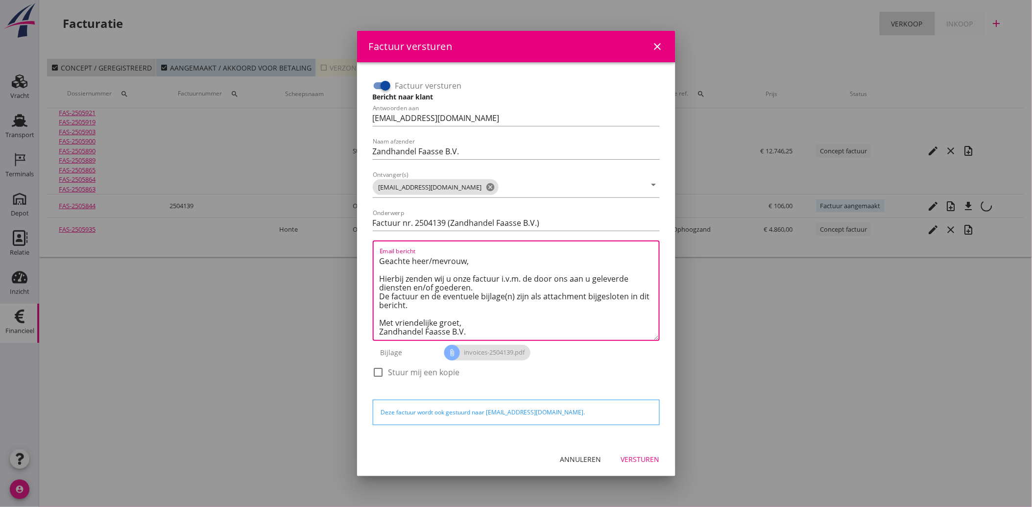
type textarea "Geachte heer/mevrouw, Hierbij zenden wij u onze factuur i.v.m. de door ons aan …"
click at [629, 460] on div "Versturen" at bounding box center [640, 459] width 39 height 10
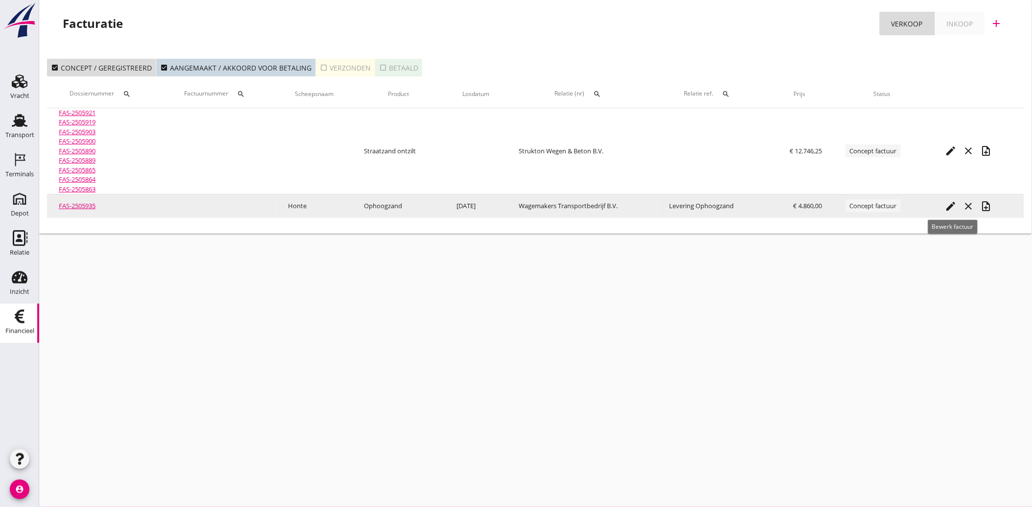
click at [949, 207] on icon "edit" at bounding box center [951, 206] width 12 height 12
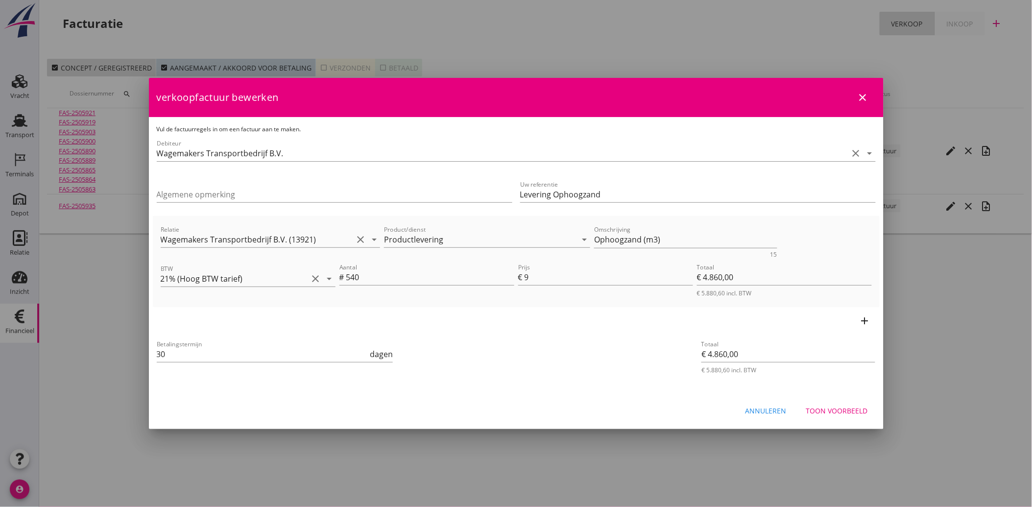
click at [841, 414] on div "Toon voorbeeld" at bounding box center [837, 411] width 62 height 10
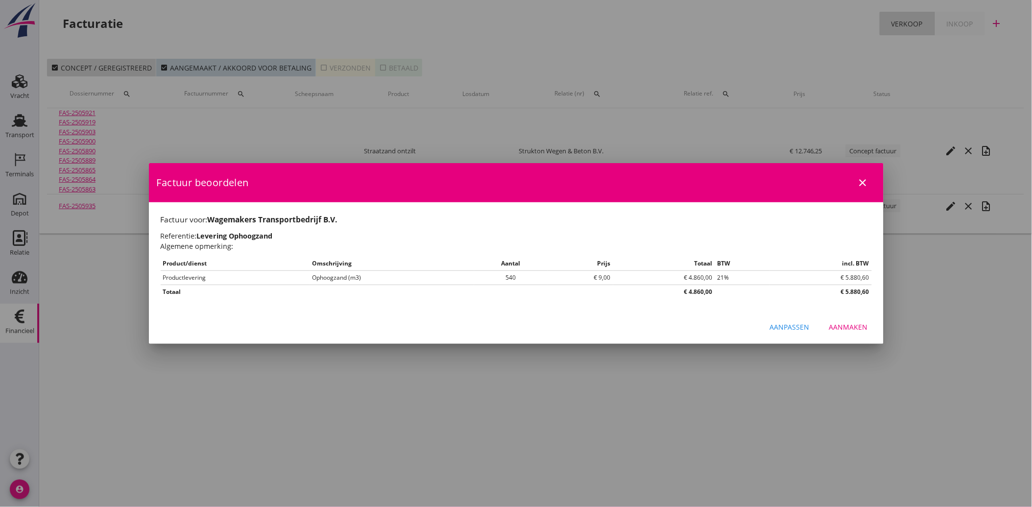
click at [858, 325] on div "Aanmaken" at bounding box center [848, 327] width 39 height 10
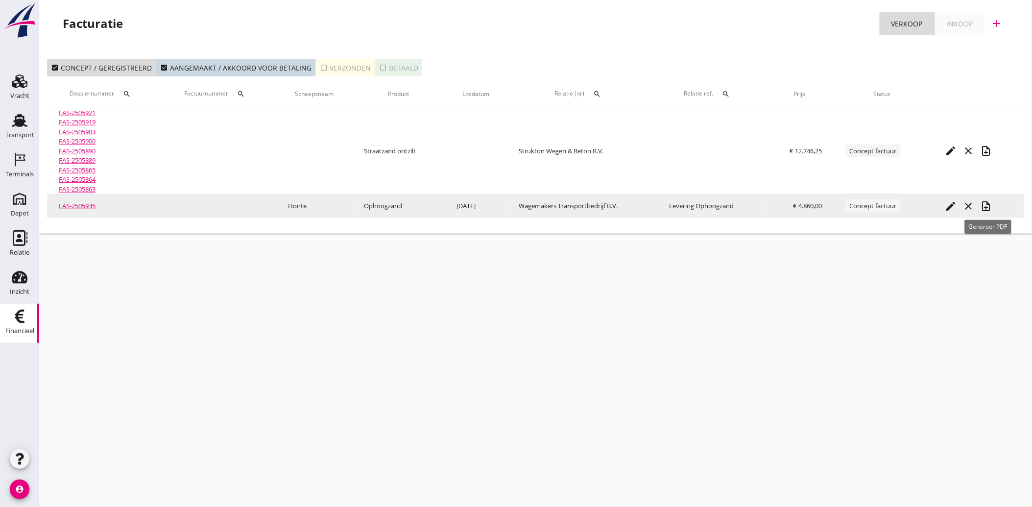
click at [988, 207] on icon "note_add" at bounding box center [986, 206] width 12 height 12
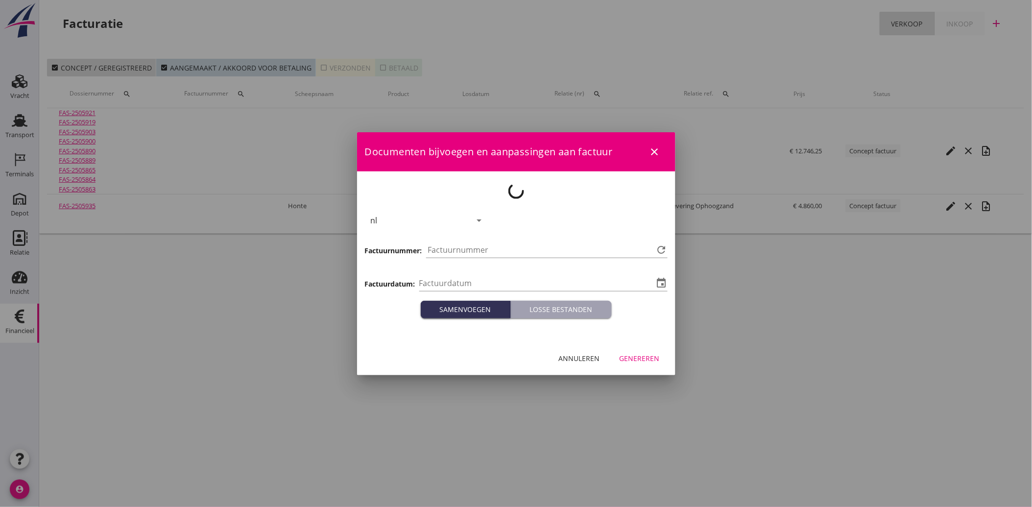
type input "[DATE]"
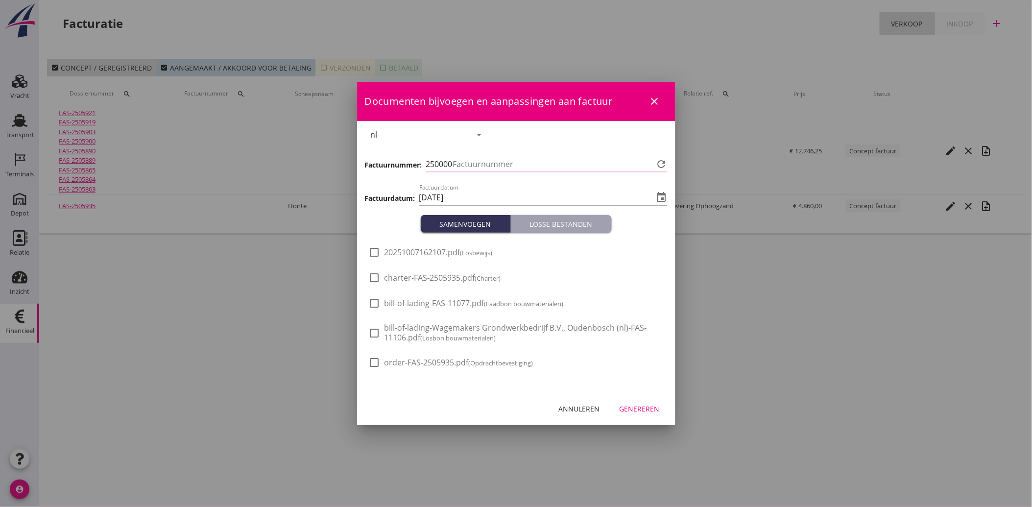
type input "4140"
click at [444, 255] on span "20251007162107.pdf (Losbewijs)" at bounding box center [439, 252] width 108 height 10
checkbox input "true"
click at [636, 407] on div "Genereren" at bounding box center [640, 409] width 40 height 10
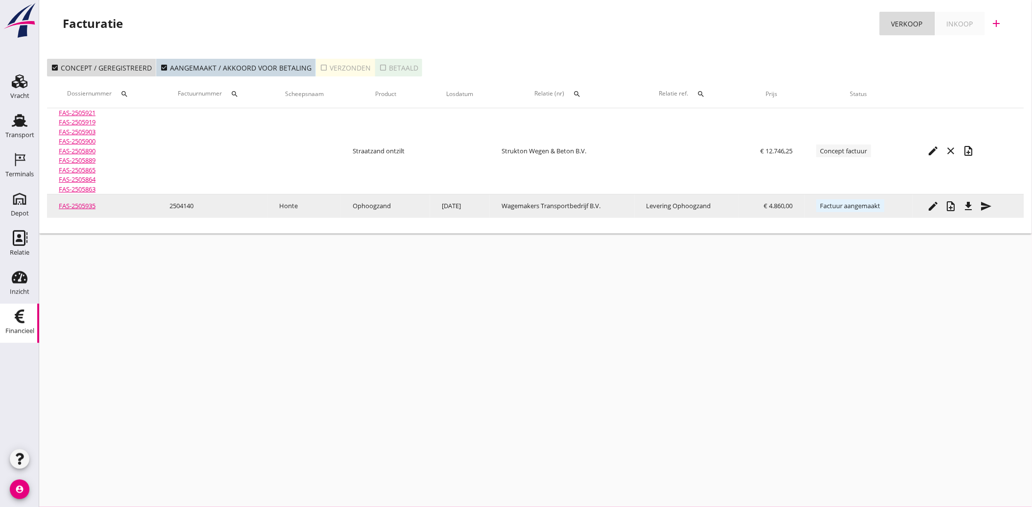
click at [965, 203] on icon "file_download" at bounding box center [969, 206] width 12 height 12
click at [989, 204] on icon "send" at bounding box center [987, 206] width 12 height 12
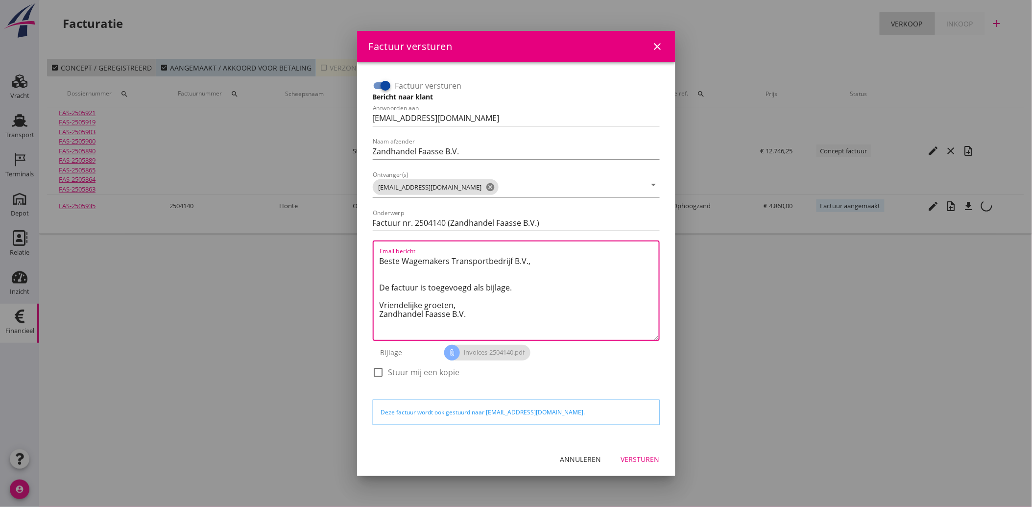
drag, startPoint x: 482, startPoint y: 315, endPoint x: 365, endPoint y: 262, distance: 128.4
click at [365, 262] on div "Factuur versturen Bericht naar klant Antwoorden aan [EMAIL_ADDRESS][DOMAIN_NAME…" at bounding box center [516, 252] width 303 height 364
paste textarea "Geachte heer/mevrouw, Hierbij zenden wij u onze factuur i.v.m. de door ons aan …"
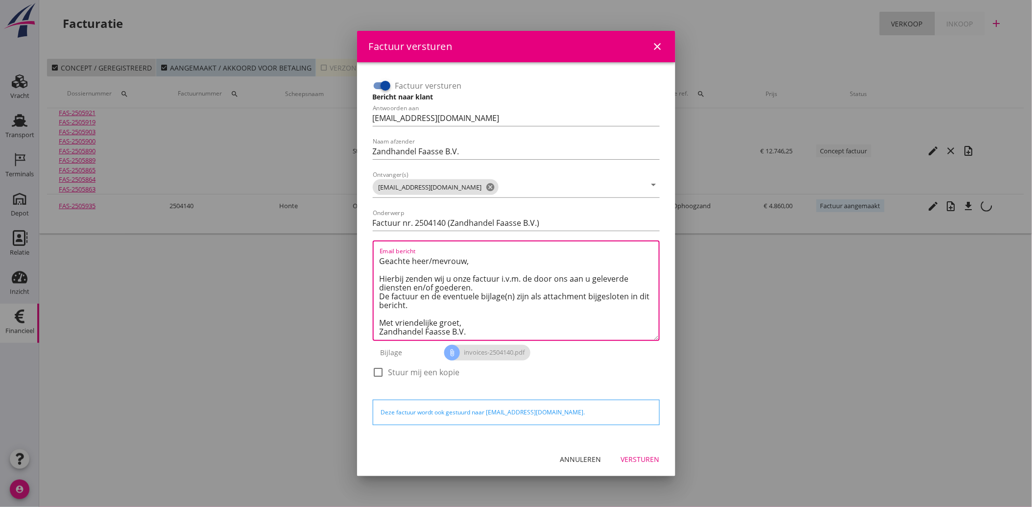
type textarea "Geachte heer/mevrouw, Hierbij zenden wij u onze factuur i.v.m. de door ons aan …"
click at [652, 454] on div "Versturen" at bounding box center [640, 459] width 39 height 10
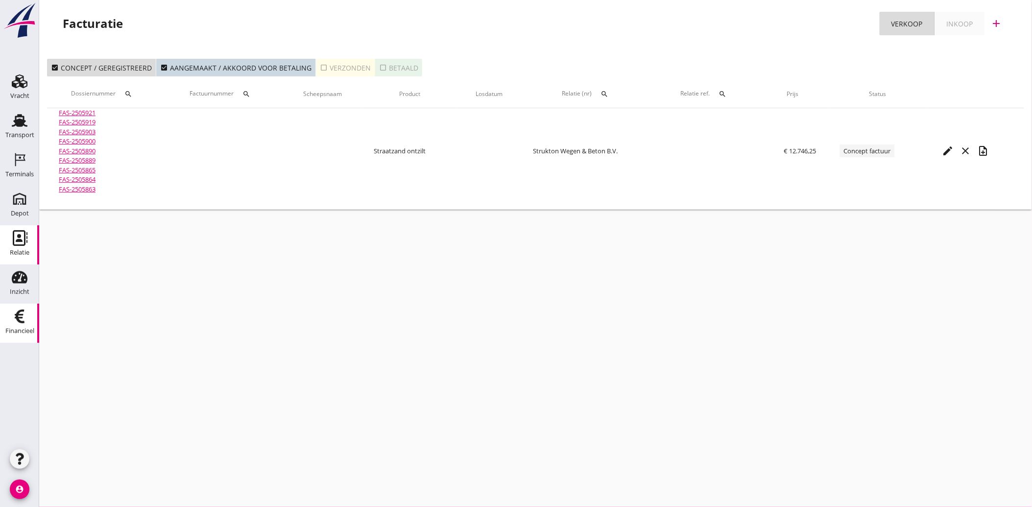
click at [15, 242] on icon "Relatie" at bounding box center [20, 238] width 16 height 16
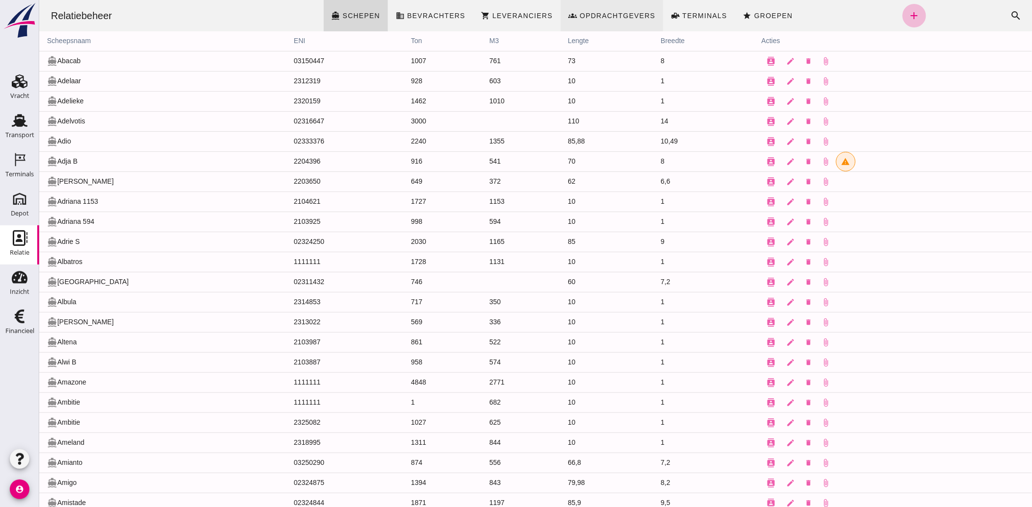
click at [579, 17] on span "Opdrachtgevers" at bounding box center [617, 16] width 76 height 8
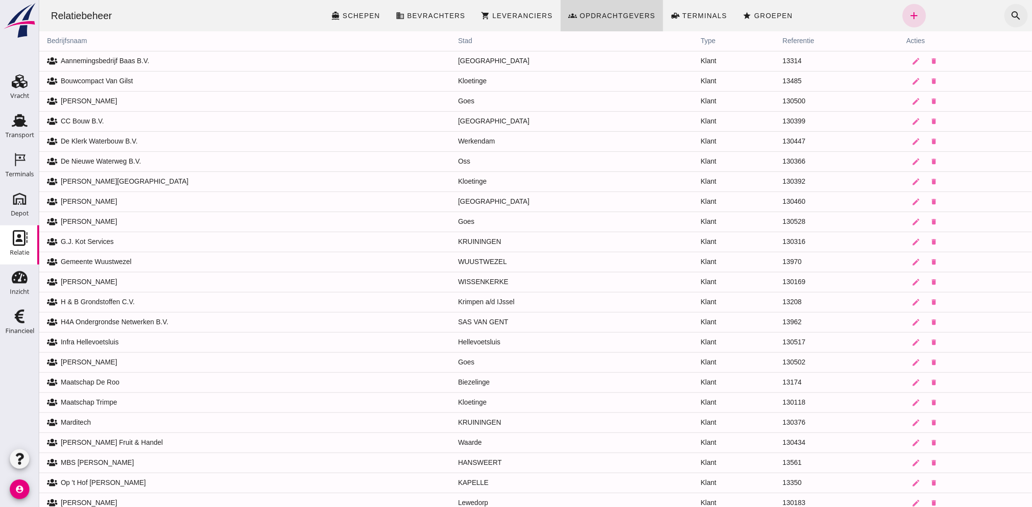
click at [1010, 11] on icon "search" at bounding box center [1016, 16] width 12 height 12
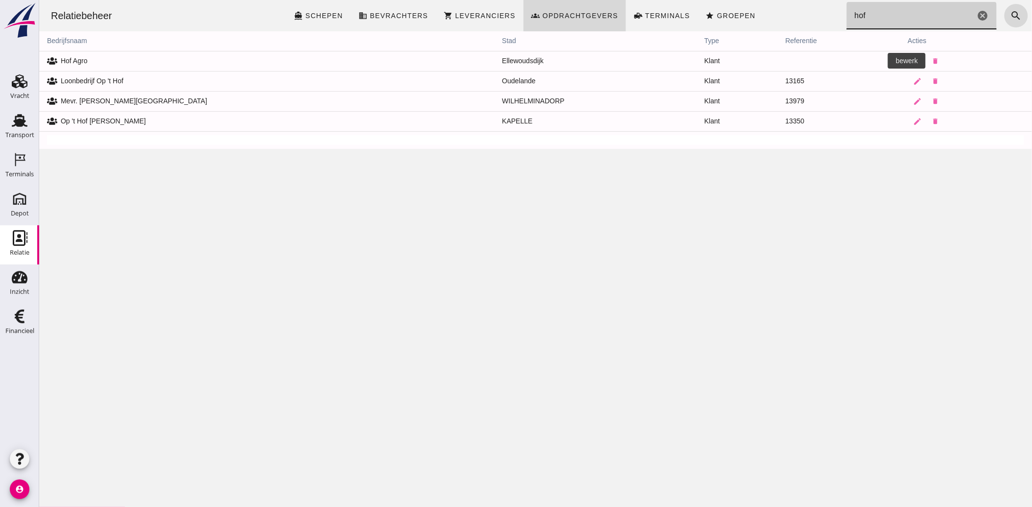
type input "hof"
click at [913, 59] on icon "edit" at bounding box center [917, 61] width 9 height 9
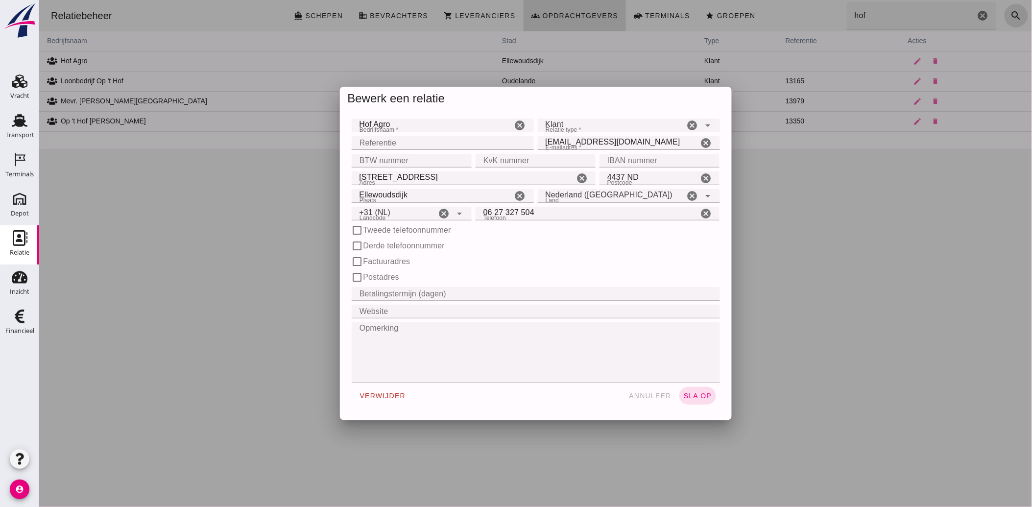
type input "+31 (NL)"
click at [387, 192] on input "Ellewoudsdijk" at bounding box center [431, 196] width 161 height 14
type input "Ellewoutsdijk"
click at [553, 252] on div "check_box_outline_blank Derde telefoonnummer" at bounding box center [535, 246] width 368 height 12
drag, startPoint x: 539, startPoint y: 141, endPoint x: 633, endPoint y: 133, distance: 93.9
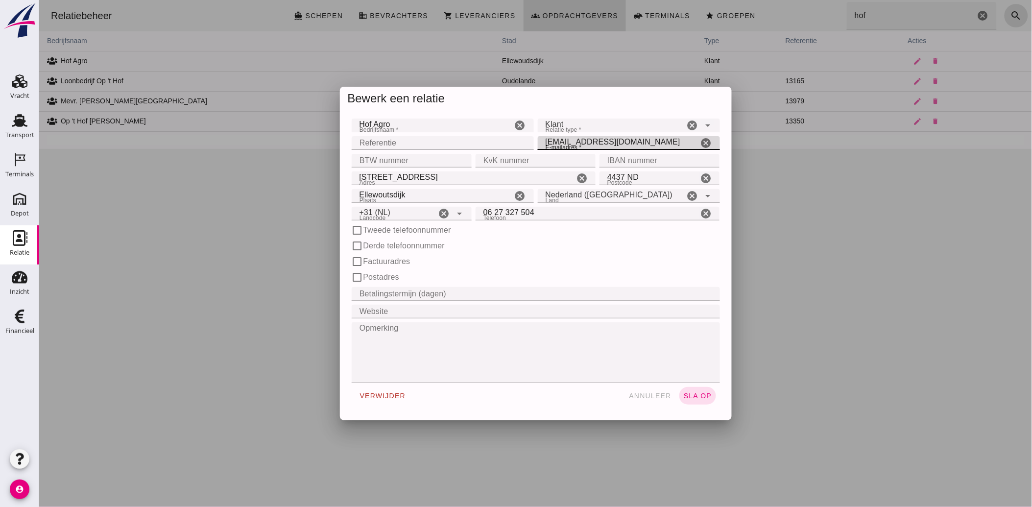
click at [633, 133] on form "Bedrijfsnaam * Bedrijfsnaam * Hof Agro cancel Relatie type * Relatie type * Kla…" at bounding box center [535, 263] width 368 height 292
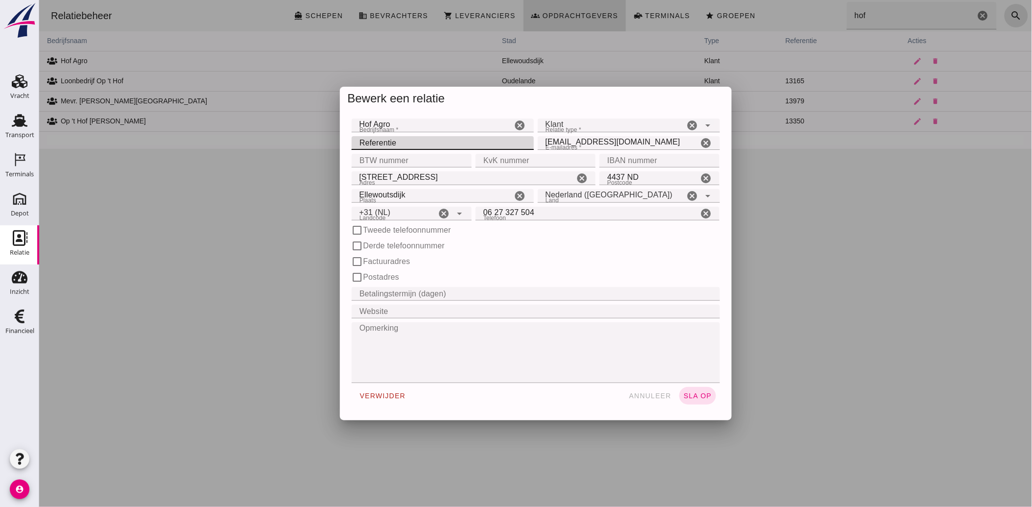
click at [388, 144] on input "Referentie" at bounding box center [439, 143] width 176 height 14
type input "130553"
click at [702, 395] on span "sla op" at bounding box center [697, 396] width 29 height 8
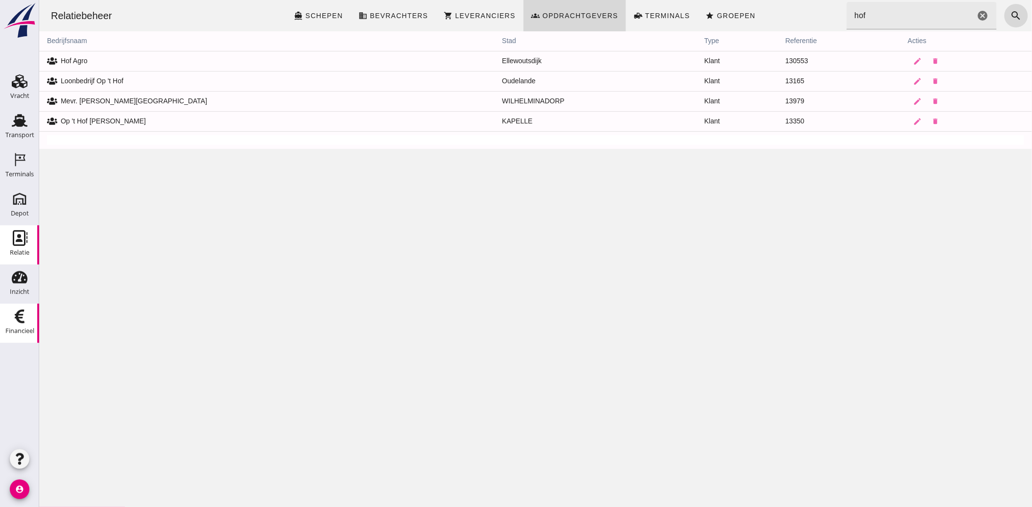
click at [21, 321] on use at bounding box center [20, 317] width 10 height 14
